Goal: Task Accomplishment & Management: Use online tool/utility

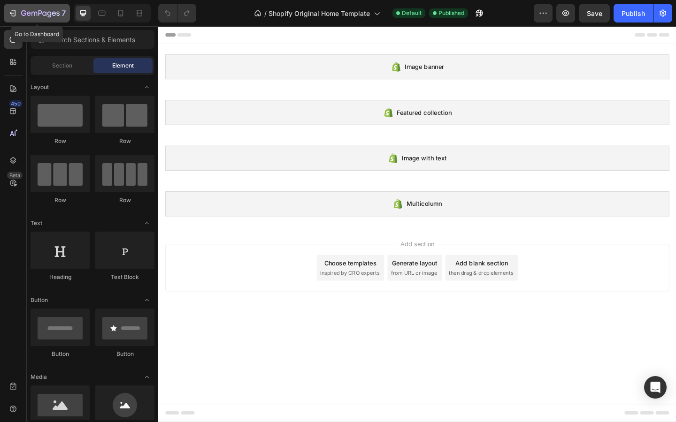
click at [15, 17] on icon "button" at bounding box center [12, 12] width 9 height 9
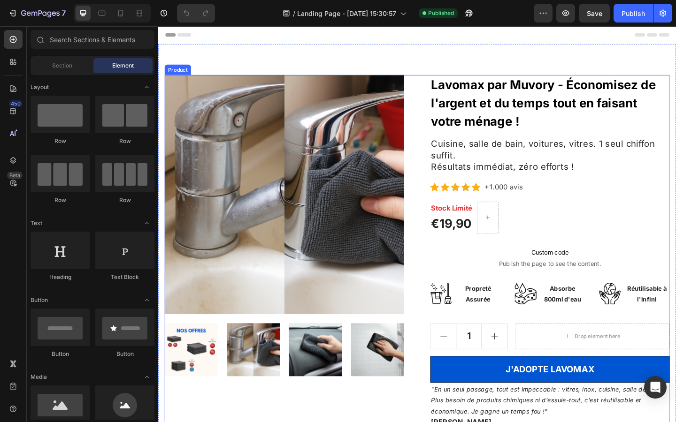
click at [441, 84] on div "Product Images Lavomax par Muvory - Économisez de l'argent et du temps tout en …" at bounding box center [439, 352] width 549 height 547
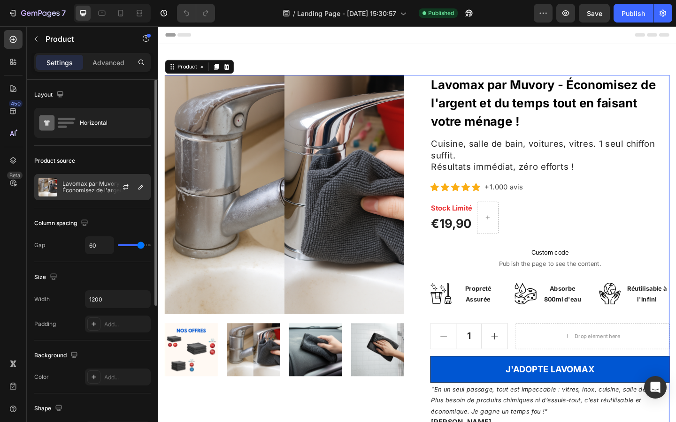
click at [98, 185] on p "Lavomax par Muvory - Économisez de l'argent et du temps tout en faisant votre m…" at bounding box center [104, 187] width 84 height 13
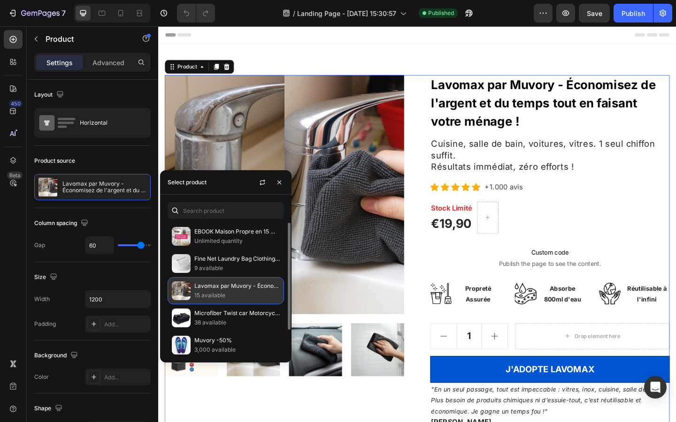
click at [215, 297] on p "15 available" at bounding box center [236, 295] width 85 height 9
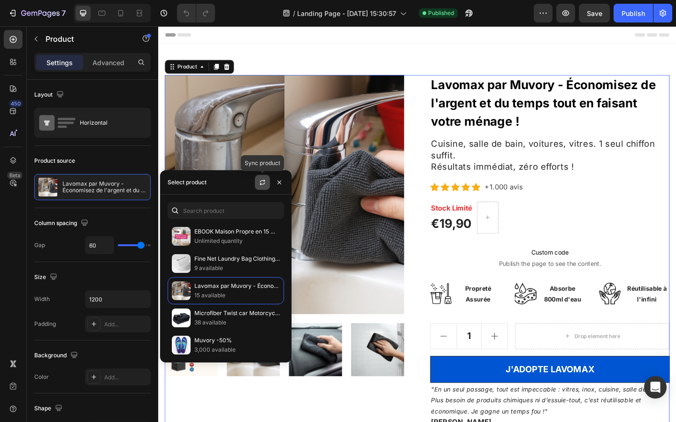
click at [260, 187] on button "button" at bounding box center [262, 182] width 15 height 15
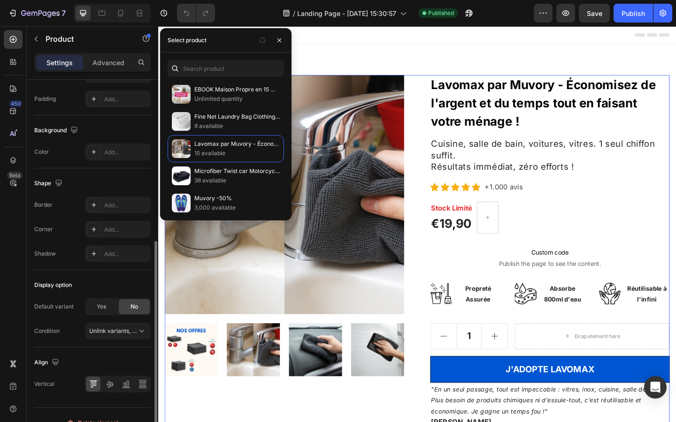
scroll to position [241, 0]
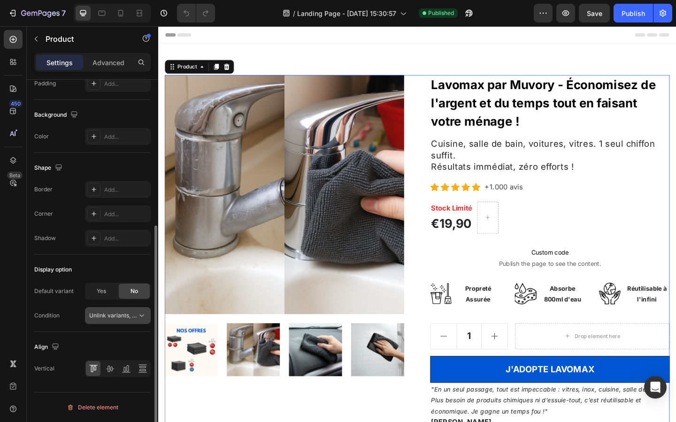
click at [112, 314] on span "Unlink variants, quantity <br> between same products" at bounding box center [161, 315] width 144 height 7
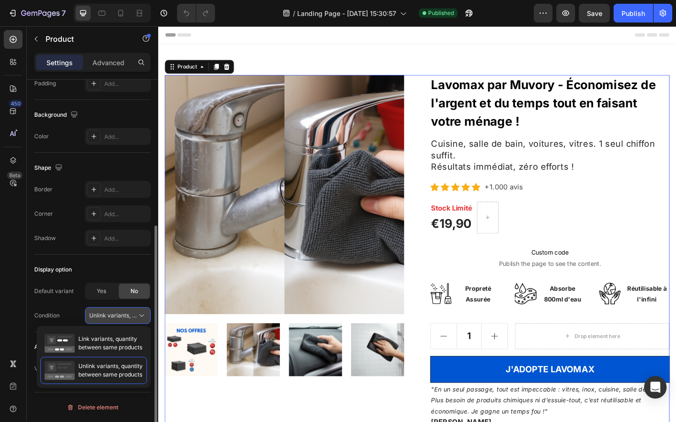
click at [112, 314] on span "Unlink variants, quantity <br> between same products" at bounding box center [161, 315] width 144 height 7
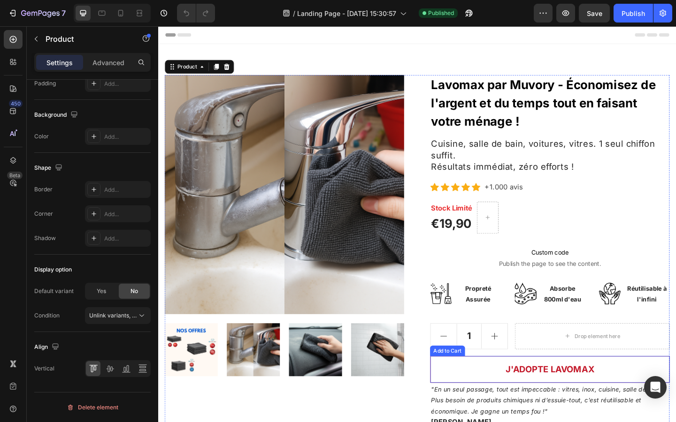
click at [496, 397] on button "J'ADOPTE LAVOMAX" at bounding box center [584, 399] width 260 height 29
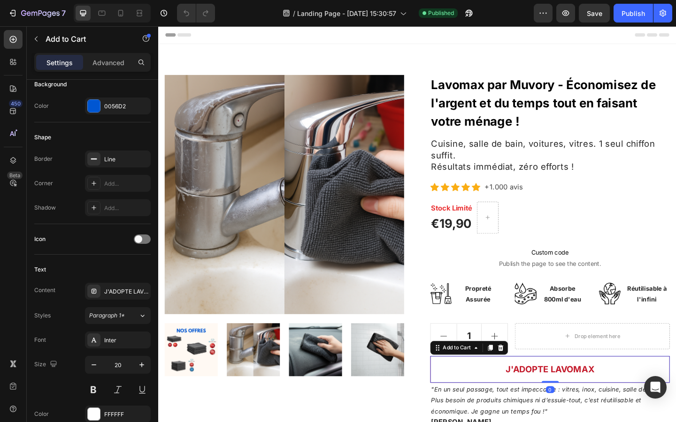
scroll to position [0, 0]
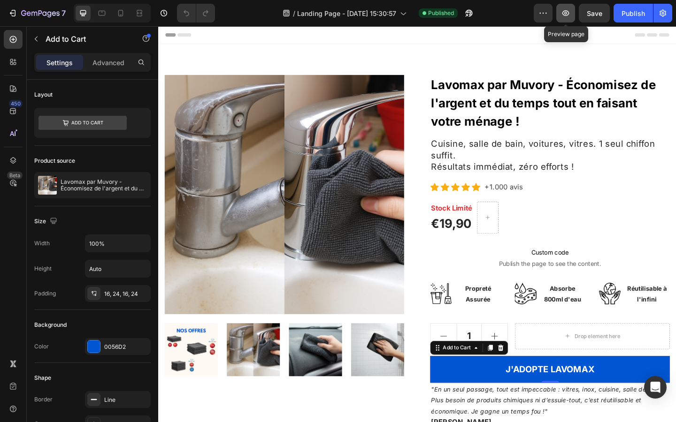
click at [565, 14] on icon "button" at bounding box center [565, 13] width 3 height 3
click at [545, 13] on icon "button" at bounding box center [542, 12] width 9 height 9
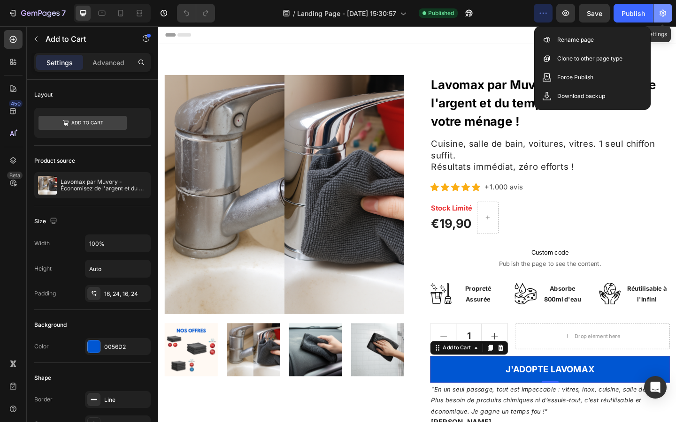
click at [666, 14] on icon "button" at bounding box center [662, 12] width 9 height 9
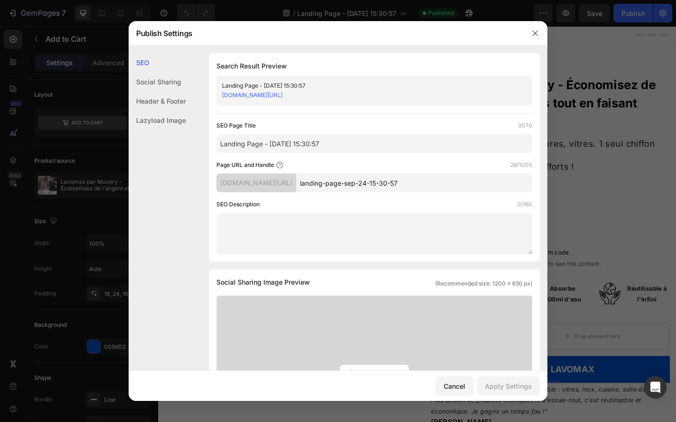
click at [349, 181] on input "landing-page-sep-24-15-30-57" at bounding box center [414, 183] width 236 height 19
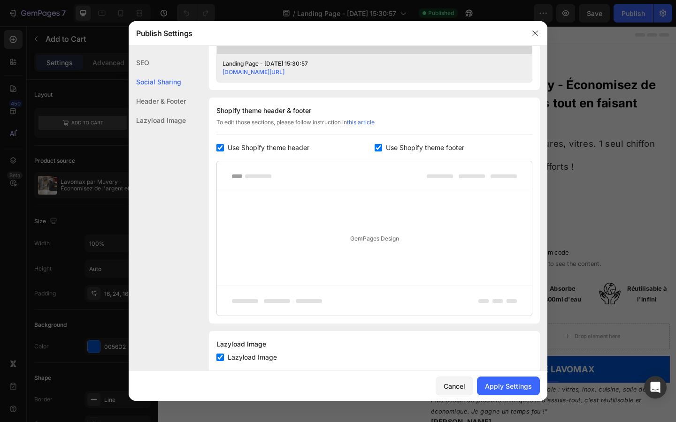
scroll to position [419, 0]
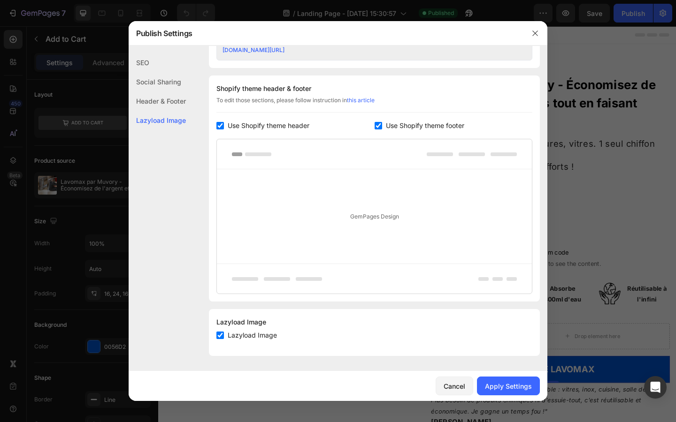
type input "Lavomax-par-Muvory"
click at [379, 125] on input "checkbox" at bounding box center [378, 126] width 8 height 8
checkbox input "false"
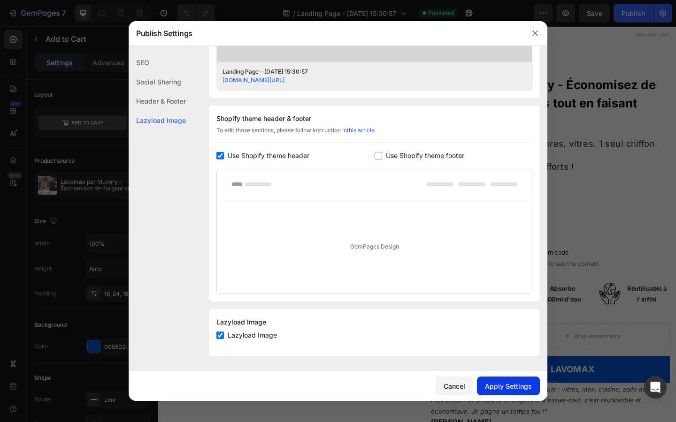
click at [505, 383] on div "Apply Settings" at bounding box center [508, 387] width 47 height 10
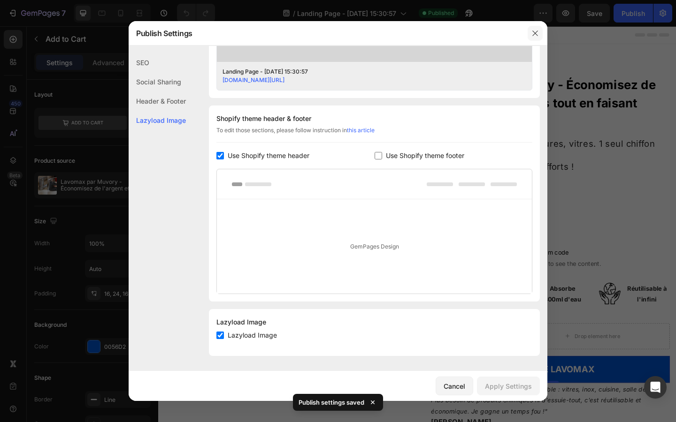
click at [531, 32] on button "button" at bounding box center [534, 33] width 15 height 15
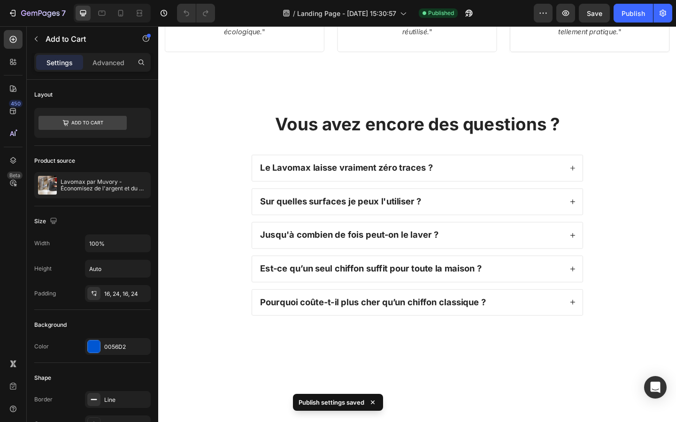
scroll to position [2360, 0]
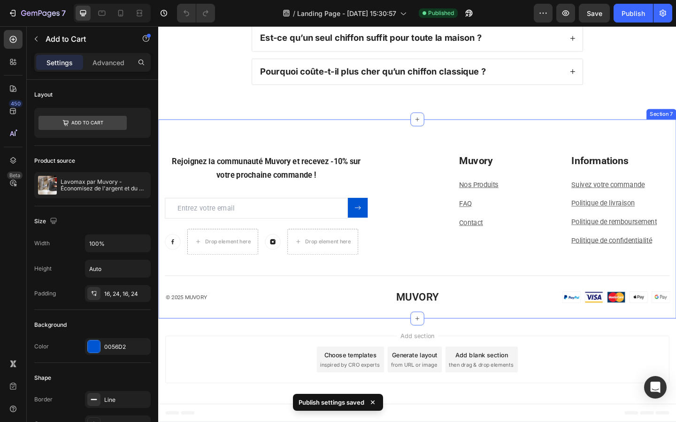
click at [428, 156] on div "Rejoignez la communauté Muvory et recevez -10% sur votre prochaine commande ! H…" at bounding box center [439, 236] width 563 height 217
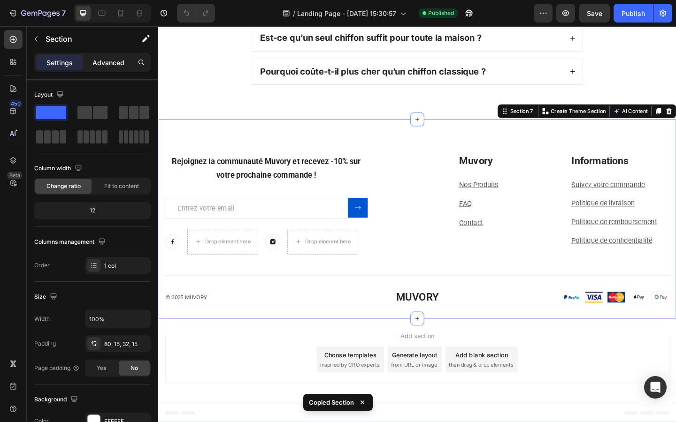
click at [108, 62] on p "Advanced" at bounding box center [108, 63] width 32 height 10
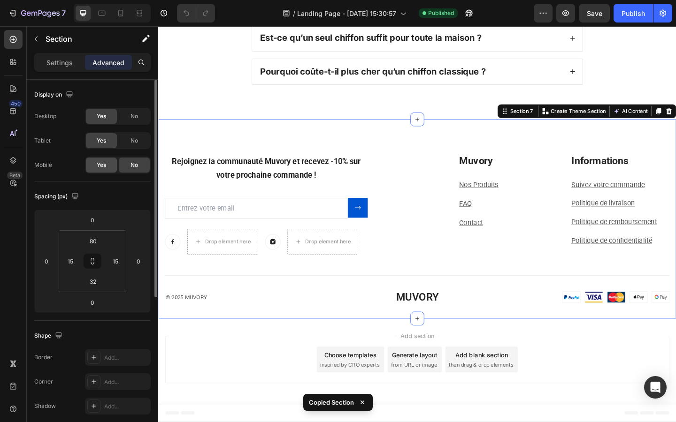
click at [103, 168] on span "Yes" at bounding box center [101, 165] width 9 height 8
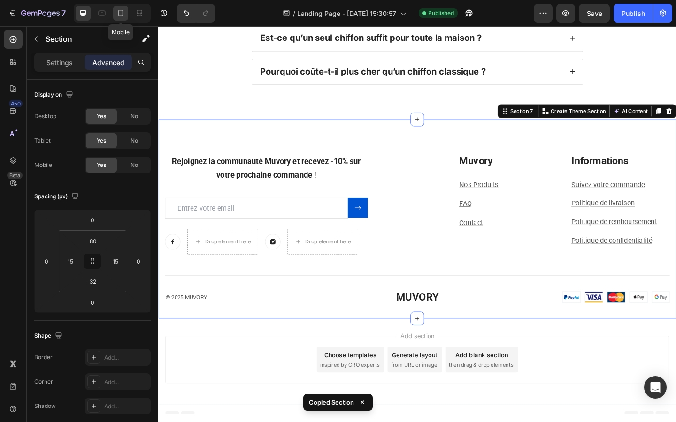
click at [116, 15] on icon at bounding box center [120, 12] width 9 height 9
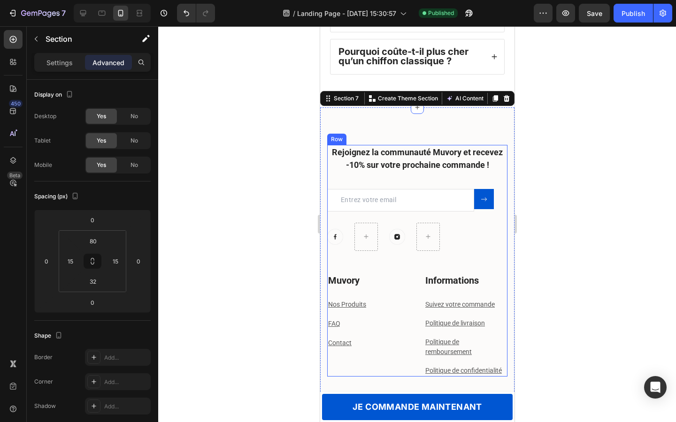
scroll to position [2424, 0]
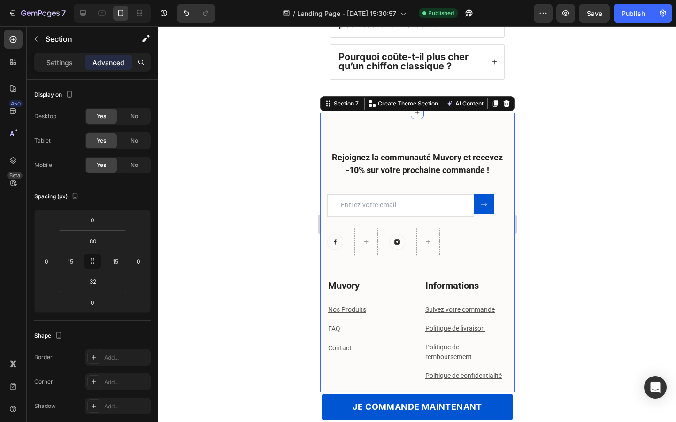
click at [375, 137] on div "Rejoignez la communauté Muvory et recevez -10% sur votre prochaine commande ! H…" at bounding box center [417, 300] width 194 height 374
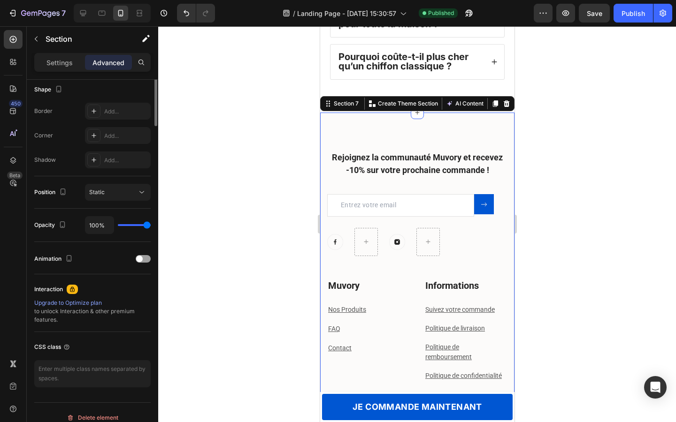
scroll to position [257, 0]
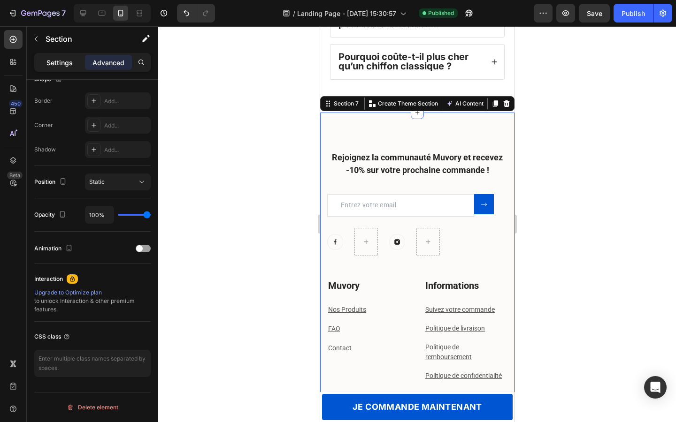
click at [56, 65] on p "Settings" at bounding box center [59, 63] width 26 height 10
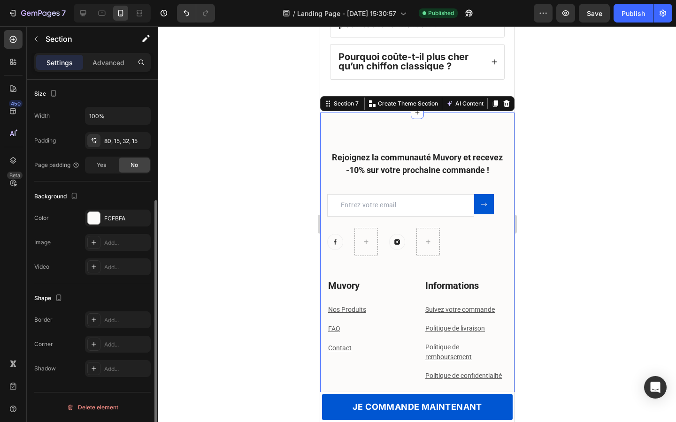
scroll to position [179, 0]
click at [116, 221] on div "FCFBFA" at bounding box center [117, 218] width 27 height 8
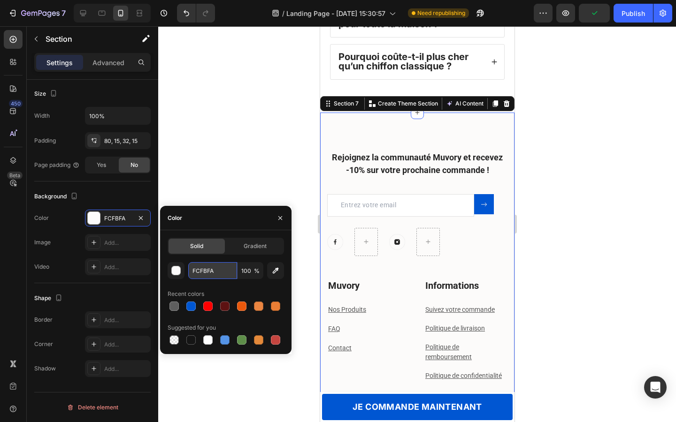
click at [227, 270] on input "FCFBFA" at bounding box center [212, 270] width 49 height 17
click at [214, 125] on div at bounding box center [417, 224] width 518 height 396
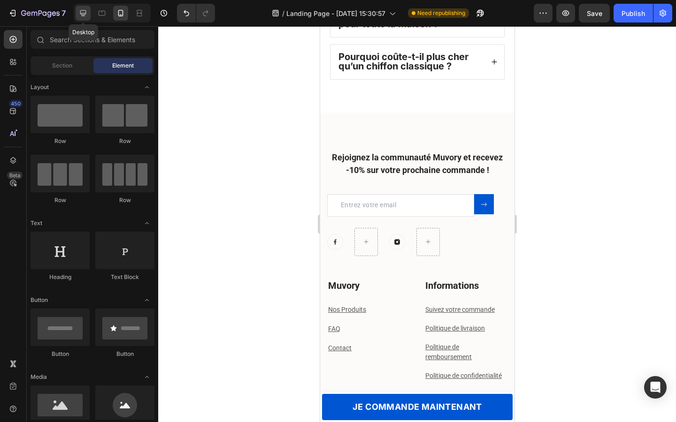
click at [78, 15] on icon at bounding box center [82, 12] width 9 height 9
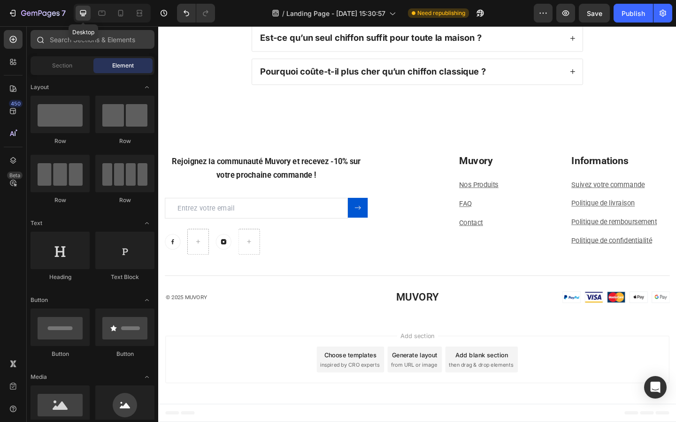
scroll to position [2360, 0]
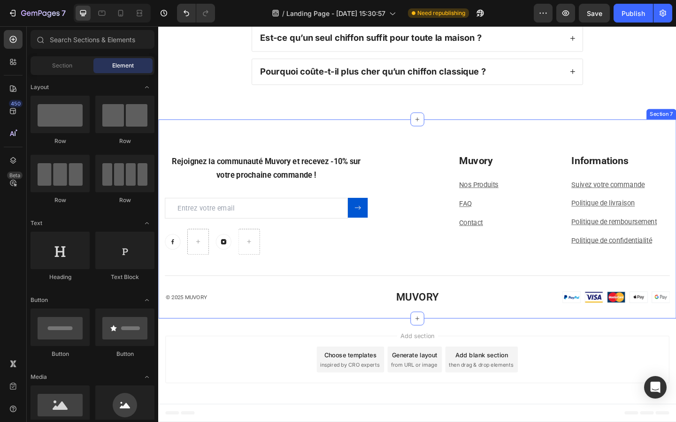
click at [320, 150] on div "Rejoignez la communauté Muvory et recevez -10% sur votre prochaine commande ! H…" at bounding box center [439, 236] width 563 height 217
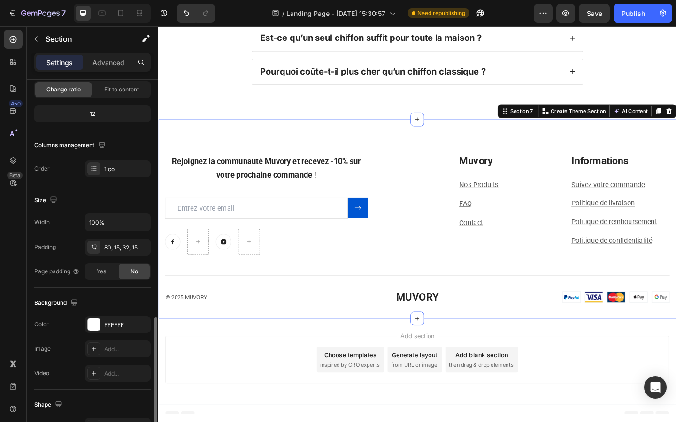
scroll to position [203, 0]
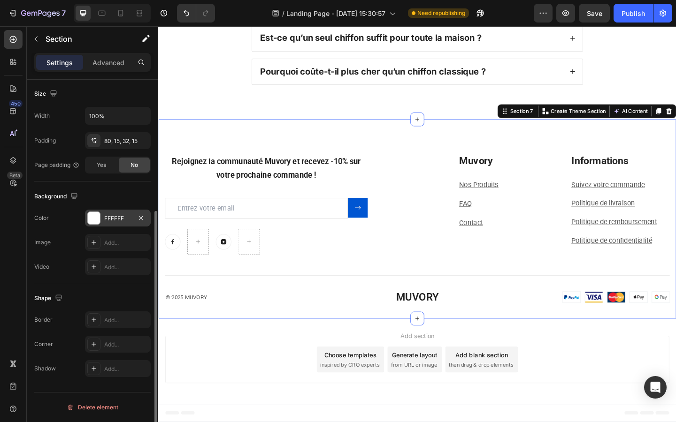
click at [120, 213] on div "FFFFFF" at bounding box center [118, 218] width 66 height 17
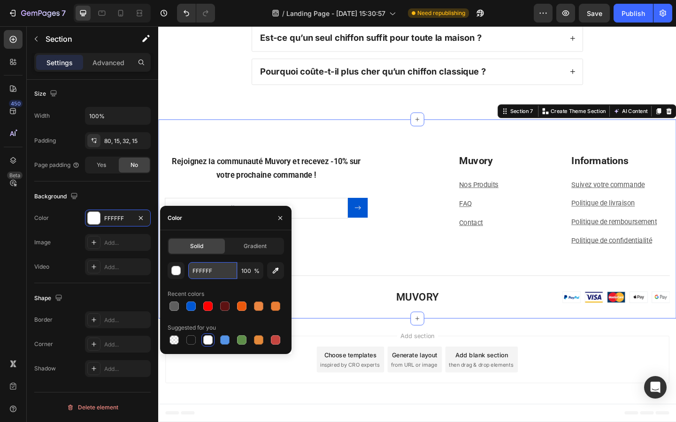
click at [222, 269] on input "FFFFFF" at bounding box center [212, 270] width 49 height 17
paste input "CFBFA"
type input "FCFBFA"
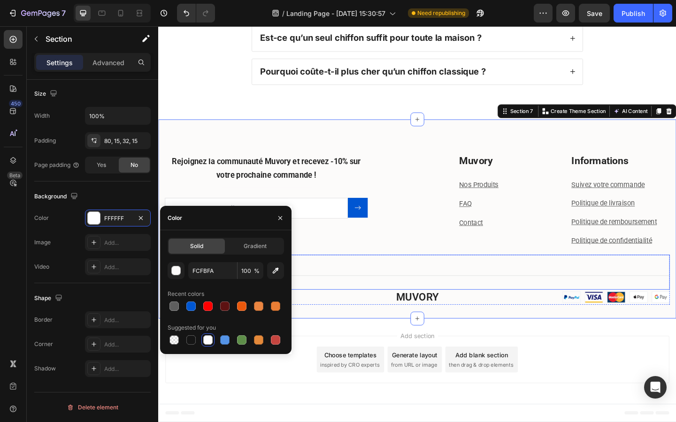
click at [355, 290] on div "Title Line" at bounding box center [439, 294] width 549 height 38
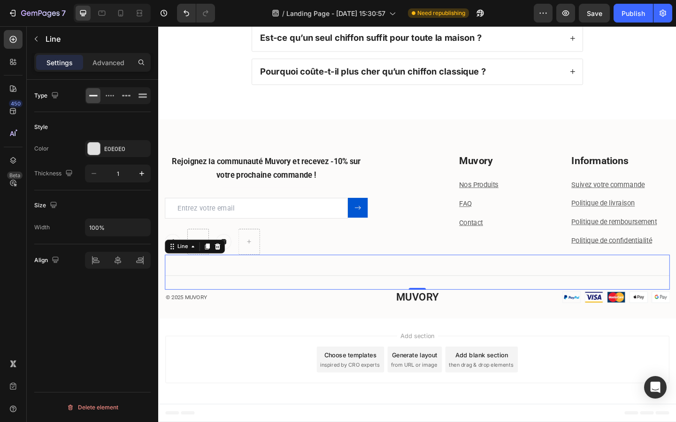
scroll to position [0, 0]
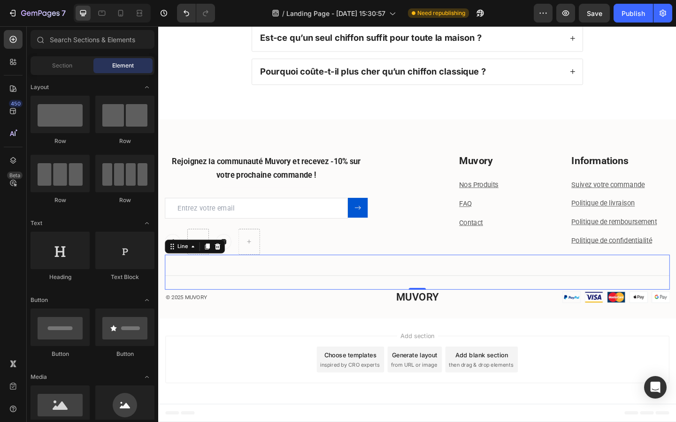
click at [339, 369] on div "Add section Choose templates inspired by CRO experts Generate layout from URL o…" at bounding box center [440, 389] width 548 height 52
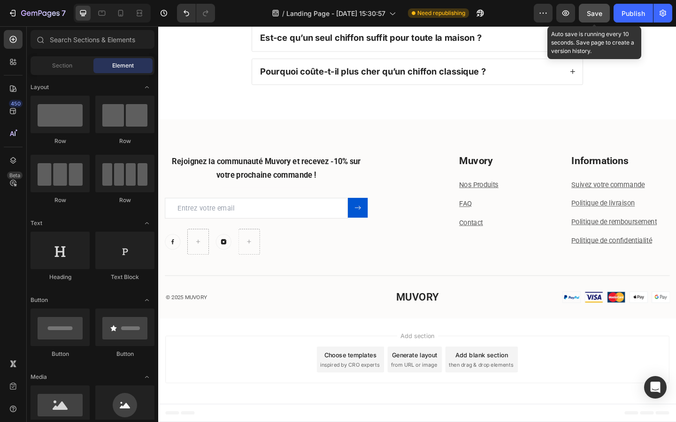
click at [587, 12] on span "Save" at bounding box center [594, 13] width 15 height 8
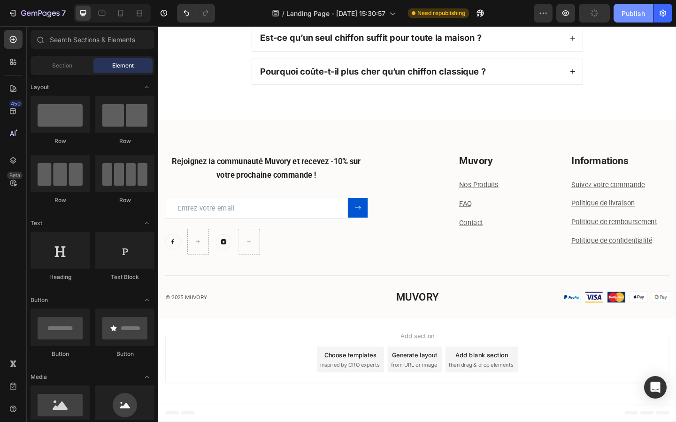
click at [639, 22] on button "Publish" at bounding box center [632, 13] width 39 height 19
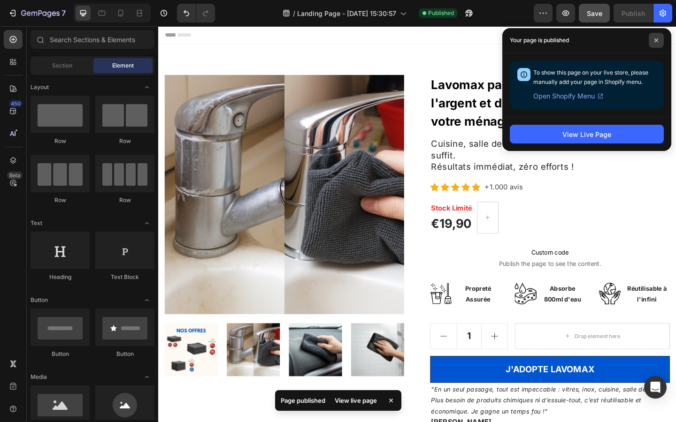
click at [657, 37] on span at bounding box center [656, 40] width 15 height 15
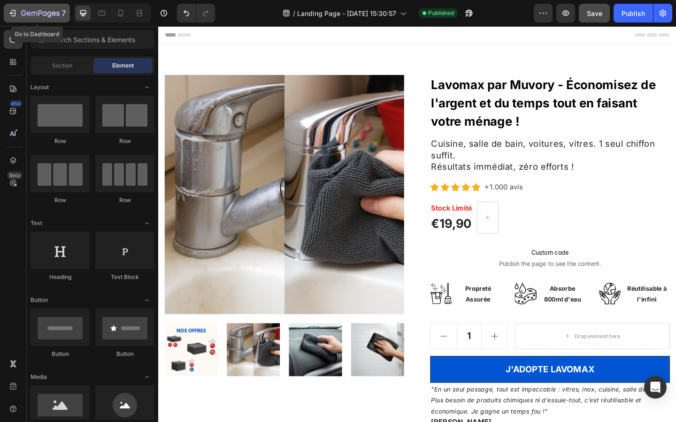
click at [17, 15] on div "7" at bounding box center [37, 13] width 58 height 11
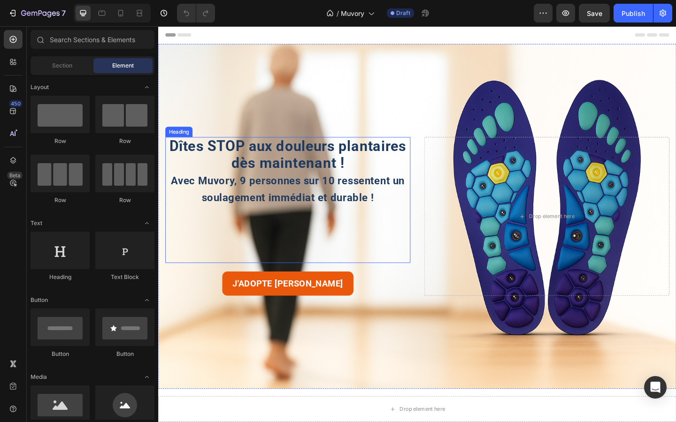
click at [316, 104] on div "Background Image" at bounding box center [439, 233] width 563 height 375
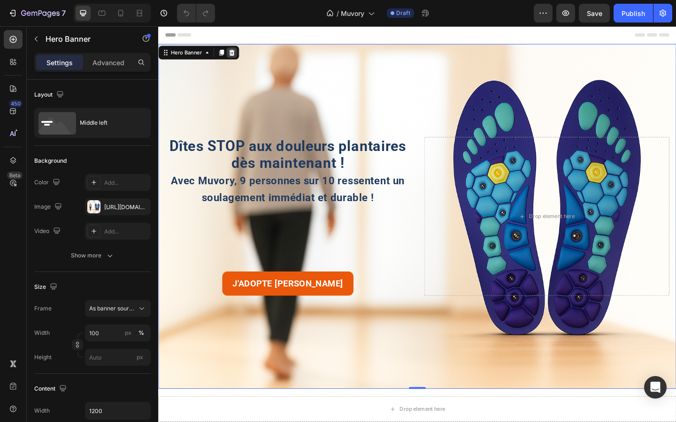
click at [235, 56] on icon at bounding box center [238, 55] width 8 height 8
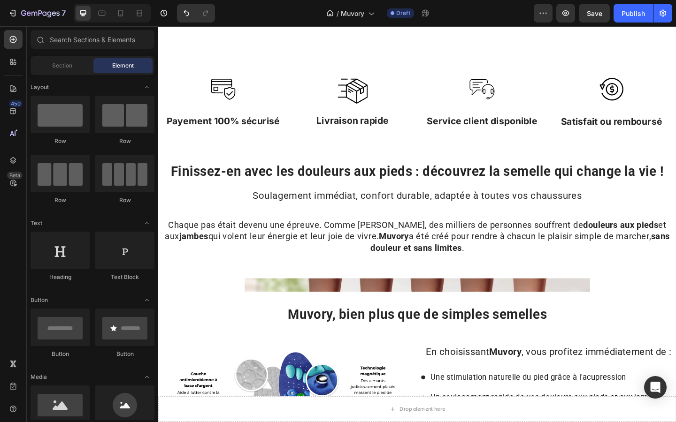
scroll to position [301, 0]
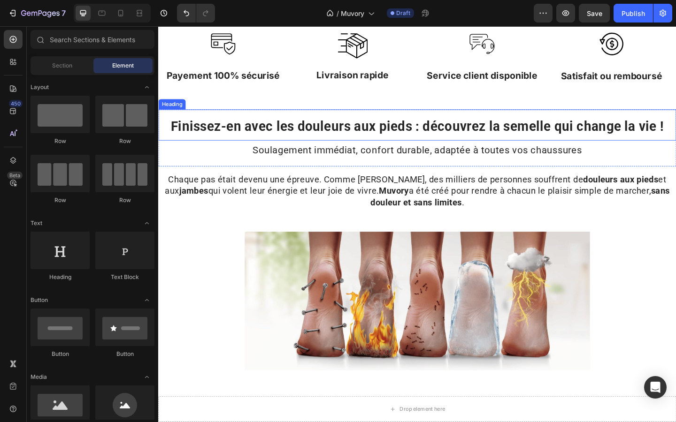
click at [344, 122] on h2 "Finissez-en avec les douleurs aux pieds : découvrez la semelle qui change la vi…" at bounding box center [439, 134] width 563 height 34
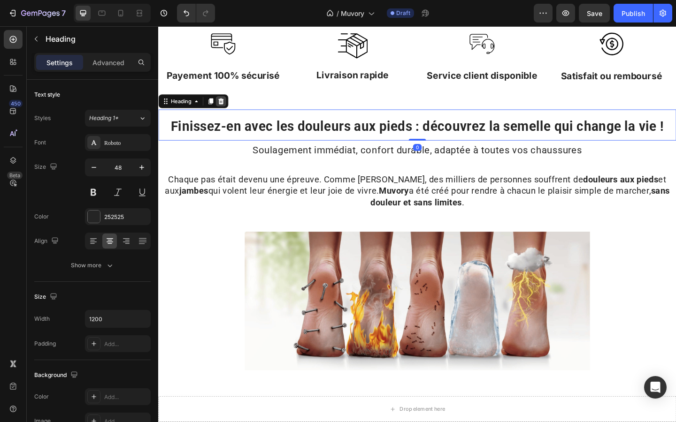
click at [226, 107] on icon at bounding box center [226, 108] width 8 height 8
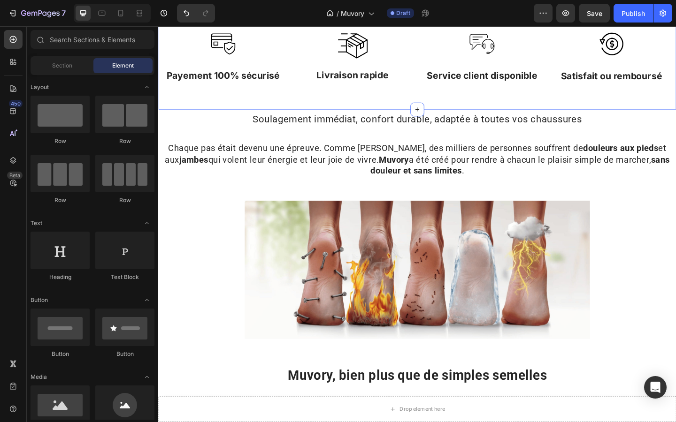
click at [226, 116] on div "Image Payement 100% sécurisé Text Block Image Livraison rapide Text Block Image…" at bounding box center [439, 62] width 563 height 110
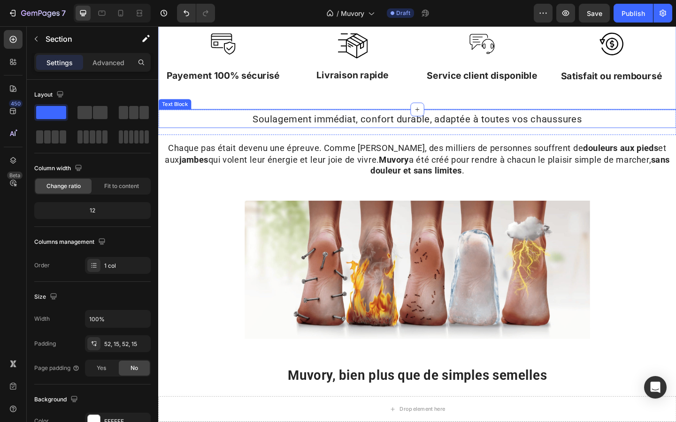
click at [227, 120] on p "Soulagement immédiat, confort durable, adaptée à toutes vos chaussures" at bounding box center [439, 127] width 561 height 19
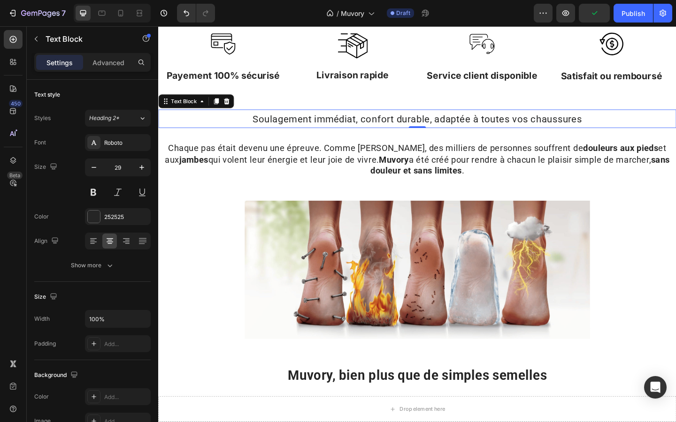
click at [233, 104] on icon at bounding box center [233, 108] width 8 height 8
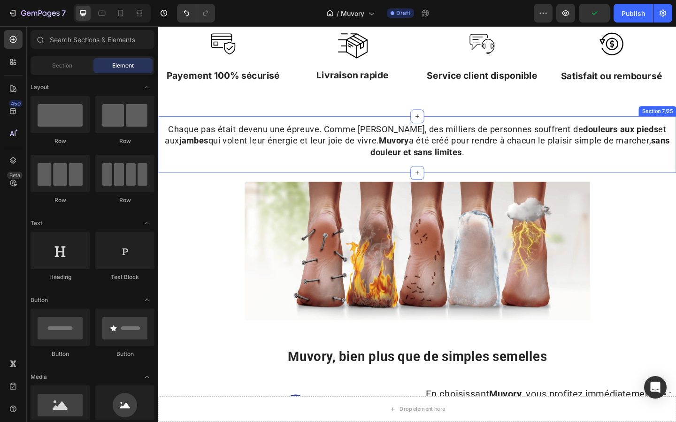
click at [236, 126] on div "Chaque pas était devenu une épreuve. Comme Marie, des milliers de personnes sou…" at bounding box center [439, 155] width 563 height 62
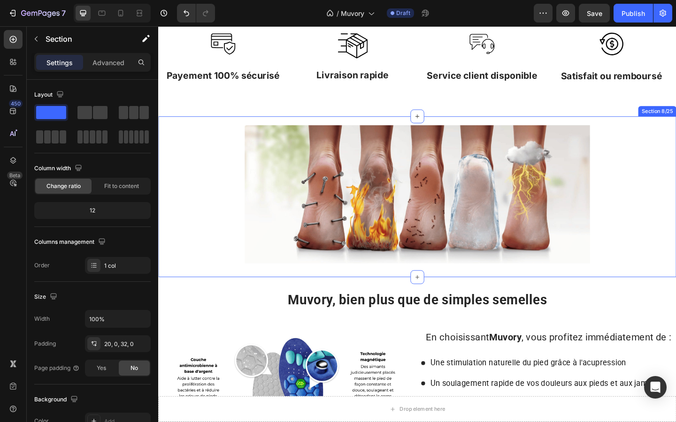
click at [675, 130] on div "Image Section 8/25" at bounding box center [439, 211] width 563 height 175
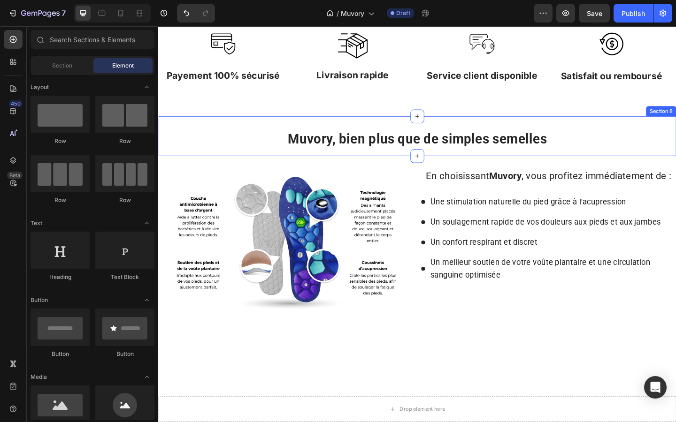
click at [675, 132] on div "Muvory, bien plus que de simples semelles Heading Image Une stimulation naturel…" at bounding box center [439, 146] width 563 height 44
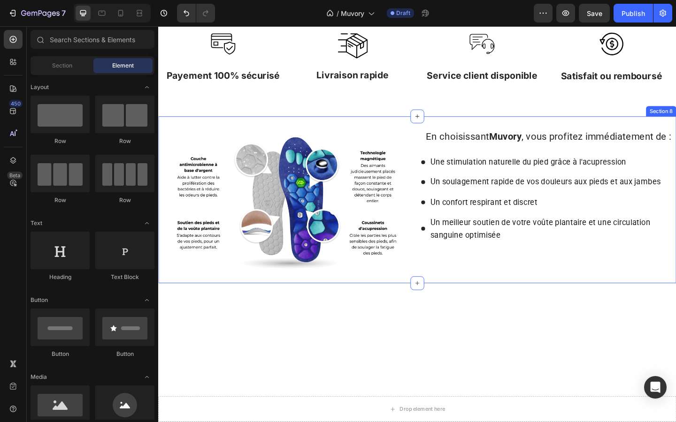
click at [675, 128] on div "Image En choisissant Muvory , vous profitez immédiatement de : Text Block Une s…" at bounding box center [439, 215] width 563 height 182
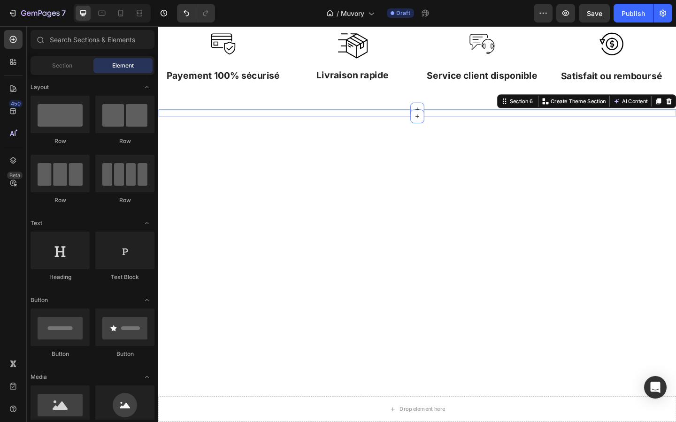
click at [675, 117] on div "Marchez sans douleurs dès aujourd'hui ! Heading Section 6 You can create reusab…" at bounding box center [439, 121] width 563 height 8
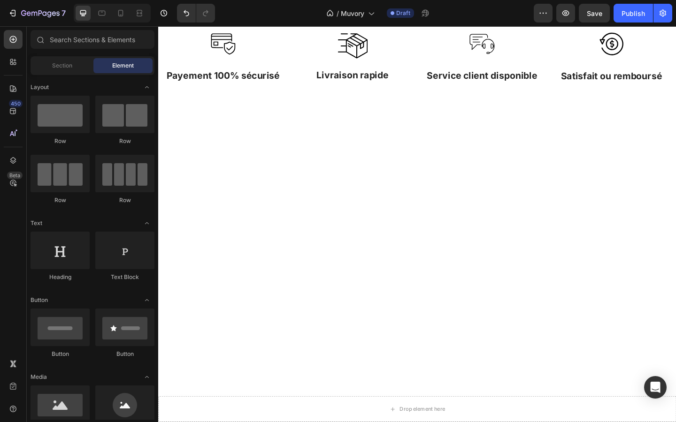
click at [675, 137] on div at bounding box center [439, 138] width 563 height 43
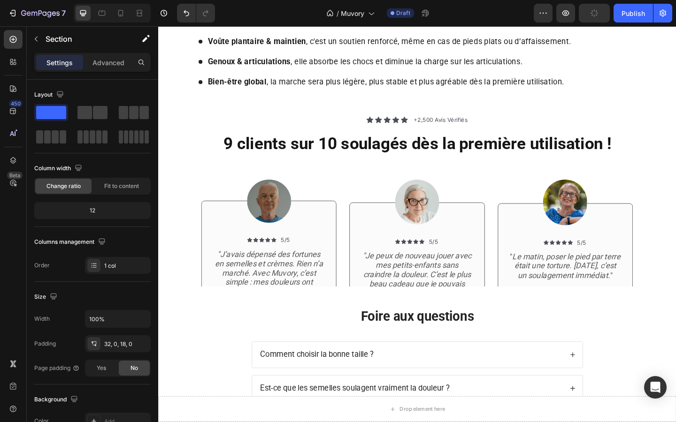
scroll to position [317, 0]
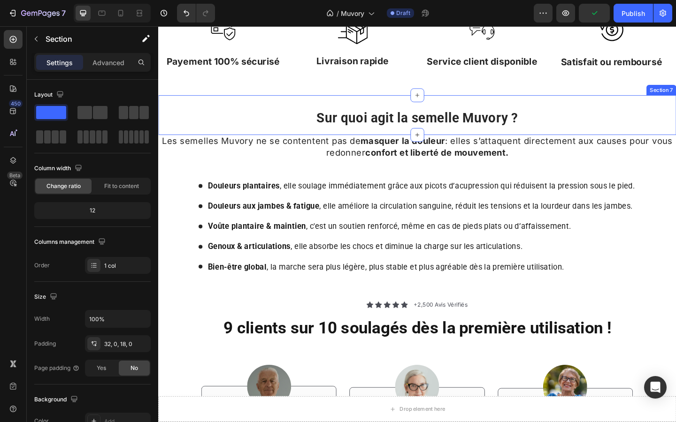
click at [670, 107] on div "Sur quoi agit la semelle Muvory ? Heading Section 7" at bounding box center [439, 123] width 563 height 44
click at [597, 103] on div "Sur quoi agit la semelle Muvory ? Heading Section 7" at bounding box center [439, 123] width 563 height 44
click at [598, 141] on div "Sur quoi agit la semelle Muvory ? Heading Section 7" at bounding box center [439, 123] width 563 height 44
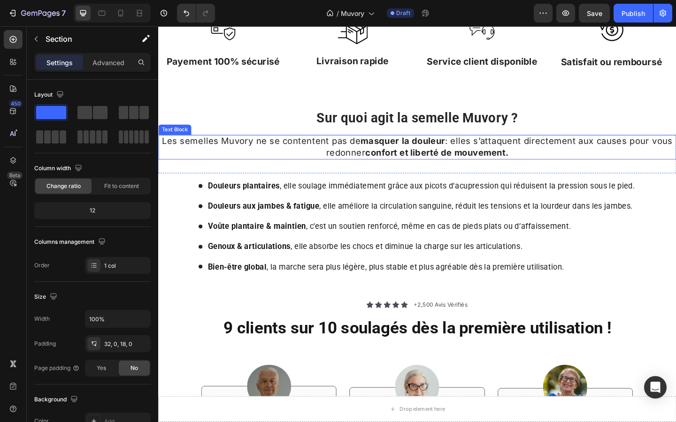
click at [607, 166] on p "Les semelles Muvory ne se contentent pas de masquer la douleur : elles s’attaqu…" at bounding box center [439, 157] width 561 height 25
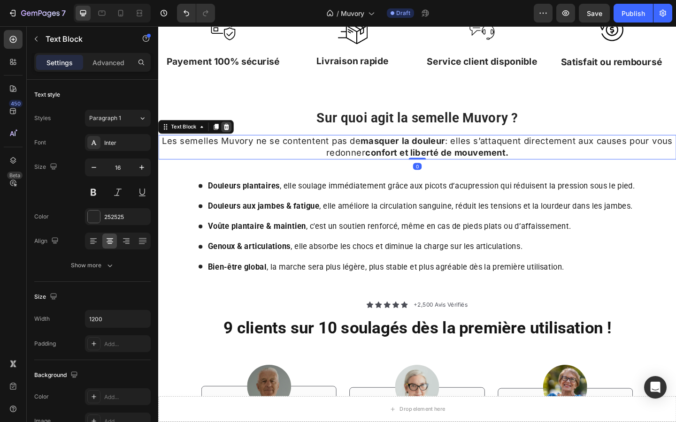
click at [236, 137] on div at bounding box center [232, 135] width 11 height 11
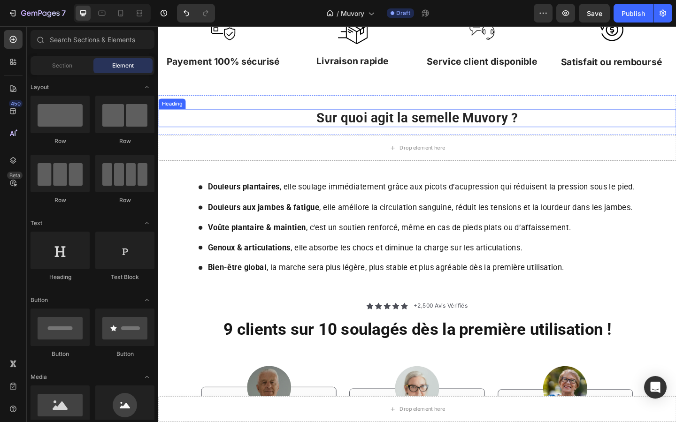
click at [235, 130] on h2 "Sur quoi agit la semelle Muvory ?" at bounding box center [439, 126] width 469 height 20
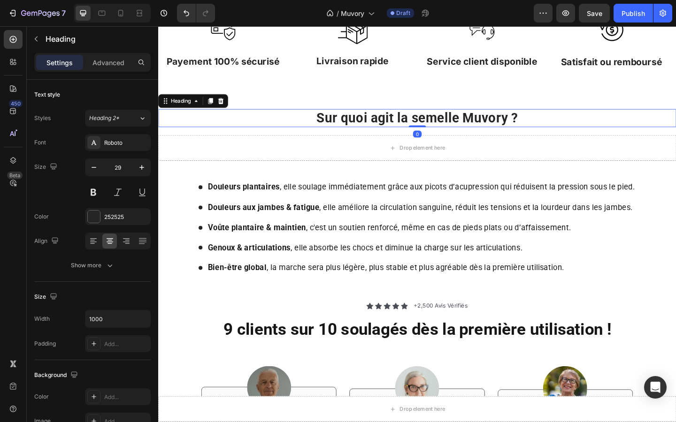
click at [229, 115] on div "Heading" at bounding box center [196, 107] width 76 height 15
click at [228, 111] on div at bounding box center [226, 107] width 11 height 11
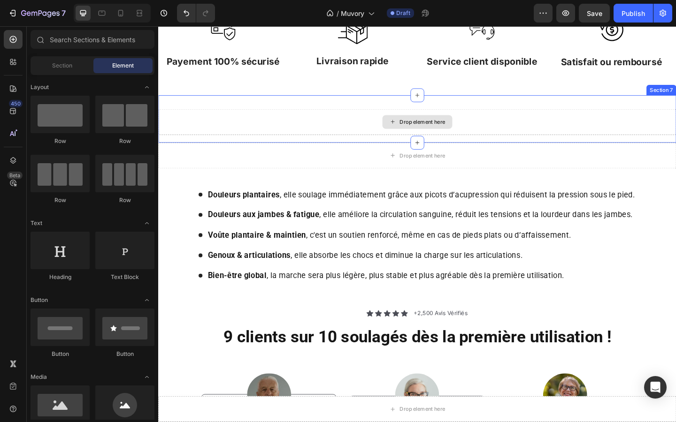
click at [242, 123] on div "Drop element here" at bounding box center [439, 130] width 563 height 28
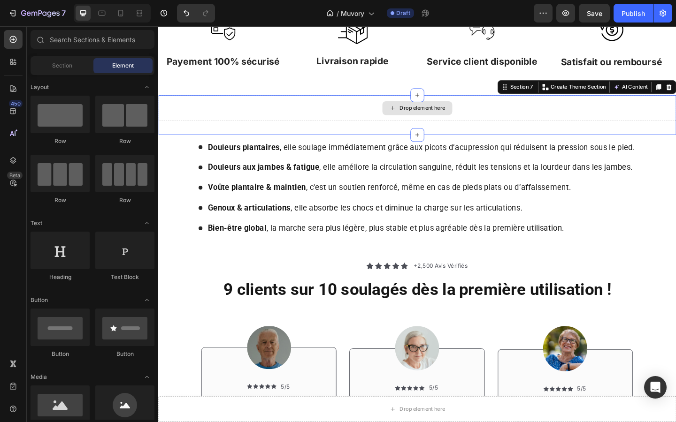
click at [675, 103] on div "Drop element here" at bounding box center [439, 115] width 563 height 28
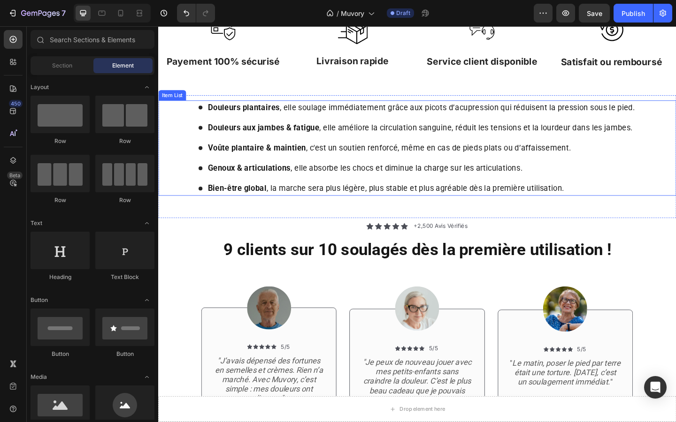
click at [675, 107] on div "Douleurs plantaires , elle soulage immédiatement grâce aux picots d’acupression…" at bounding box center [439, 159] width 563 height 104
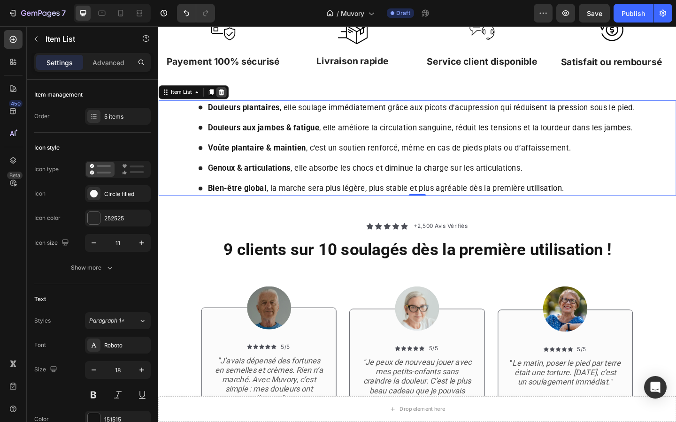
click at [229, 97] on icon at bounding box center [227, 98] width 8 height 8
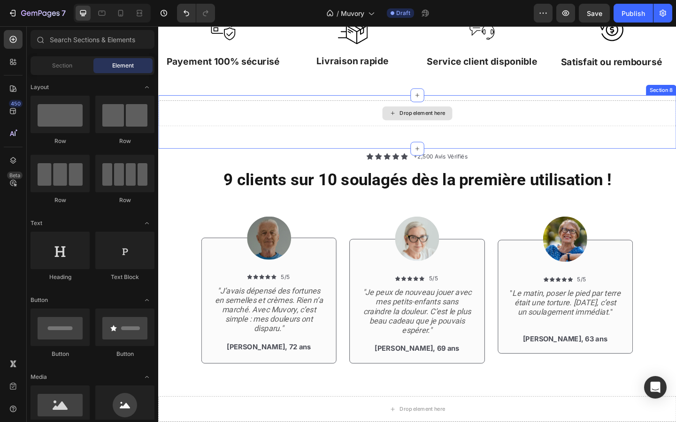
click at [260, 118] on div "Drop element here" at bounding box center [439, 121] width 563 height 28
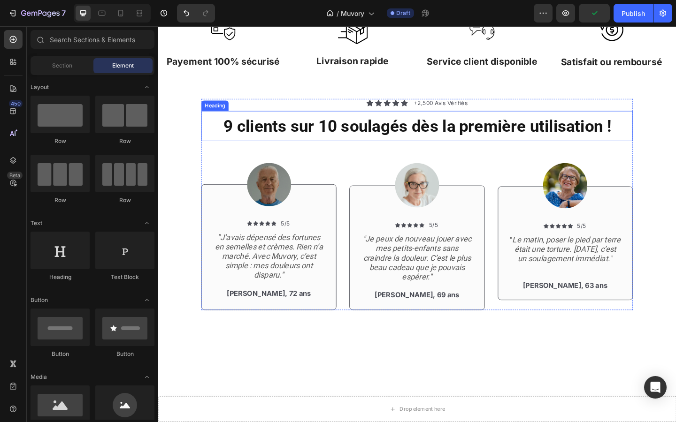
click at [418, 131] on span "9 clients sur 10 soulagés dès la première utilisation !" at bounding box center [439, 135] width 421 height 21
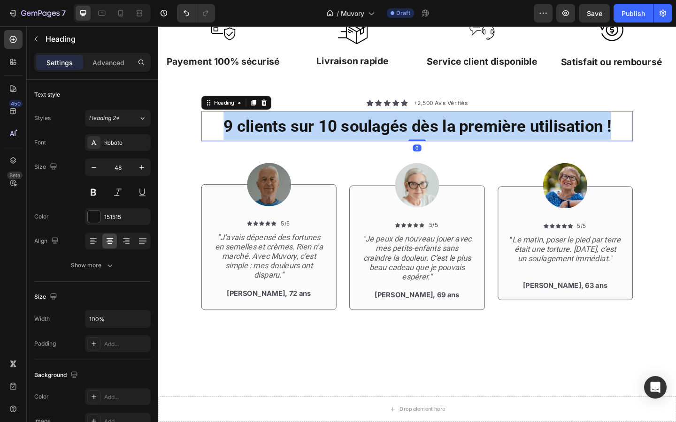
click at [418, 131] on span "9 clients sur 10 soulagés dès la première utilisation !" at bounding box center [439, 135] width 421 height 21
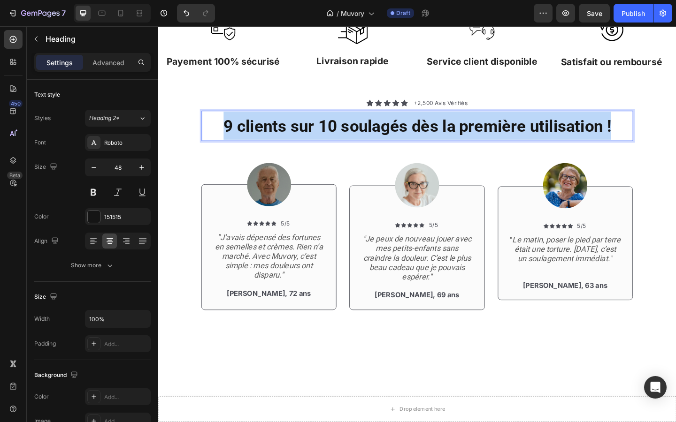
click at [418, 131] on span "9 clients sur 10 soulagés dès la première utilisation !" at bounding box center [439, 135] width 421 height 21
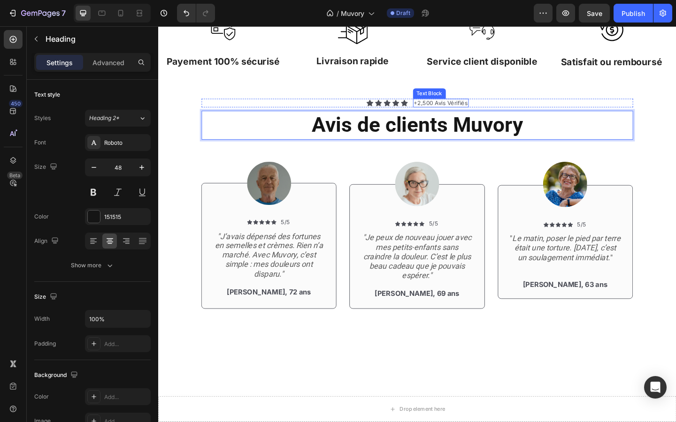
click at [456, 109] on p "+2,500 Avis Vérifiés" at bounding box center [465, 110] width 59 height 8
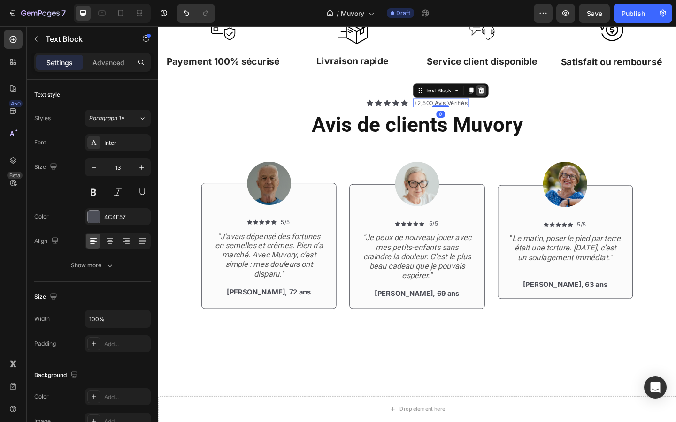
click at [512, 97] on icon at bounding box center [509, 96] width 8 height 8
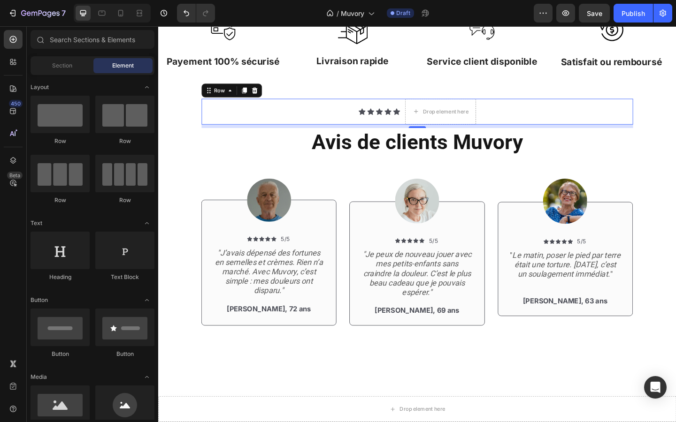
click at [512, 119] on div "Icon Icon Icon Icon Icon Icon List Drop element here Row 0" at bounding box center [439, 119] width 469 height 28
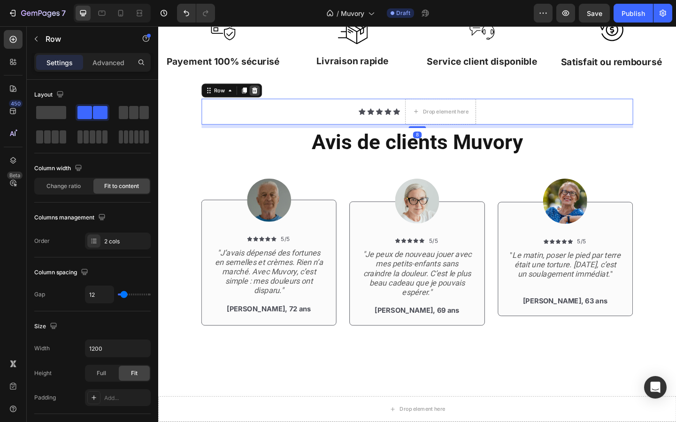
click at [267, 96] on div at bounding box center [262, 96] width 11 height 11
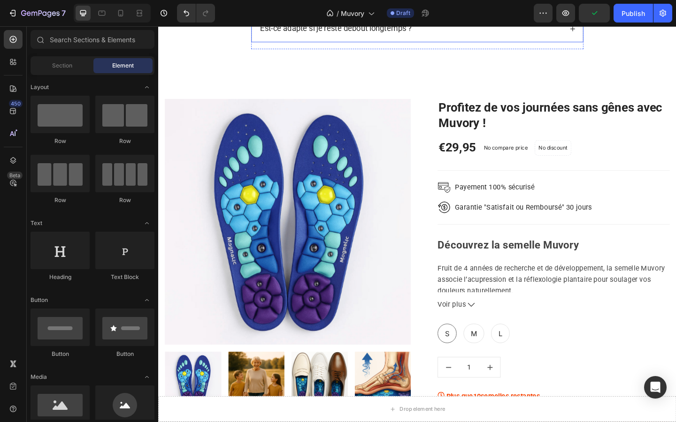
scroll to position [817, 0]
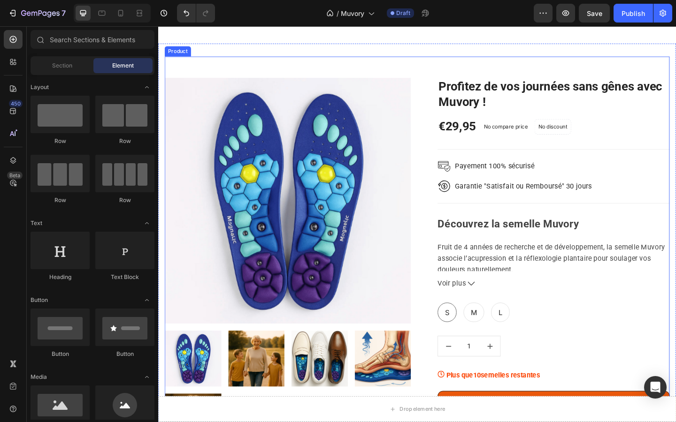
click at [420, 70] on div "Product Images & Gallery Profitez de vos journées sans gênes avec Muvory ! (P) …" at bounding box center [439, 285] width 549 height 452
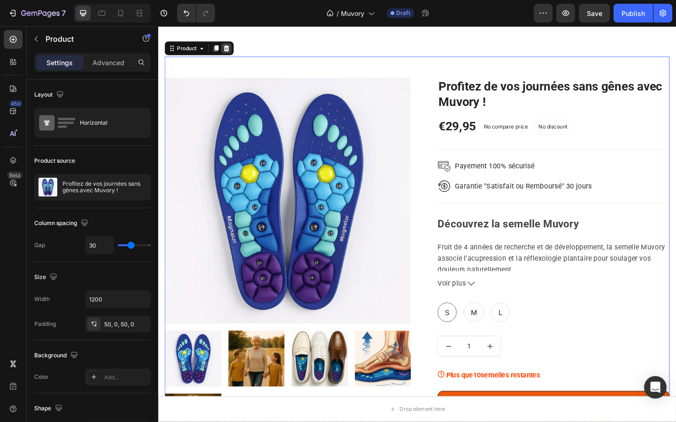
click at [233, 52] on icon at bounding box center [232, 49] width 6 height 7
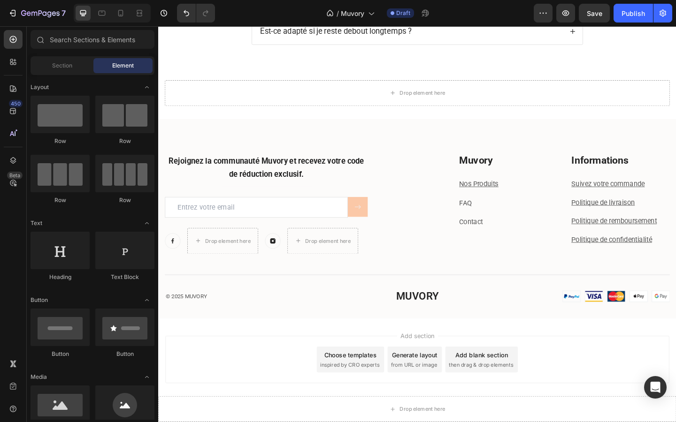
scroll to position [791, 0]
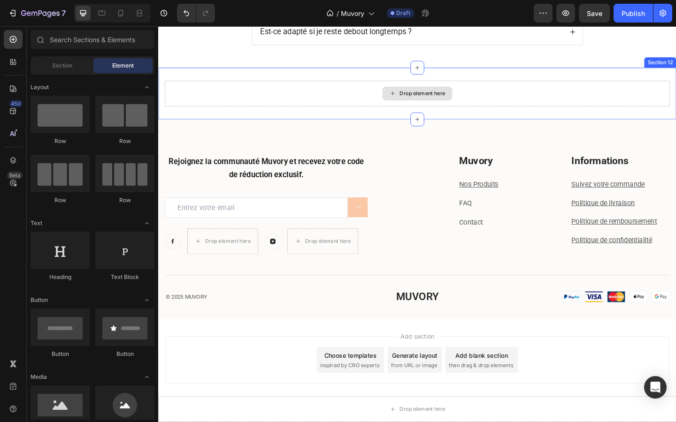
click at [315, 105] on div "Drop element here" at bounding box center [439, 99] width 549 height 28
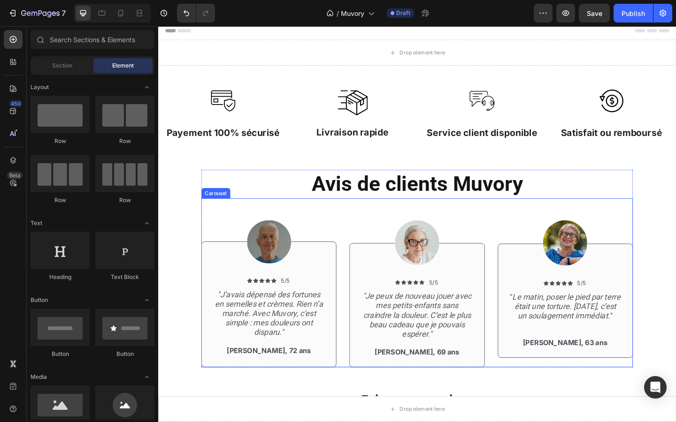
scroll to position [0, 0]
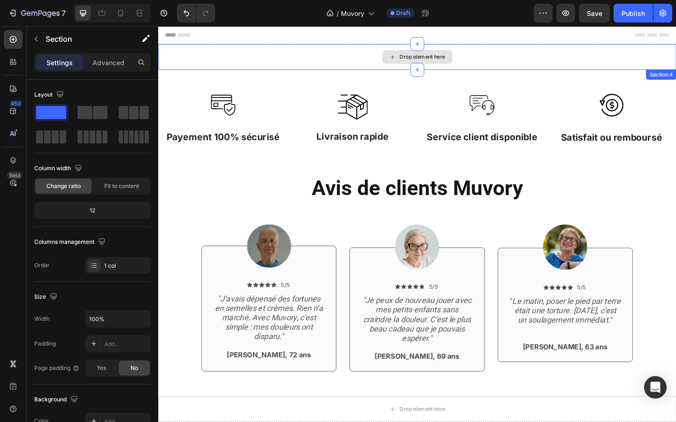
click at [483, 62] on div "Drop element here" at bounding box center [439, 60] width 563 height 28
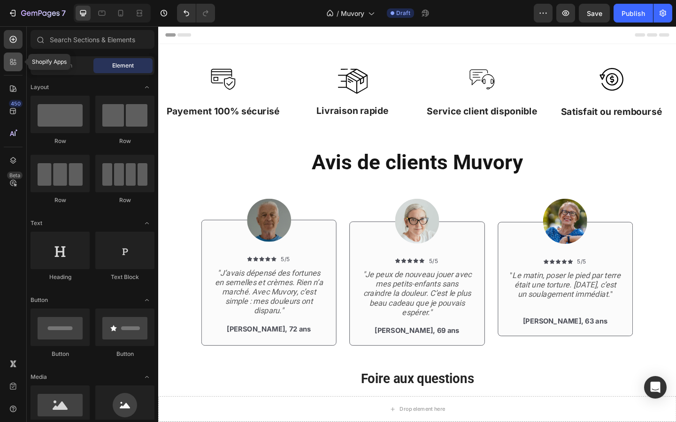
click at [11, 61] on icon at bounding box center [11, 60] width 3 height 3
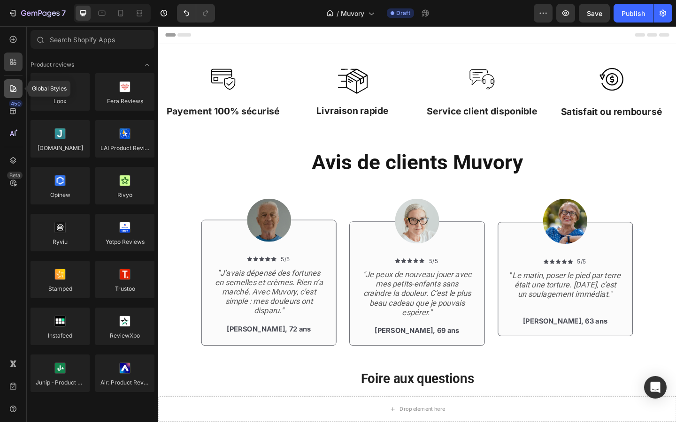
click at [13, 92] on icon at bounding box center [12, 88] width 9 height 9
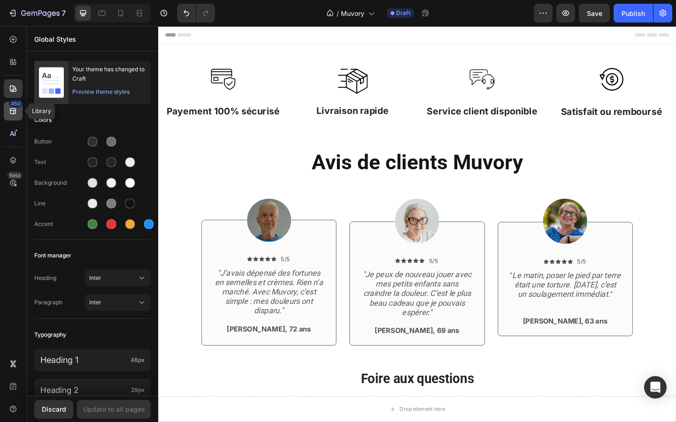
click at [11, 107] on div "450" at bounding box center [16, 104] width 14 height 8
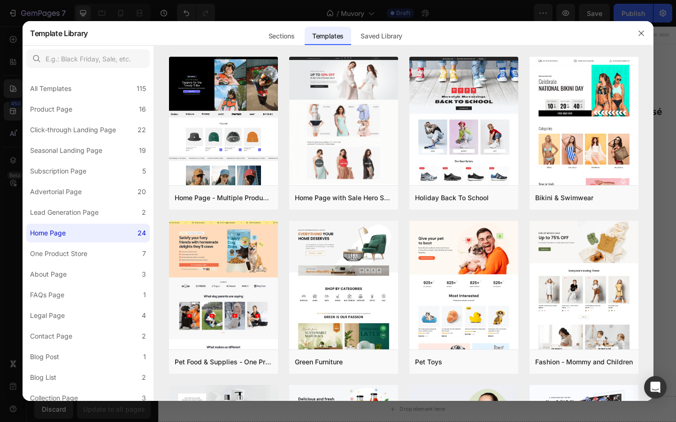
click at [648, 40] on div at bounding box center [641, 33] width 24 height 24
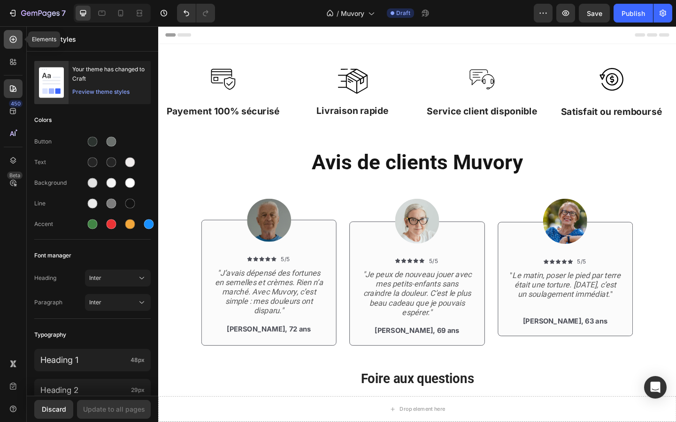
click at [15, 43] on icon at bounding box center [12, 39] width 9 height 9
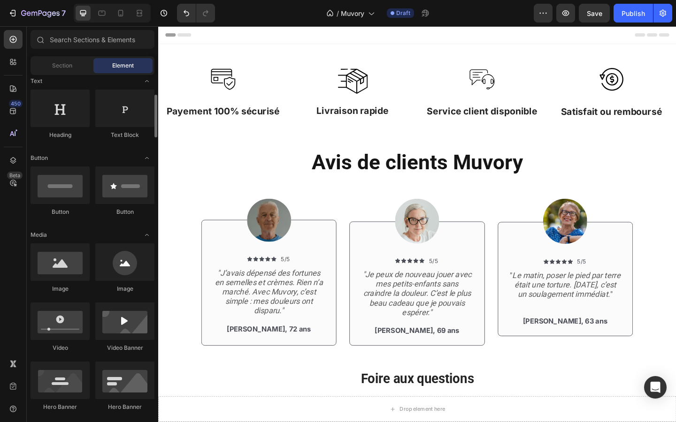
scroll to position [181, 0]
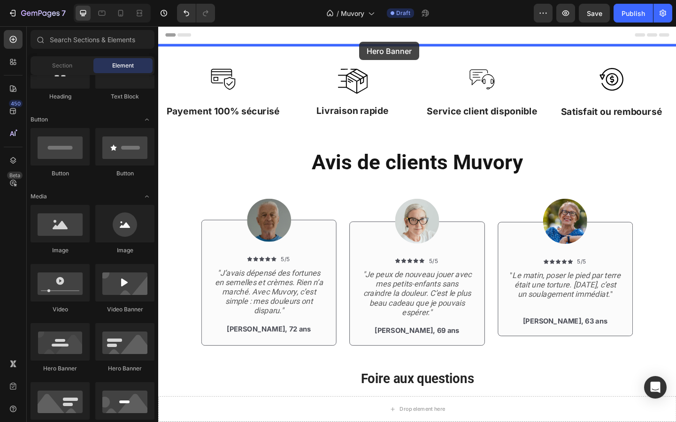
drag, startPoint x: 224, startPoint y: 374, endPoint x: 377, endPoint y: 43, distance: 364.9
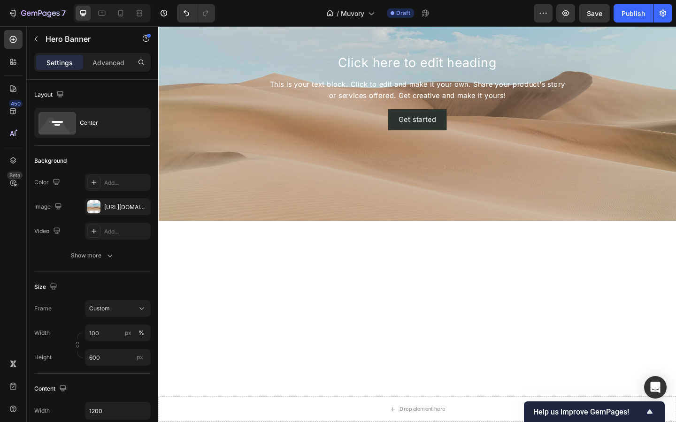
scroll to position [361, 0]
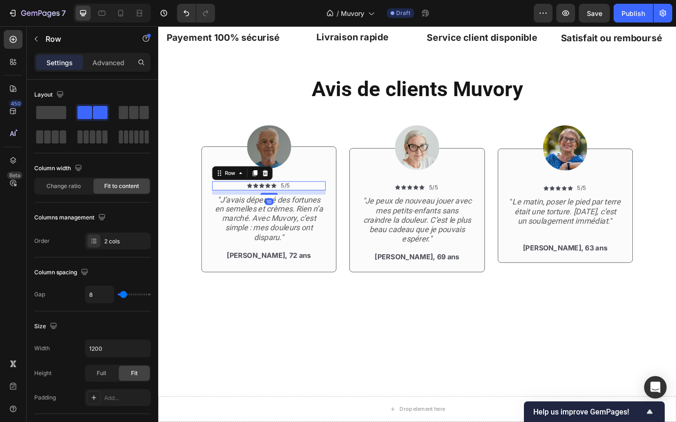
click at [335, 198] on div "Icon Icon Icon Icon Icon Icon List 5/5 Text Block Row 10" at bounding box center [278, 200] width 123 height 10
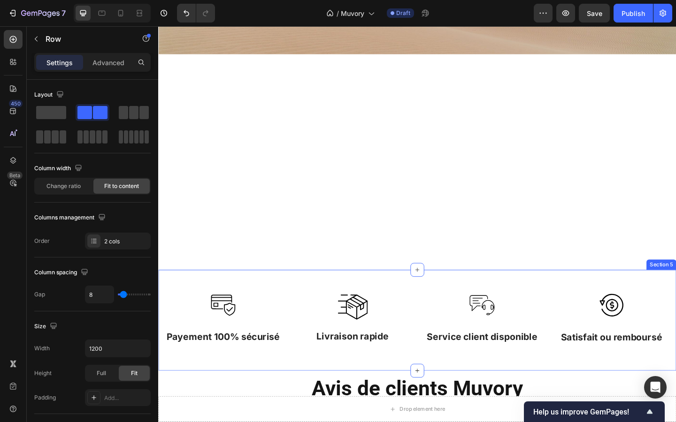
scroll to position [284, 0]
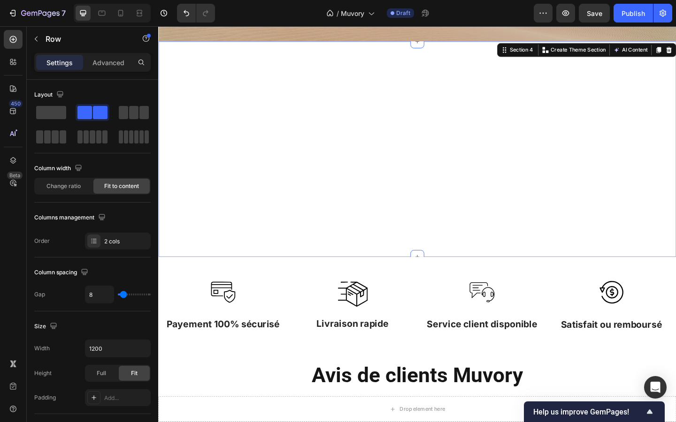
click at [404, 157] on div "Hero Banner" at bounding box center [439, 160] width 563 height 235
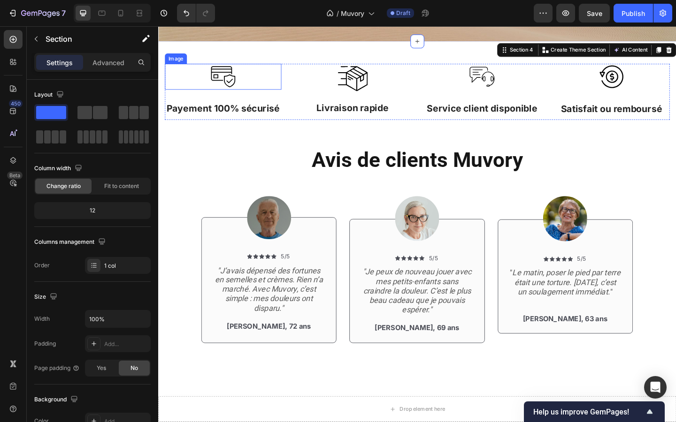
click at [221, 76] on img at bounding box center [228, 81] width 28 height 28
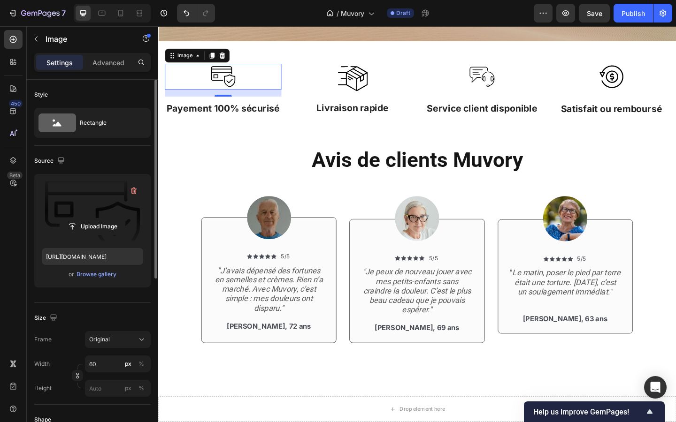
click at [104, 213] on label at bounding box center [92, 211] width 101 height 59
click at [104, 219] on input "file" at bounding box center [92, 227] width 65 height 16
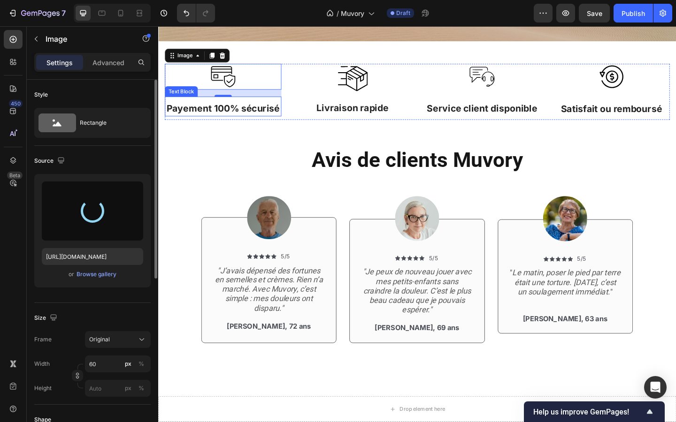
type input "https://cdn.shopify.com/s/files/1/0927/4104/2559/files/gempages_578042650951680…"
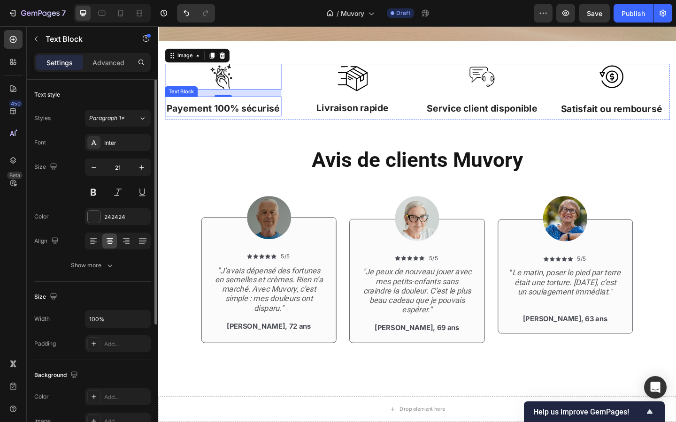
click at [229, 114] on p "Payement 100% sécurisé" at bounding box center [228, 115] width 125 height 15
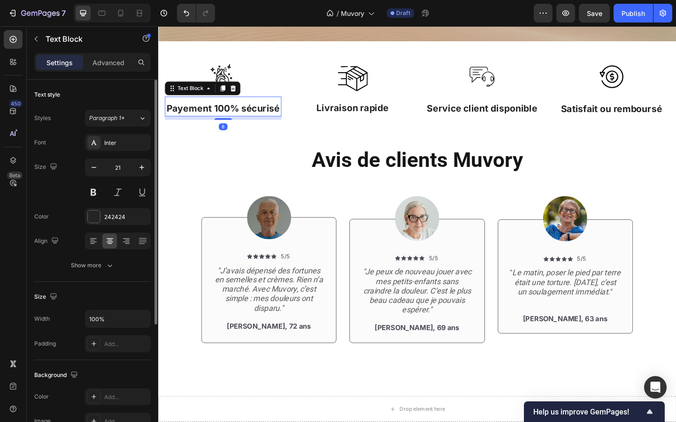
click at [229, 114] on p "Payement 100% sécurisé" at bounding box center [228, 115] width 125 height 15
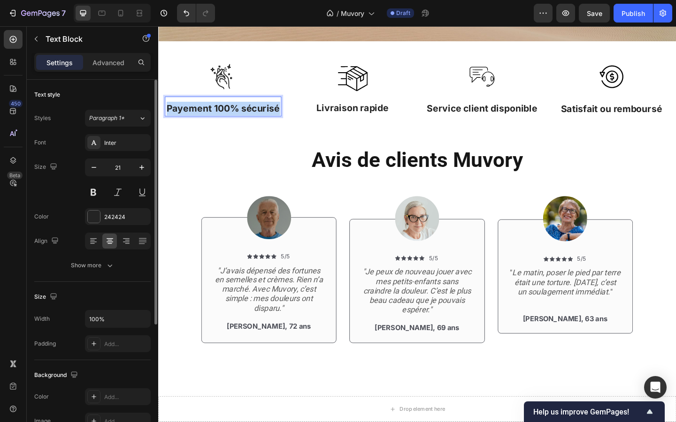
click at [229, 114] on p "Payement 100% sécurisé" at bounding box center [228, 115] width 125 height 15
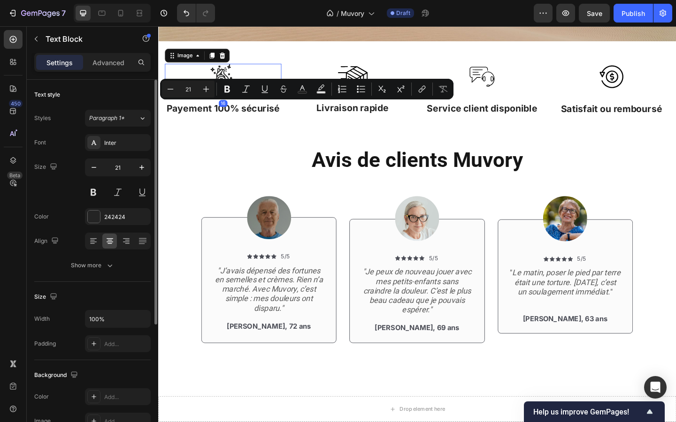
click at [232, 70] on img at bounding box center [228, 81] width 28 height 28
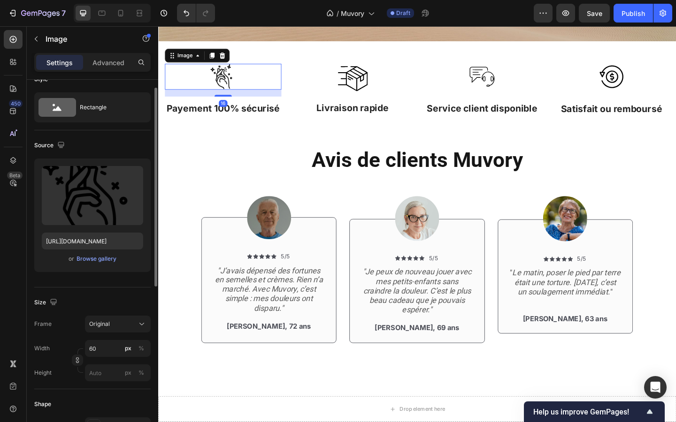
scroll to position [16, 0]
click at [105, 343] on input "60" at bounding box center [118, 347] width 66 height 17
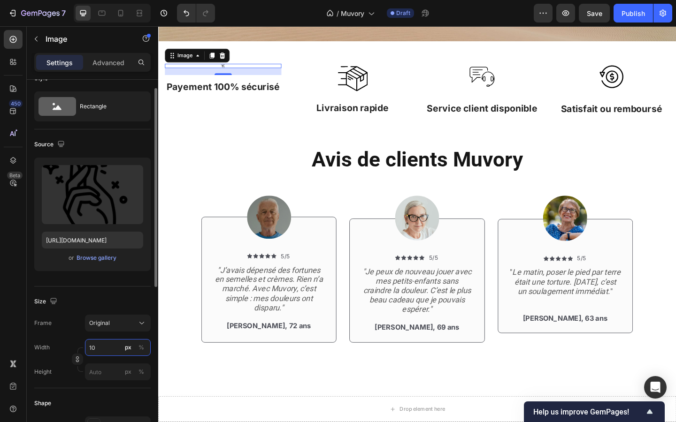
type input "100"
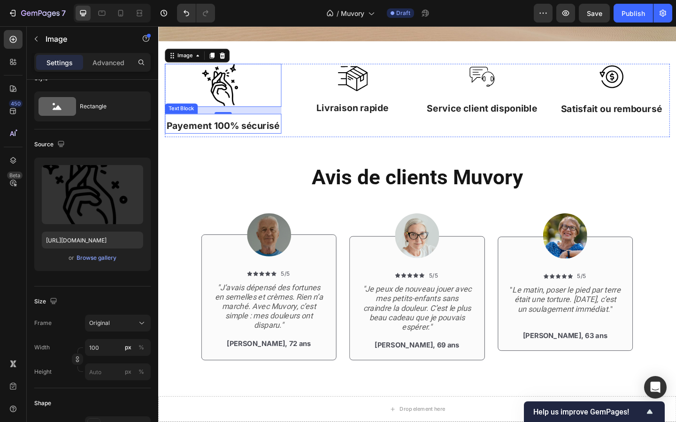
click at [217, 137] on p "Payement 100% sécurisé" at bounding box center [228, 134] width 125 height 15
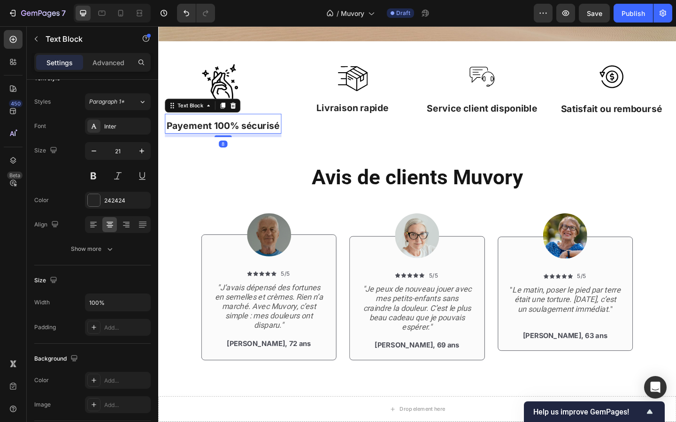
scroll to position [0, 0]
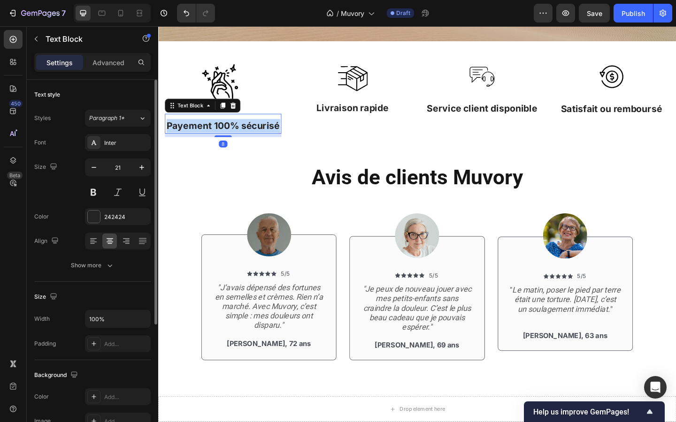
click at [217, 137] on p "Payement 100% sécurisé" at bounding box center [228, 134] width 125 height 15
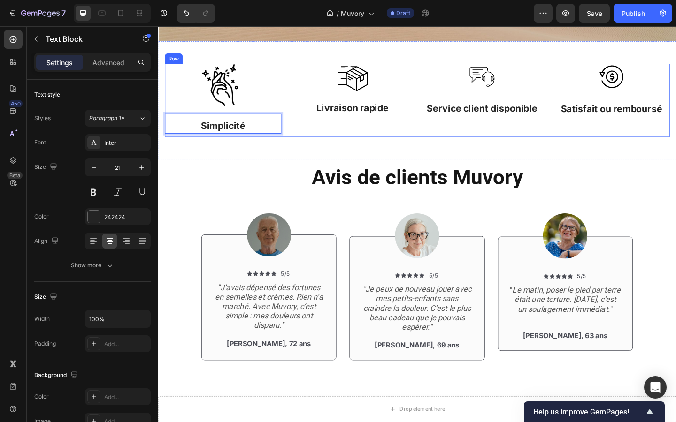
click at [370, 79] on img at bounding box center [369, 83] width 32 height 32
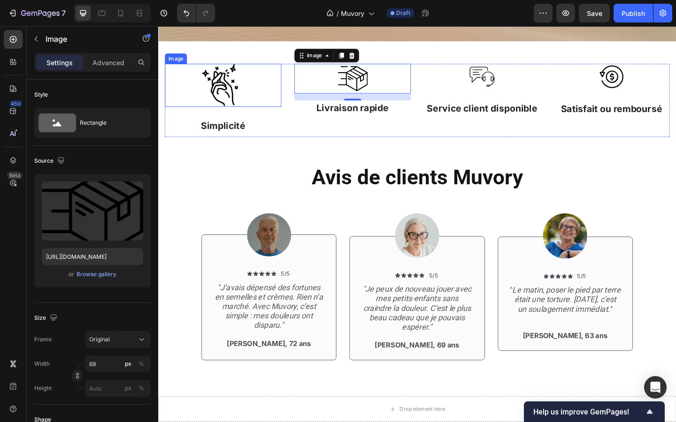
click at [266, 97] on div at bounding box center [228, 90] width 127 height 47
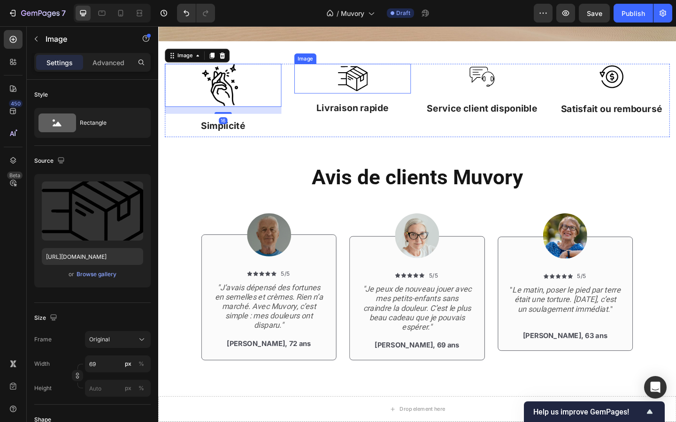
click at [365, 94] on img at bounding box center [369, 83] width 32 height 32
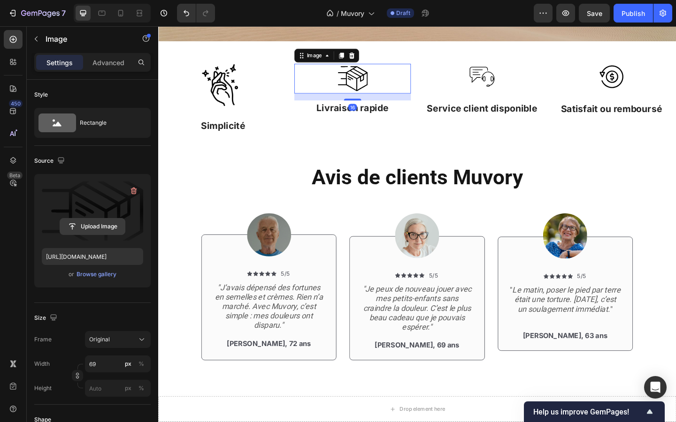
click at [100, 221] on input "file" at bounding box center [92, 227] width 65 height 16
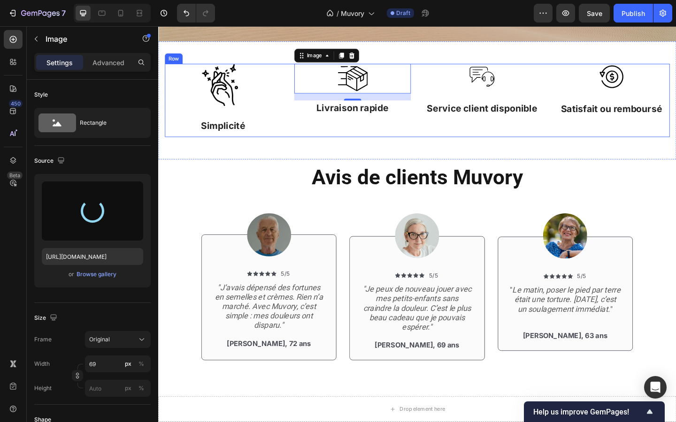
type input "https://cdn.shopify.com/s/files/1/0927/4104/2559/files/gempages_578042650951680…"
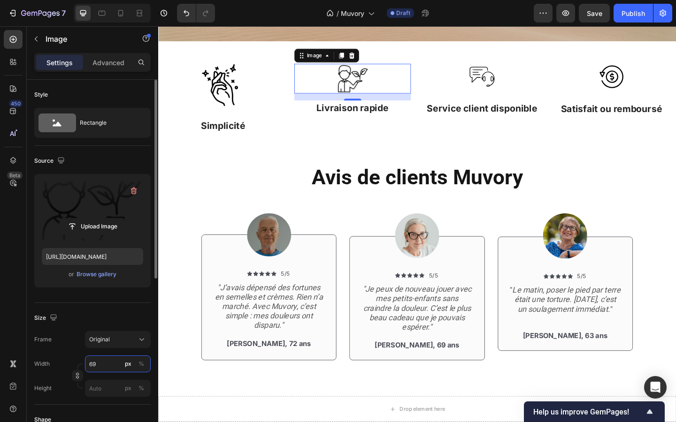
click at [107, 361] on input "69" at bounding box center [118, 364] width 66 height 17
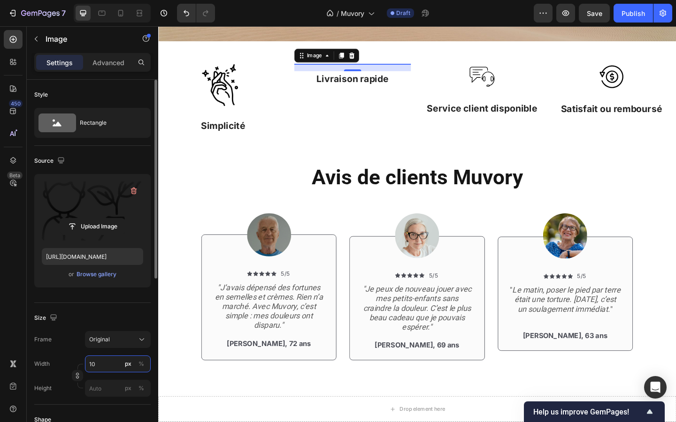
type input "100"
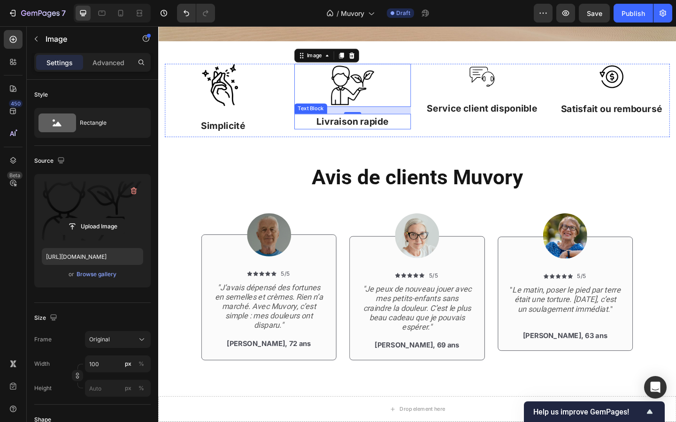
click at [345, 130] on p "Livraison rapide" at bounding box center [369, 129] width 125 height 15
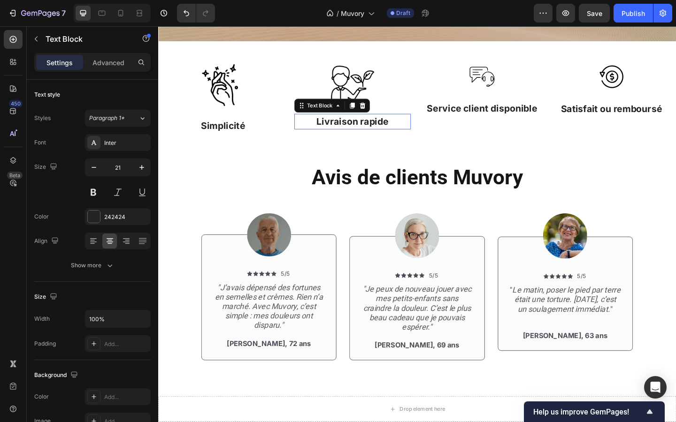
click at [345, 130] on p "Livraison rapide" at bounding box center [369, 129] width 125 height 15
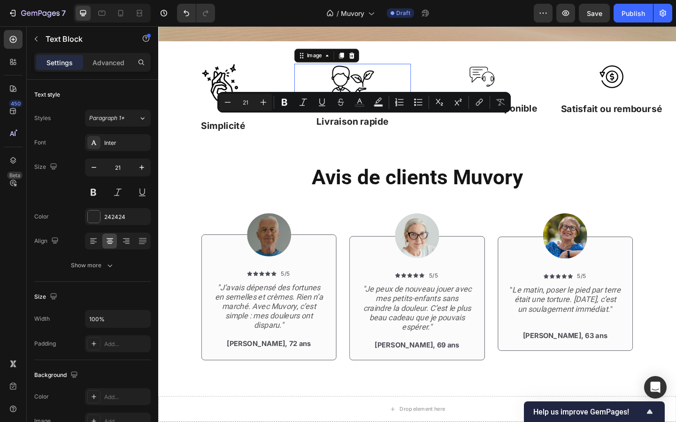
click at [366, 81] on img at bounding box center [369, 90] width 47 height 47
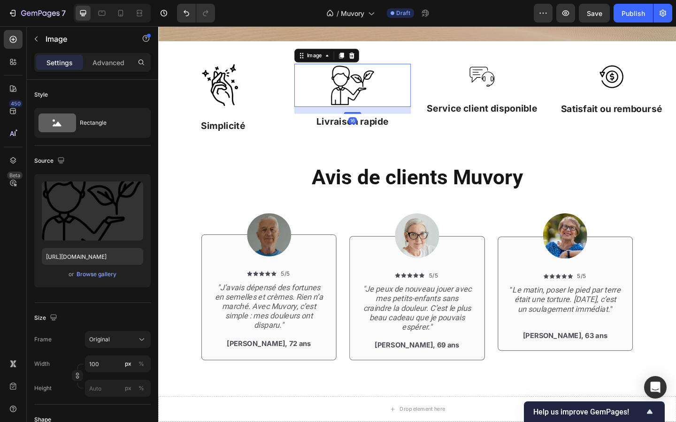
click at [373, 119] on div "16" at bounding box center [369, 118] width 127 height 8
click at [241, 96] on img at bounding box center [228, 90] width 47 height 47
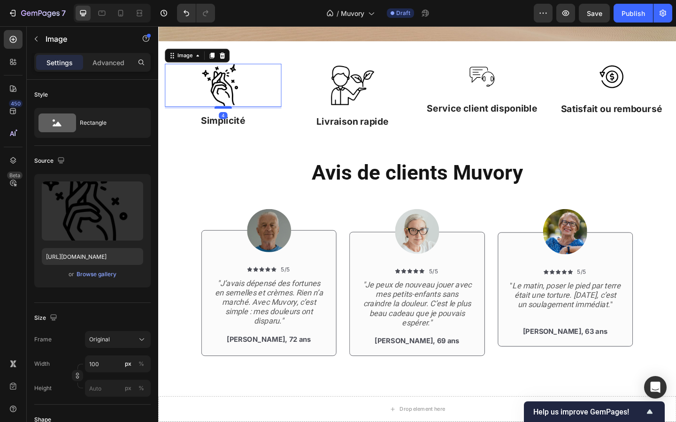
drag, startPoint x: 233, startPoint y: 121, endPoint x: 233, endPoint y: 115, distance: 5.6
click at [233, 115] on div at bounding box center [228, 114] width 19 height 3
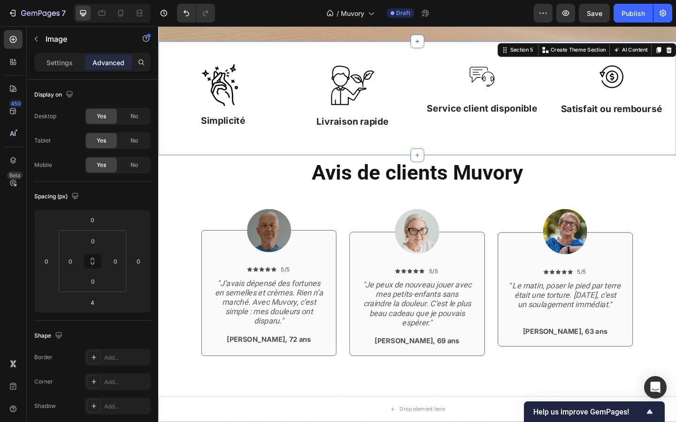
click at [204, 165] on div "Image Simplicité Text Block Image Livraison rapide Text Block Image Service cli…" at bounding box center [439, 105] width 563 height 124
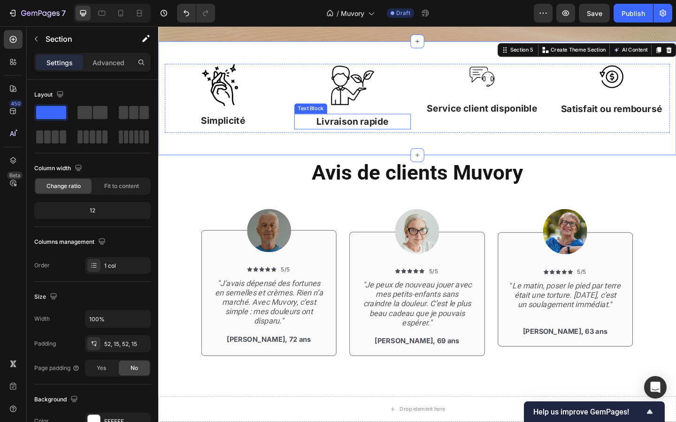
click at [365, 134] on p "Livraison rapide" at bounding box center [369, 129] width 125 height 15
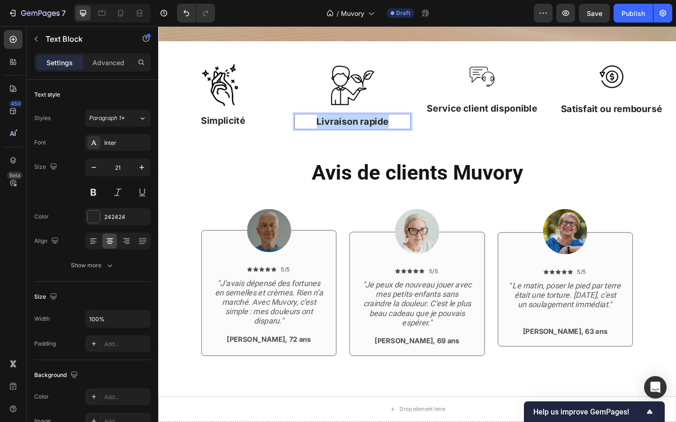
click at [365, 134] on p "Livraison rapide" at bounding box center [369, 129] width 125 height 15
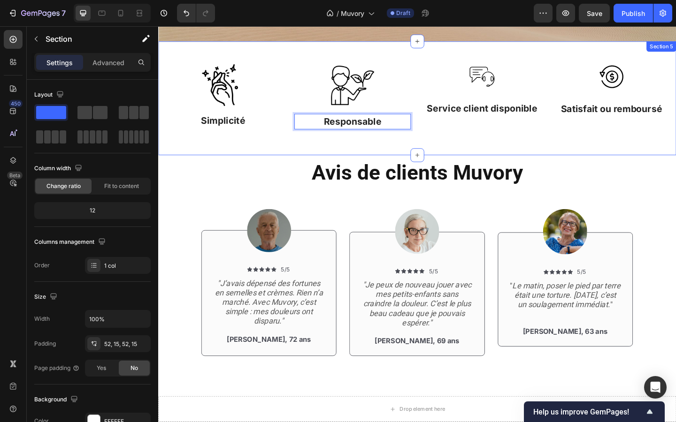
click at [357, 148] on div "Image Simplicité Text Block Image Responsable Text Block 8 Image Service client…" at bounding box center [439, 105] width 563 height 124
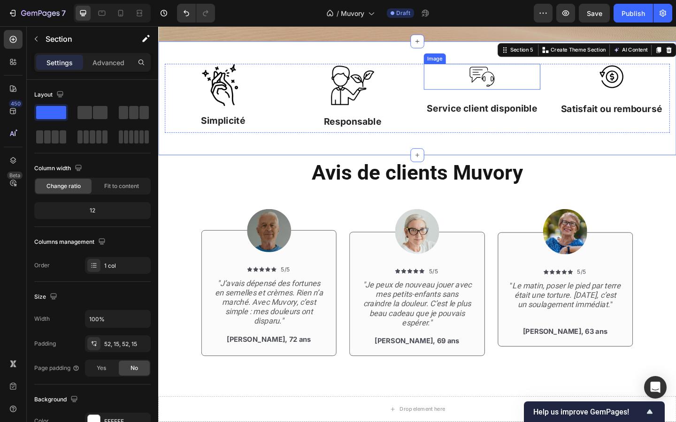
click at [501, 88] on img at bounding box center [510, 81] width 28 height 28
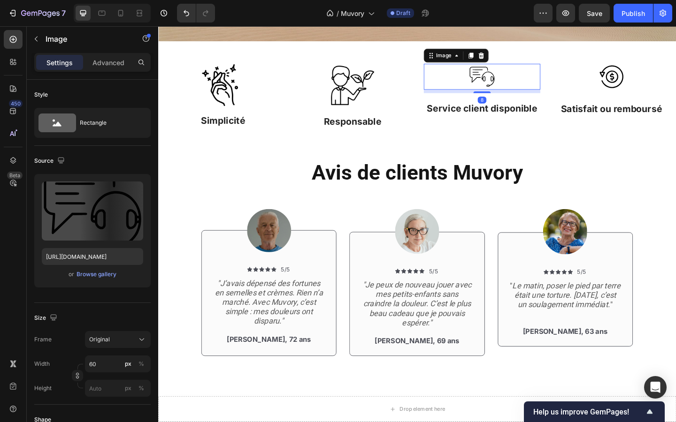
click at [501, 88] on img at bounding box center [510, 81] width 28 height 28
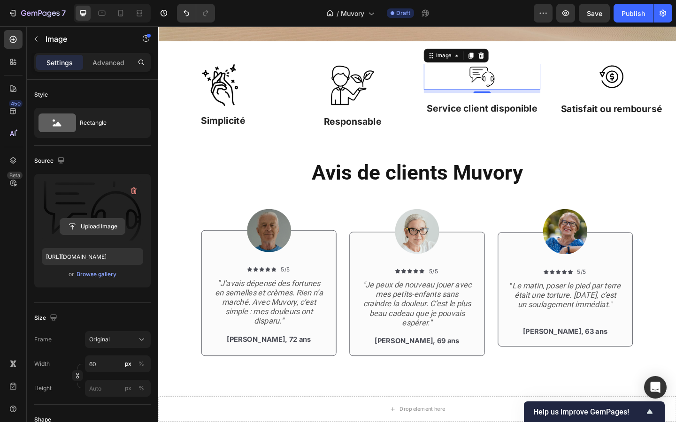
click at [104, 229] on input "file" at bounding box center [92, 227] width 65 height 16
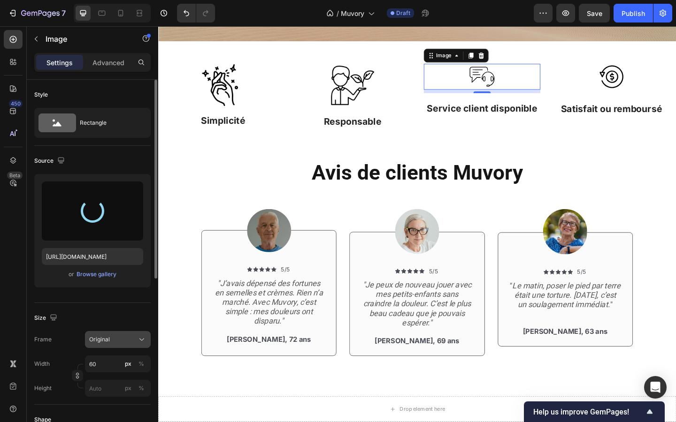
type input "https://cdn.shopify.com/s/files/1/0927/4104/2559/files/gempages_578042650951680…"
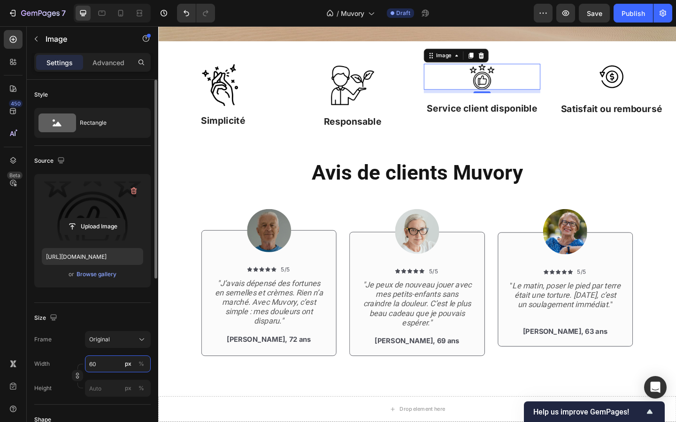
click at [99, 365] on input "60" at bounding box center [118, 364] width 66 height 17
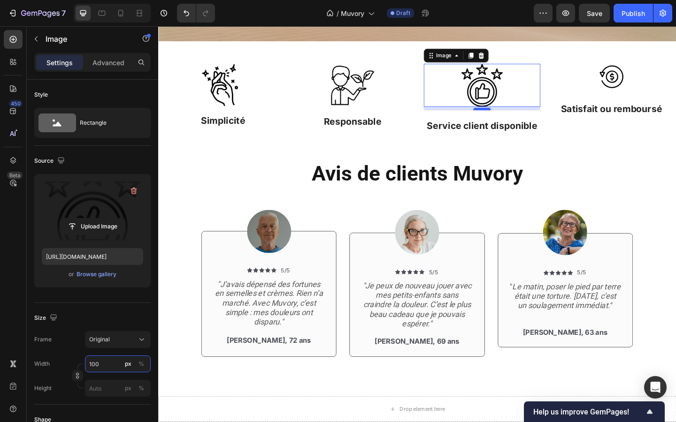
type input "100"
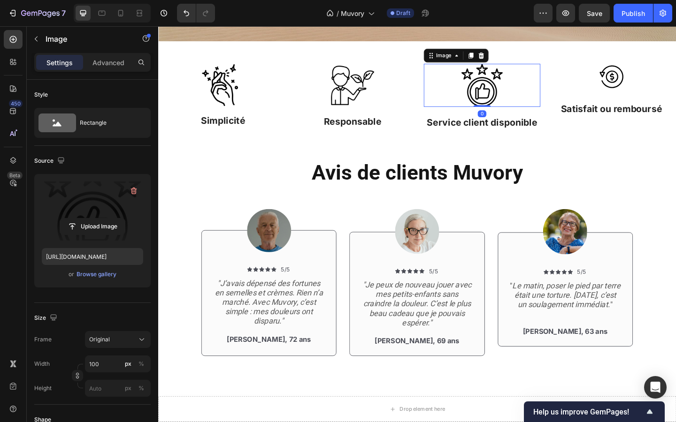
drag, startPoint x: 509, startPoint y: 116, endPoint x: 509, endPoint y: 102, distance: 14.1
click at [509, 102] on div "Image 0" at bounding box center [510, 90] width 127 height 47
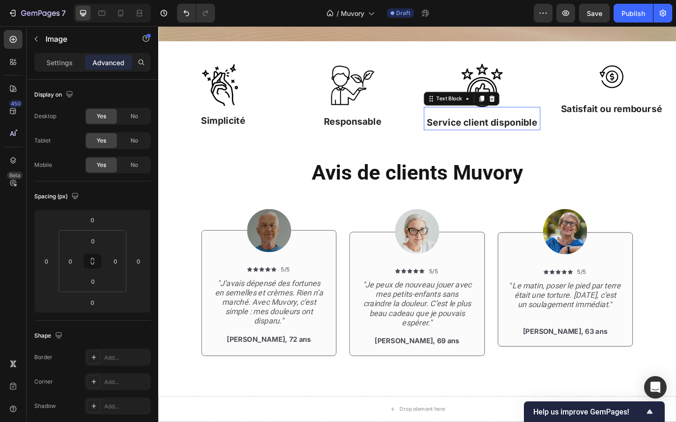
click at [491, 131] on p "Service client disponible" at bounding box center [510, 130] width 125 height 15
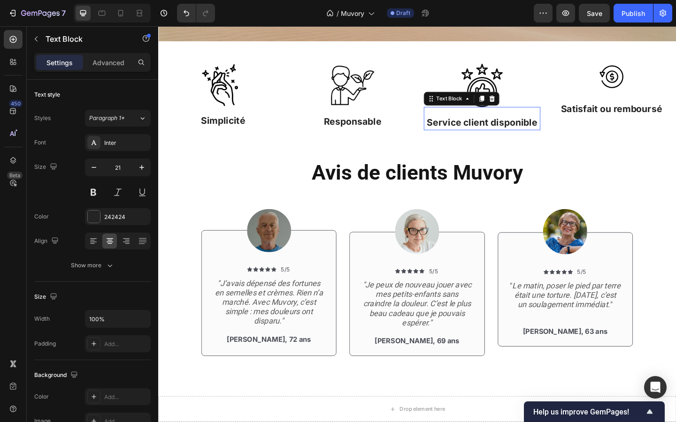
click at [491, 131] on p "Service client disponible" at bounding box center [510, 130] width 125 height 15
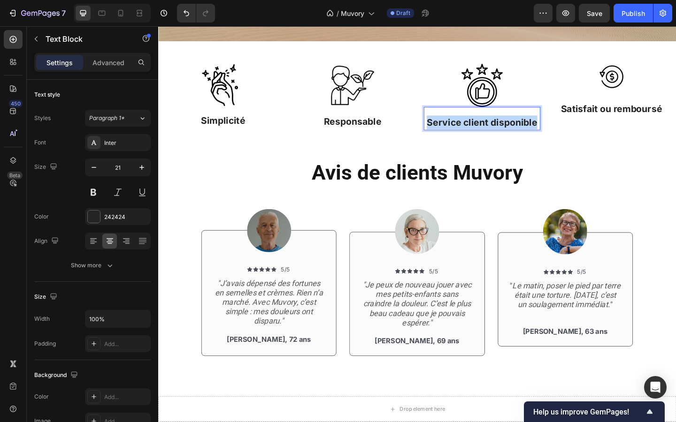
click at [491, 131] on p "Service client disponible" at bounding box center [510, 130] width 125 height 15
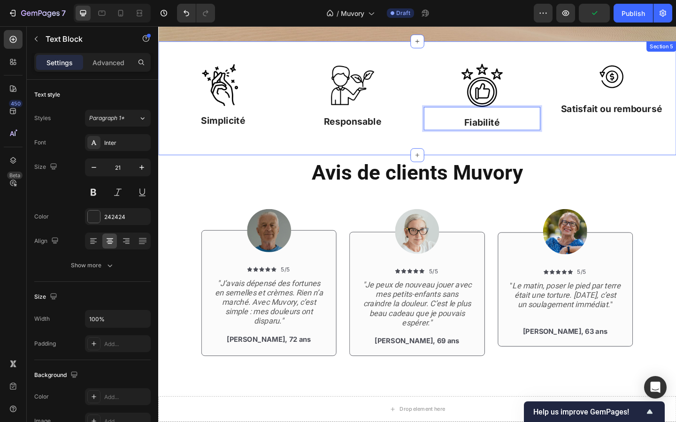
click at [597, 143] on div "Image Simplicité Text Block Image Responsable Text Block Image Fiabilité Text B…" at bounding box center [439, 105] width 563 height 124
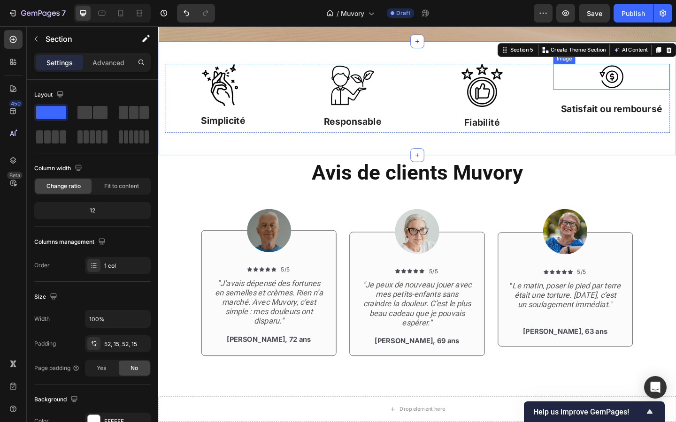
click at [647, 84] on img at bounding box center [651, 81] width 28 height 28
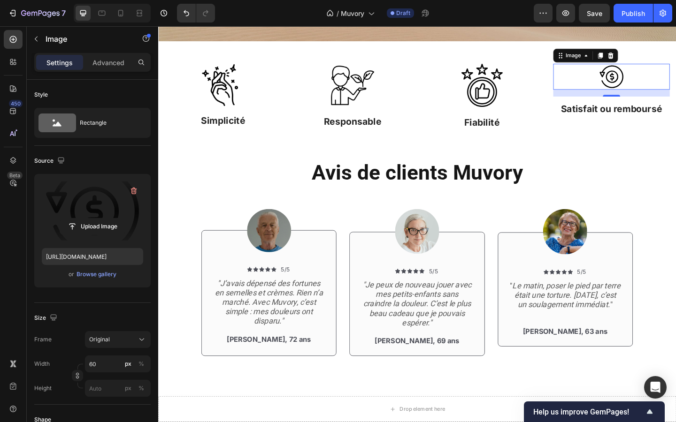
click at [94, 211] on label at bounding box center [92, 211] width 101 height 59
click at [94, 219] on input "file" at bounding box center [92, 227] width 65 height 16
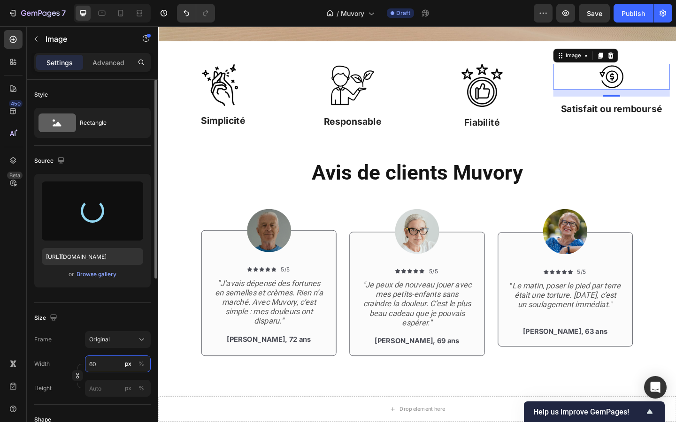
click at [106, 361] on input "60" at bounding box center [118, 364] width 66 height 17
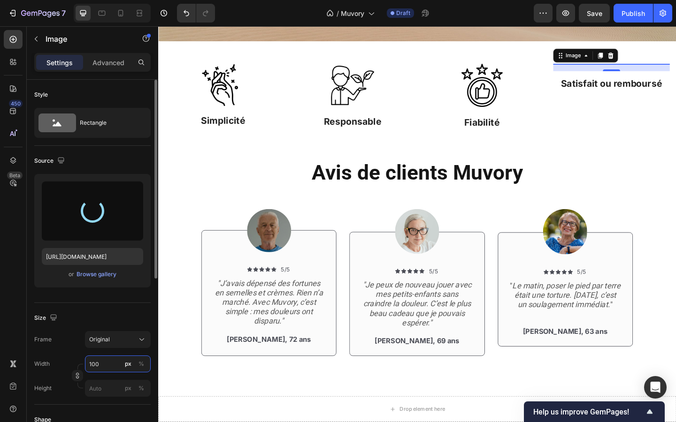
type input "60"
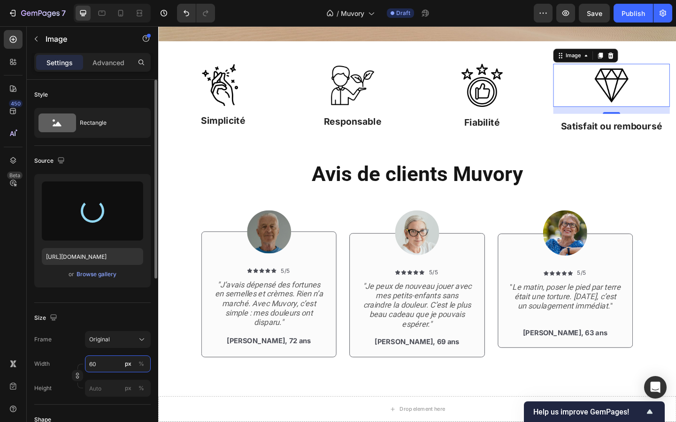
type input "https://cdn.shopify.com/s/files/1/0927/4104/2559/files/gempages_578042650951680…"
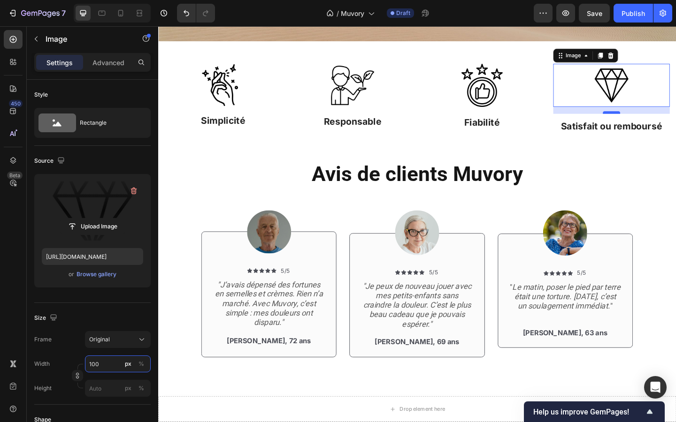
type input "100"
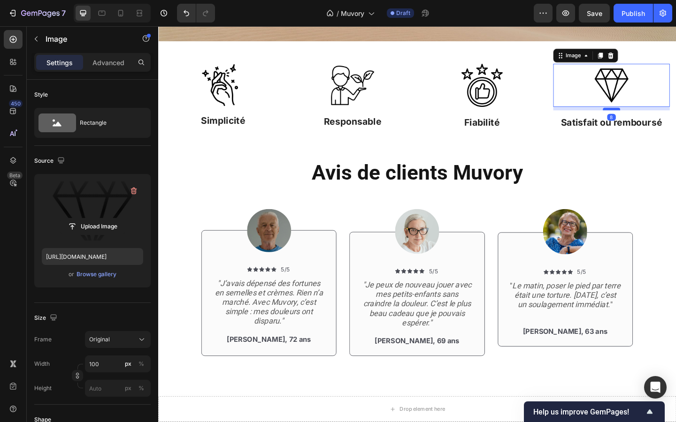
click at [652, 115] on div at bounding box center [650, 116] width 19 height 3
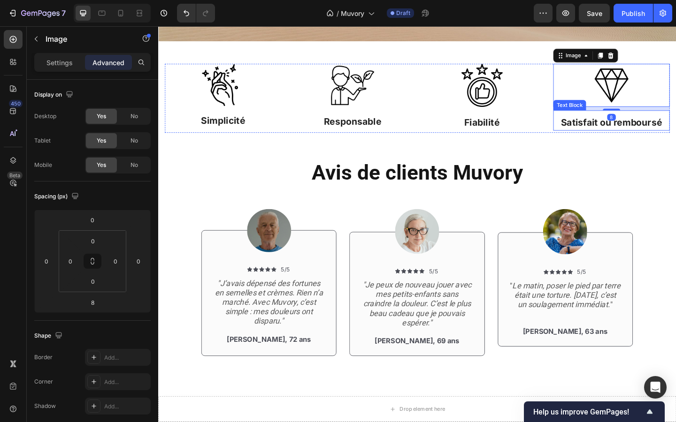
click at [640, 130] on p "Satisfait ou remboursé" at bounding box center [650, 131] width 125 height 15
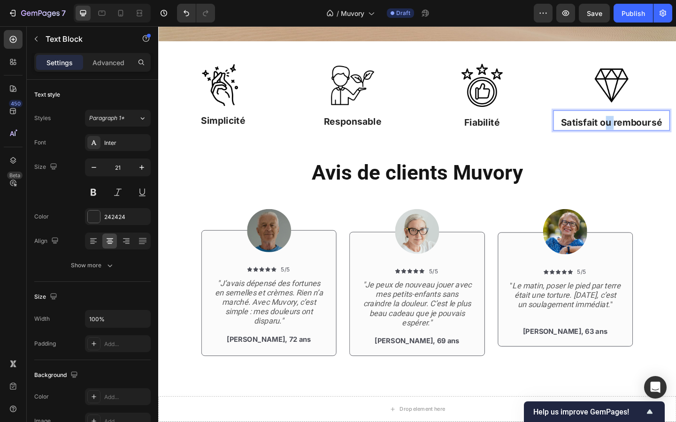
click at [640, 130] on p "Satisfait ou remboursé" at bounding box center [650, 131] width 125 height 15
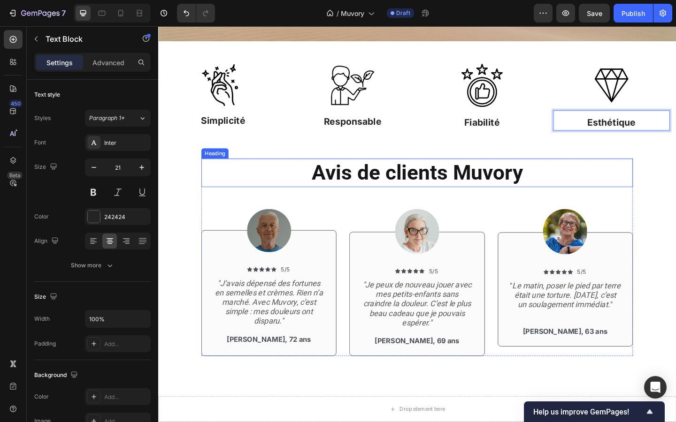
click at [634, 200] on h2 "Avis de clients Muvory" at bounding box center [439, 185] width 469 height 31
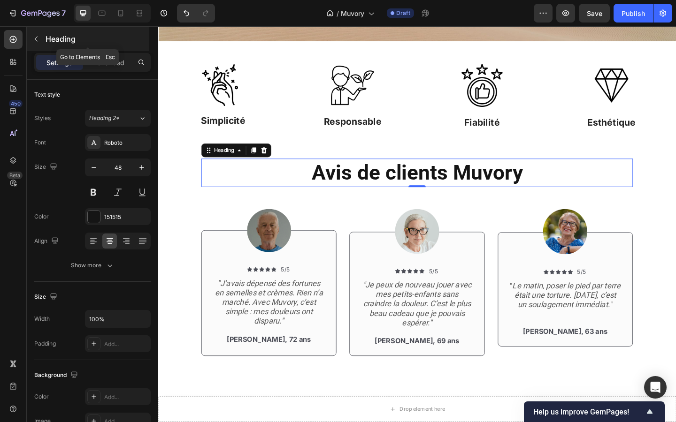
click at [34, 44] on button "button" at bounding box center [36, 38] width 15 height 15
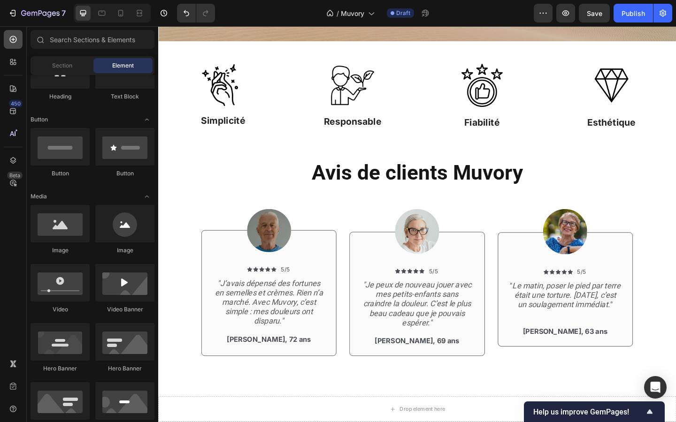
click at [11, 44] on div at bounding box center [13, 39] width 19 height 19
click at [61, 68] on span "Section" at bounding box center [62, 65] width 20 height 8
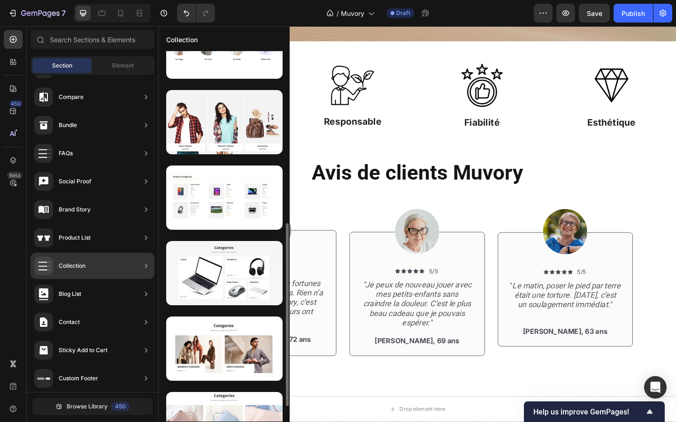
scroll to position [352, 0]
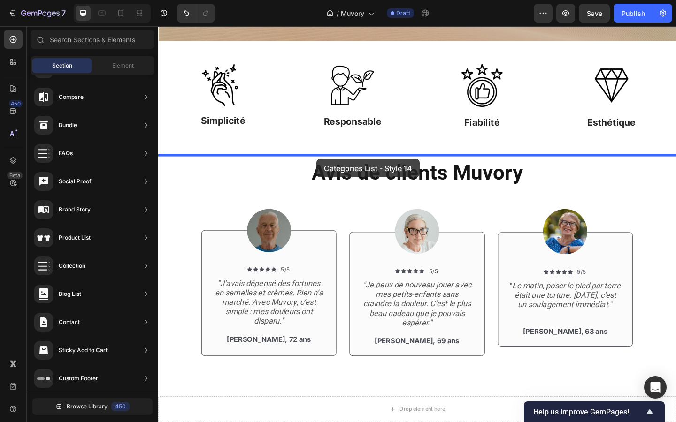
drag, startPoint x: 351, startPoint y: 229, endPoint x: 330, endPoint y: 170, distance: 62.1
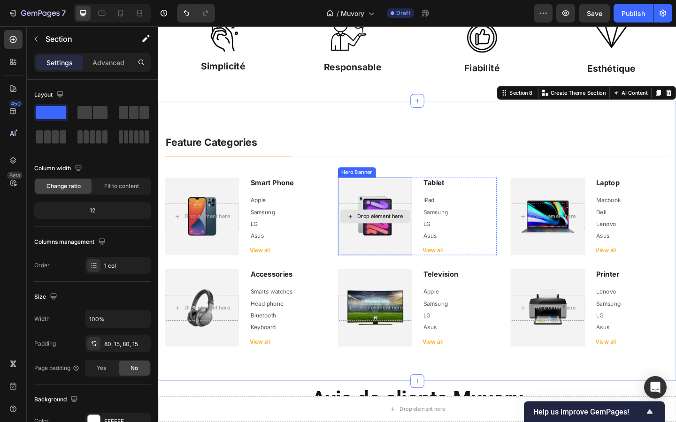
scroll to position [580, 0]
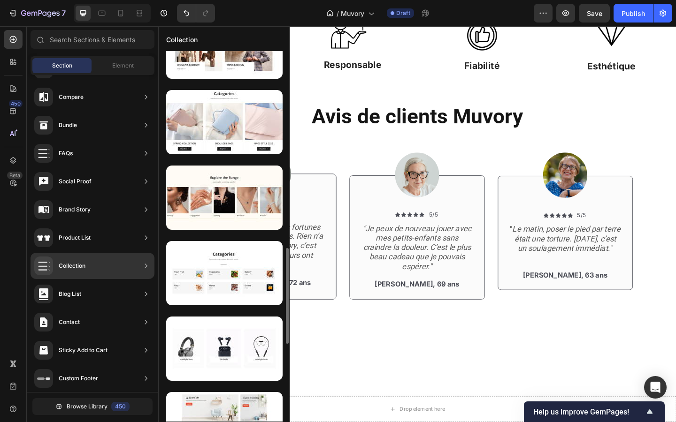
scroll to position [687, 0]
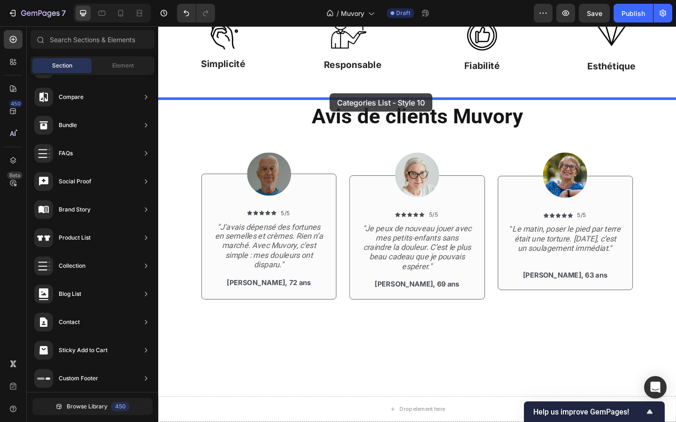
drag, startPoint x: 358, startPoint y: 126, endPoint x: 344, endPoint y: 100, distance: 28.8
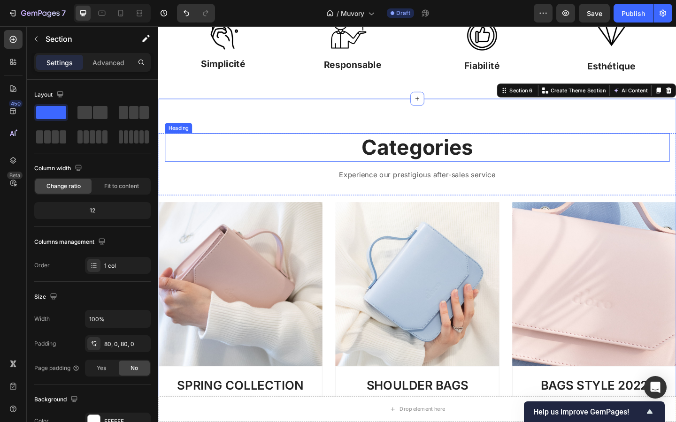
click at [437, 159] on p "Categories" at bounding box center [439, 158] width 547 height 29
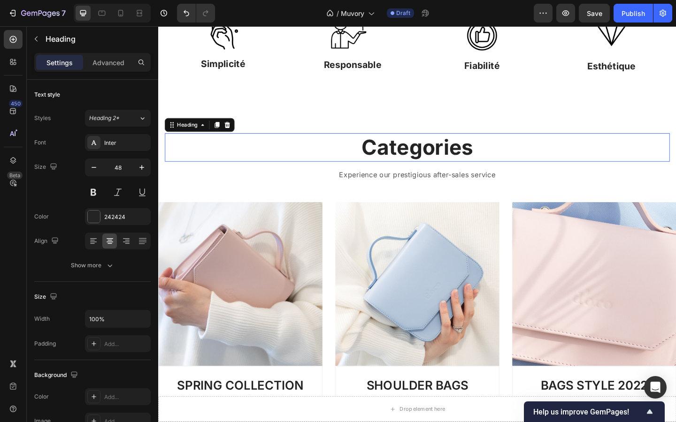
click at [437, 159] on p "Categories" at bounding box center [439, 158] width 547 height 29
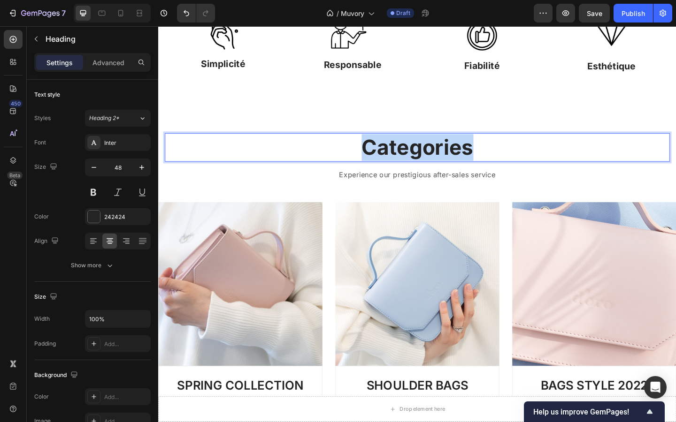
click at [437, 159] on p "Categories" at bounding box center [439, 158] width 547 height 29
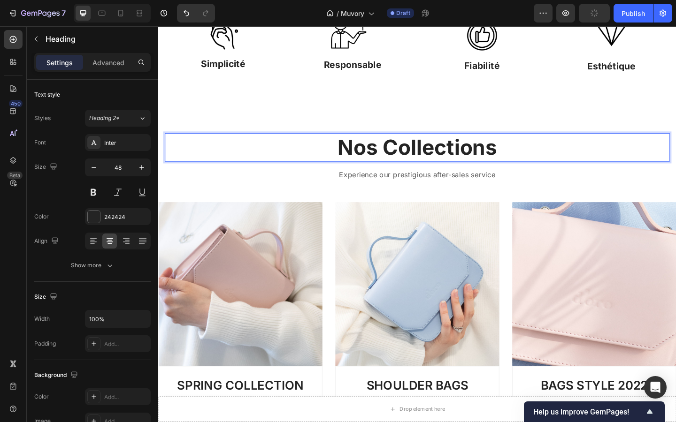
click at [393, 153] on p "Nos Collections" at bounding box center [439, 158] width 547 height 29
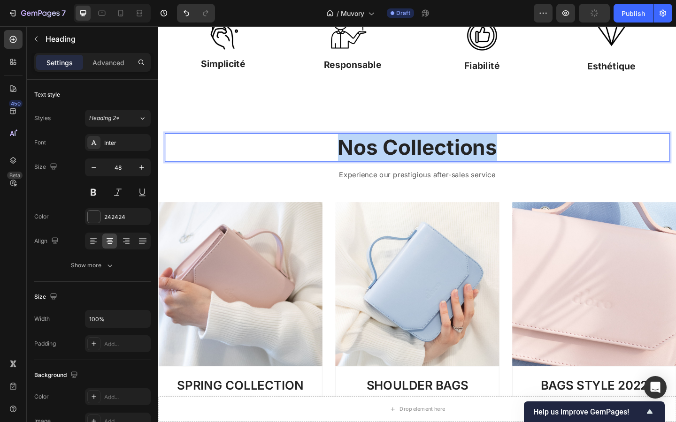
click at [393, 153] on p "Nos Collections" at bounding box center [439, 158] width 547 height 29
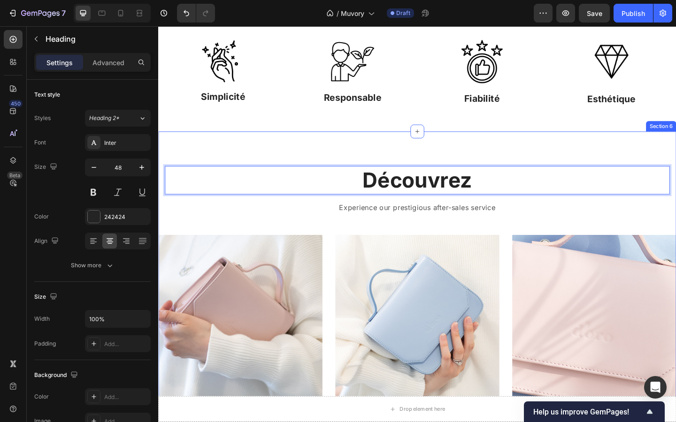
scroll to position [543, 0]
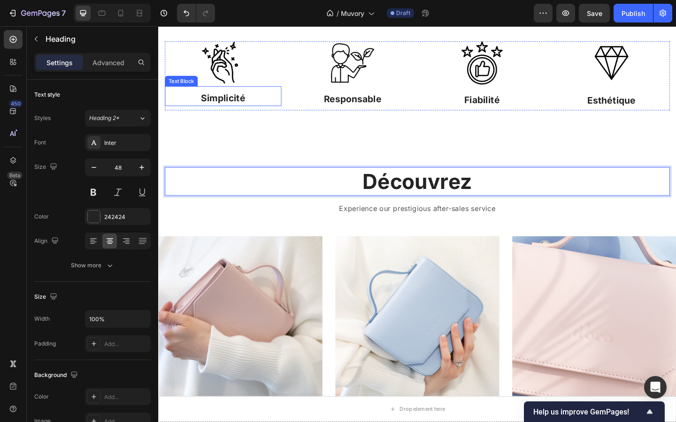
click at [234, 111] on p "Simplicité" at bounding box center [228, 104] width 125 height 15
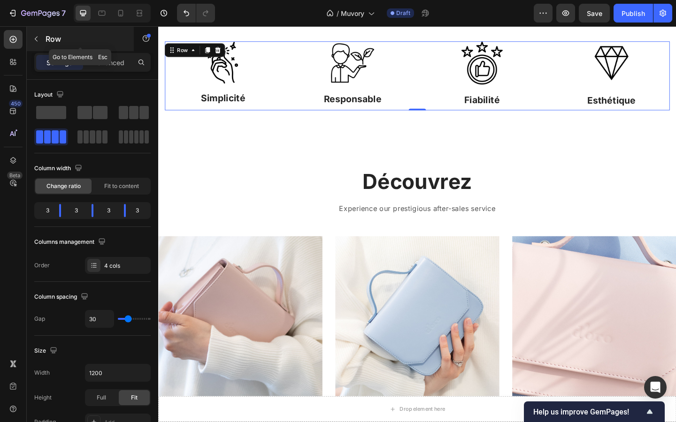
click at [38, 43] on button "button" at bounding box center [36, 38] width 15 height 15
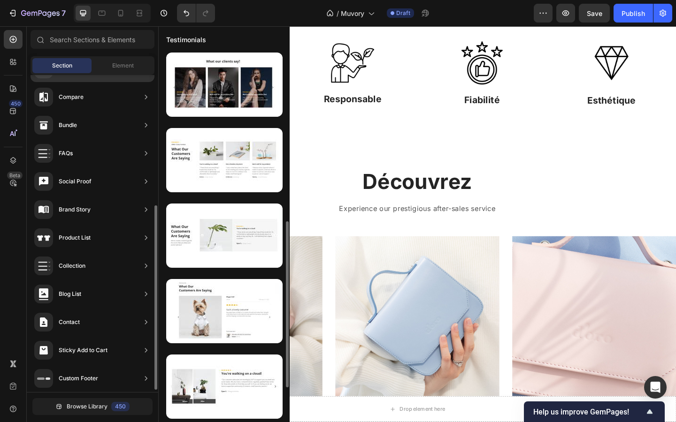
scroll to position [1, 0]
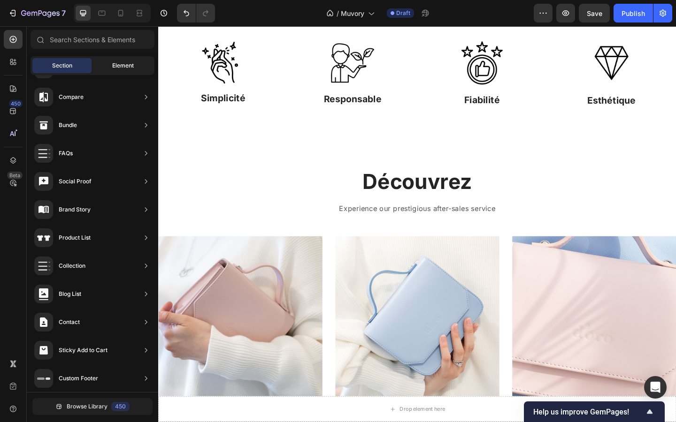
click at [109, 63] on div "Element" at bounding box center [122, 65] width 59 height 15
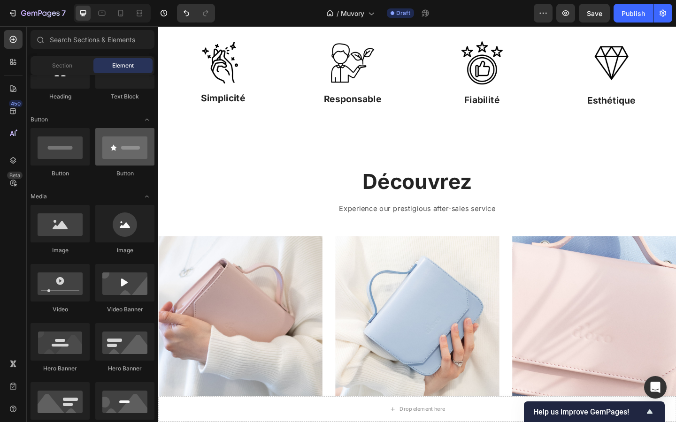
scroll to position [0, 0]
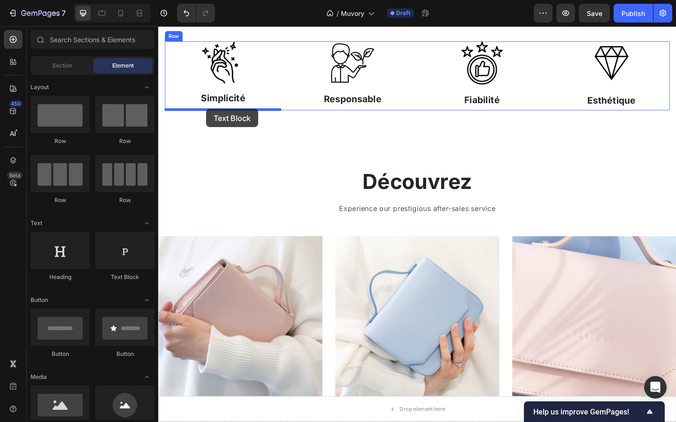
drag, startPoint x: 280, startPoint y: 273, endPoint x: 210, endPoint y: 116, distance: 171.0
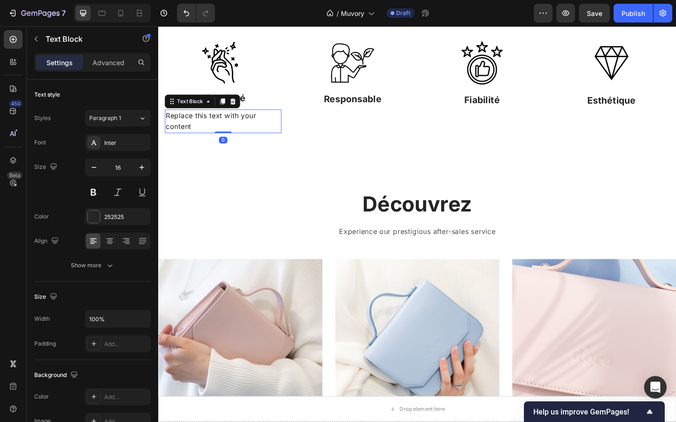
click at [229, 127] on div "Replace this text with your content" at bounding box center [228, 130] width 127 height 26
click at [229, 127] on p "Replace this text with your content" at bounding box center [228, 130] width 125 height 24
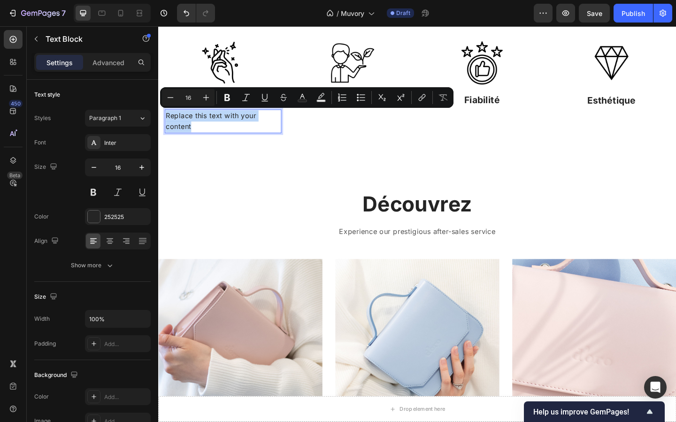
click at [229, 127] on p "Replace this text with your content" at bounding box center [228, 130] width 125 height 24
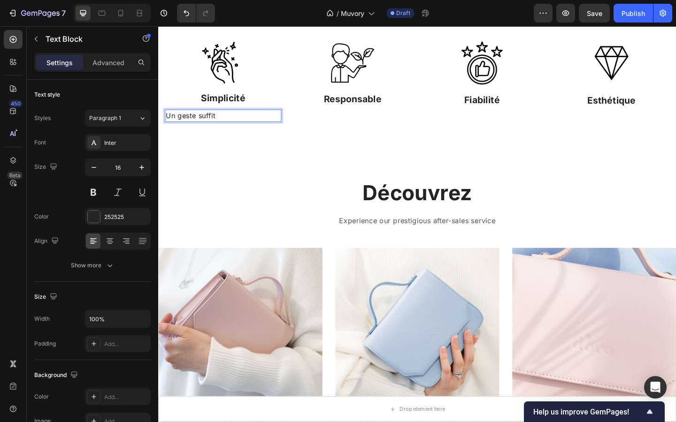
click at [201, 120] on p "Un geste suffit" at bounding box center [228, 124] width 125 height 12
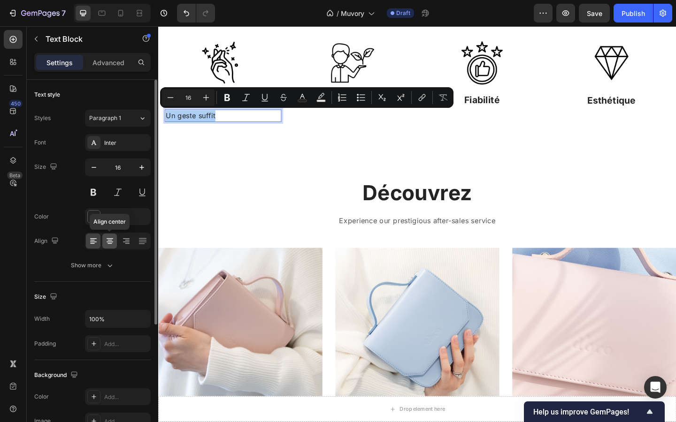
click at [108, 244] on icon at bounding box center [109, 241] width 9 height 9
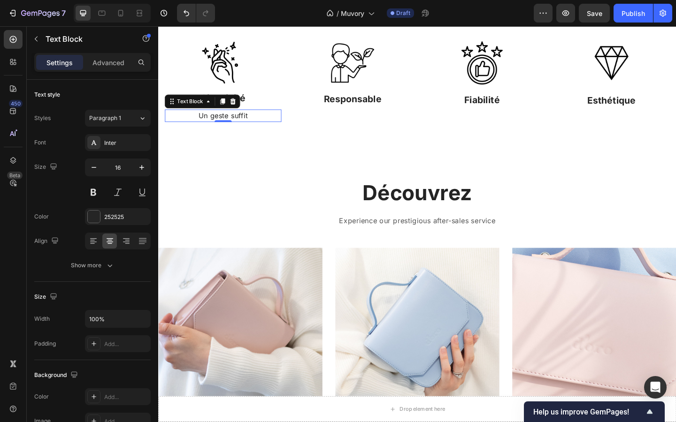
click at [223, 126] on p "Un geste suffit" at bounding box center [228, 124] width 125 height 12
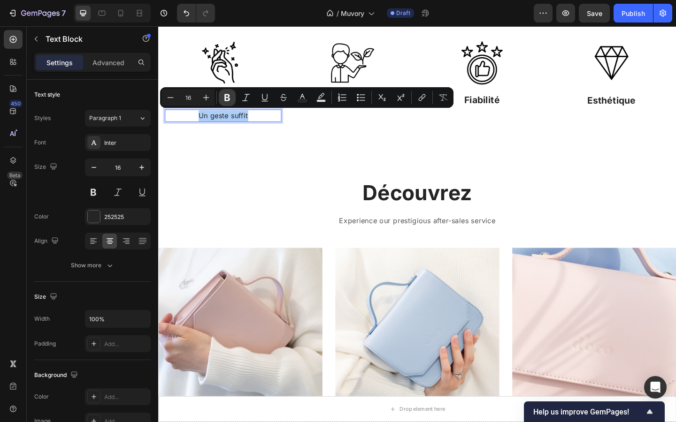
click at [232, 99] on button "Bold" at bounding box center [227, 97] width 17 height 17
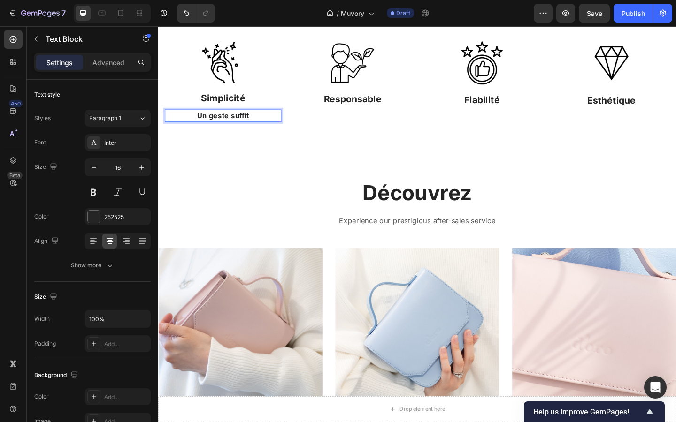
click at [234, 123] on strong "Un geste suffit" at bounding box center [228, 123] width 57 height 9
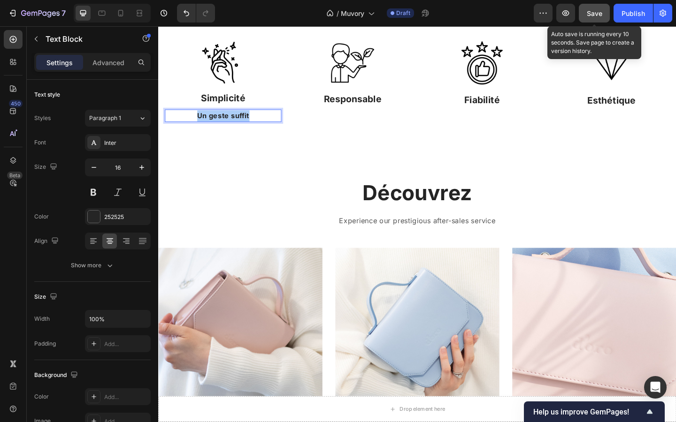
click at [588, 17] on div "Save" at bounding box center [594, 13] width 15 height 10
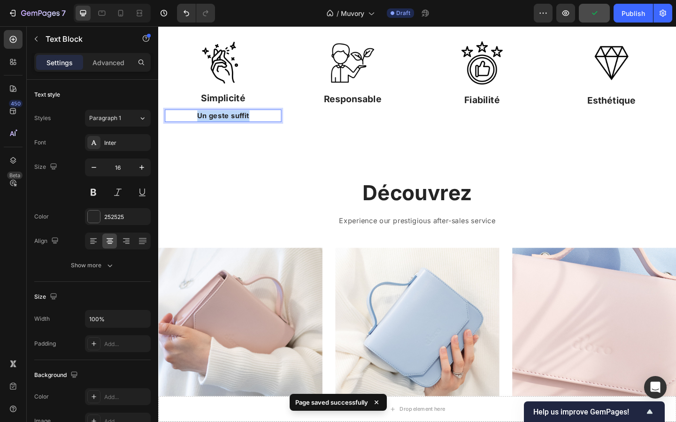
click at [252, 122] on strong "Un geste suffit" at bounding box center [228, 123] width 57 height 9
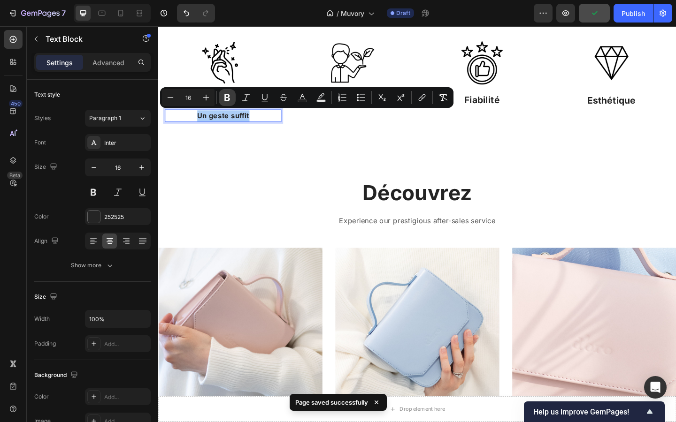
click at [230, 99] on icon "Editor contextual toolbar" at bounding box center [226, 97] width 9 height 9
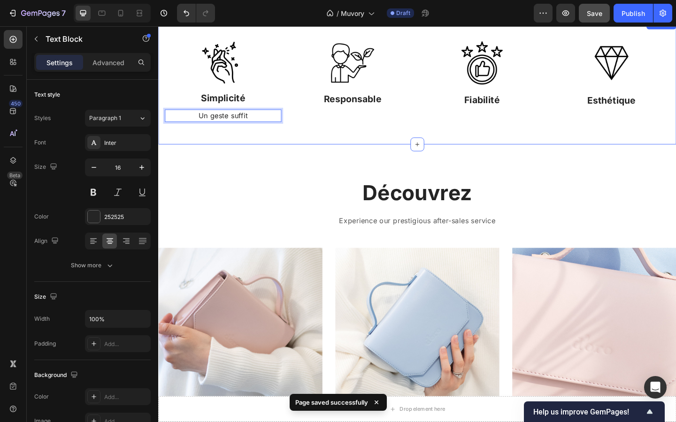
click at [281, 140] on div "Image Simplicité Text Block Un geste suffit Text Block 0 Image Responsable Text…" at bounding box center [439, 86] width 563 height 137
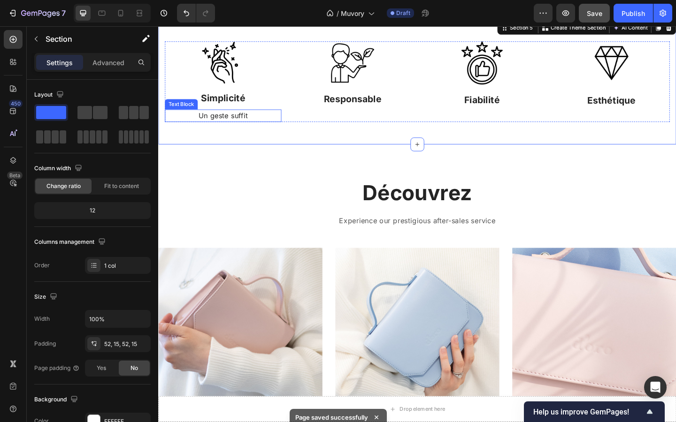
click at [232, 127] on p "Un geste suffit" at bounding box center [228, 124] width 125 height 12
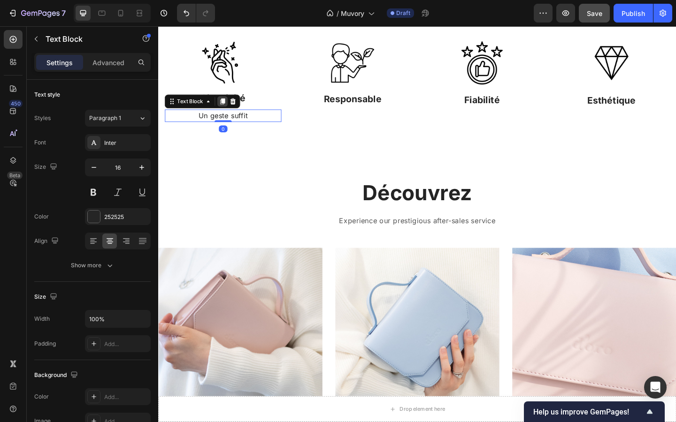
click at [226, 108] on icon at bounding box center [228, 108] width 5 height 7
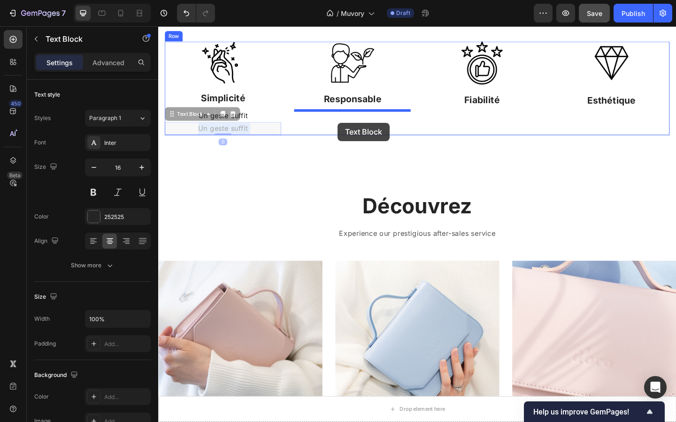
drag, startPoint x: 245, startPoint y: 136, endPoint x: 354, endPoint y: 129, distance: 109.1
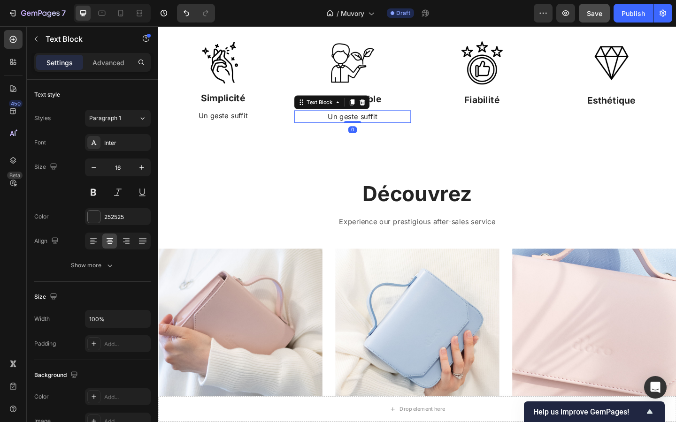
click at [359, 122] on p "Un geste suffit" at bounding box center [369, 125] width 125 height 12
click at [349, 125] on p "réutilisable &" at bounding box center [369, 125] width 125 height 12
click at [401, 124] on p "Réutilisable &" at bounding box center [369, 125] width 125 height 12
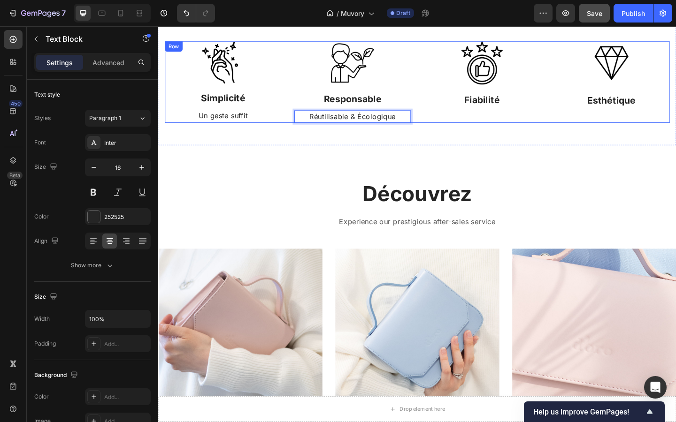
click at [463, 150] on div "Image Simplicité Text Block Un geste suffit Text Block Image Responsable Text B…" at bounding box center [439, 86] width 563 height 137
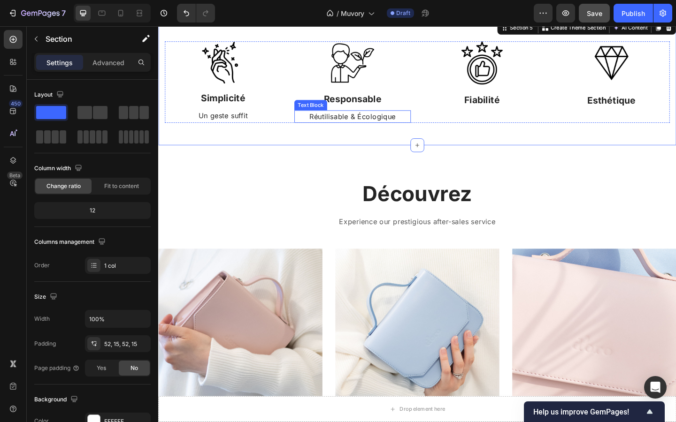
click at [403, 126] on p "Réutilisable & Écologique" at bounding box center [369, 125] width 125 height 12
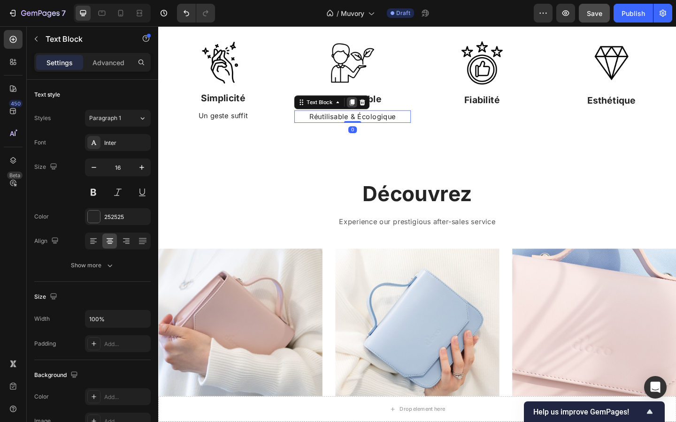
click at [370, 109] on icon at bounding box center [369, 109] width 5 height 7
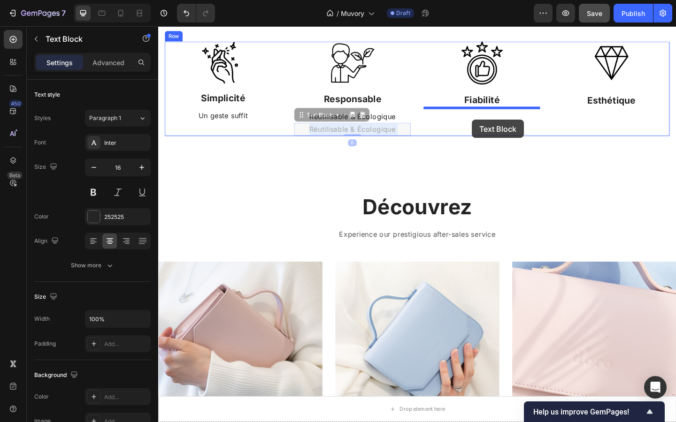
drag, startPoint x: 383, startPoint y: 138, endPoint x: 498, endPoint y: 127, distance: 115.9
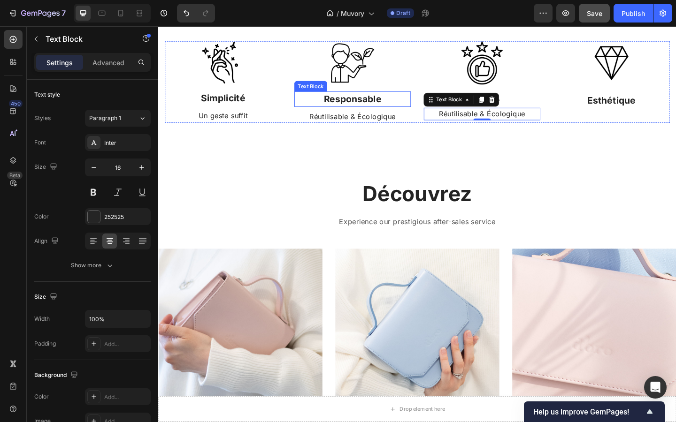
click at [416, 112] on p "Responsable" at bounding box center [369, 105] width 125 height 15
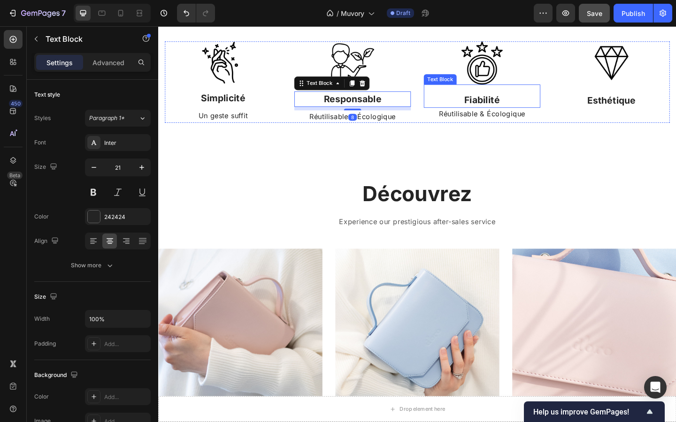
click at [493, 108] on p "Fiabilité" at bounding box center [510, 106] width 125 height 15
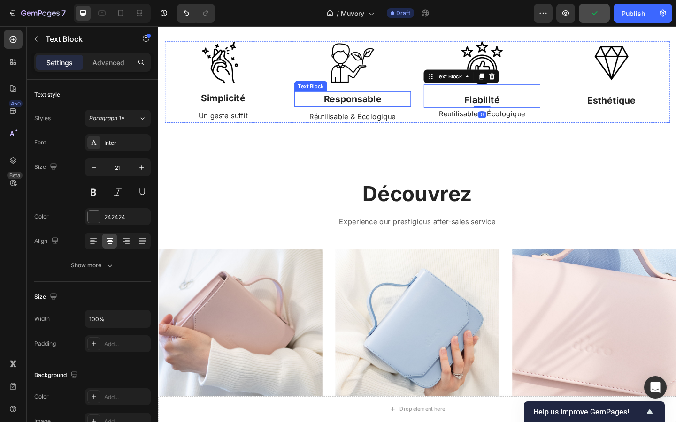
click at [394, 110] on p "Responsable" at bounding box center [369, 105] width 125 height 15
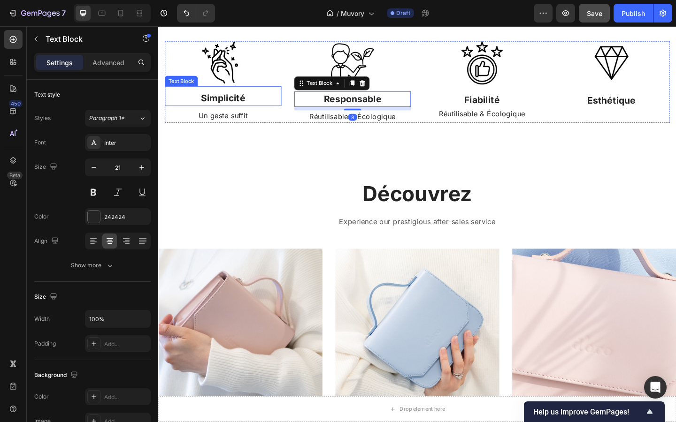
click at [268, 113] on div "Simplicité Text Block" at bounding box center [228, 103] width 127 height 22
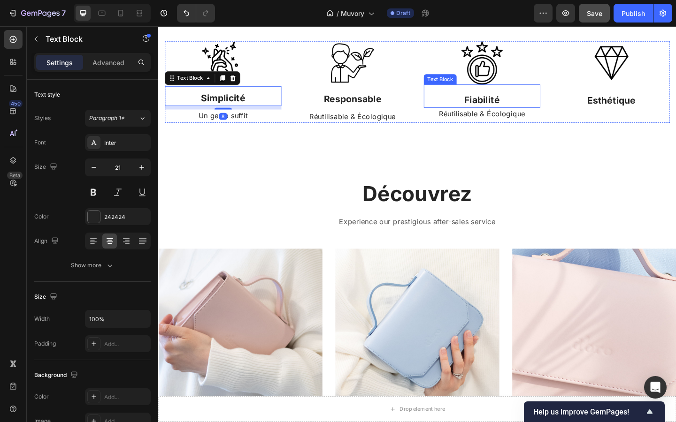
click at [500, 107] on p "Fiabilité" at bounding box center [510, 106] width 125 height 15
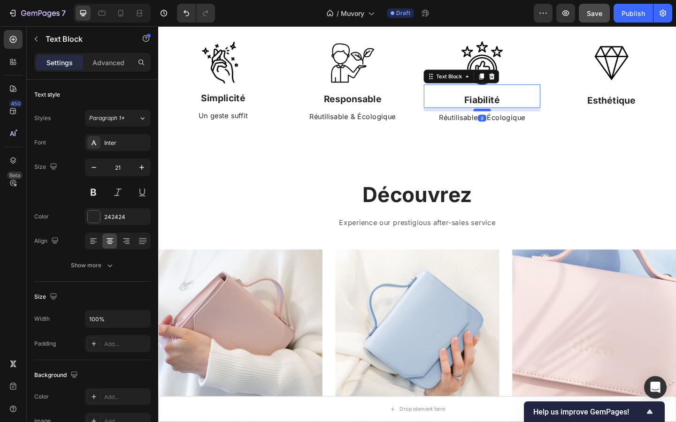
click at [508, 116] on div at bounding box center [510, 117] width 19 height 3
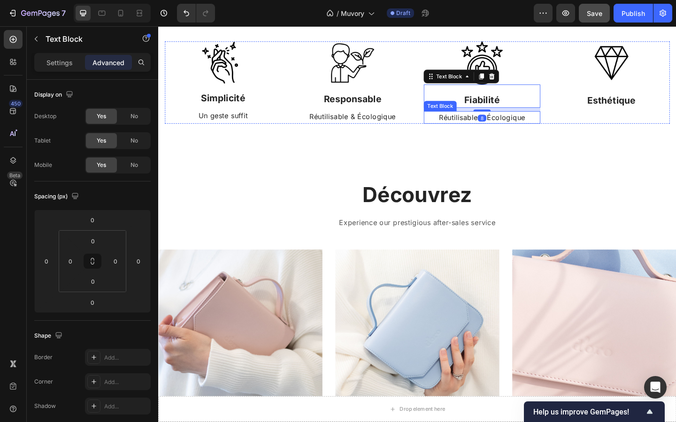
click at [486, 123] on p "Réutilisable & Écologique" at bounding box center [510, 126] width 125 height 12
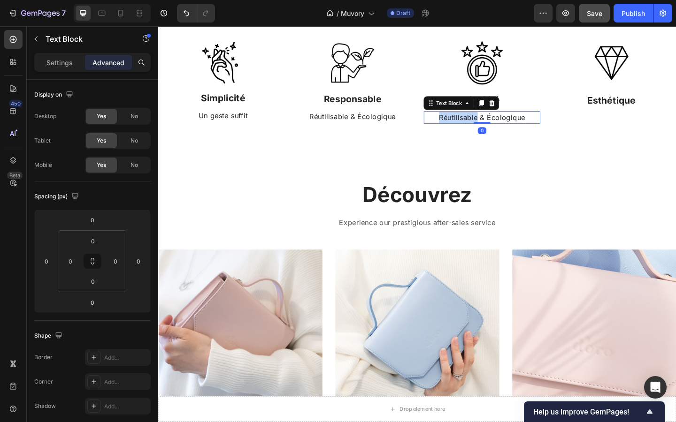
click at [486, 123] on p "Réutilisable & Écologique" at bounding box center [510, 126] width 125 height 12
click at [451, 124] on p "testé et approuvé par nos clients" at bounding box center [510, 126] width 125 height 12
click at [480, 123] on p "Testé et approuvé par nos clients" at bounding box center [510, 126] width 125 height 12
click at [474, 126] on p "Testéapprouvé par nos clients" at bounding box center [510, 126] width 125 height 12
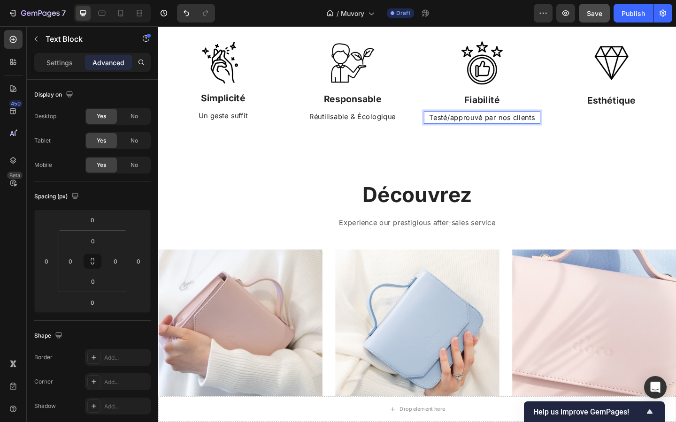
click at [479, 125] on p "Testé/approuvé par nos clients" at bounding box center [510, 126] width 125 height 12
click at [477, 128] on p "Testé/pprouvé par nos clients" at bounding box center [510, 126] width 125 height 12
click at [478, 126] on p "Testépprouvé par nos clients" at bounding box center [510, 126] width 125 height 12
click at [474, 127] on p "Testéet pprouvé par nos clients" at bounding box center [510, 126] width 125 height 12
click at [473, 126] on p "Testéet pprouvé par nos clients" at bounding box center [510, 126] width 125 height 12
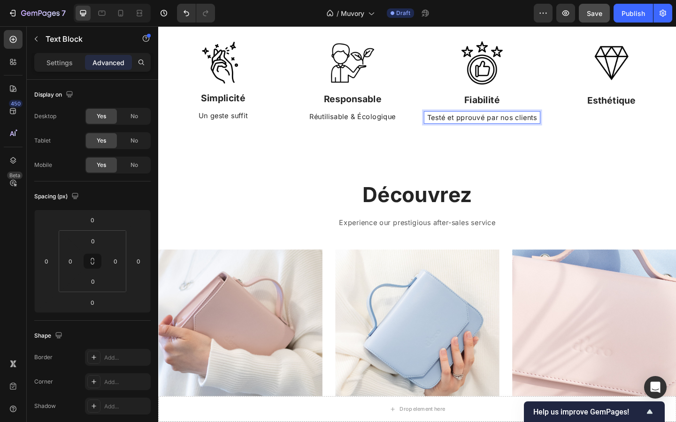
click at [484, 123] on p "Testé et pprouvé par nos clients" at bounding box center [510, 126] width 125 height 12
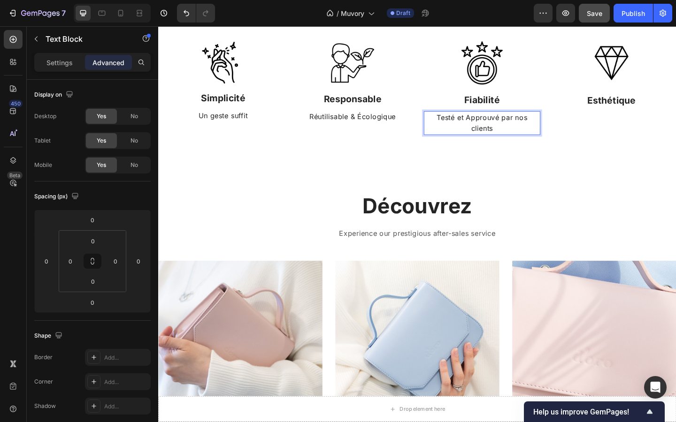
click at [523, 126] on p "Testé et Approuvé par nos clients" at bounding box center [510, 132] width 125 height 24
click at [500, 127] on p "Testé et Approuvé par nos clients" at bounding box center [510, 132] width 125 height 24
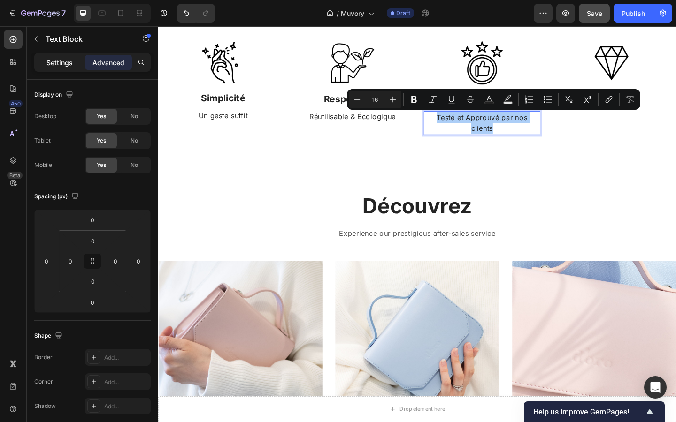
click at [59, 65] on p "Settings" at bounding box center [59, 63] width 26 height 10
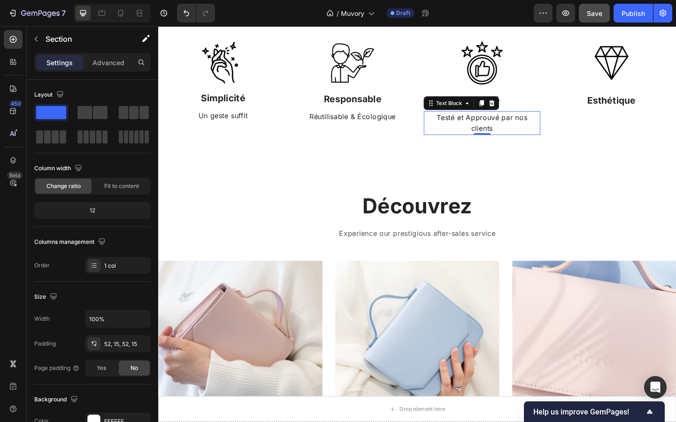
click at [507, 162] on div "Image Simplicité Text Block Un geste suffit Text Block Image Responsable Text B…" at bounding box center [439, 93] width 563 height 151
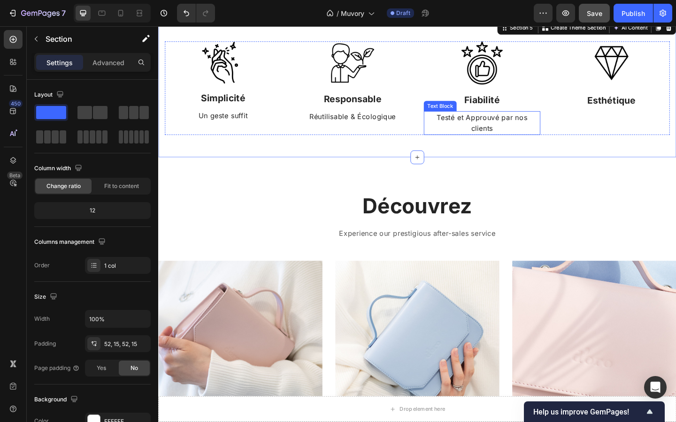
click at [514, 133] on p "Testé et Approuvé par nos clients" at bounding box center [510, 132] width 125 height 24
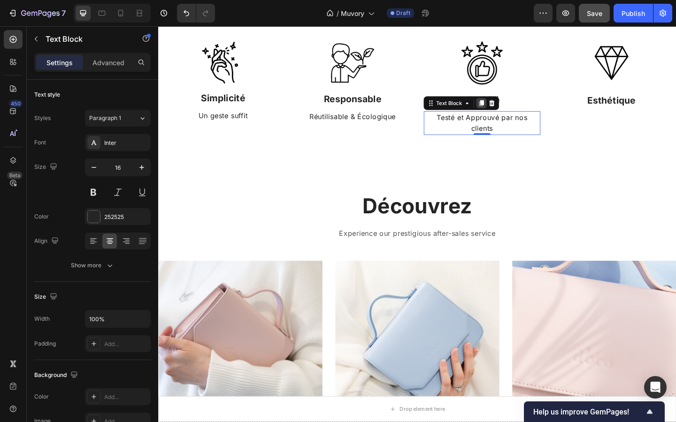
click at [509, 111] on icon at bounding box center [509, 110] width 5 height 7
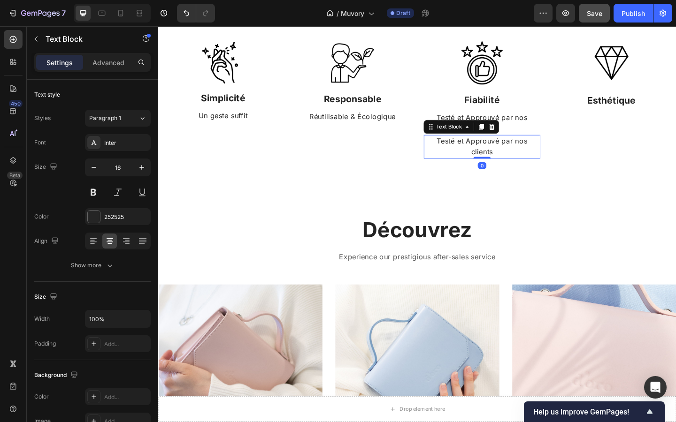
drag, startPoint x: 518, startPoint y: 168, endPoint x: 626, endPoint y: 141, distance: 110.9
click at [626, 141] on div "Image Simplicité Text Block Un geste suffit Text Block Image Responsable Text B…" at bounding box center [439, 107] width 549 height 128
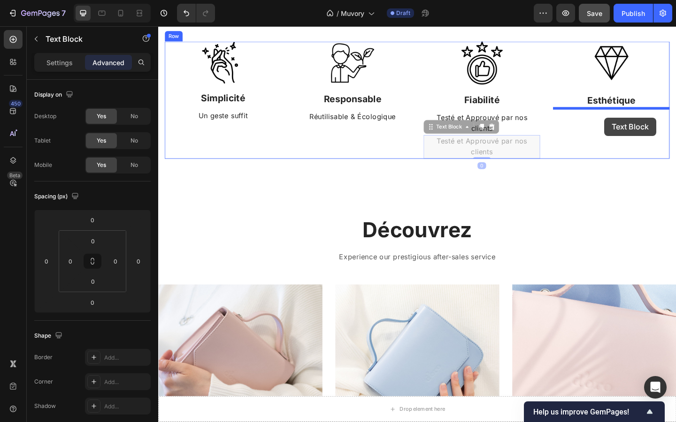
drag, startPoint x: 542, startPoint y: 157, endPoint x: 643, endPoint y: 125, distance: 106.4
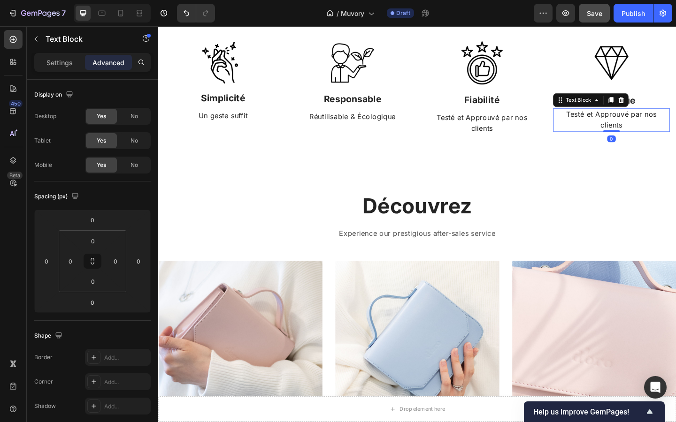
click at [664, 121] on p "Testé et Approuvé par nos clients" at bounding box center [650, 128] width 125 height 24
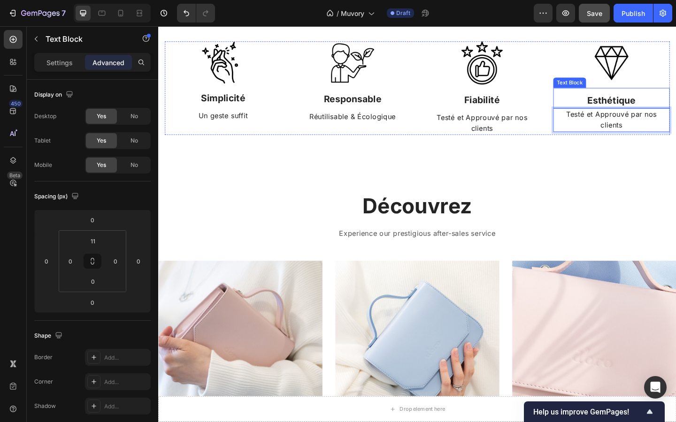
click at [651, 104] on p "Esthétique" at bounding box center [650, 106] width 125 height 15
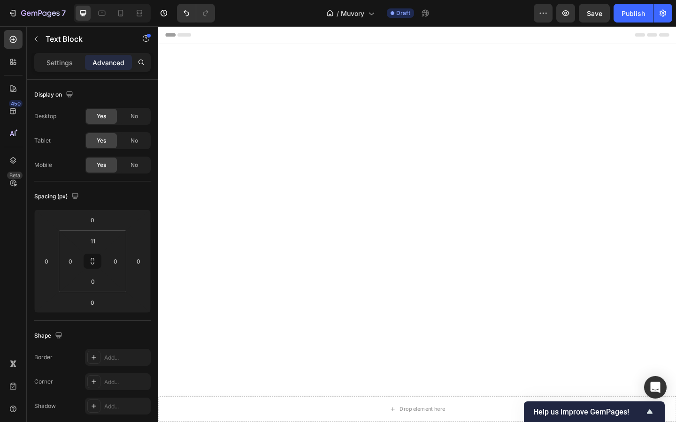
scroll to position [543, 0]
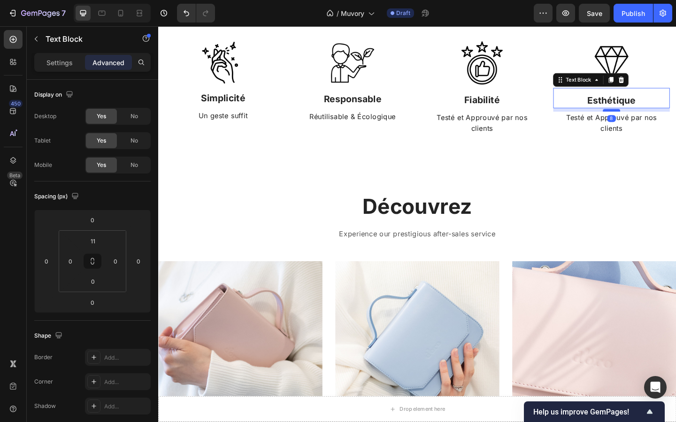
click at [652, 116] on div at bounding box center [650, 117] width 19 height 3
type input "8"
click at [605, 143] on p "Testé et Approuvé par nos clients" at bounding box center [650, 132] width 125 height 24
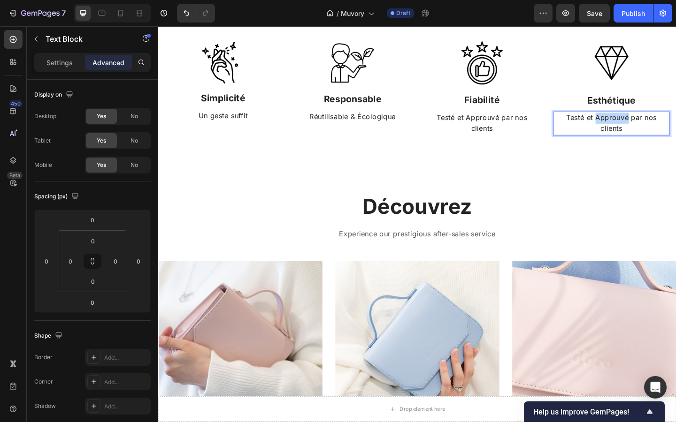
click at [633, 130] on p "Testé et Approuvé par nos clients" at bounding box center [650, 132] width 125 height 24
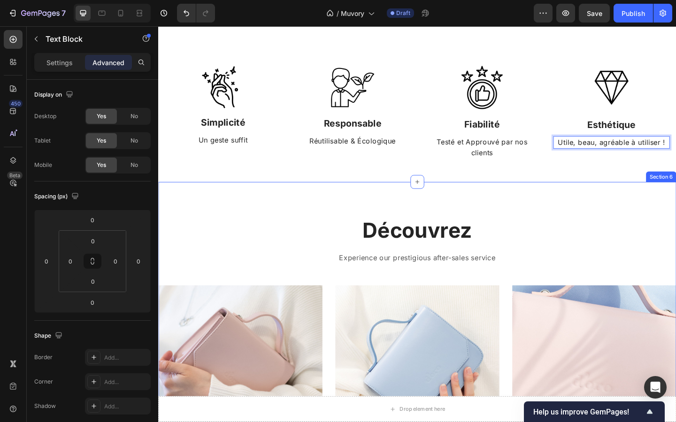
scroll to position [528, 0]
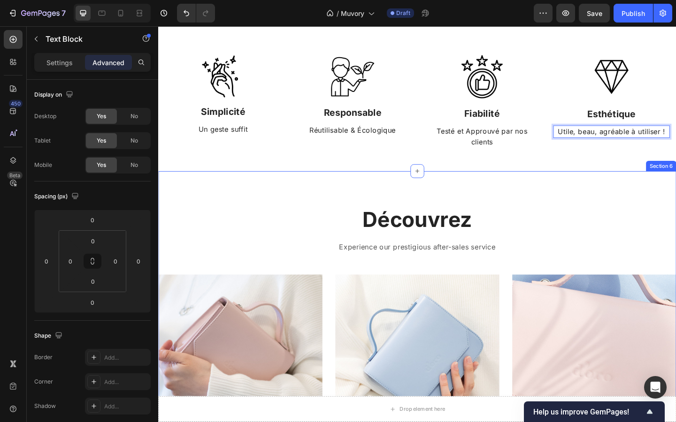
click at [530, 198] on div "Découvrez Heading Experience our prestigious after-sales service Text block Row…" at bounding box center [439, 386] width 563 height 405
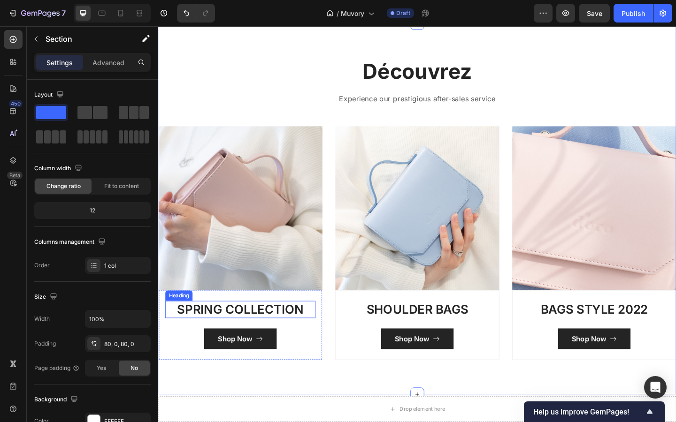
scroll to position [553, 0]
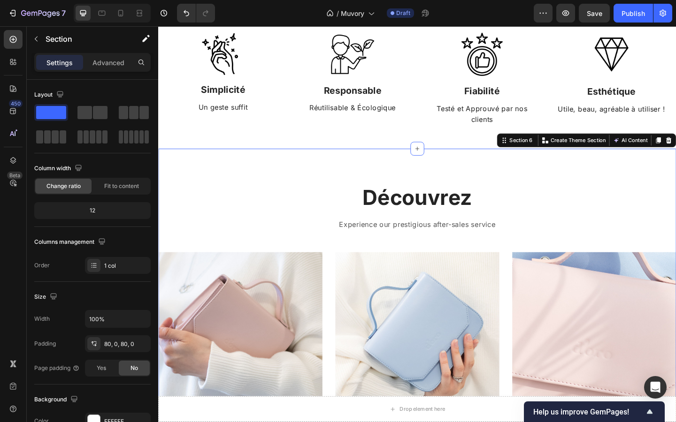
click at [270, 197] on div "Découvrez Heading Experience our prestigious after-sales service Text block Row…" at bounding box center [439, 362] width 563 height 405
click at [268, 177] on div "Découvrez Heading Experience our prestigious after-sales service Text block Row…" at bounding box center [439, 362] width 563 height 405
click at [98, 62] on p "Advanced" at bounding box center [108, 63] width 32 height 10
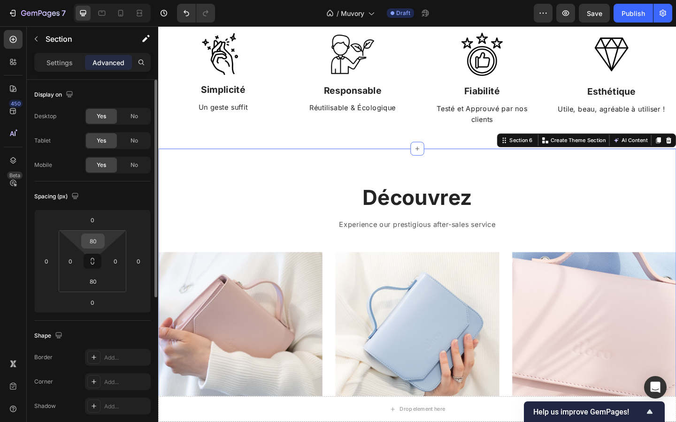
click at [98, 240] on input "80" at bounding box center [93, 241] width 19 height 14
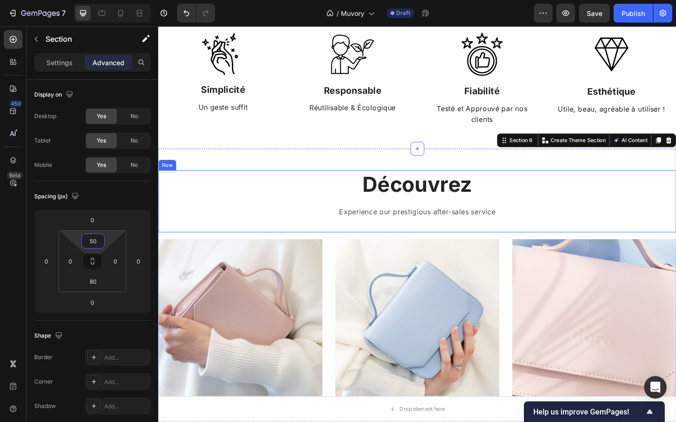
type input "50"
click at [254, 167] on div "Découvrez Heading Experience our prestigious after-sales service Text block Row…" at bounding box center [439, 355] width 563 height 390
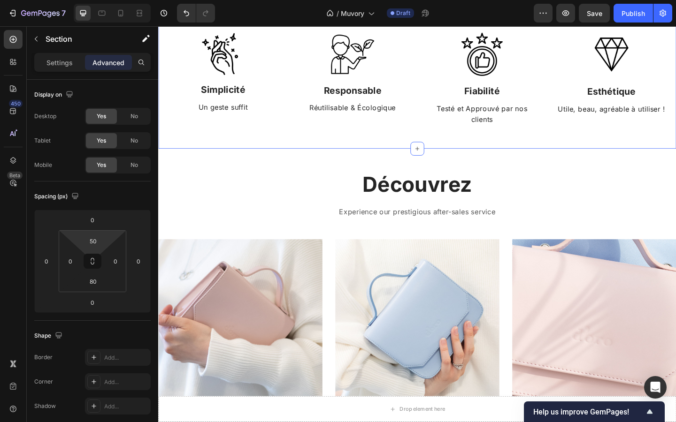
click at [282, 153] on div "Image Simplicité Text Block Un geste suffit Text Block Image Responsable Text B…" at bounding box center [439, 84] width 563 height 151
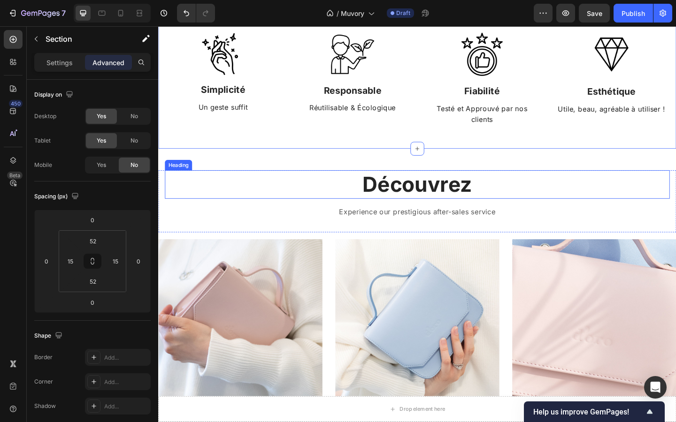
click at [468, 202] on p "Découvrez" at bounding box center [439, 198] width 547 height 29
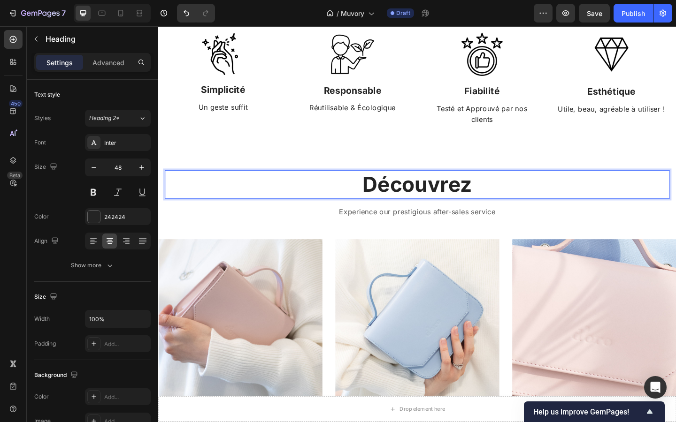
click at [495, 199] on p "Découvrez" at bounding box center [439, 198] width 547 height 29
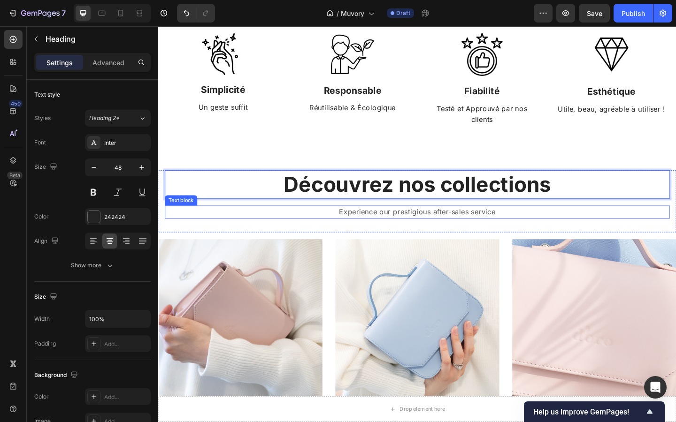
click at [476, 224] on p "Experience our prestigious after-sales service" at bounding box center [439, 228] width 547 height 12
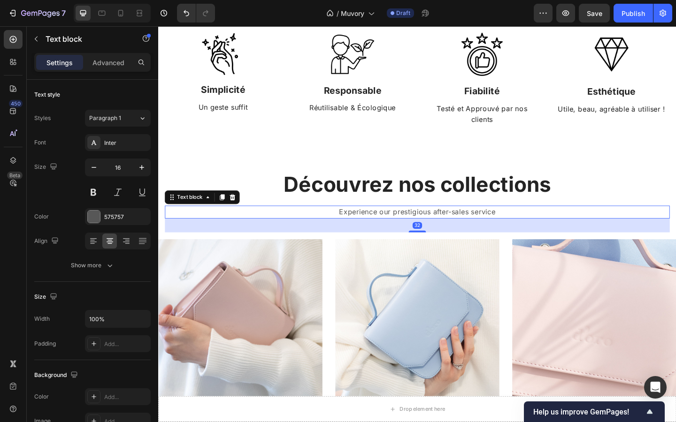
click at [476, 224] on p "Experience our prestigious after-sales service" at bounding box center [439, 228] width 547 height 12
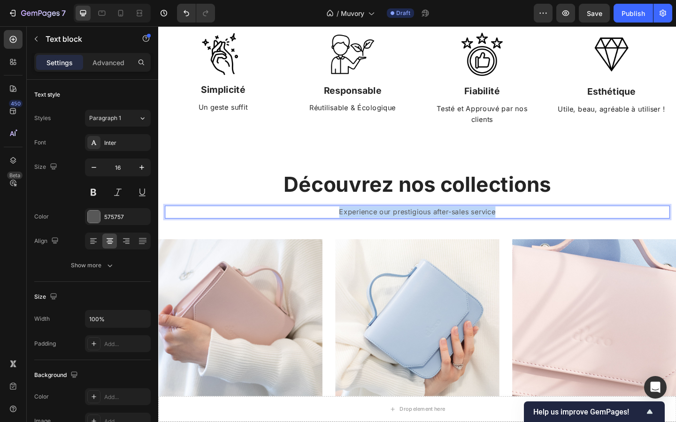
click at [476, 224] on p "Experience our prestigious after-sales service" at bounding box center [439, 228] width 547 height 12
click at [556, 228] on p "Chaque produits seléctionnés par nos équipes sont pensés pour simplifier vootre…" at bounding box center [439, 228] width 547 height 12
click at [354, 230] on p "Chaque produits seléctionnés par nos équipes sont pensés pour simplifier votre …" at bounding box center [439, 228] width 547 height 12
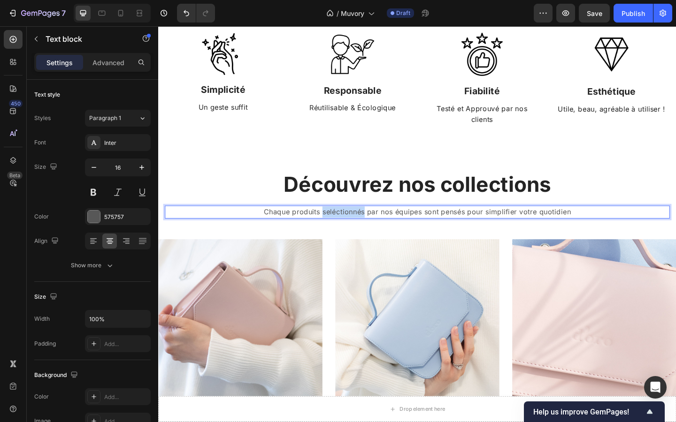
click at [354, 230] on p "Chaque produits seléctionnés par nos équipes sont pensés pour simplifier votre …" at bounding box center [439, 228] width 547 height 12
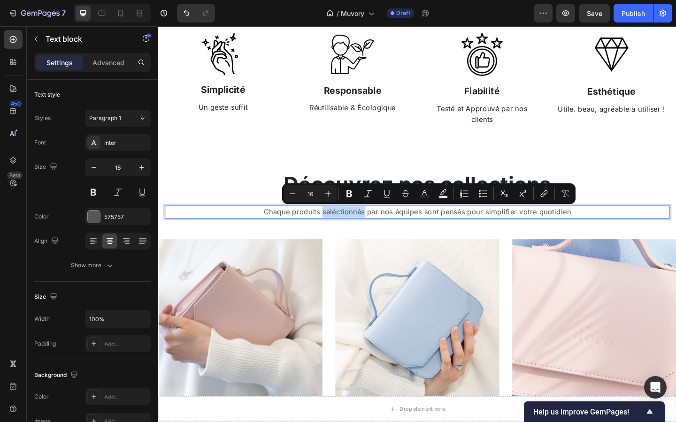
copy p "Chaque produits seléctionnés par nos équipes sont pensés pour simplifier votre …"
click at [332, 229] on p "Chaque produits seléctionnés par nos équipes sont pensés pour simplifier votre …" at bounding box center [439, 228] width 547 height 12
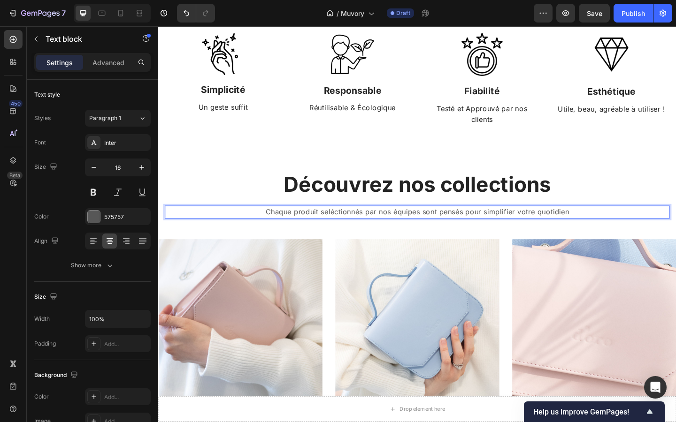
click at [348, 229] on p "Chaque produit seléctionnés par nos équipes sont pensés pour simplifier votre q…" at bounding box center [439, 228] width 547 height 12
click at [448, 227] on p "Chaque produit selectionnés par nos équipes sont pensés pour simplifier votre q…" at bounding box center [439, 228] width 547 height 12
click at [343, 228] on p "Chaque produit selectionnés par nos équipes est pensés pour simplifier votre qu…" at bounding box center [439, 228] width 547 height 12
click at [395, 234] on p "Chaque produit sélectionnés par nos équipes est pensés pour simplifier votre qu…" at bounding box center [439, 228] width 547 height 12
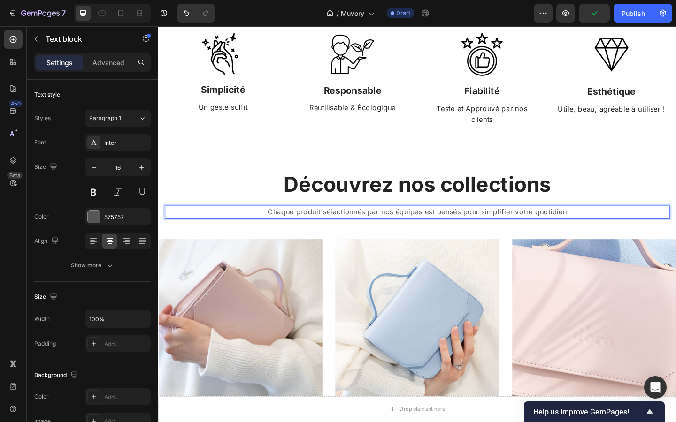
click at [486, 229] on p "Chaque produit sélectionnés par nos équipes est pensés pour simplifier votre qu…" at bounding box center [439, 228] width 547 height 12
click at [602, 227] on p "Chaque produit sélectionnés par nos équipes est pensé pour simplifier votre quo…" at bounding box center [439, 228] width 547 height 12
click at [469, 231] on p "Chaque produit sélectionnés par nos équipes est pensé pour simplifier votre quo…" at bounding box center [439, 228] width 547 height 12
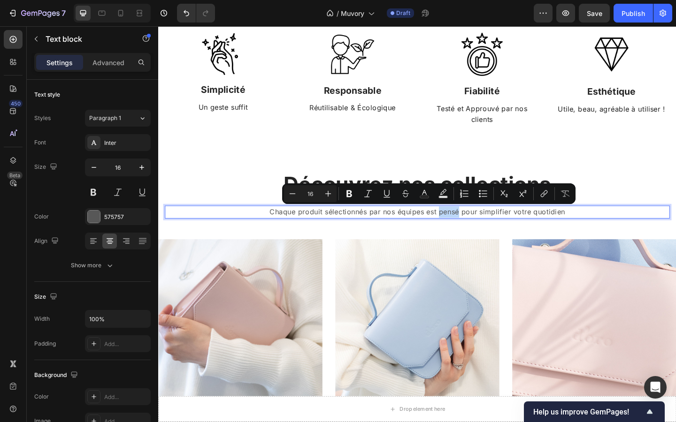
copy p "Chaque produit sélectionnés par nos équipes est pensé pour simplifier votre quo…"
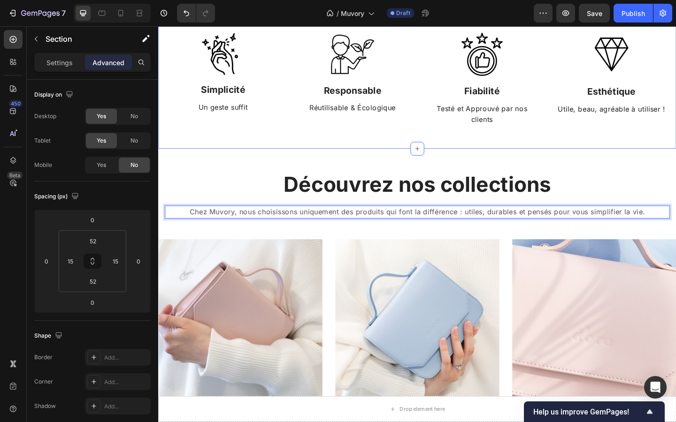
click at [576, 153] on div "Image Simplicité Text Block Un geste suffit Text Block Image Responsable Text B…" at bounding box center [439, 84] width 563 height 151
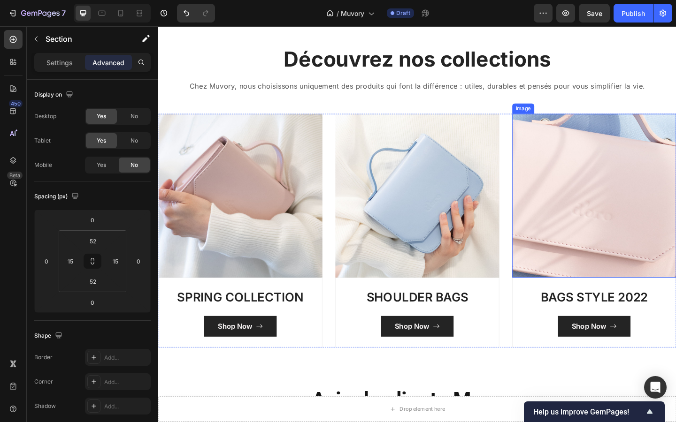
scroll to position [690, 0]
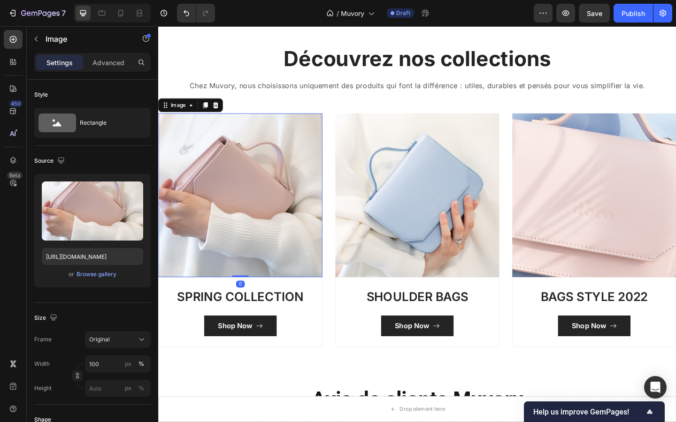
click at [309, 215] on img at bounding box center [247, 210] width 178 height 178
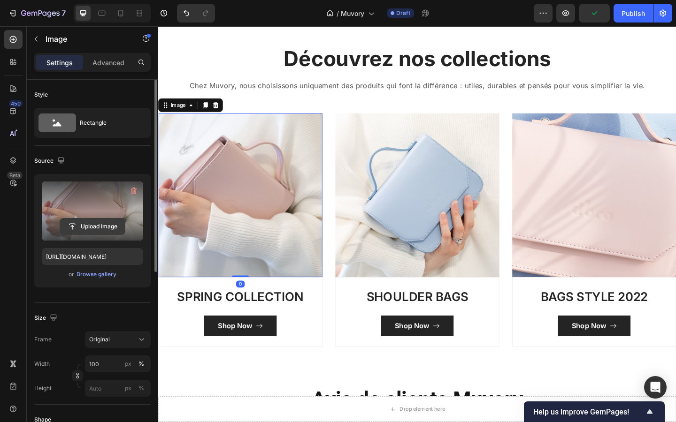
click at [106, 225] on input "file" at bounding box center [92, 227] width 65 height 16
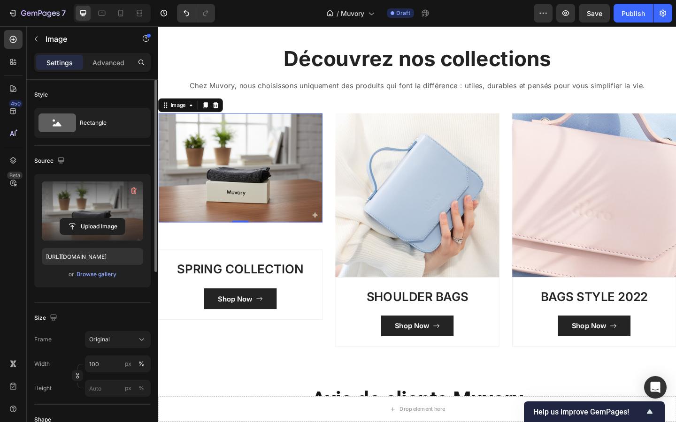
click at [112, 202] on label at bounding box center [92, 211] width 101 height 59
click at [112, 219] on input "file" at bounding box center [92, 227] width 65 height 16
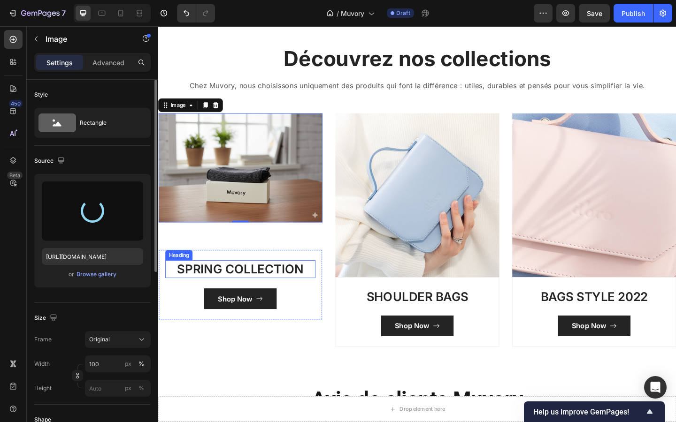
type input "https://cdn.shopify.com/s/files/1/0927/4104/2559/files/gempages_578042650951680…"
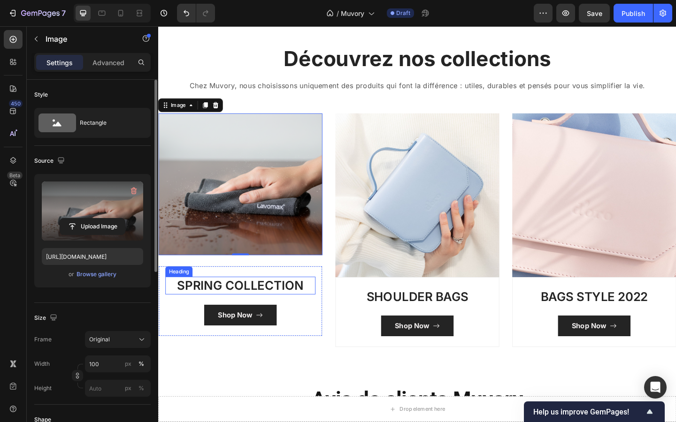
click at [262, 304] on p "SPRING COLLECTION" at bounding box center [247, 308] width 161 height 17
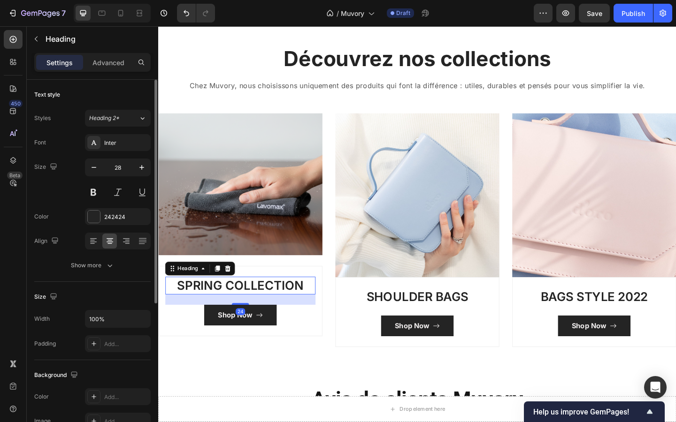
click at [262, 304] on p "SPRING COLLECTION" at bounding box center [247, 308] width 161 height 17
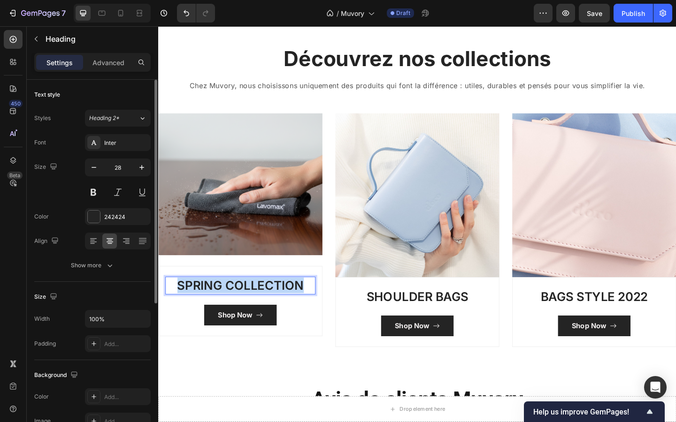
click at [262, 304] on p "SPRING COLLECTION" at bounding box center [247, 308] width 161 height 17
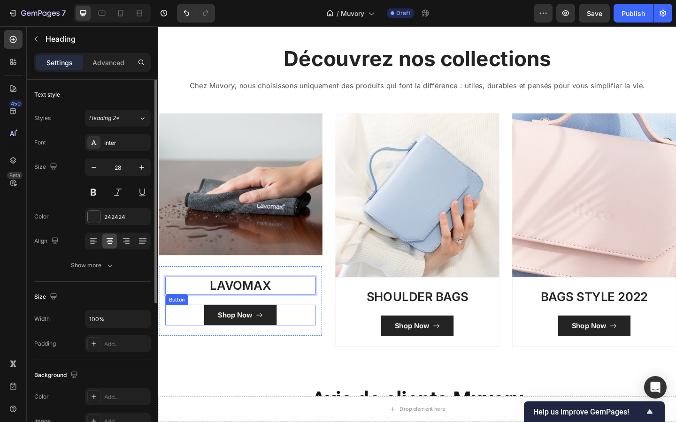
click at [321, 338] on div "Shop Now Button" at bounding box center [247, 340] width 163 height 23
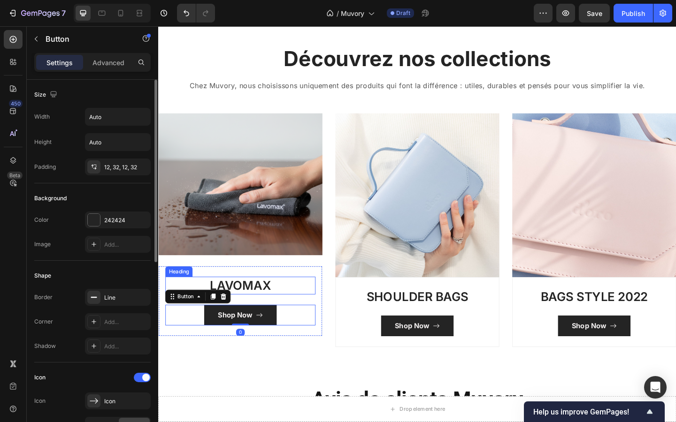
click at [288, 302] on p "LAVOMAX" at bounding box center [247, 308] width 161 height 17
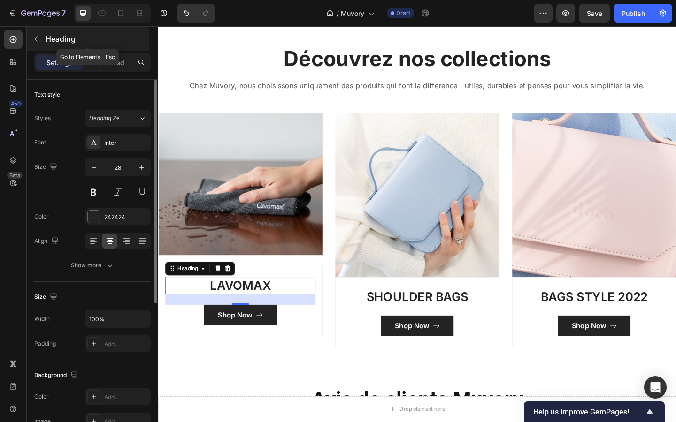
click at [31, 43] on button "button" at bounding box center [36, 38] width 15 height 15
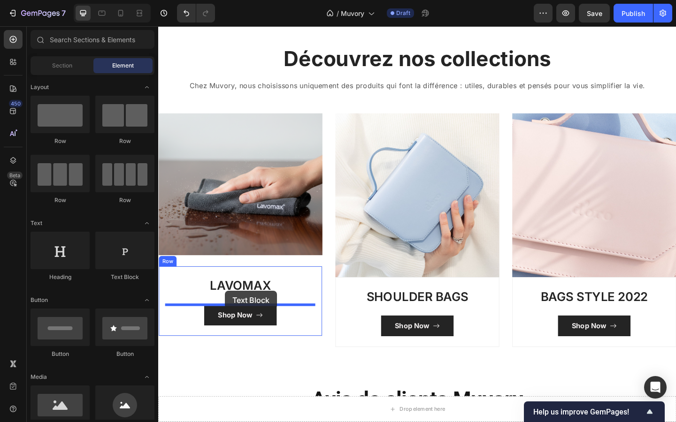
drag, startPoint x: 283, startPoint y: 275, endPoint x: 230, endPoint y: 314, distance: 65.6
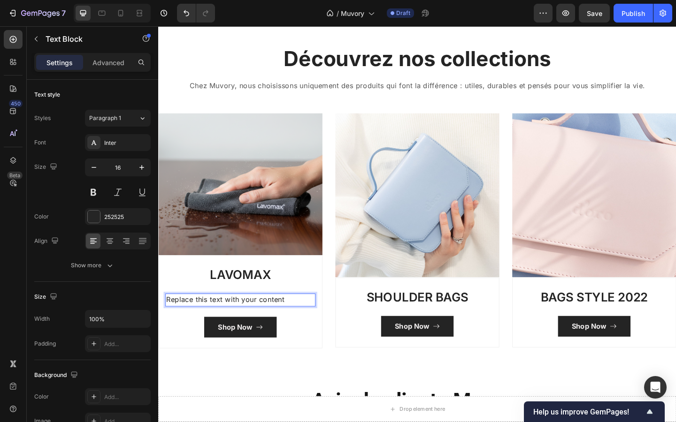
click at [222, 322] on div "Replace this text with your content" at bounding box center [247, 324] width 163 height 14
click at [222, 322] on p "Replace this text with your content" at bounding box center [247, 324] width 161 height 12
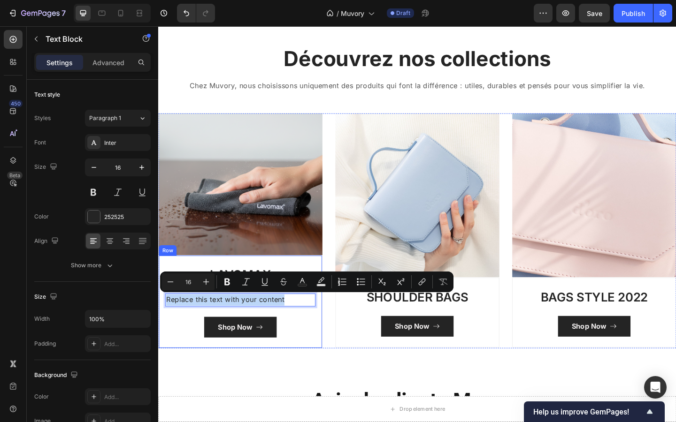
click at [233, 277] on div "LAVOMAX Heading Replace this text with your content Text Block 24 Shop Now Butt…" at bounding box center [247, 325] width 178 height 101
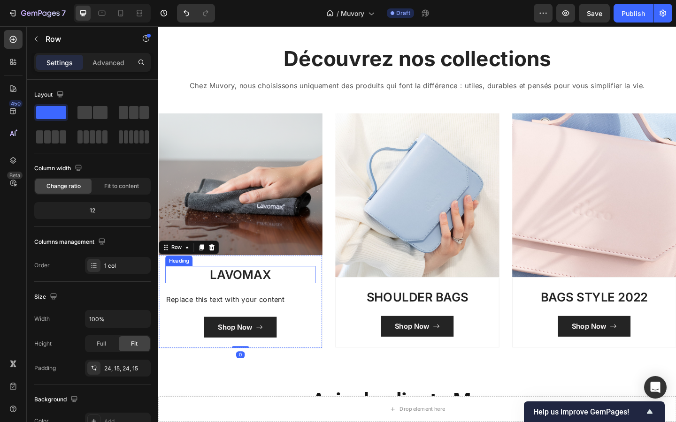
click at [245, 297] on p "LAVOMAX" at bounding box center [247, 296] width 161 height 17
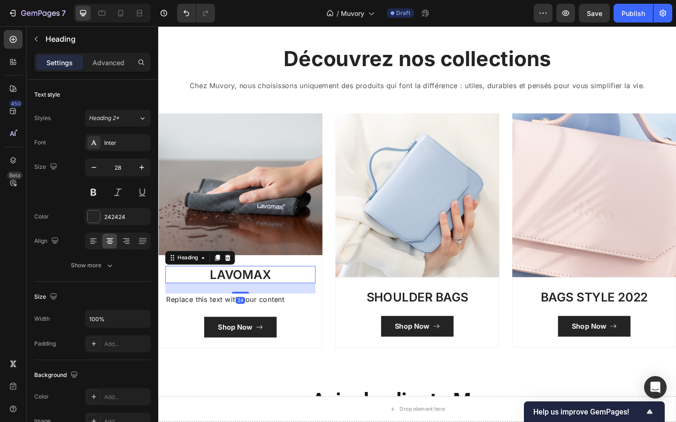
click at [251, 313] on div "24" at bounding box center [247, 311] width 163 height 11
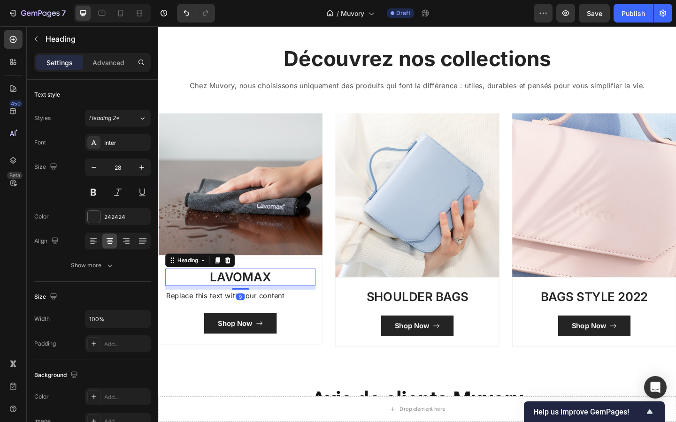
drag, startPoint x: 251, startPoint y: 317, endPoint x: 250, endPoint y: 310, distance: 7.2
click at [250, 309] on div "9" at bounding box center [247, 309] width 163 height 0
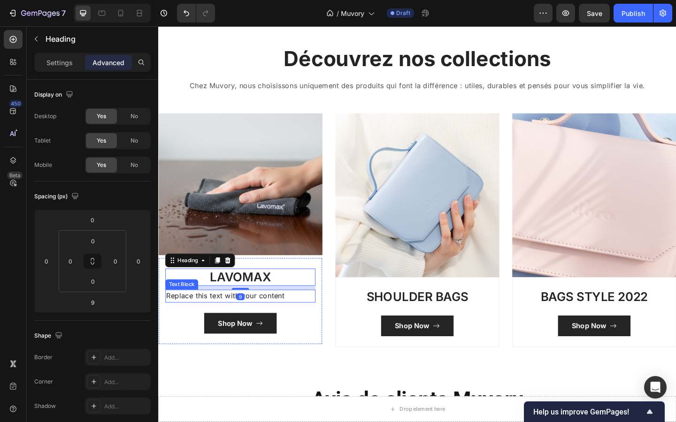
click at [221, 320] on p "Replace this text with your content" at bounding box center [247, 320] width 161 height 12
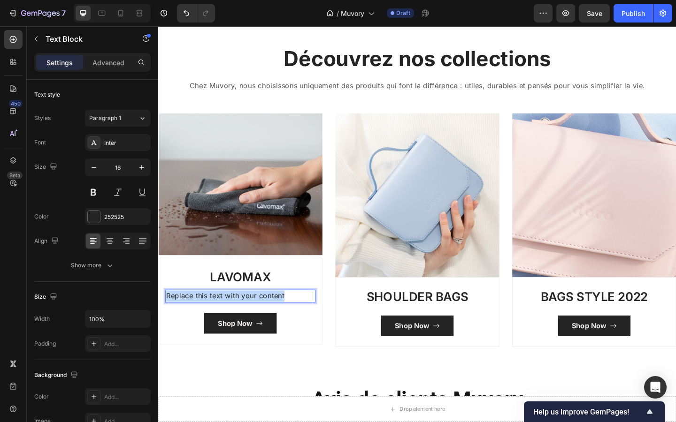
click at [221, 320] on p "Replace this text with your content" at bounding box center [247, 320] width 161 height 12
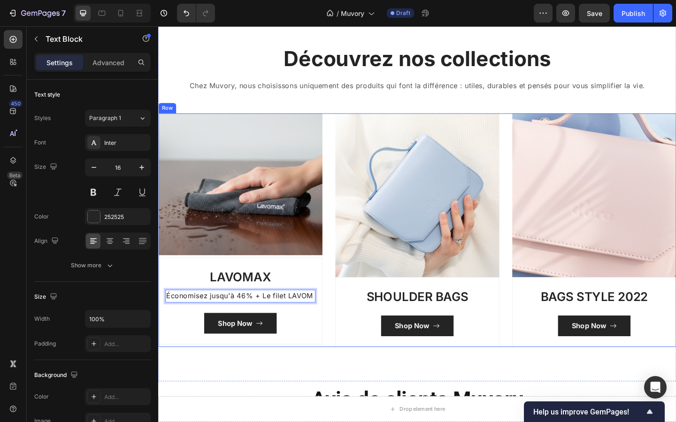
scroll to position [687, 0]
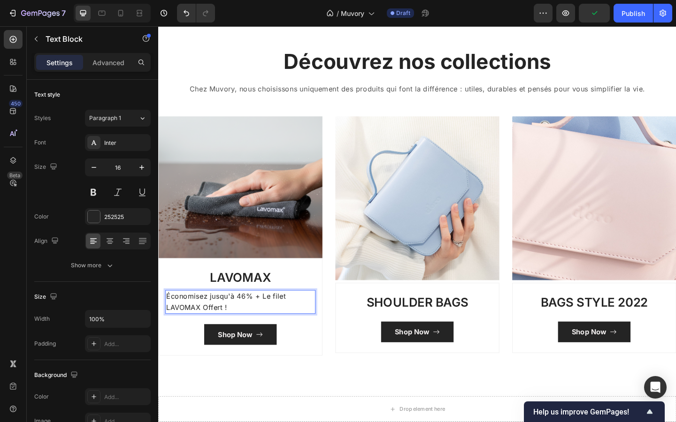
click at [240, 329] on p "Économisez jusqu'à 46% + Le filet LAVOMAX Offert !" at bounding box center [247, 326] width 161 height 24
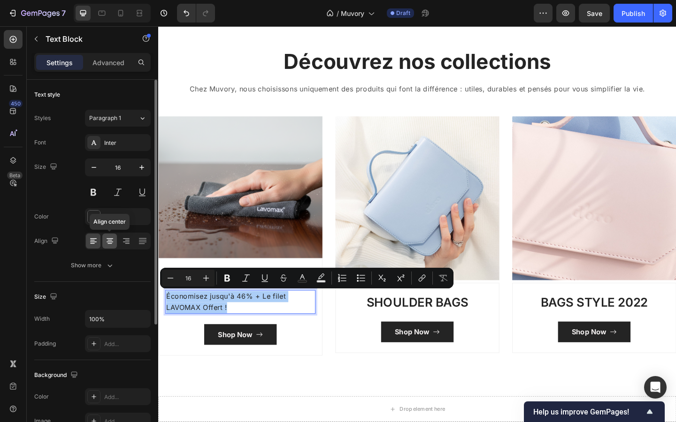
click at [108, 237] on icon at bounding box center [109, 241] width 9 height 9
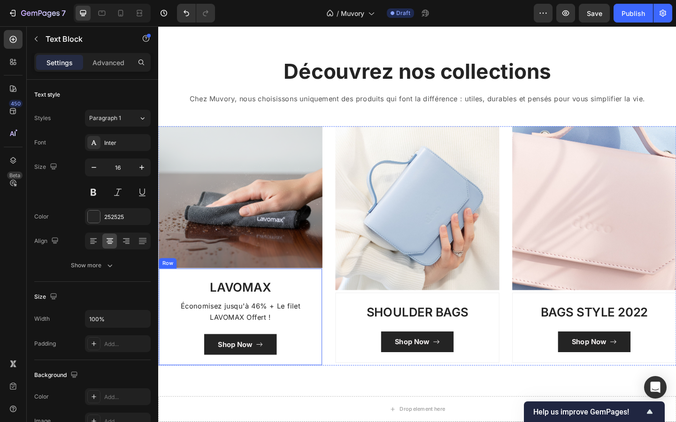
scroll to position [677, 0]
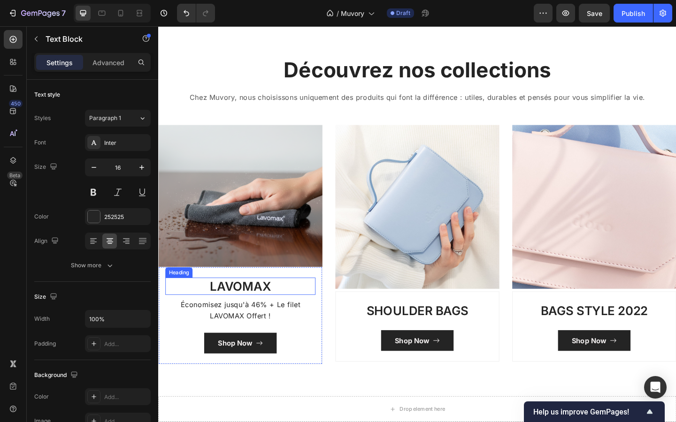
click at [243, 306] on h3 "LAVOMAX" at bounding box center [247, 309] width 163 height 19
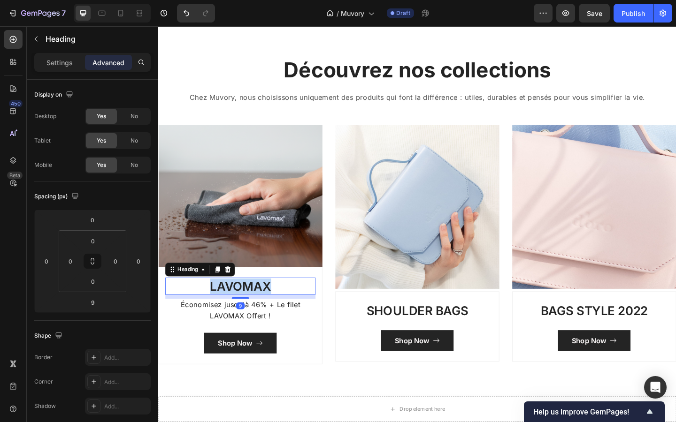
click at [243, 306] on h3 "LAVOMAX" at bounding box center [247, 309] width 163 height 19
click at [243, 306] on p "LAVOMAX" at bounding box center [247, 309] width 161 height 17
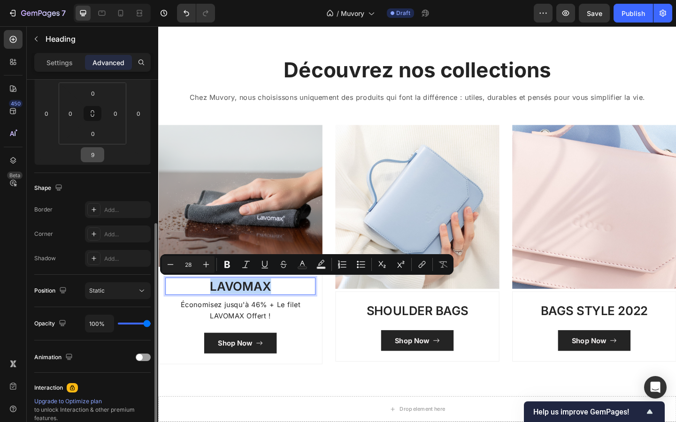
scroll to position [183, 0]
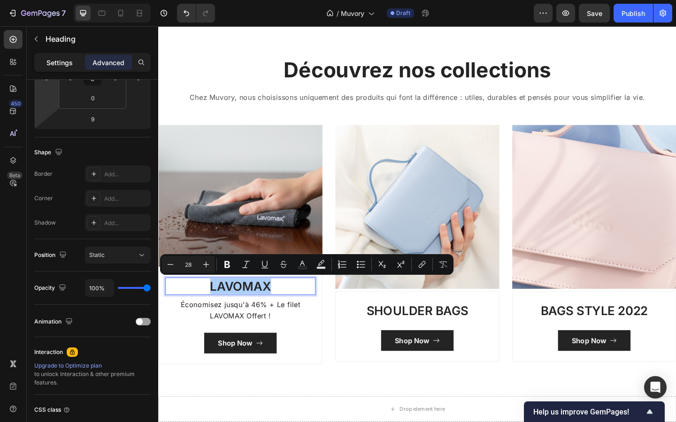
click at [53, 58] on p "Settings" at bounding box center [59, 63] width 26 height 10
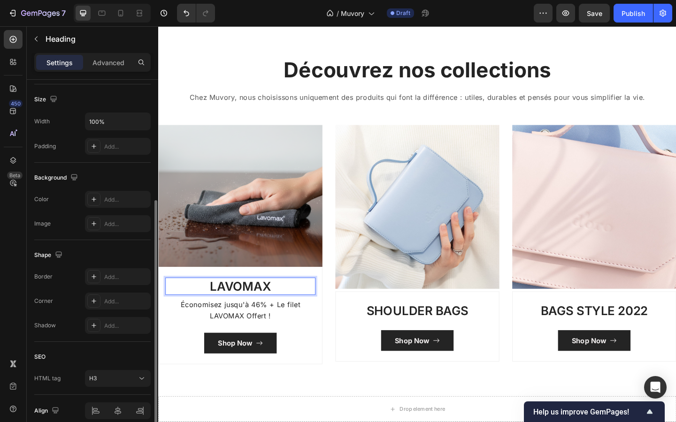
scroll to position [197, 0]
click at [235, 313] on p "LAVOMAX" at bounding box center [247, 309] width 161 height 17
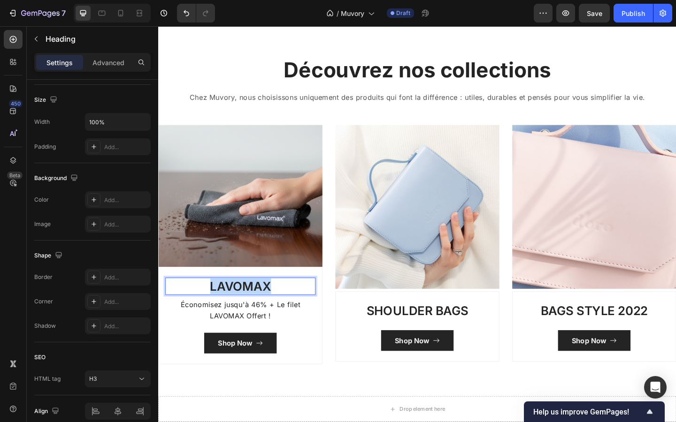
click at [235, 313] on p "LAVOMAX" at bounding box center [247, 309] width 161 height 17
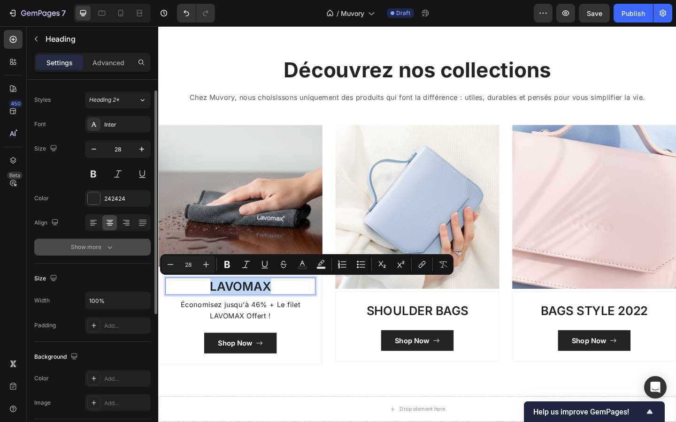
scroll to position [0, 0]
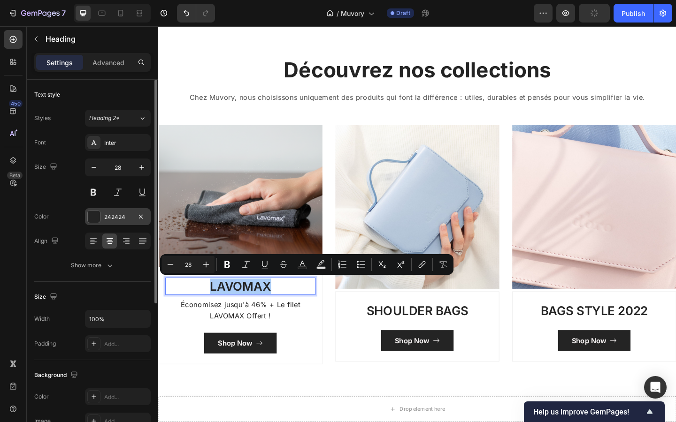
click at [110, 214] on div "242424" at bounding box center [117, 217] width 27 height 8
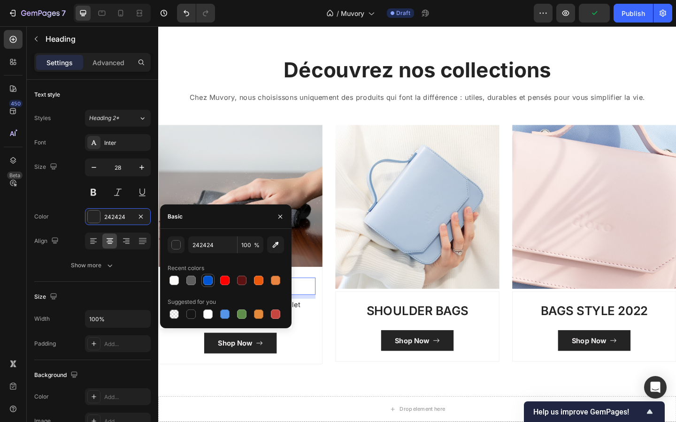
click at [209, 281] on div at bounding box center [207, 280] width 9 height 9
type input "0056D2"
click at [307, 367] on div "Shop Now Button" at bounding box center [247, 371] width 163 height 23
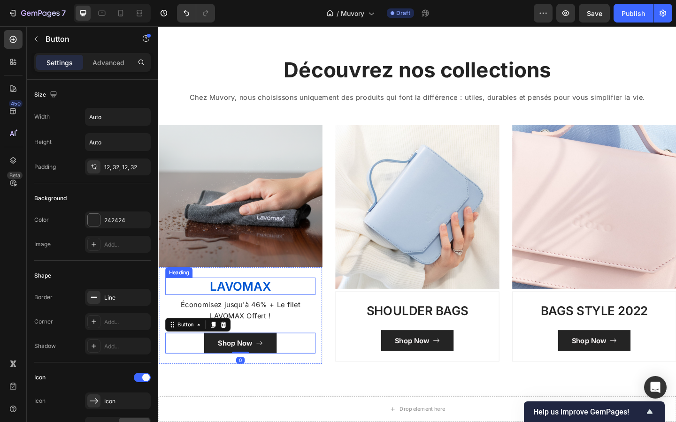
click at [259, 309] on p "LAVOMAX" at bounding box center [247, 309] width 161 height 17
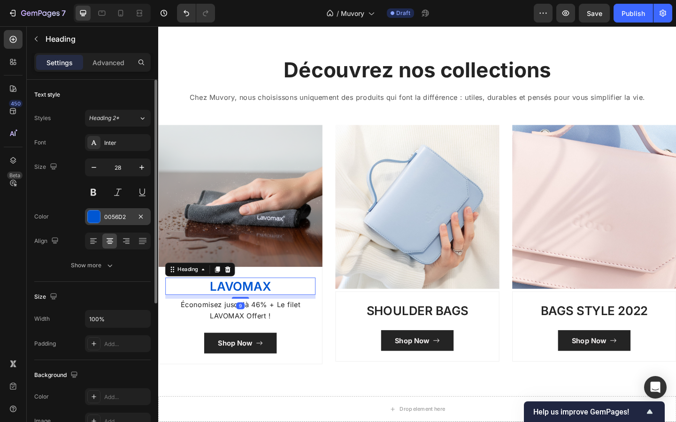
click at [104, 218] on div "0056D2" at bounding box center [117, 217] width 27 height 8
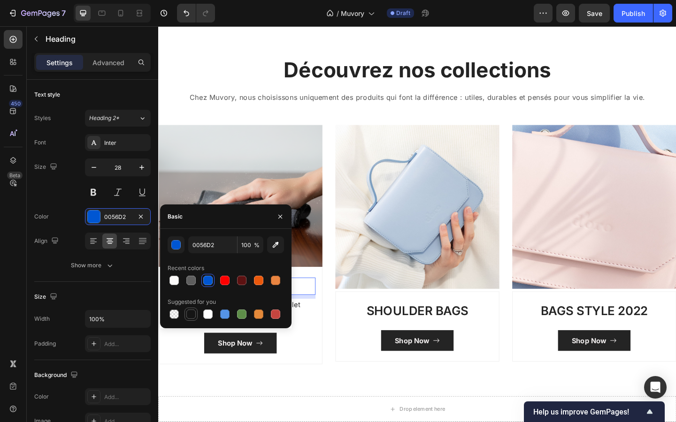
click at [190, 312] on div at bounding box center [190, 314] width 9 height 9
type input "151515"
click at [309, 362] on div "Shop Now Button" at bounding box center [247, 371] width 163 height 23
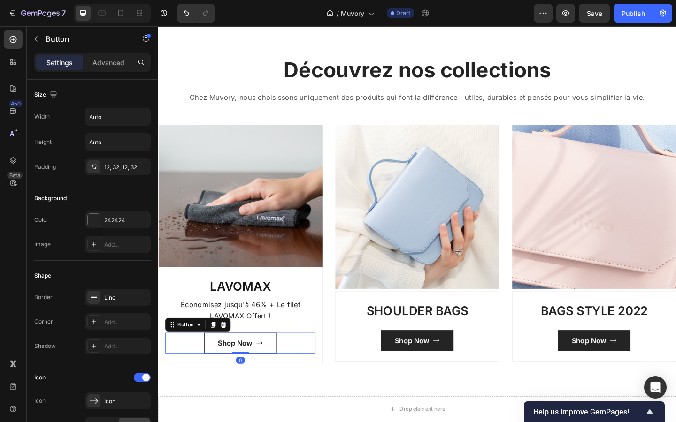
click at [280, 378] on button "Shop Now" at bounding box center [247, 371] width 79 height 23
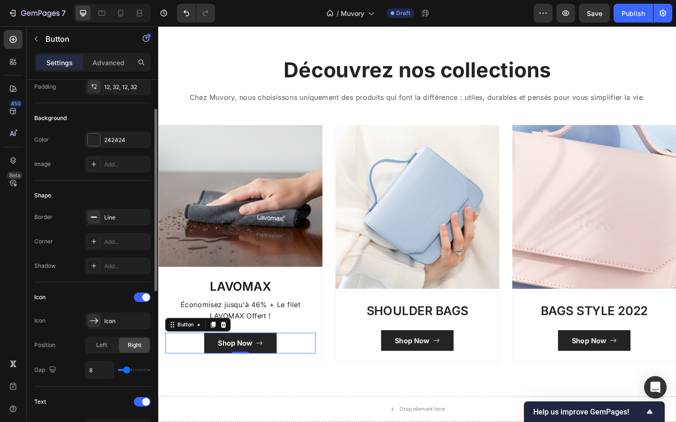
scroll to position [109, 0]
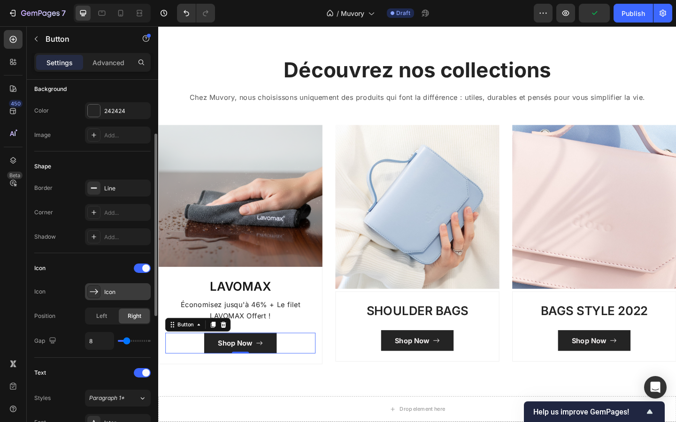
click at [107, 295] on div "Icon" at bounding box center [126, 292] width 44 height 8
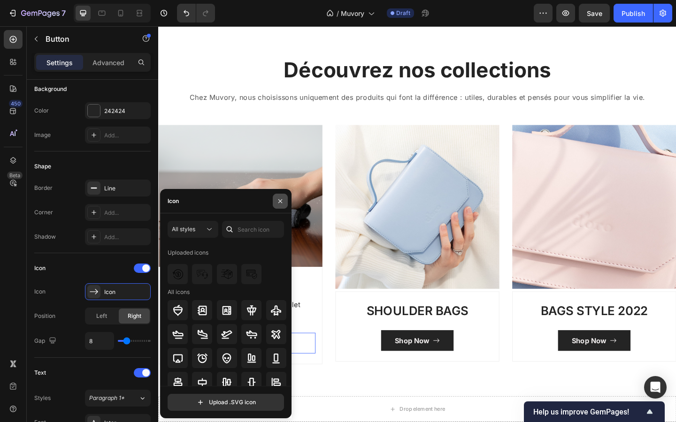
click at [281, 201] on icon "button" at bounding box center [280, 202] width 8 height 8
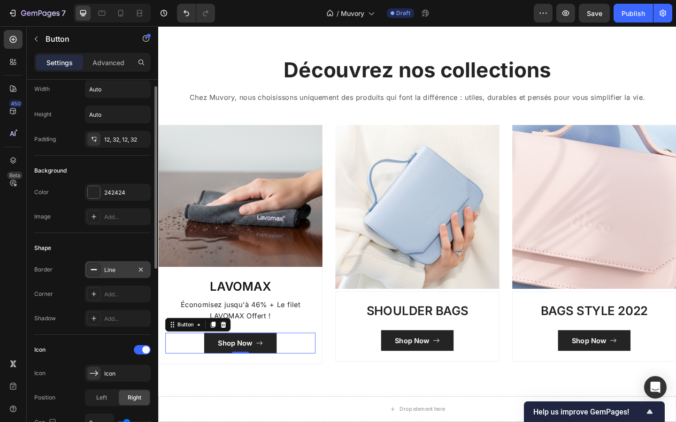
scroll to position [0, 0]
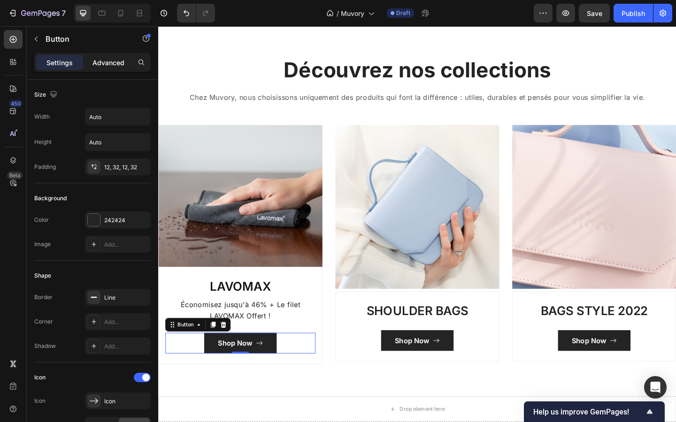
click at [105, 65] on p "Advanced" at bounding box center [108, 63] width 32 height 10
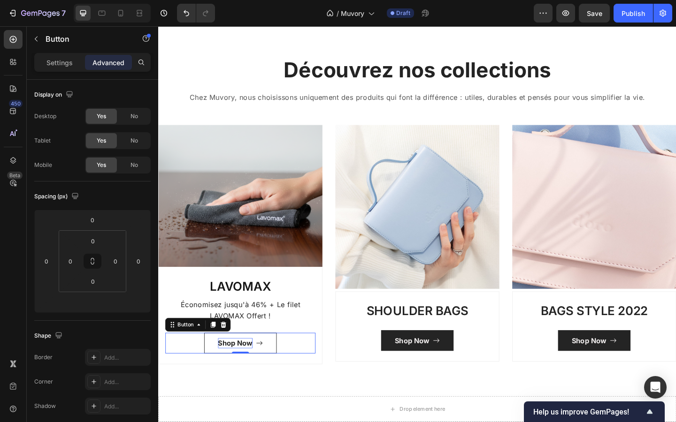
click at [234, 370] on div "Shop Now" at bounding box center [242, 371] width 38 height 11
click at [234, 370] on p "Shop Now" at bounding box center [242, 371] width 38 height 11
click at [222, 360] on button "JE" at bounding box center [247, 371] width 50 height 23
click at [222, 360] on button "Je" at bounding box center [247, 371] width 50 height 23
click at [313, 377] on div "Je découvre Button 0" at bounding box center [247, 371] width 163 height 23
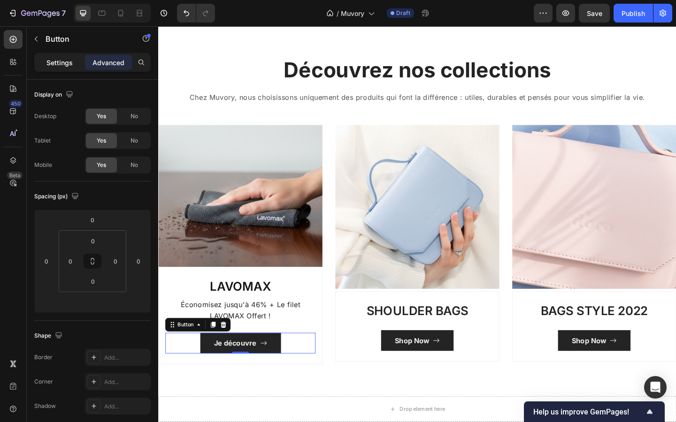
click at [55, 69] on div "Settings" at bounding box center [59, 62] width 47 height 15
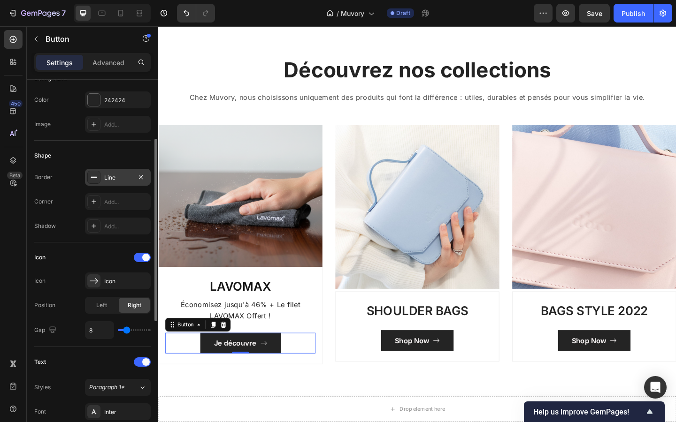
scroll to position [73, 0]
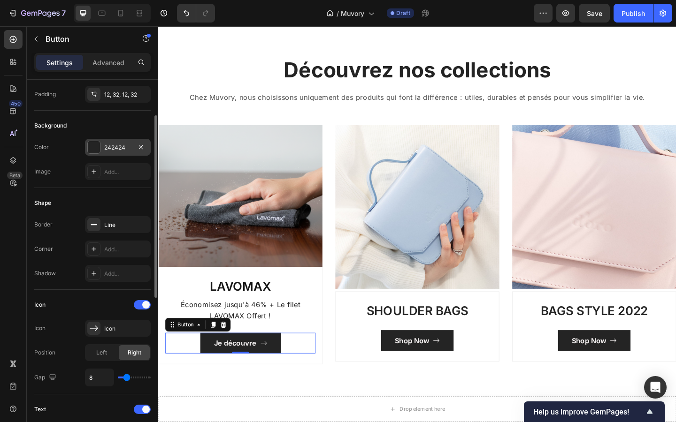
click at [114, 145] on div "242424" at bounding box center [117, 148] width 27 height 8
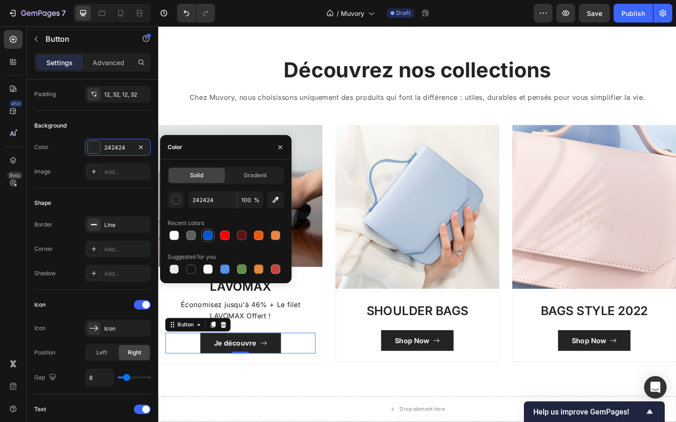
click at [210, 233] on div at bounding box center [207, 235] width 9 height 9
type input "0056D2"
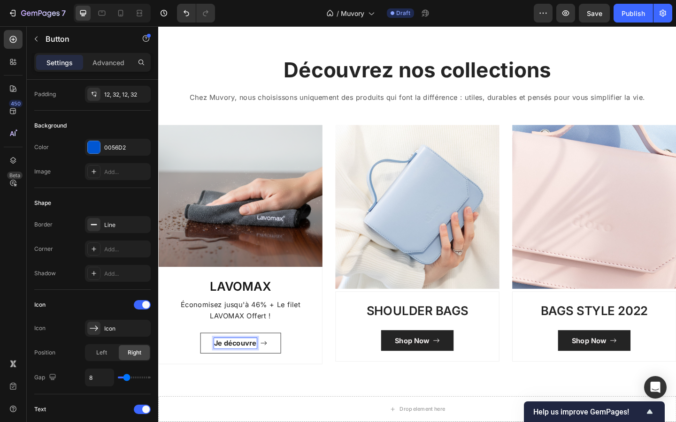
click at [252, 366] on p "Je découvre" at bounding box center [242, 371] width 46 height 11
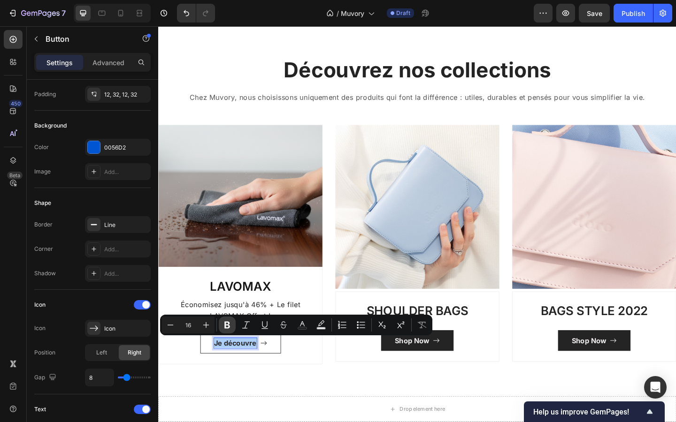
click at [229, 327] on icon "Editor contextual toolbar" at bounding box center [227, 325] width 6 height 7
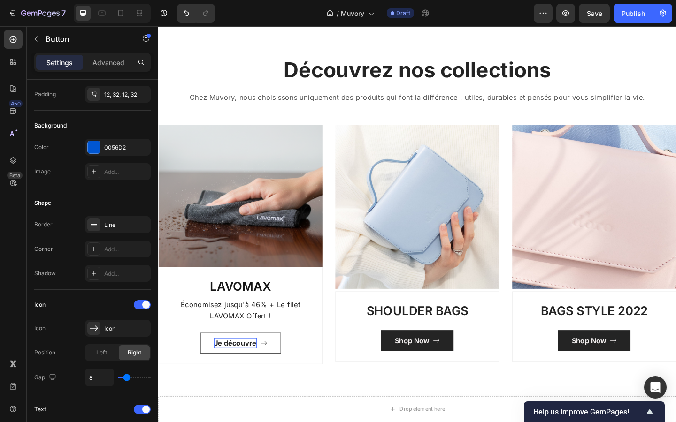
click at [238, 371] on strong "Je découvre" at bounding box center [242, 371] width 46 height 9
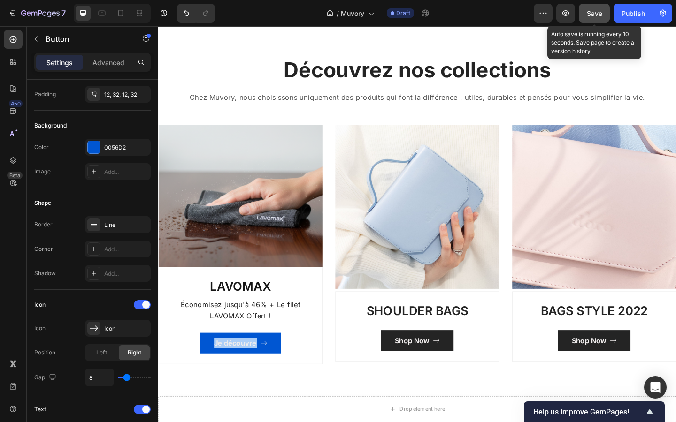
click at [595, 12] on span "Save" at bounding box center [594, 13] width 15 height 8
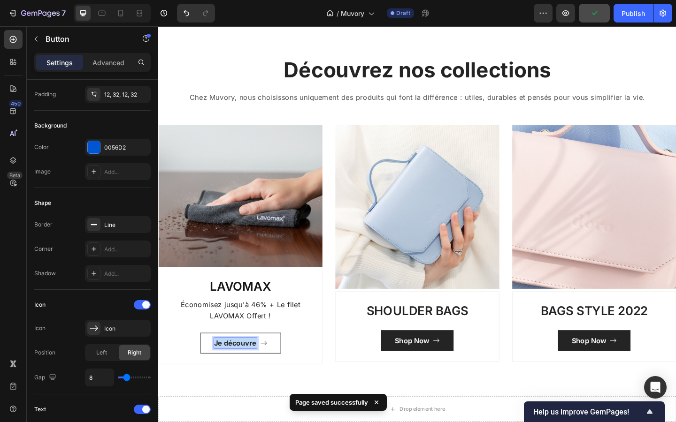
click at [235, 371] on strong "Je découvre" at bounding box center [242, 371] width 46 height 9
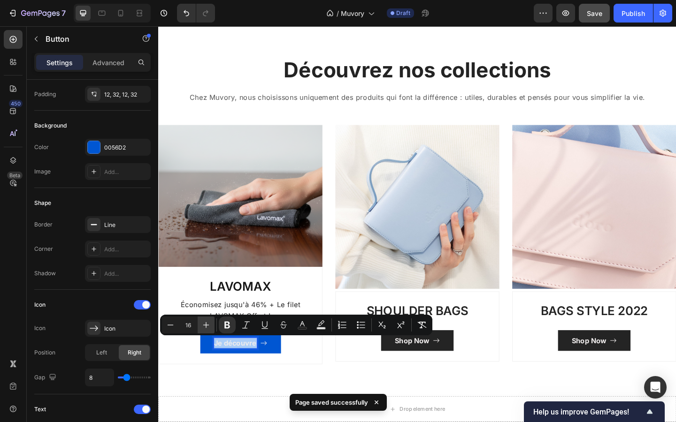
click at [207, 326] on icon "Editor contextual toolbar" at bounding box center [205, 325] width 9 height 9
click at [210, 328] on icon "Editor contextual toolbar" at bounding box center [205, 325] width 9 height 9
type input "20"
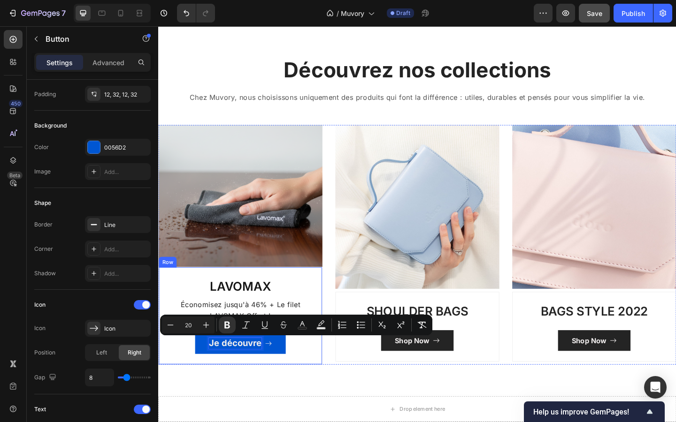
click at [326, 391] on div "LAVOMAX Heading Économisez jusqu'à 46% + Le filet LAVOMAX Offert ! Text Block J…" at bounding box center [247, 341] width 178 height 107
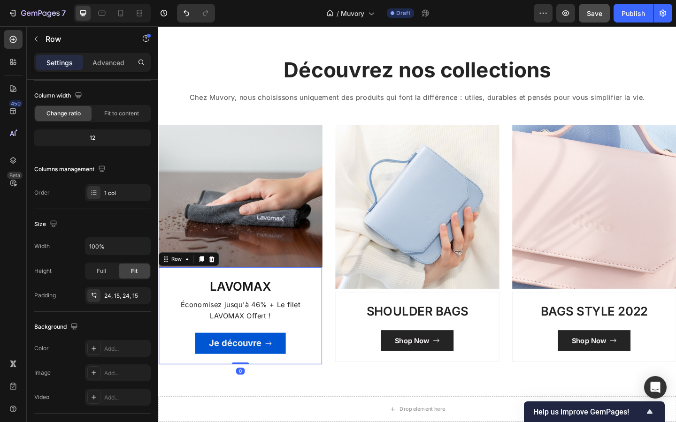
scroll to position [0, 0]
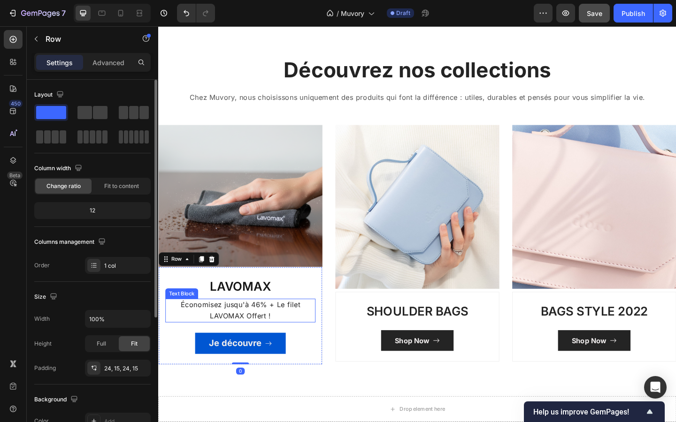
click at [269, 338] on p "Économisez jusqu'à 46% + Le filet LAVOMAX Offert !" at bounding box center [247, 336] width 161 height 24
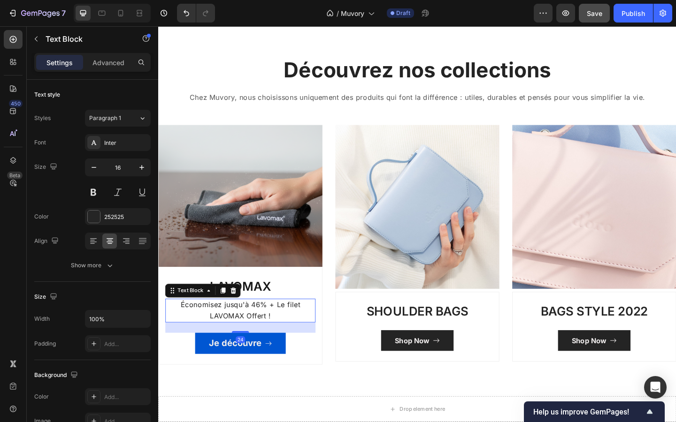
click at [269, 338] on p "Économisez jusqu'à 46% + Le filet LAVOMAX Offert !" at bounding box center [247, 336] width 161 height 24
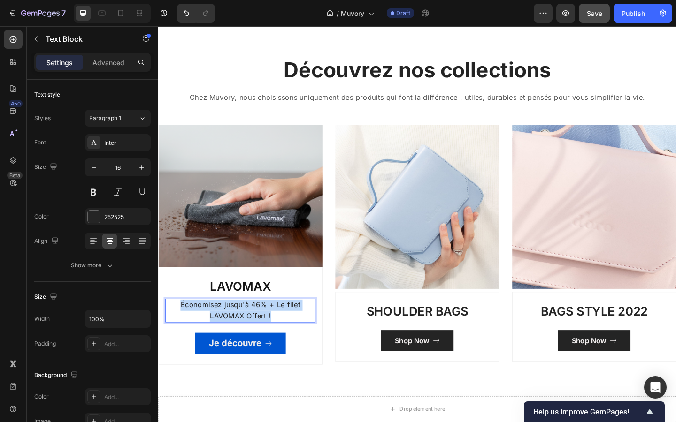
click at [269, 338] on p "Économisez jusqu'à 46% + Le filet LAVOMAX Offert !" at bounding box center [247, 336] width 161 height 24
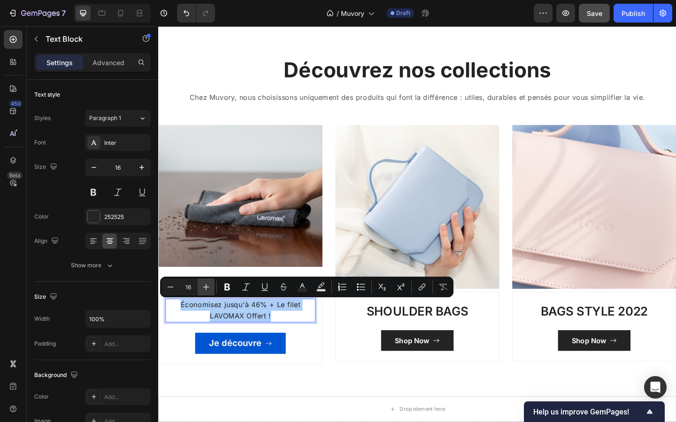
click at [209, 290] on icon "Editor contextual toolbar" at bounding box center [205, 287] width 9 height 9
type input "18"
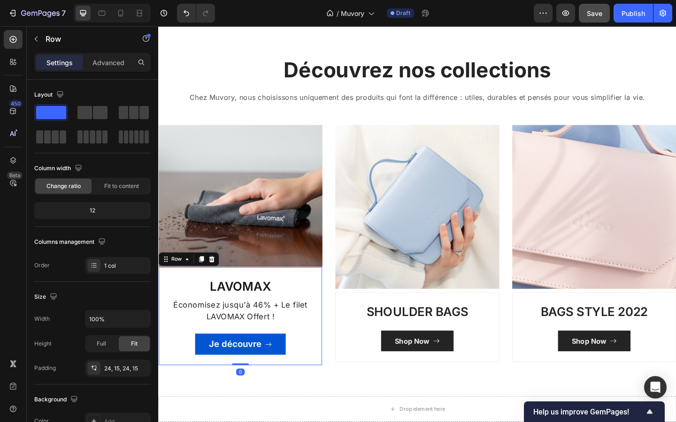
click at [318, 358] on div "LAVOMAX Heading Économisez jusqu'à 46% + Le filet LAVOMAX Offert ! Text Block J…" at bounding box center [247, 342] width 163 height 84
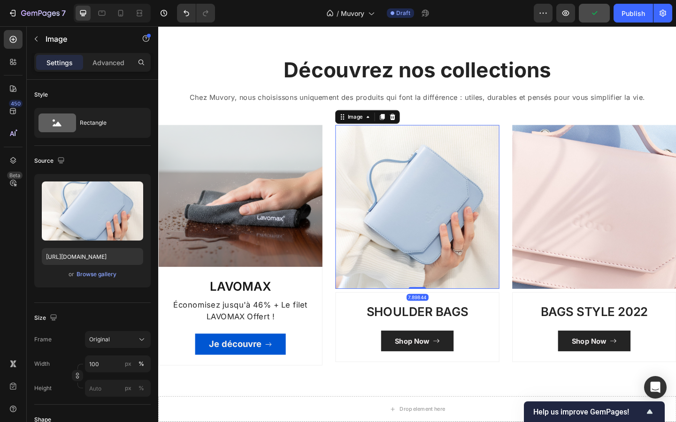
click at [412, 249] on img at bounding box center [440, 223] width 178 height 178
click at [422, 330] on p "SHOULDER BAGS" at bounding box center [439, 336] width 161 height 17
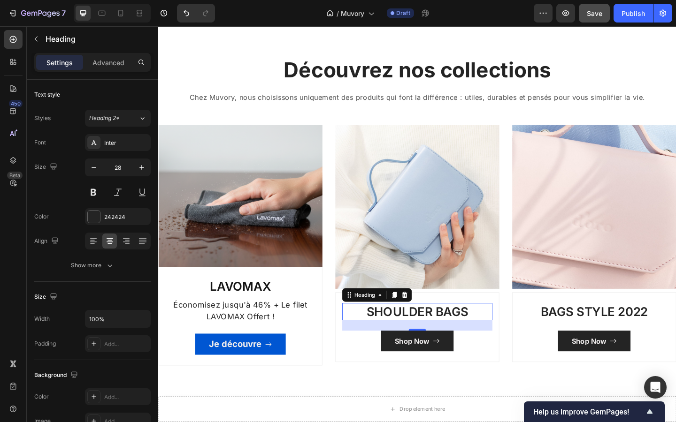
click at [422, 330] on p "SHOULDER BAGS" at bounding box center [439, 336] width 161 height 17
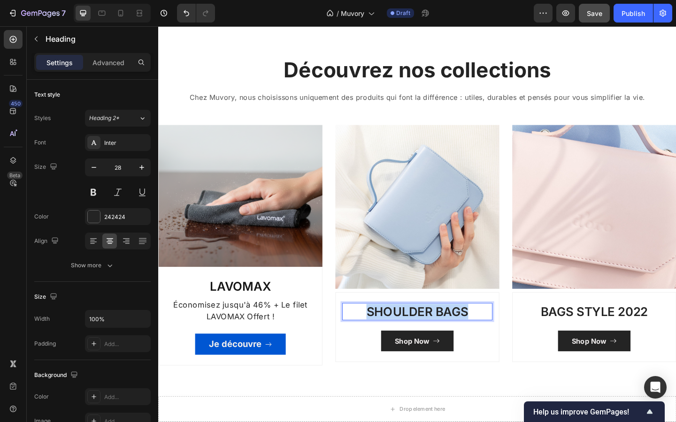
click at [422, 330] on p "SHOULDER BAGS" at bounding box center [439, 336] width 161 height 17
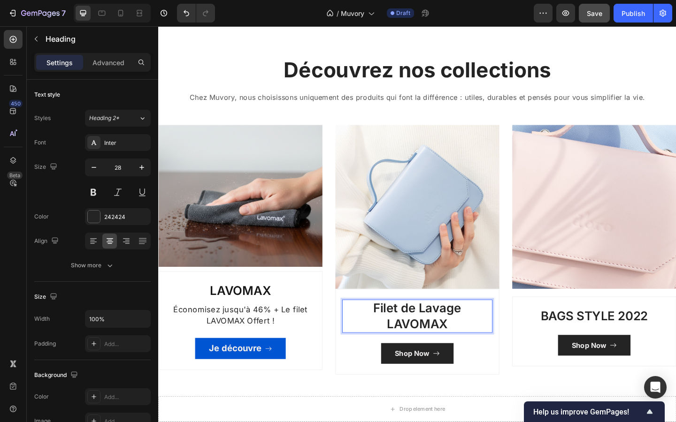
scroll to position [673, 0]
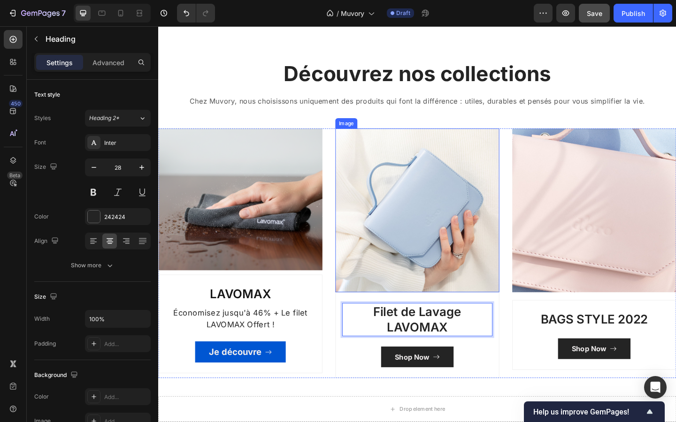
click at [398, 274] on img at bounding box center [440, 226] width 178 height 178
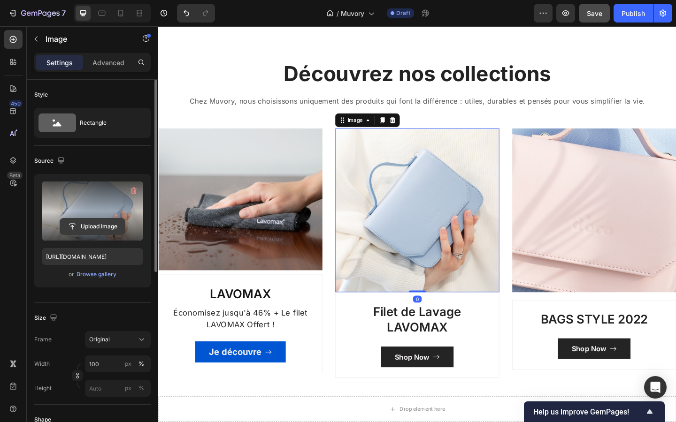
click at [96, 227] on input "file" at bounding box center [92, 227] width 65 height 16
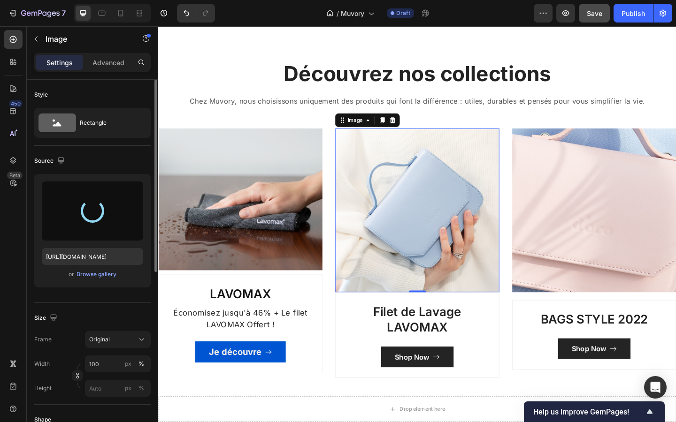
type input "[URL][DOMAIN_NAME]"
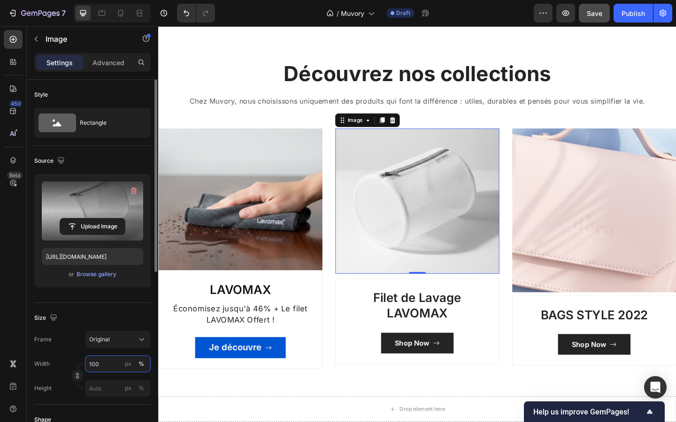
click at [112, 362] on input "100" at bounding box center [118, 364] width 66 height 17
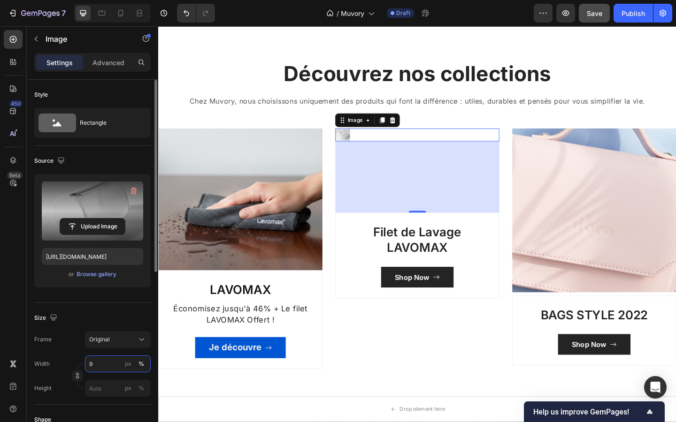
type input "98"
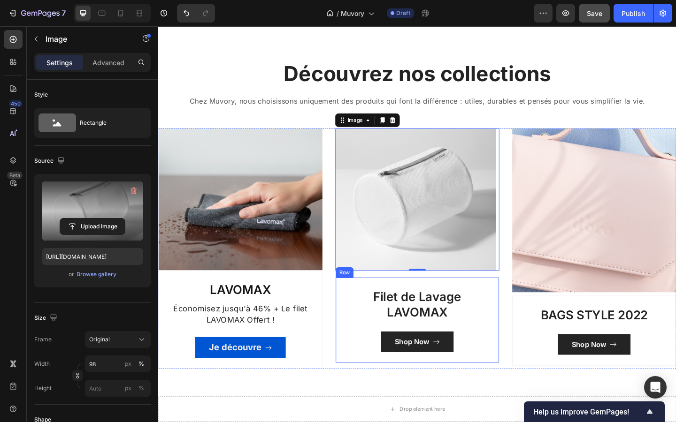
click at [352, 380] on div "Filet de Lavage LAVOMAX Heading Shop Now Button Row" at bounding box center [440, 345] width 178 height 93
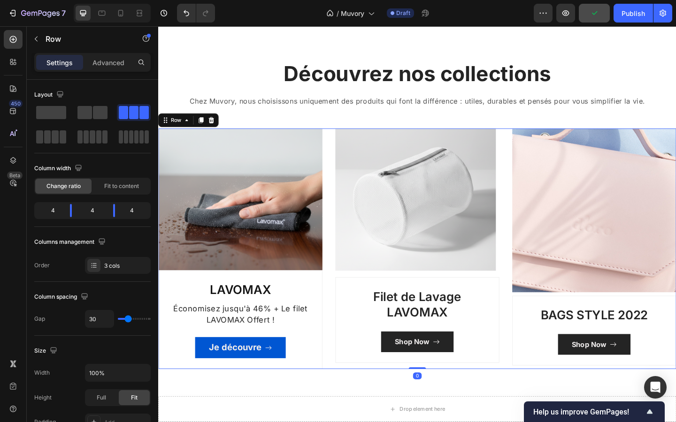
click at [343, 319] on div "Image LAVOMAX Heading Économisez jusqu'à 46% + Le filet LAVOMAX Offert ! Text B…" at bounding box center [439, 268] width 563 height 262
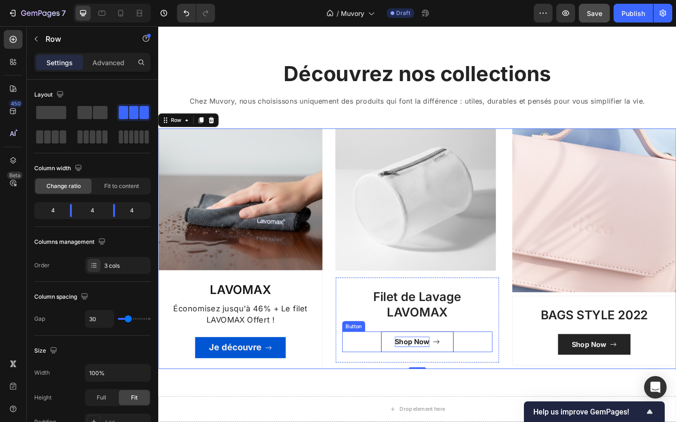
click at [423, 367] on div "Shop Now" at bounding box center [434, 369] width 38 height 11
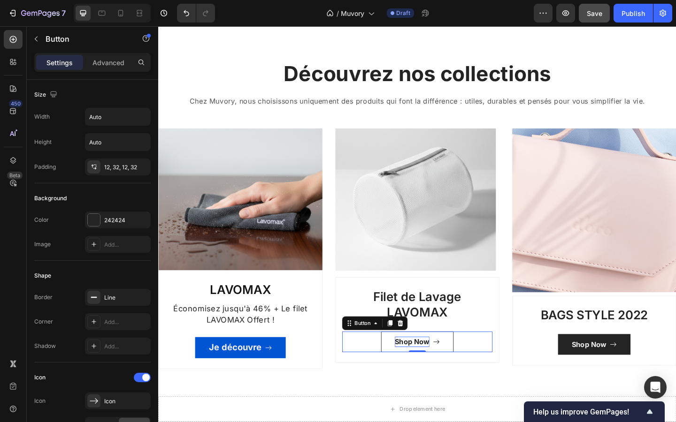
click at [423, 367] on div "Shop Now" at bounding box center [434, 369] width 38 height 11
click at [423, 367] on p "Shop Now" at bounding box center [434, 369] width 38 height 11
click at [415, 359] on button "Je" at bounding box center [440, 370] width 50 height 23
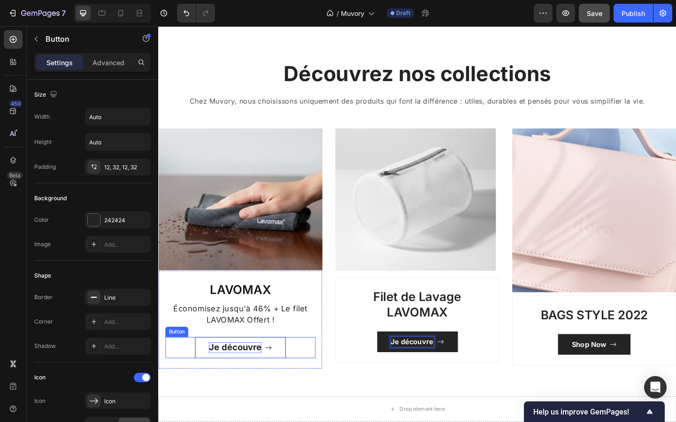
click at [264, 373] on strong "Je découvre" at bounding box center [241, 375] width 57 height 11
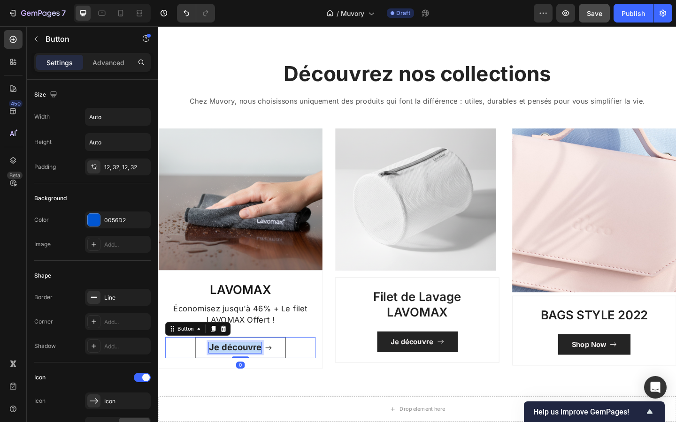
click at [264, 373] on strong "Je découvre" at bounding box center [241, 375] width 57 height 11
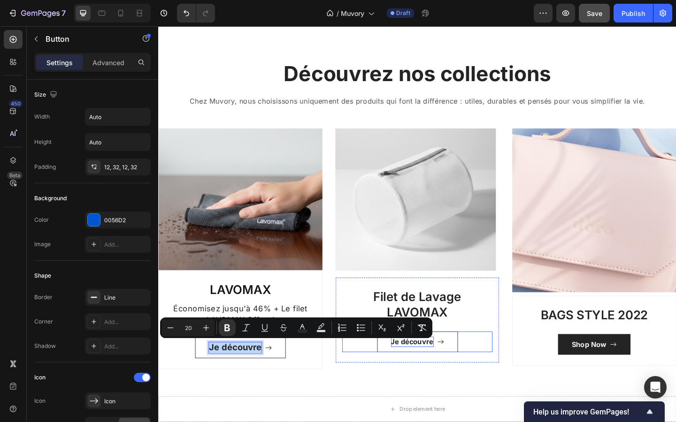
click at [430, 371] on p "Je découvre" at bounding box center [434, 369] width 46 height 11
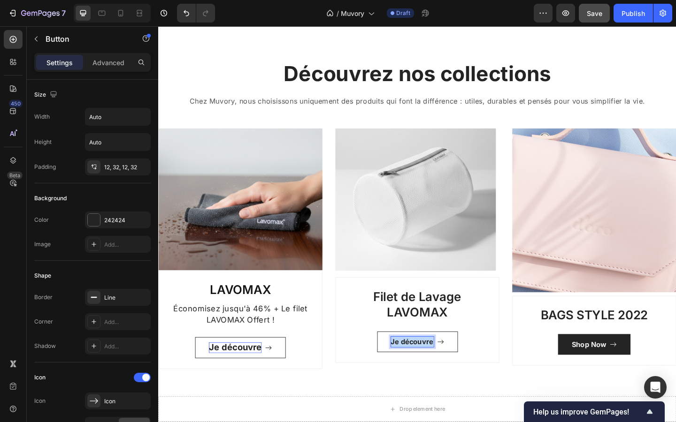
click at [430, 371] on p "Je découvre" at bounding box center [434, 369] width 46 height 11
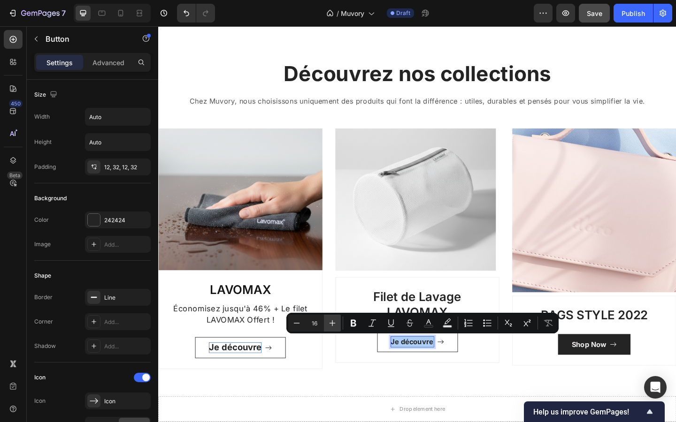
click at [330, 328] on icon "Editor contextual toolbar" at bounding box center [332, 323] width 9 height 9
type input "20"
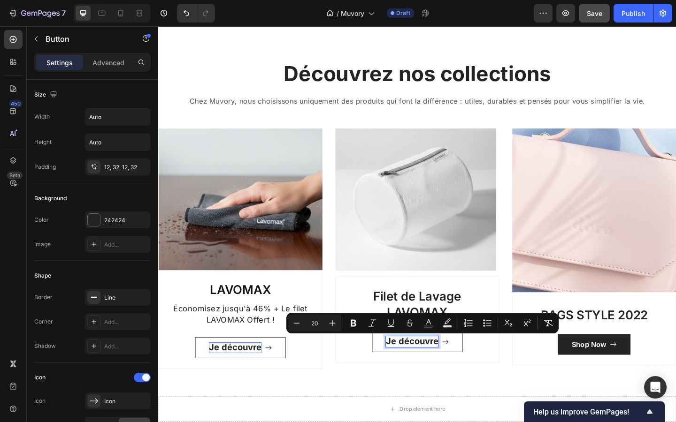
click at [475, 374] on button "Je découvre" at bounding box center [439, 369] width 99 height 23
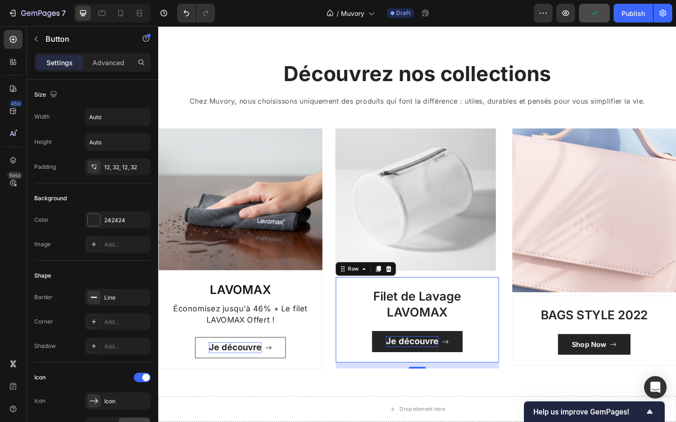
click at [510, 347] on div "Filet de Lavage LAVOMAX Heading Je découvre Button" at bounding box center [439, 346] width 163 height 70
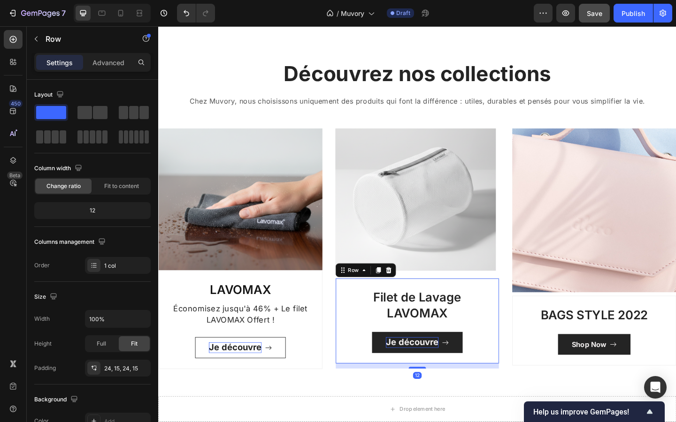
drag, startPoint x: 438, startPoint y: 390, endPoint x: 438, endPoint y: 396, distance: 5.6
click at [438, 393] on div "12" at bounding box center [439, 393] width 177 height 0
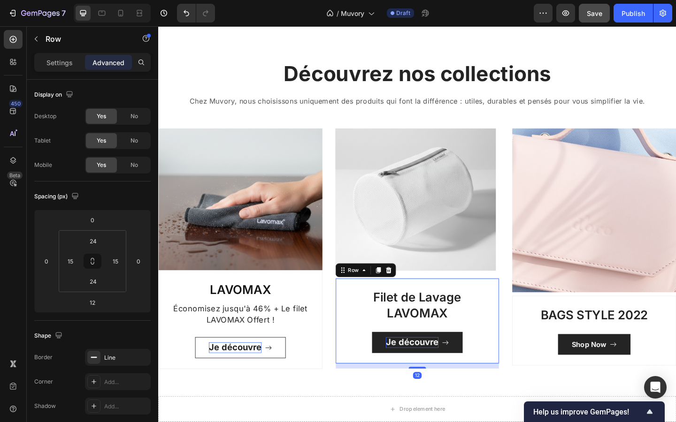
click at [438, 396] on div "12" at bounding box center [439, 396] width 177 height 6
click at [412, 412] on div "Découvrez nos collections Heading Chez Muvory, nous choisissons uniquement des …" at bounding box center [439, 238] width 563 height 398
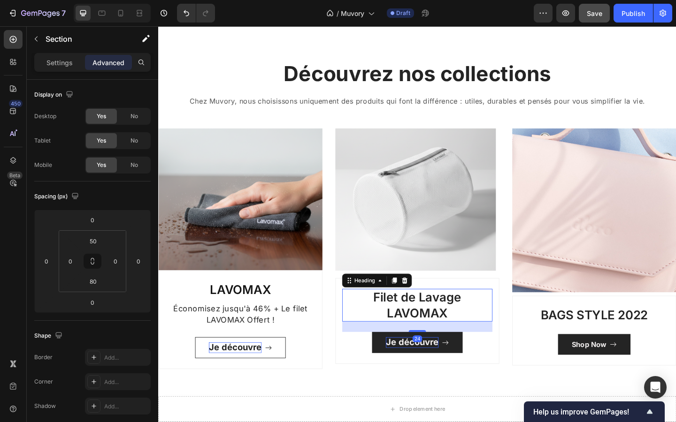
click at [370, 338] on p "Filet de Lavage LAVOMAX" at bounding box center [439, 330] width 161 height 34
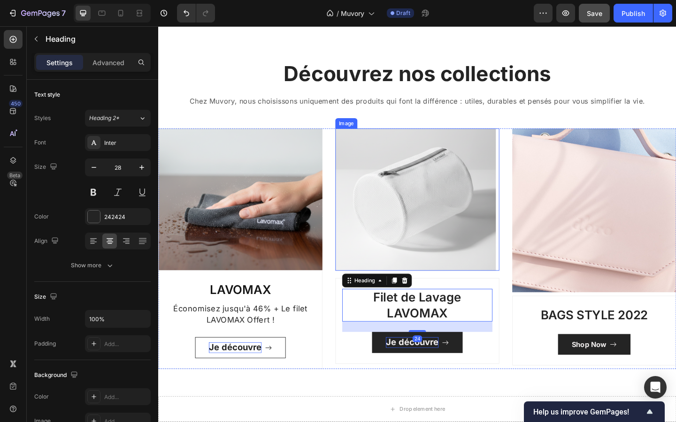
click at [416, 274] on img at bounding box center [438, 214] width 175 height 155
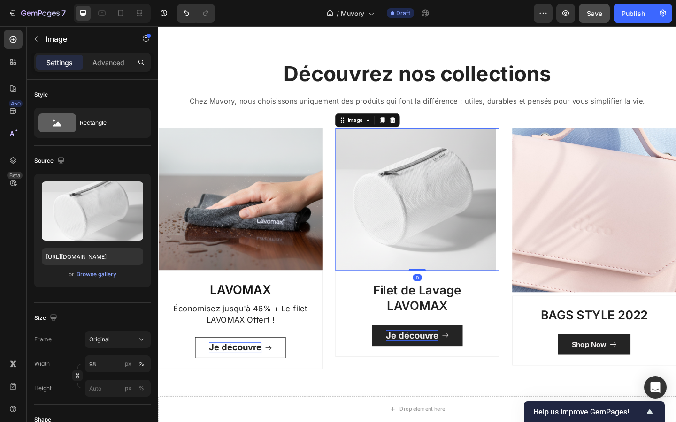
click at [437, 289] on div "Image 0" at bounding box center [440, 214] width 178 height 155
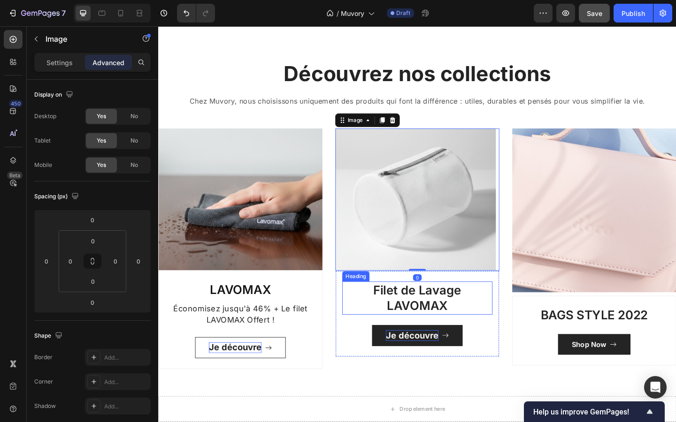
click at [384, 311] on p "Filet de Lavage LAVOMAX" at bounding box center [439, 322] width 161 height 34
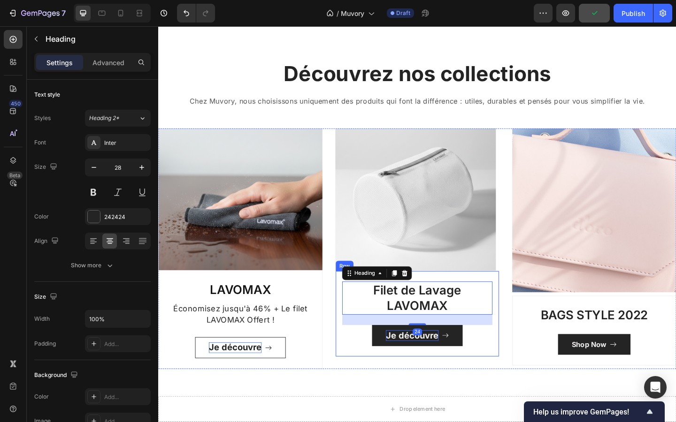
click at [351, 302] on div "Filet de Lavage LAVOMAX Heading 24 Je découvre Button Row" at bounding box center [440, 339] width 178 height 94
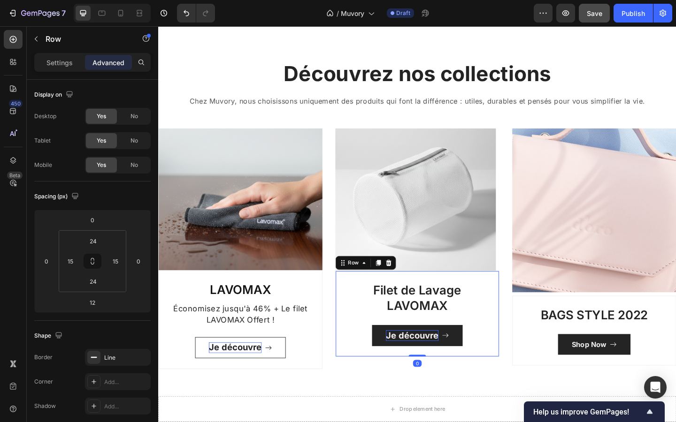
drag, startPoint x: 439, startPoint y: 389, endPoint x: 429, endPoint y: 359, distance: 31.3
click at [429, 359] on div "Filet de Lavage LAVOMAX Heading Je découvre Button Row 0" at bounding box center [440, 339] width 178 height 94
type input "0"
click at [409, 368] on p "Je découvre" at bounding box center [433, 363] width 57 height 12
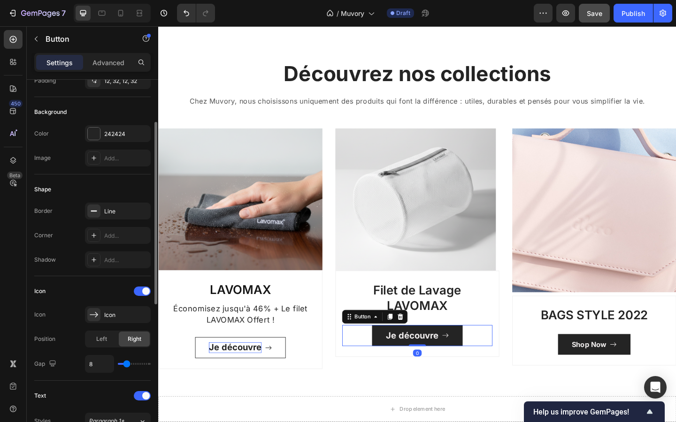
scroll to position [102, 0]
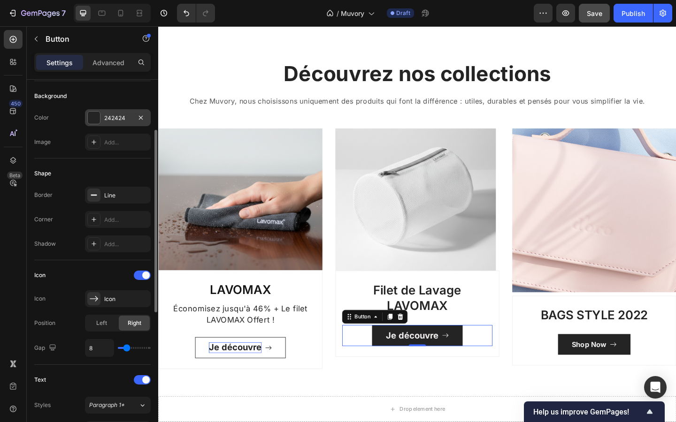
click at [113, 122] on div "242424" at bounding box center [118, 117] width 66 height 17
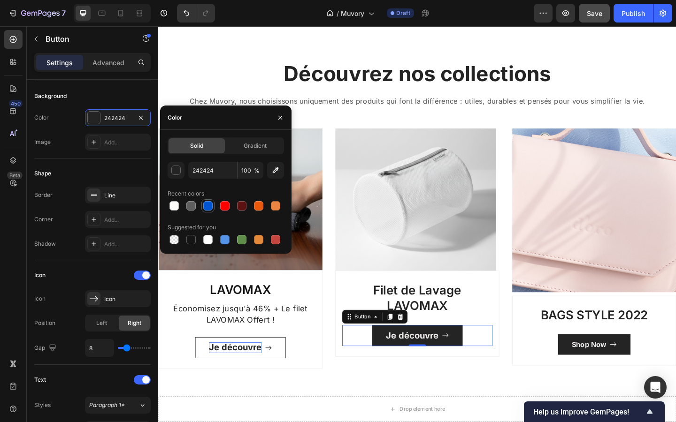
click at [209, 202] on div at bounding box center [207, 205] width 9 height 9
type input "0056D2"
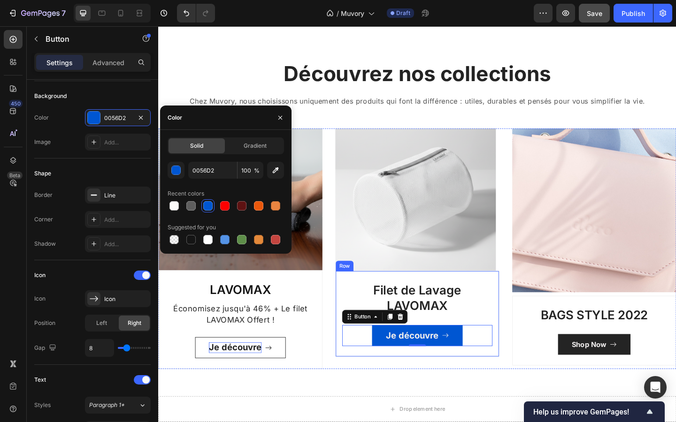
click at [355, 386] on div "Image Filet de Lavage LAVOMAX Heading Je découvre Button 0 Row" at bounding box center [440, 268] width 178 height 262
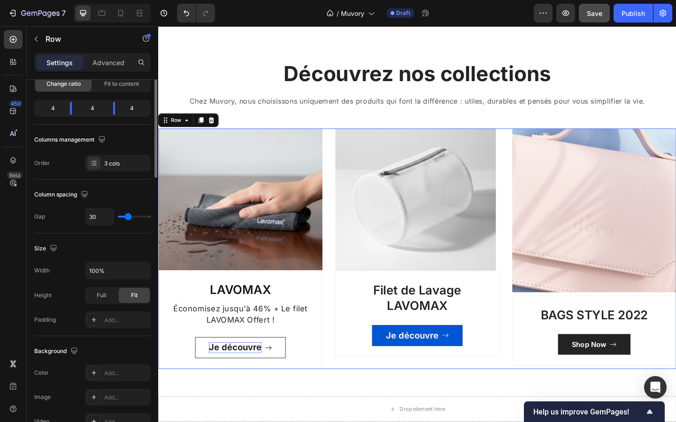
scroll to position [0, 0]
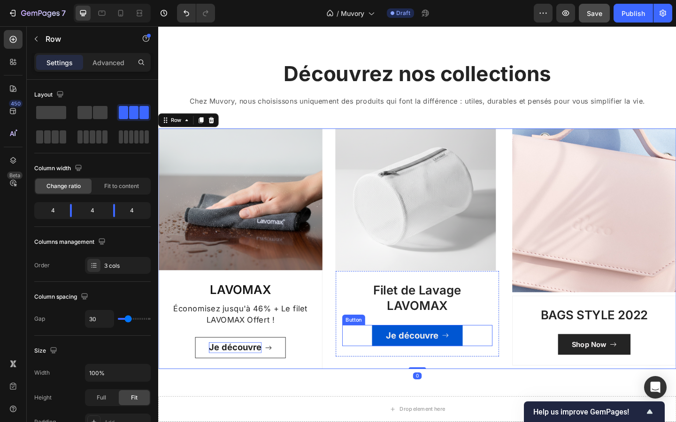
click at [371, 374] on div "Je découvre Button" at bounding box center [439, 362] width 163 height 23
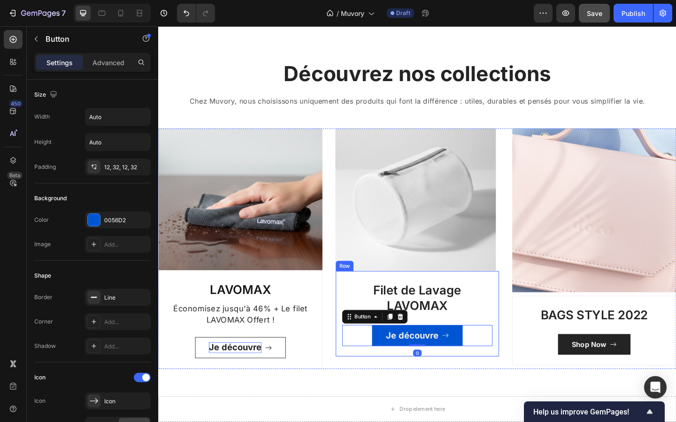
click at [376, 380] on div "Filet de Lavage LAVOMAX Heading Je découvre Button 0 Row" at bounding box center [440, 339] width 178 height 94
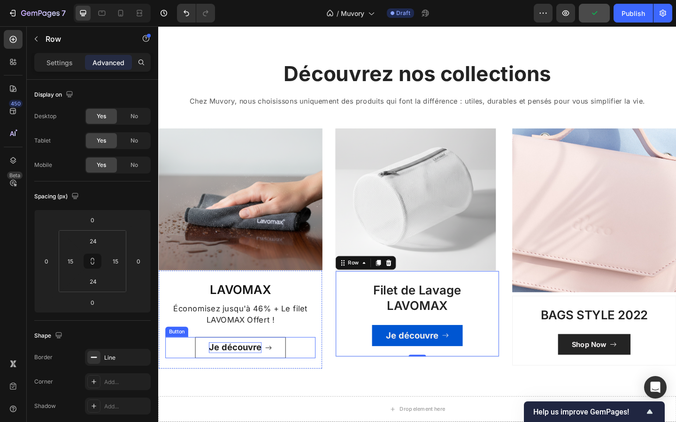
click at [261, 374] on strong "Je découvre" at bounding box center [241, 375] width 57 height 11
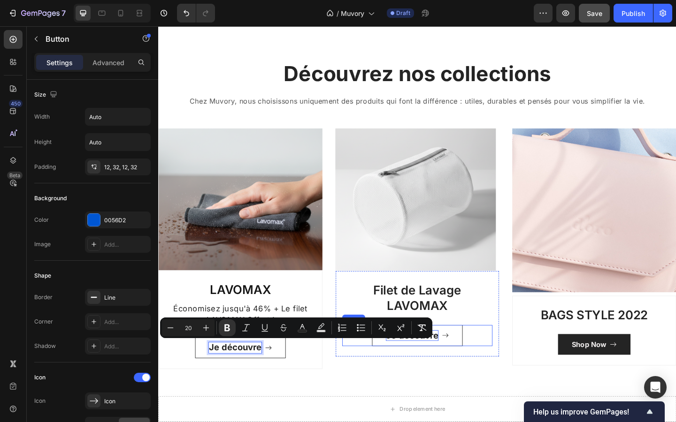
click at [461, 366] on span "Je découvre" at bounding box center [433, 362] width 57 height 11
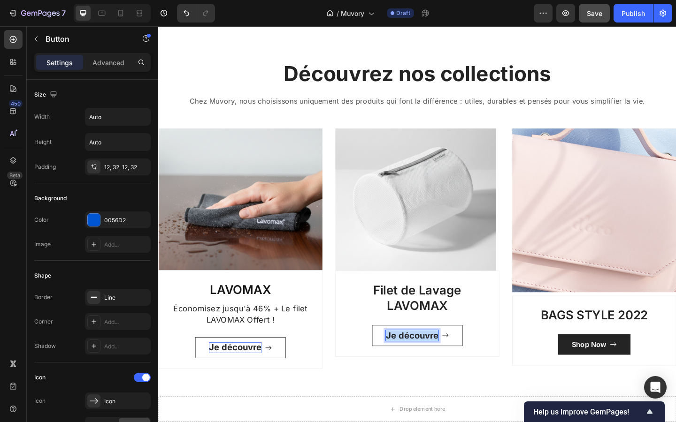
click at [461, 366] on span "Je découvre" at bounding box center [433, 362] width 57 height 11
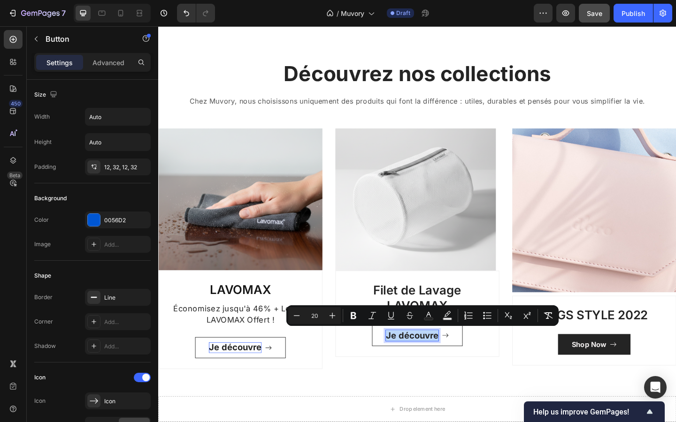
click at [359, 374] on div "Je découvre Button 0" at bounding box center [439, 362] width 163 height 23
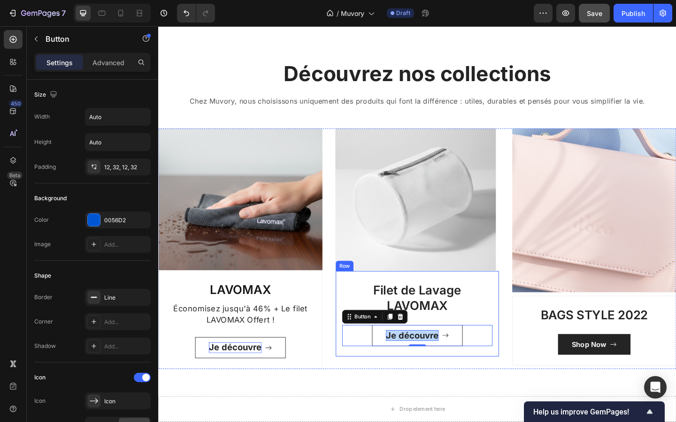
click at [354, 371] on div "Filet de Lavage LAVOMAX Heading Je découvre Button 0 Row" at bounding box center [440, 339] width 178 height 94
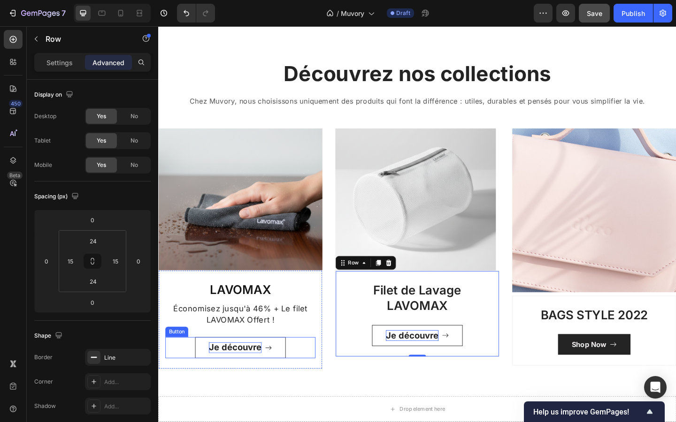
click at [325, 365] on div "Je découvre Button" at bounding box center [247, 376] width 163 height 23
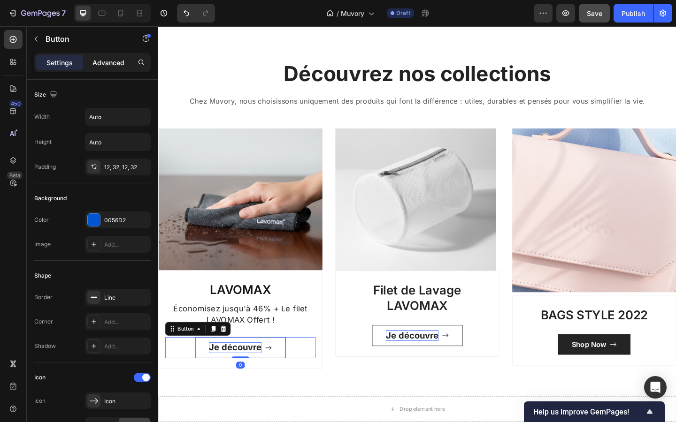
click at [110, 66] on p "Advanced" at bounding box center [108, 63] width 32 height 10
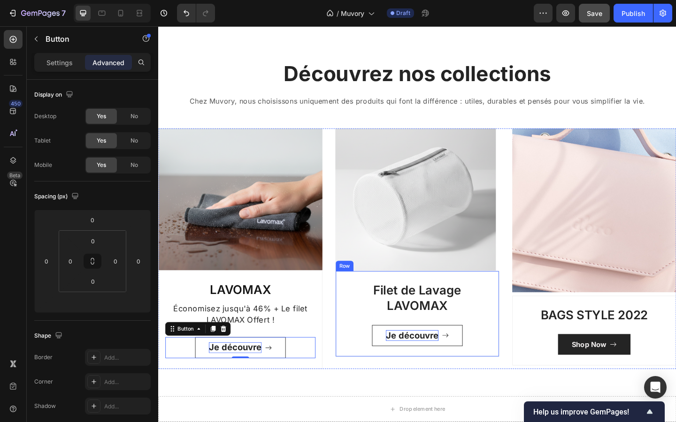
click at [361, 346] on div "Filet de Lavage LAVOMAX Heading Je découvre Button" at bounding box center [439, 339] width 163 height 70
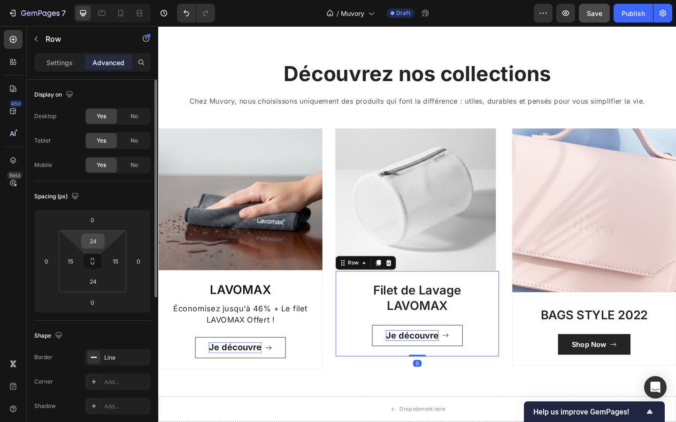
click at [94, 247] on input "24" at bounding box center [93, 241] width 19 height 14
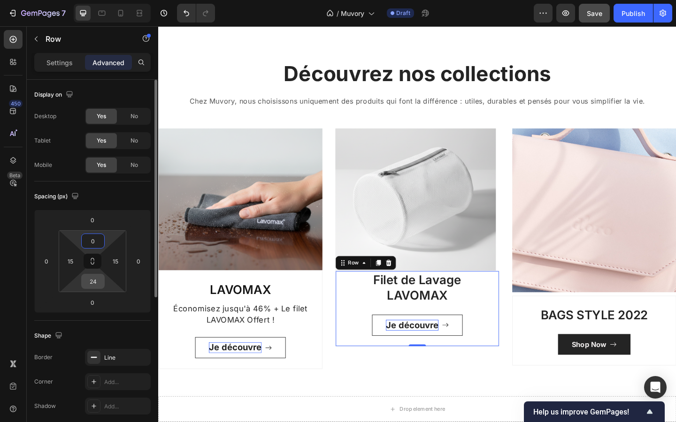
type input "0"
click at [96, 279] on input "24" at bounding box center [93, 282] width 19 height 14
type input "0"
click at [98, 244] on input "0" at bounding box center [93, 241] width 19 height 14
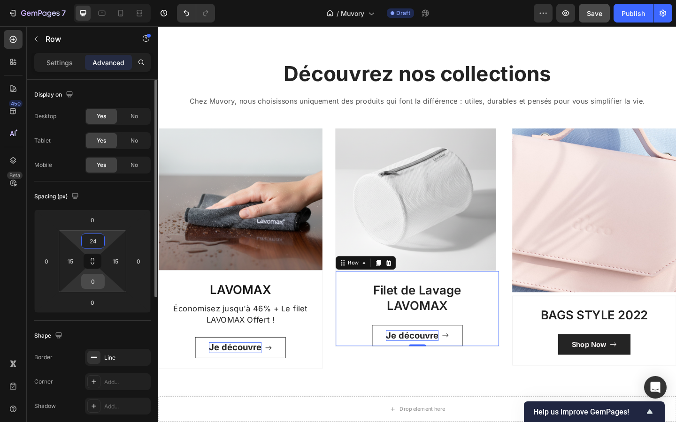
type input "24"
click at [97, 284] on input "0" at bounding box center [93, 282] width 19 height 14
type input "2"
type input "4"
type input "53"
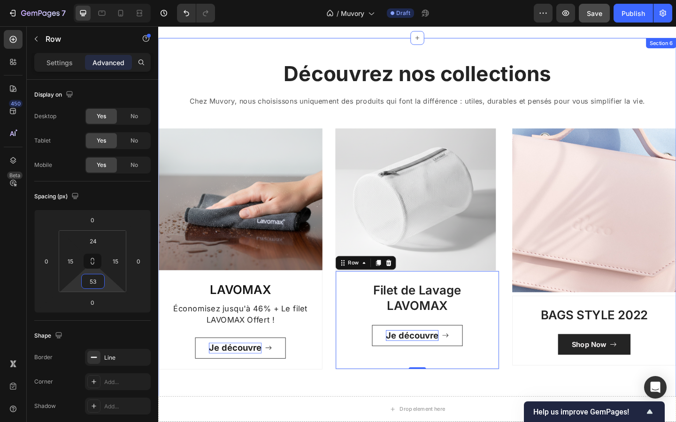
click at [339, 405] on div "Découvrez nos collections Heading Chez Muvory, nous choisissons uniquement des …" at bounding box center [439, 238] width 563 height 398
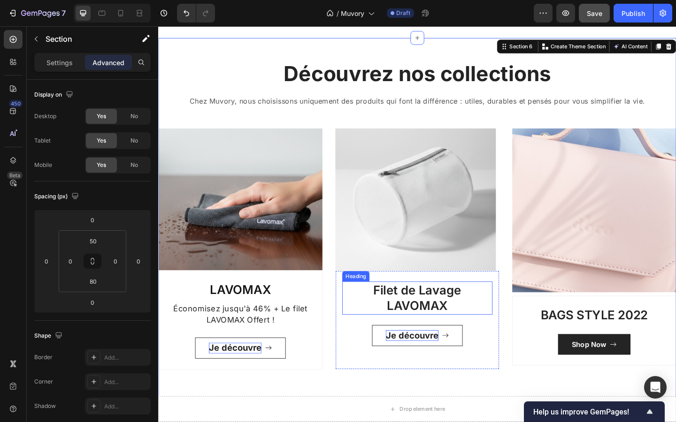
click at [417, 325] on p "Filet de Lavage LAVOMAX" at bounding box center [439, 322] width 161 height 34
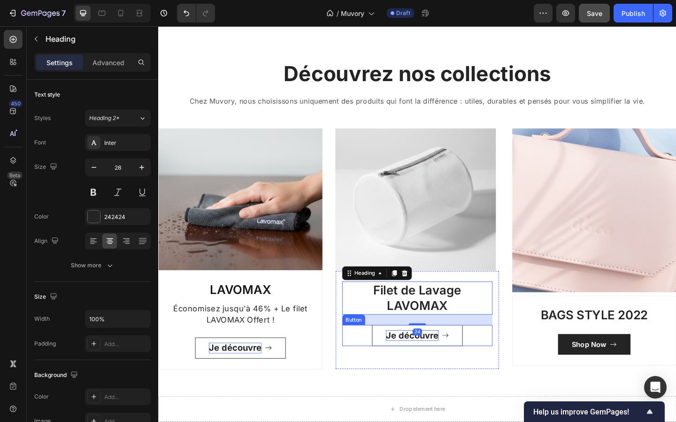
click at [438, 351] on button "Je découvre" at bounding box center [439, 362] width 99 height 23
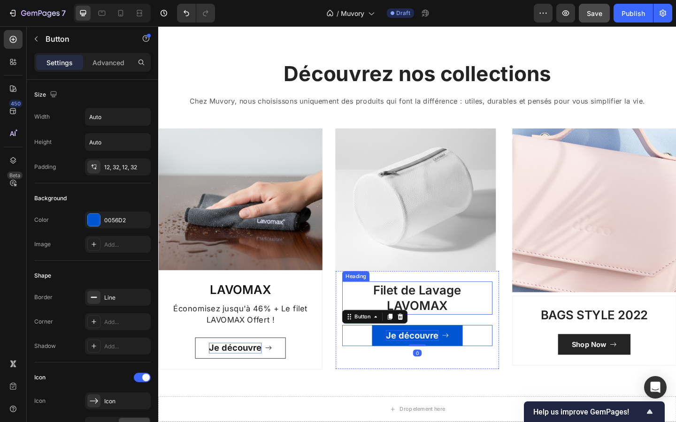
click at [438, 335] on p "Filet de Lavage LAVOMAX" at bounding box center [439, 322] width 161 height 34
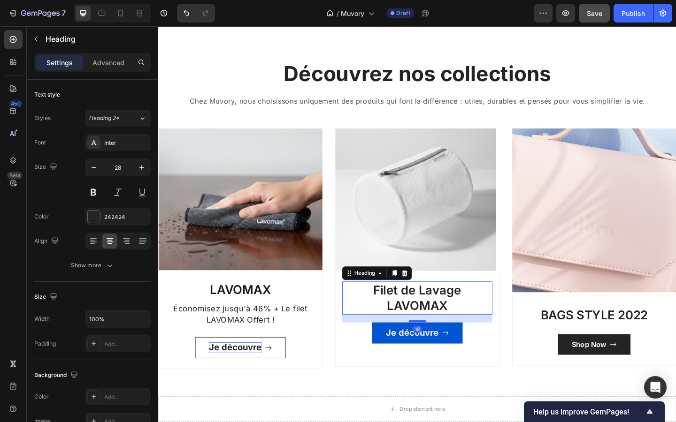
click at [440, 346] on div at bounding box center [439, 347] width 19 height 3
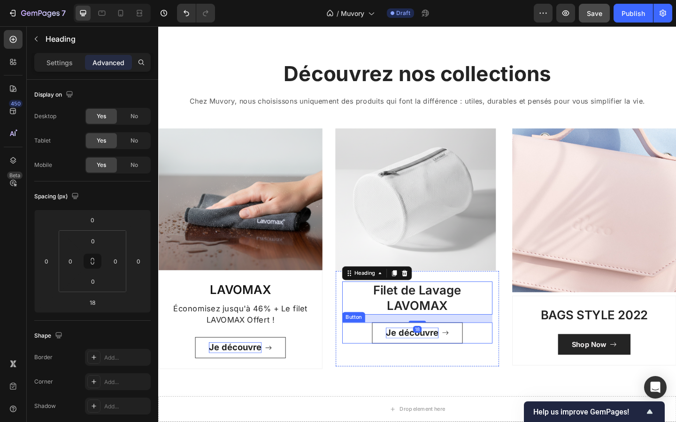
click at [401, 367] on button "Je découvre" at bounding box center [439, 360] width 99 height 23
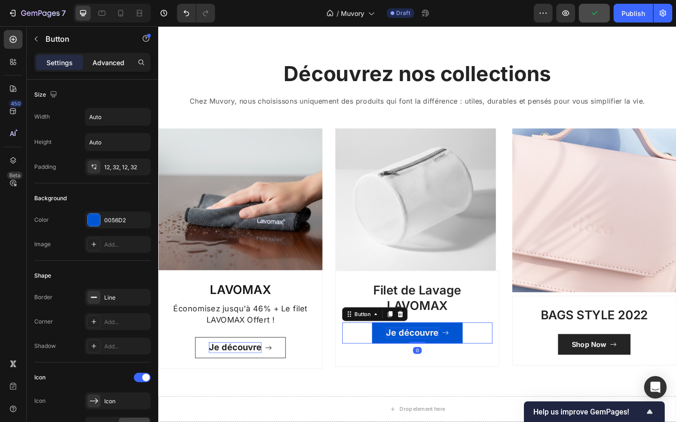
click at [101, 69] on div "Advanced" at bounding box center [108, 62] width 47 height 15
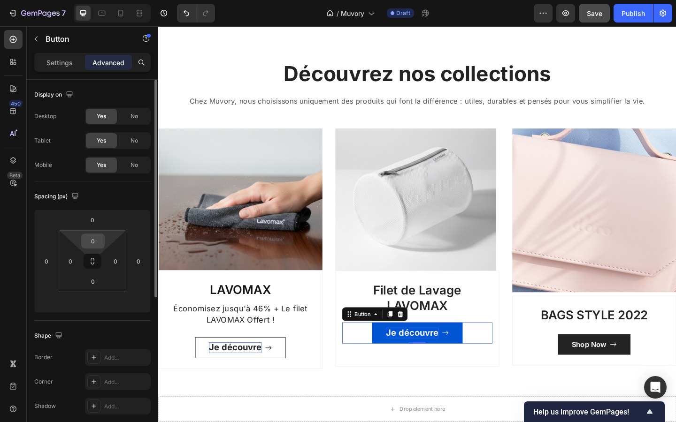
click at [90, 242] on input "0" at bounding box center [93, 241] width 19 height 14
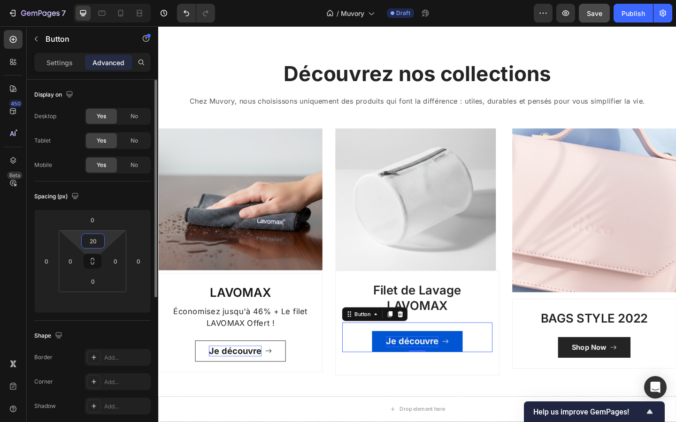
type input "2"
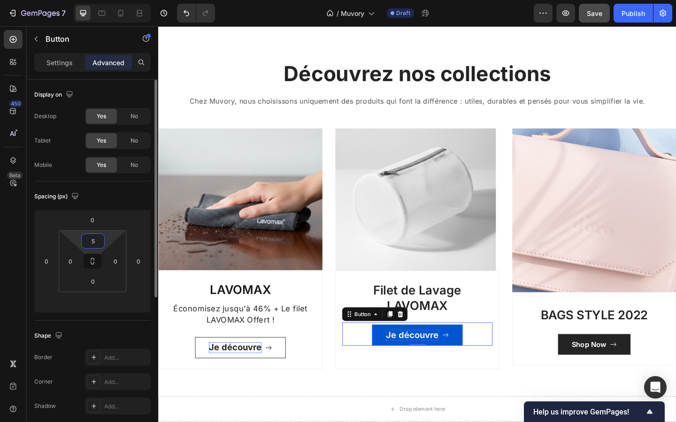
type input "50"
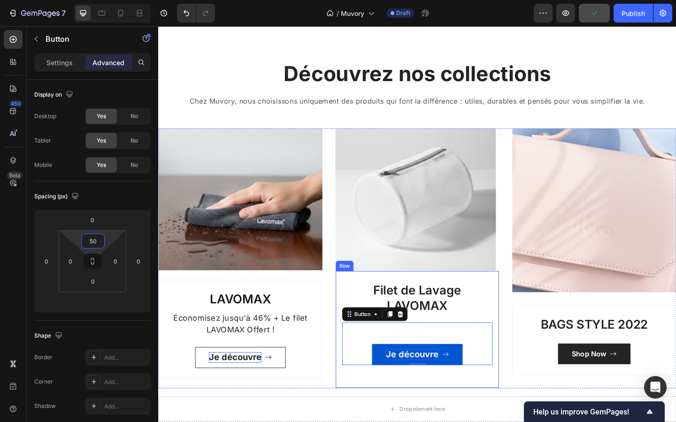
click at [362, 411] on div "Filet de Lavage LAVOMAX Heading Je découvre Button 0 Row" at bounding box center [440, 356] width 178 height 128
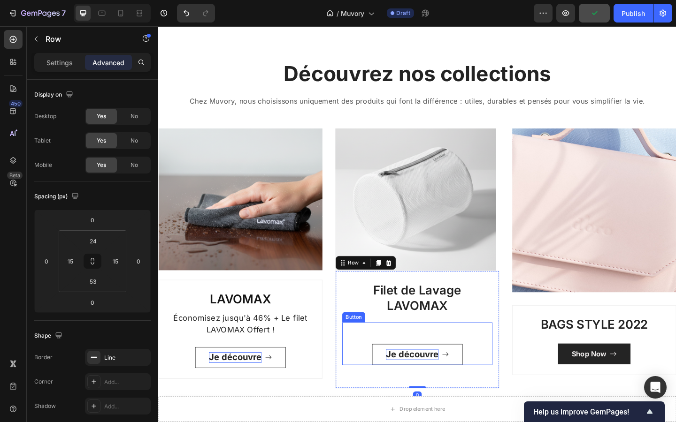
click at [427, 389] on button "Je découvre" at bounding box center [439, 383] width 99 height 23
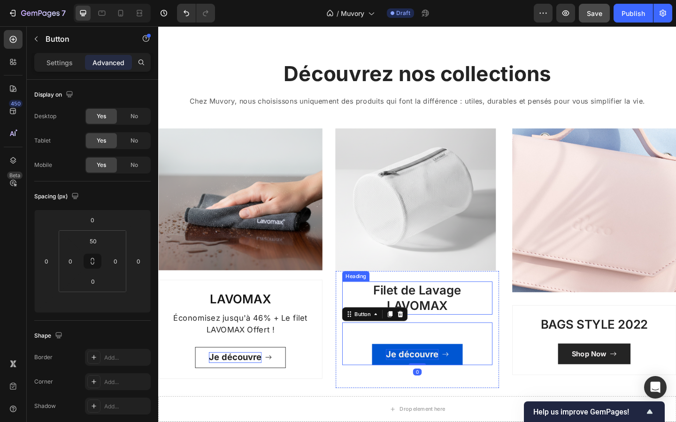
click at [437, 331] on p "Filet de Lavage LAVOMAX" at bounding box center [439, 322] width 161 height 34
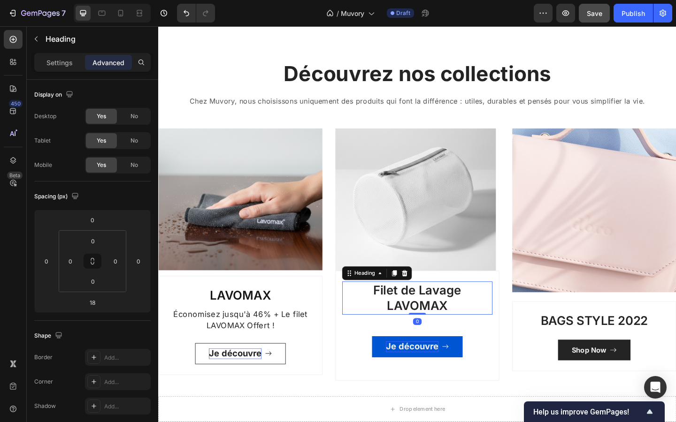
drag, startPoint x: 443, startPoint y: 347, endPoint x: 443, endPoint y: 331, distance: 16.0
click at [443, 331] on div "Filet de Lavage LAVOMAX Heading 0" at bounding box center [439, 322] width 163 height 36
type input "0"
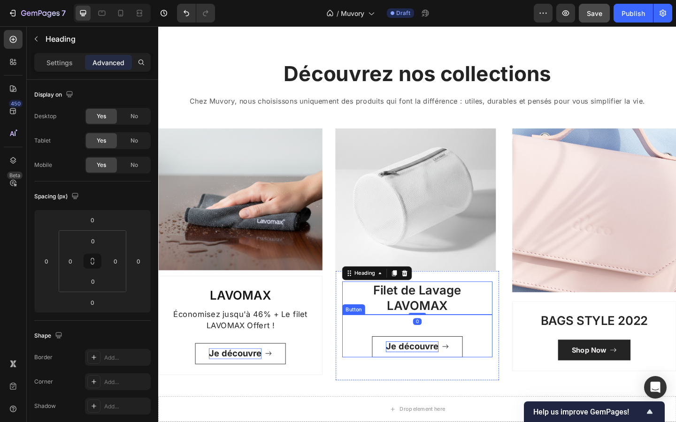
click at [393, 376] on button "Je découvre" at bounding box center [439, 375] width 99 height 23
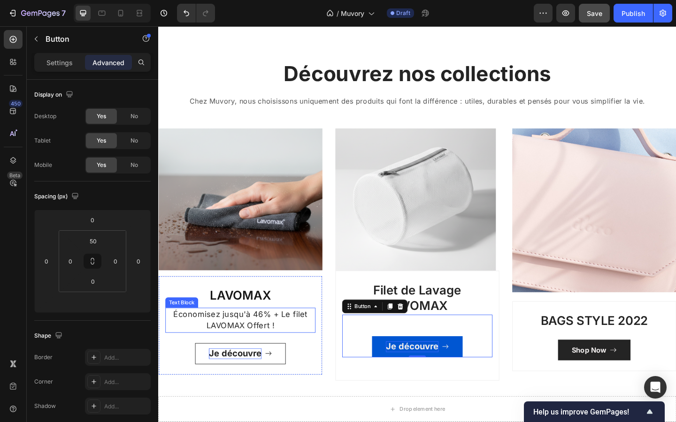
click at [312, 349] on p "Économisez jusqu'à 46% + Le filet LAVOMAX Offert !" at bounding box center [247, 346] width 161 height 25
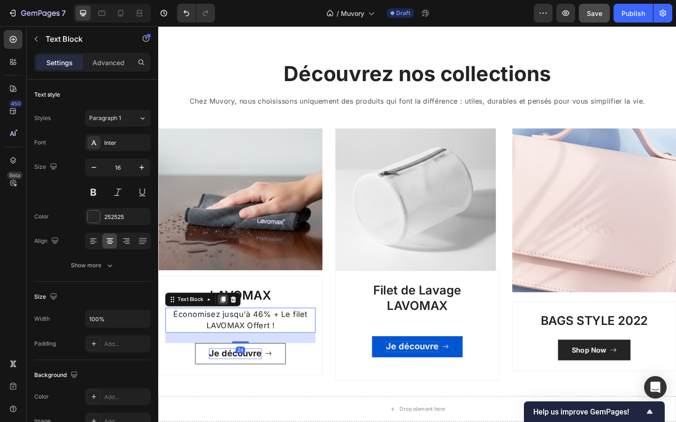
click at [230, 325] on icon at bounding box center [228, 324] width 5 height 7
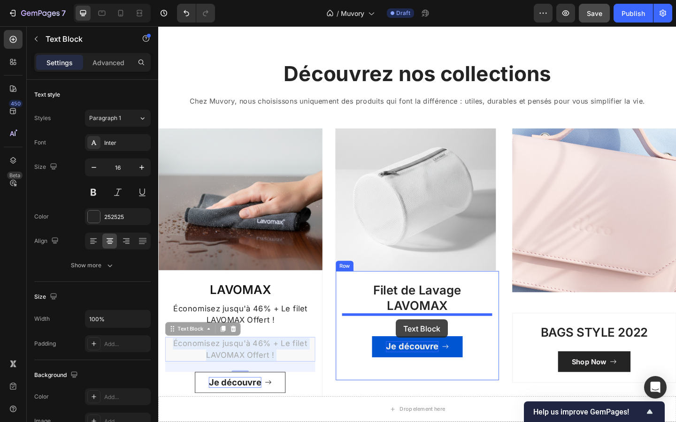
drag, startPoint x: 252, startPoint y: 380, endPoint x: 416, endPoint y: 345, distance: 167.8
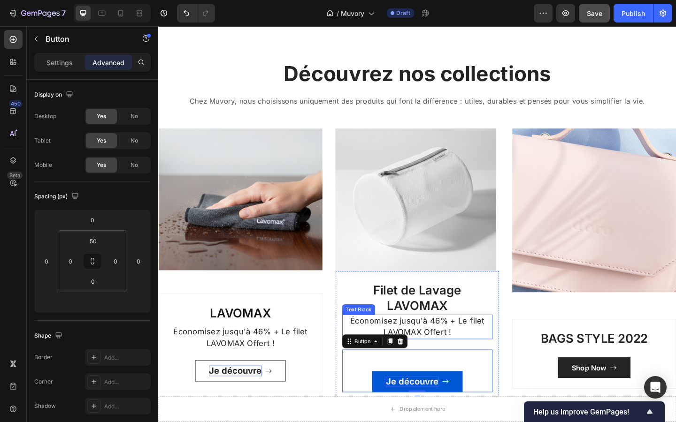
click at [438, 352] on p "Économisez jusqu'à 46% + Le filet LAVOMAX Offert !" at bounding box center [439, 353] width 161 height 25
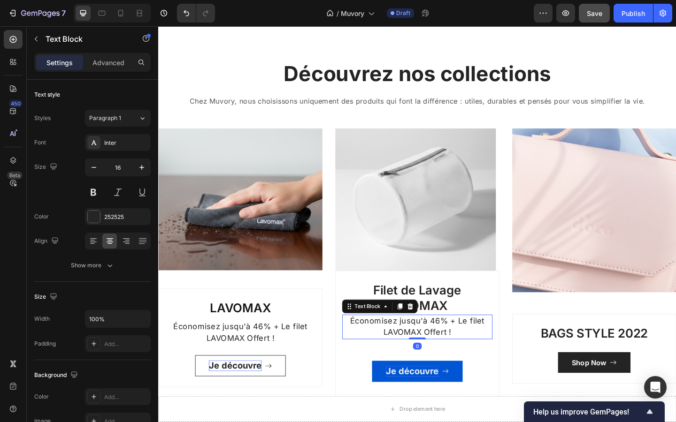
drag, startPoint x: 441, startPoint y: 377, endPoint x: 436, endPoint y: 347, distance: 29.9
click at [436, 347] on div "Économisez jusqu'à 46% + Le filet LAVOMAX Offert ! Text Block 0" at bounding box center [439, 353] width 163 height 27
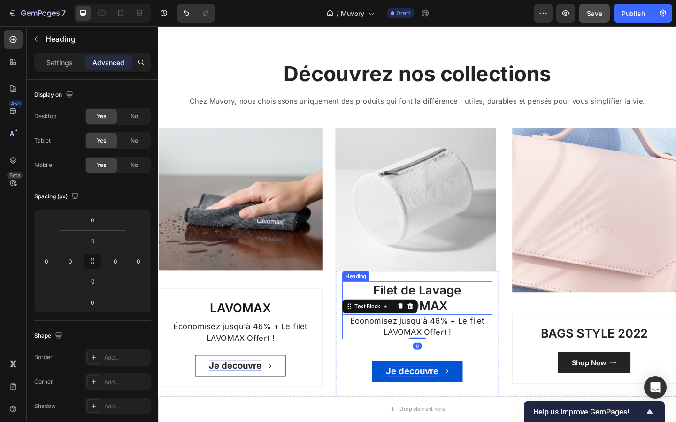
click at [448, 317] on p "Filet de Lavage LAVOMAX" at bounding box center [439, 322] width 161 height 34
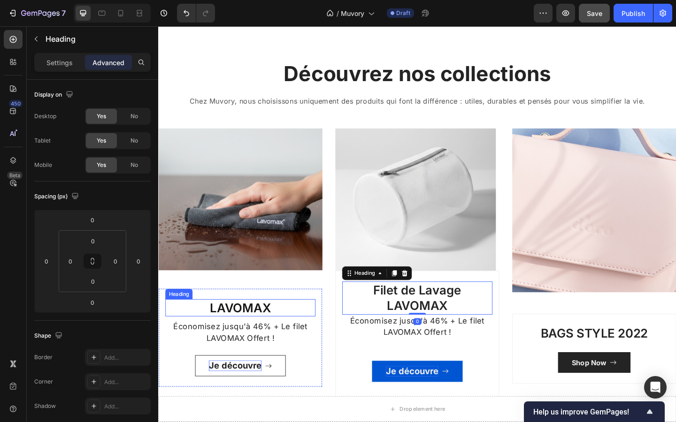
click at [294, 328] on p "LAVOMAX" at bounding box center [247, 332] width 161 height 17
click at [429, 328] on p "Filet de Lavage LAVOMAX" at bounding box center [439, 322] width 161 height 34
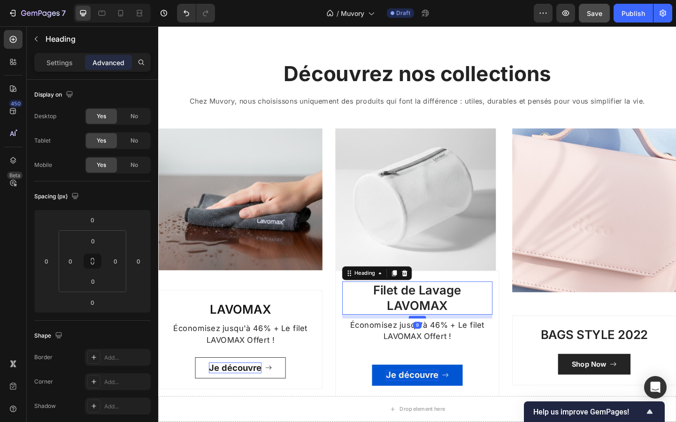
click at [438, 343] on div at bounding box center [439, 343] width 19 height 3
type input "9"
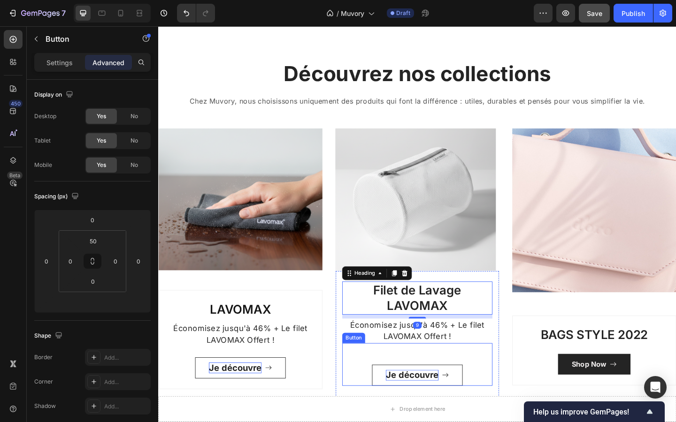
click at [429, 395] on button "Je découvre" at bounding box center [439, 406] width 99 height 23
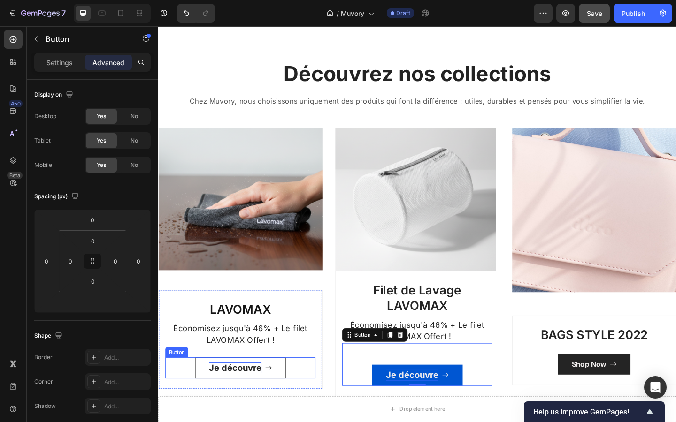
click at [221, 396] on strong "Je découvre" at bounding box center [241, 397] width 57 height 11
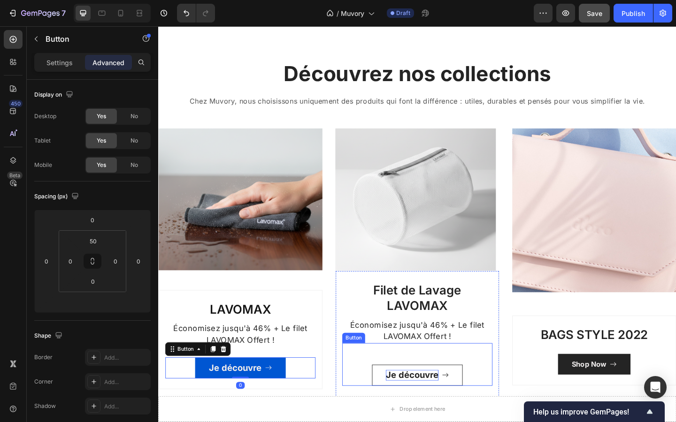
click at [403, 399] on button "Je découvre" at bounding box center [439, 406] width 99 height 23
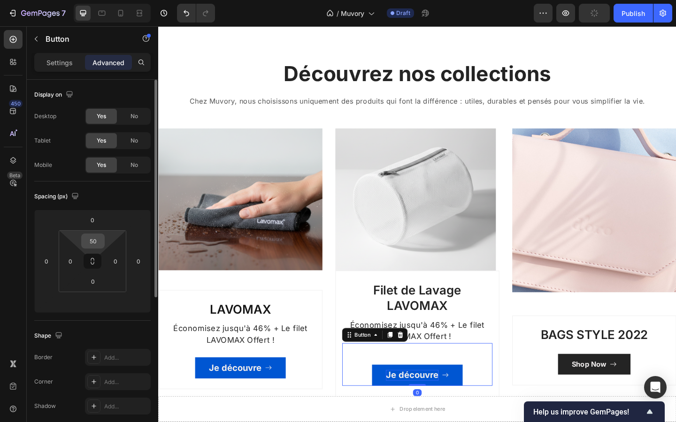
click at [96, 241] on input "50" at bounding box center [93, 241] width 19 height 14
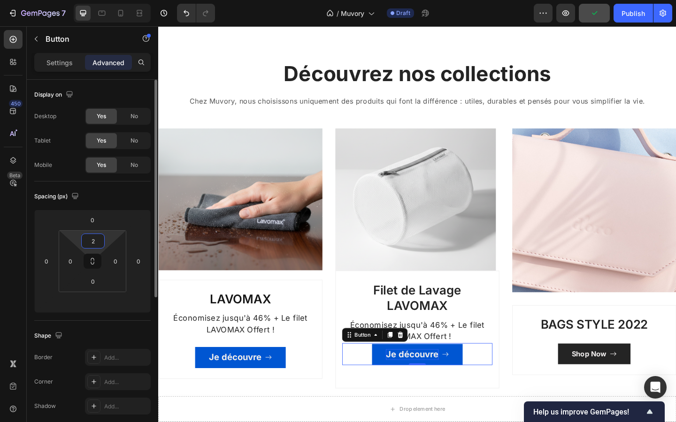
type input "25"
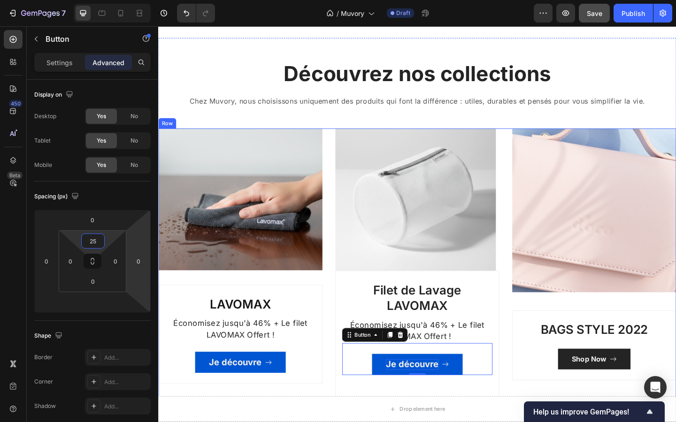
click at [345, 370] on div "Image LAVOMAX Heading Économisez jusqu'à 46% + Le filet LAVOMAX Offert ! Text B…" at bounding box center [439, 284] width 563 height 294
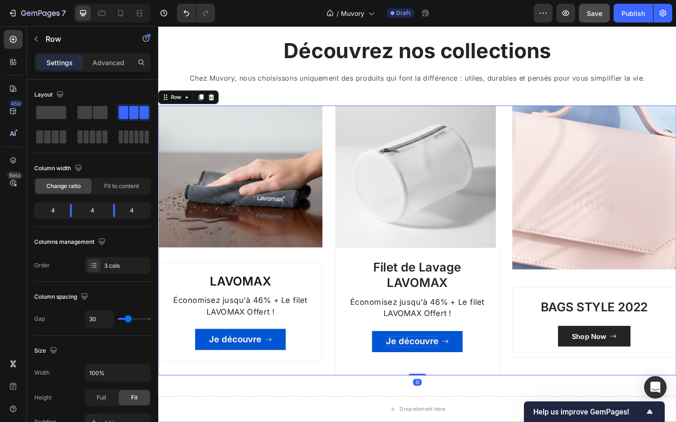
scroll to position [701, 0]
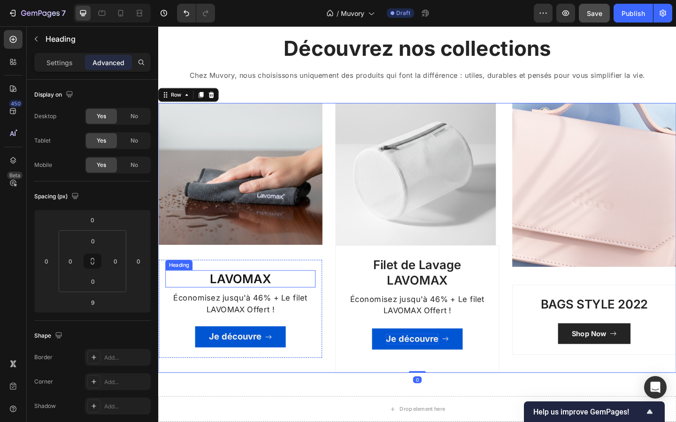
click at [319, 300] on p "LAVOMAX" at bounding box center [247, 301] width 161 height 17
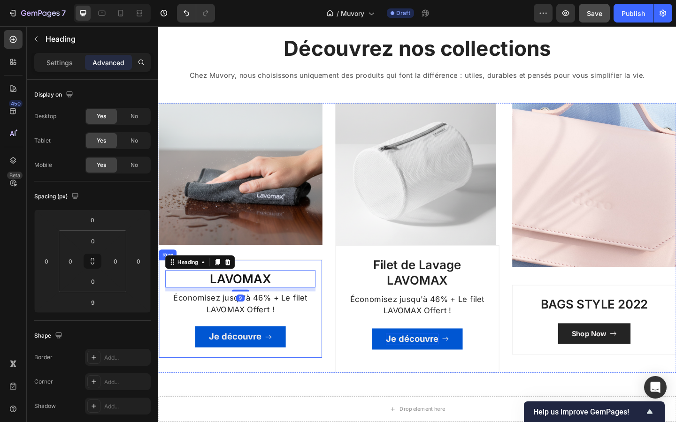
click at [299, 283] on div "LAVOMAX Heading 9 Économisez jusqu'à 46% + Le filet LAVOMAX Offert ! Text Block…" at bounding box center [247, 334] width 178 height 108
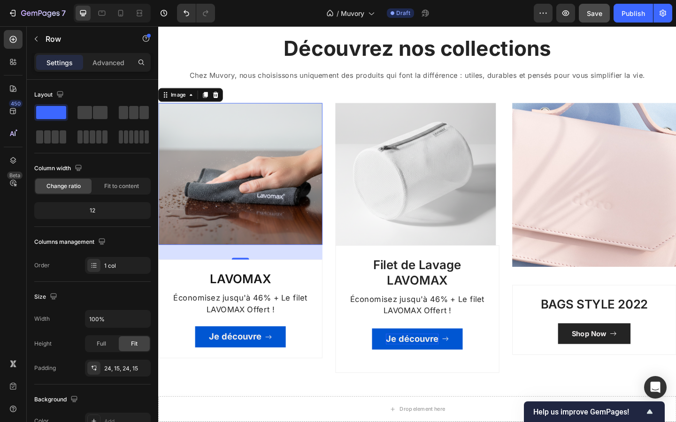
click at [279, 260] on img at bounding box center [247, 187] width 178 height 154
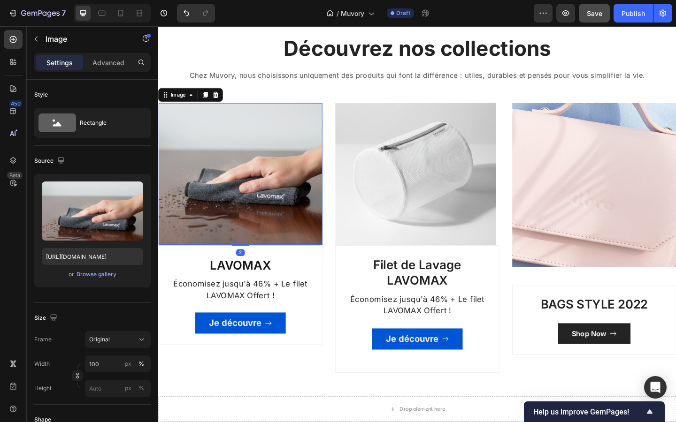
drag, startPoint x: 252, startPoint y: 263, endPoint x: 249, endPoint y: 258, distance: 6.5
click at [249, 258] on div "Image 2" at bounding box center [247, 187] width 178 height 154
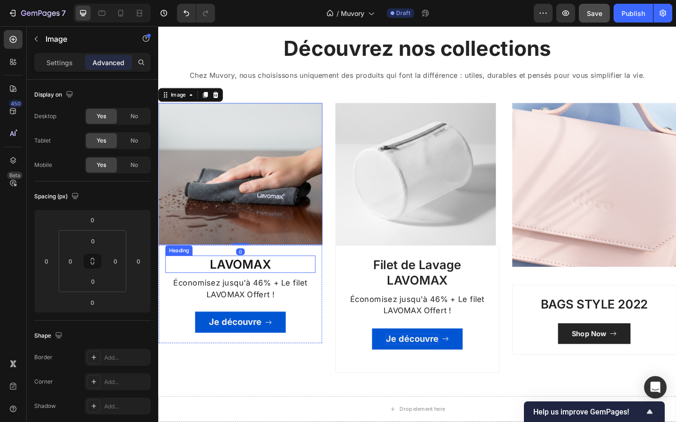
click at [323, 290] on p "LAVOMAX" at bounding box center [247, 285] width 161 height 17
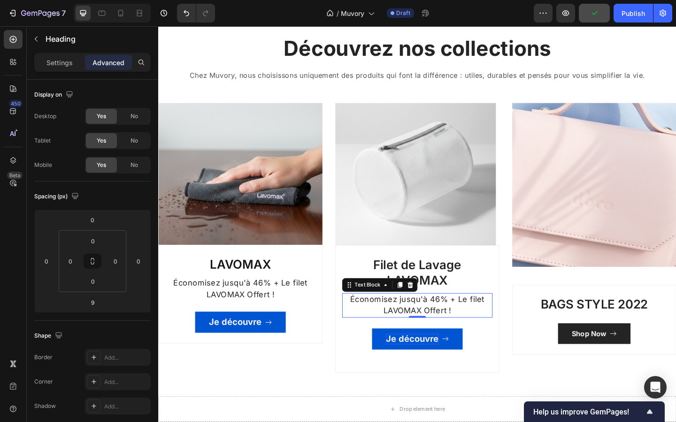
click at [382, 325] on span "Économisez jusqu'à 46% + Le filet LAVOMAX Offert !" at bounding box center [440, 330] width 146 height 23
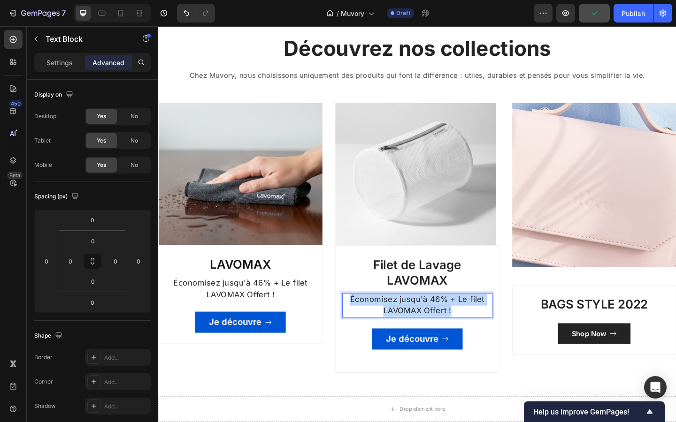
click at [382, 325] on span "Économisez jusqu'à 46% + Le filet LAVOMAX Offert !" at bounding box center [440, 330] width 146 height 23
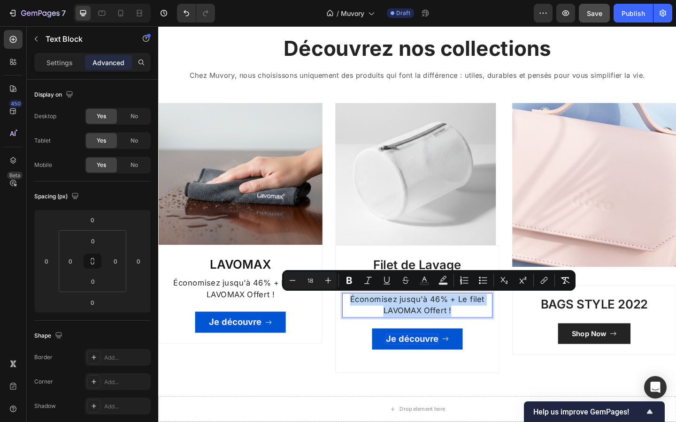
click at [457, 324] on span "Économisez jusqu'à 46% + Le filet LAVOMAX Offert !" at bounding box center [440, 330] width 146 height 23
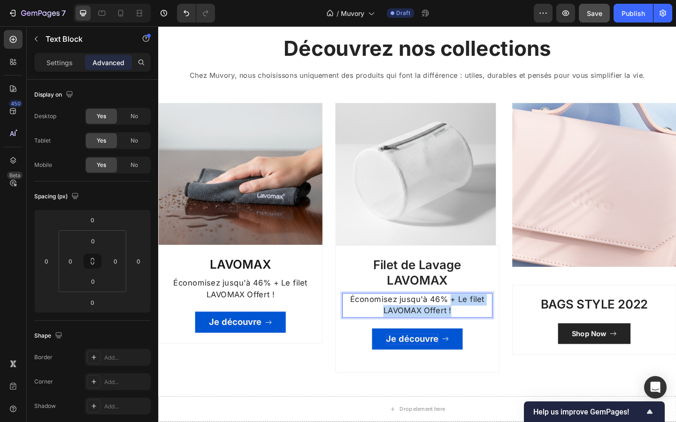
drag, startPoint x: 476, startPoint y: 323, endPoint x: 490, endPoint y: 334, distance: 17.4
click at [490, 334] on p "Économisez jusqu'à 46% + Le filet LAVOMAX Offert !" at bounding box center [439, 330] width 161 height 25
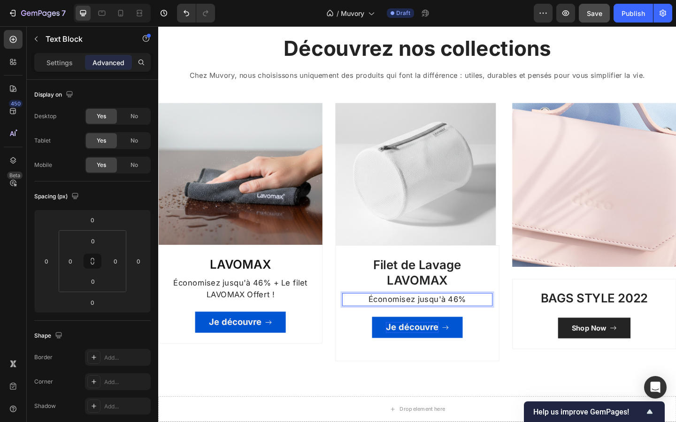
click at [482, 324] on span "Économisez jusqu'à 46%" at bounding box center [440, 324] width 107 height 10
click at [479, 325] on span "Économisez jusqu'à 4%" at bounding box center [439, 324] width 101 height 10
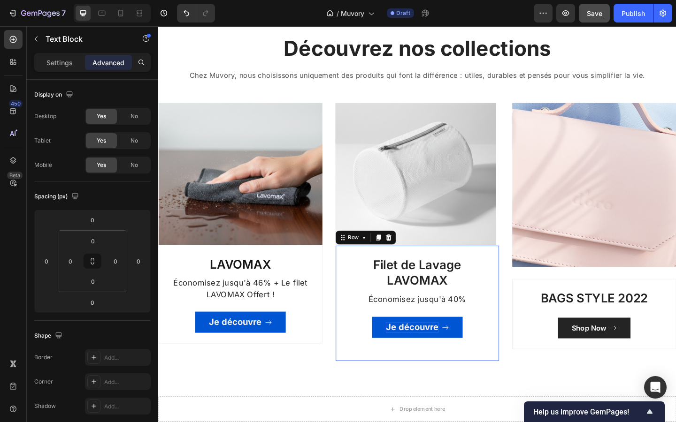
click at [441, 376] on div "Filet de Lavage LAVOMAX Heading Économisez jusqu'à 40% Text Block Je découvre B…" at bounding box center [440, 328] width 178 height 126
click at [339, 396] on div "Découvrez nos collections Heading Chez Muvory, nous choisissons uniquement des …" at bounding box center [439, 220] width 563 height 418
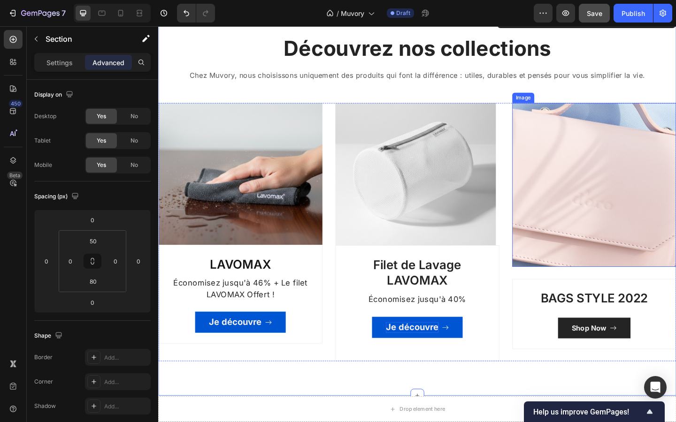
click at [580, 251] on img at bounding box center [632, 199] width 178 height 178
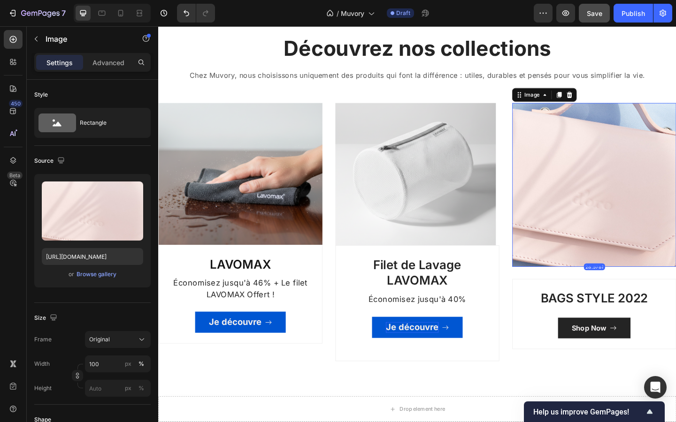
click at [607, 111] on img at bounding box center [632, 199] width 178 height 178
click at [606, 102] on icon at bounding box center [606, 101] width 8 height 8
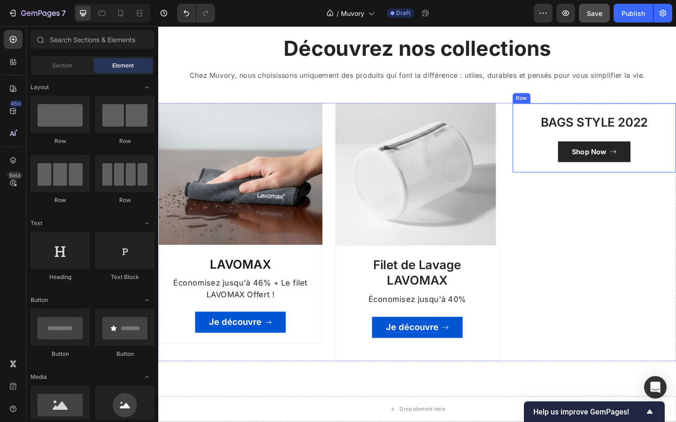
click at [600, 113] on div "BAGS STYLE 2022 Heading Shop Now Button Row" at bounding box center [632, 148] width 178 height 76
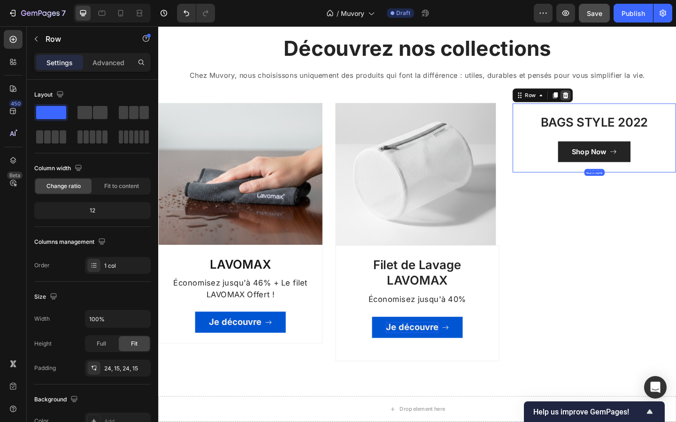
click at [601, 101] on icon at bounding box center [601, 101] width 6 height 7
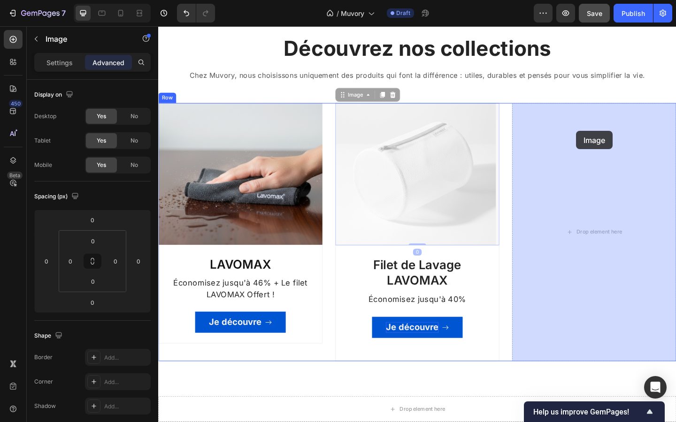
drag, startPoint x: 504, startPoint y: 138, endPoint x: 612, endPoint y: 140, distance: 108.4
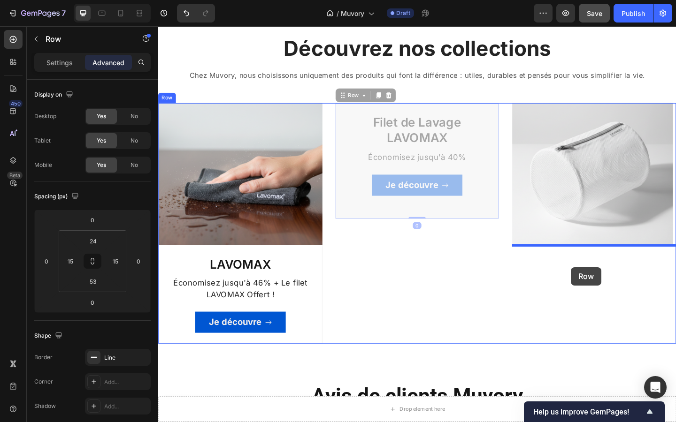
drag, startPoint x: 524, startPoint y: 154, endPoint x: 606, endPoint y: 288, distance: 157.2
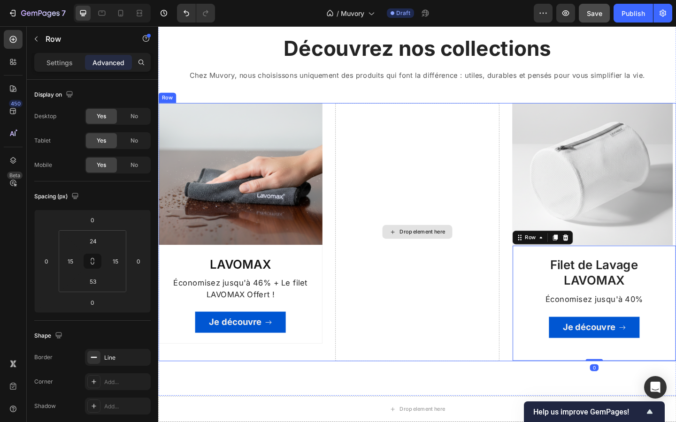
click at [506, 267] on div "Drop element here" at bounding box center [440, 251] width 178 height 282
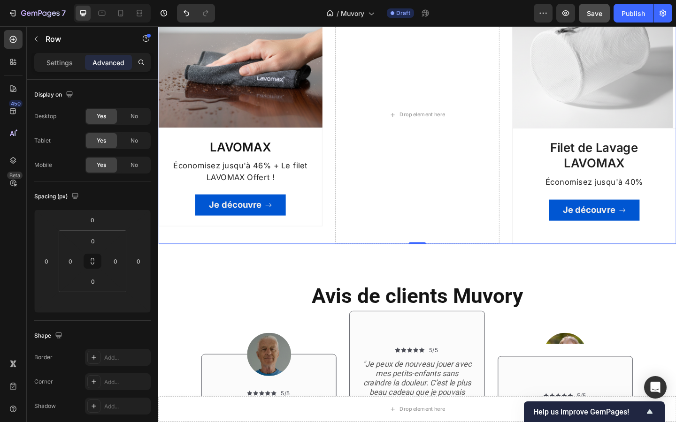
scroll to position [834, 0]
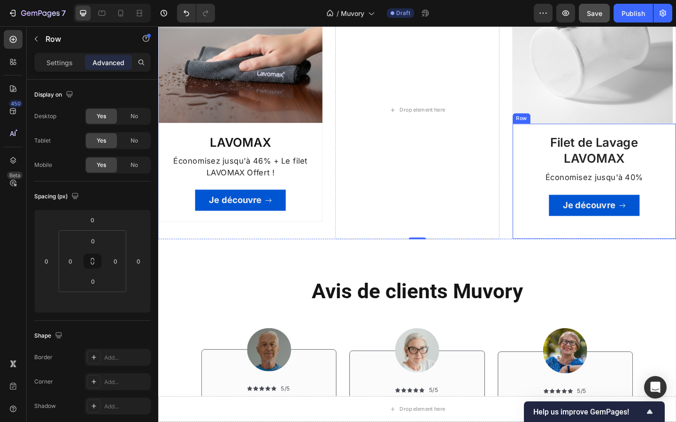
click at [574, 233] on div "Filet de Lavage LAVOMAX Heading Économisez jusqu'à 40% Text Block Je découvre B…" at bounding box center [632, 195] width 178 height 126
click at [611, 151] on h3 "Filet de Lavage LAVOMAX" at bounding box center [631, 162] width 163 height 36
click at [635, 124] on img at bounding box center [630, 54] width 175 height 155
drag, startPoint x: 635, startPoint y: 130, endPoint x: 635, endPoint y: 116, distance: 13.6
click at [635, 116] on div "Image 0" at bounding box center [632, 54] width 178 height 155
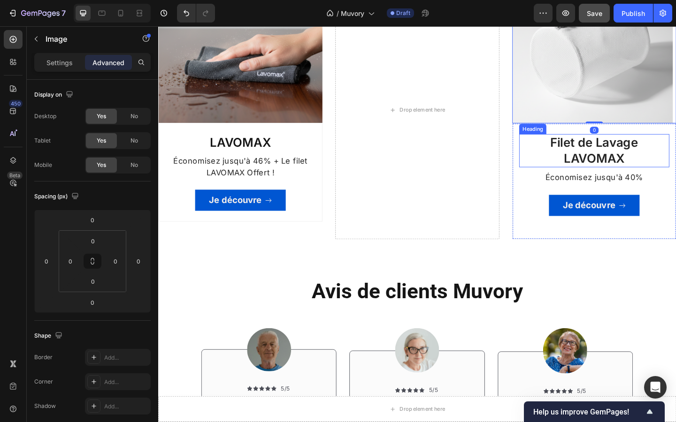
click at [634, 157] on h3 "Filet de Lavage LAVOMAX" at bounding box center [631, 162] width 163 height 36
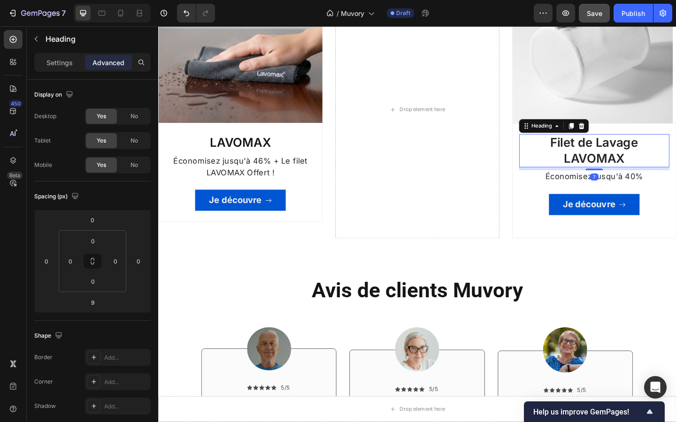
drag, startPoint x: 633, startPoint y: 182, endPoint x: 633, endPoint y: 164, distance: 17.8
click at [633, 164] on div "Filet de Lavage LAVOMAX Heading 7" at bounding box center [631, 162] width 163 height 36
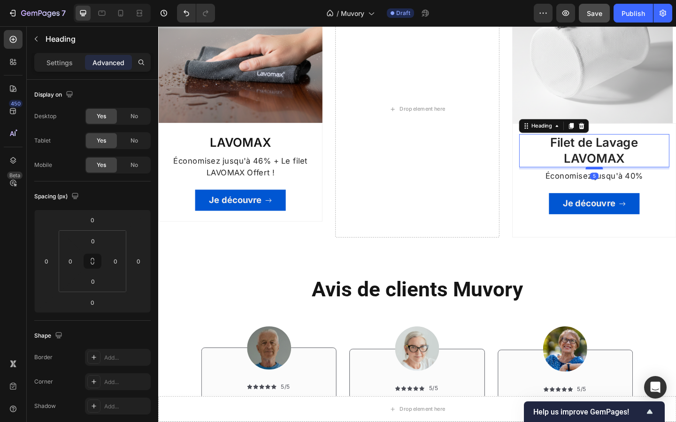
click at [627, 181] on div at bounding box center [632, 180] width 19 height 3
type input "5"
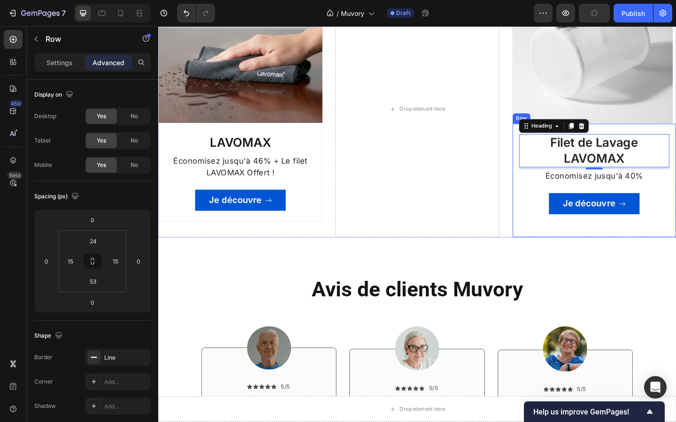
click at [589, 238] on div "Filet de Lavage LAVOMAX Heading 5 Économisez jusqu'à 40% Text Block Je découvre…" at bounding box center [632, 194] width 178 height 124
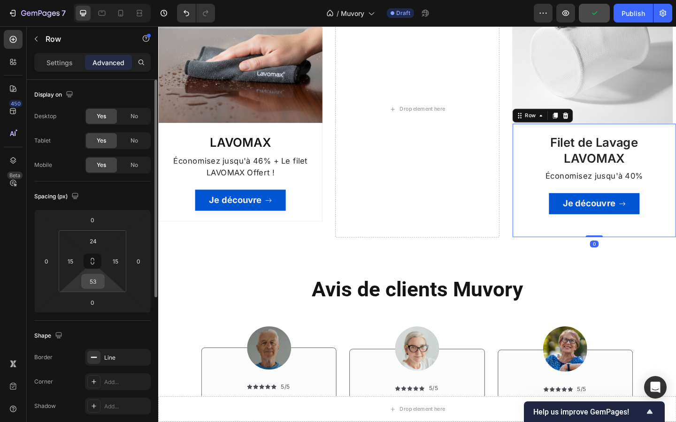
click at [92, 285] on input "53" at bounding box center [93, 282] width 19 height 14
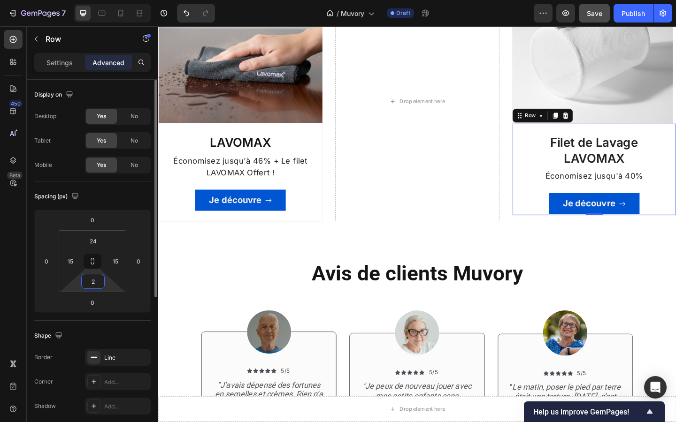
type input "21"
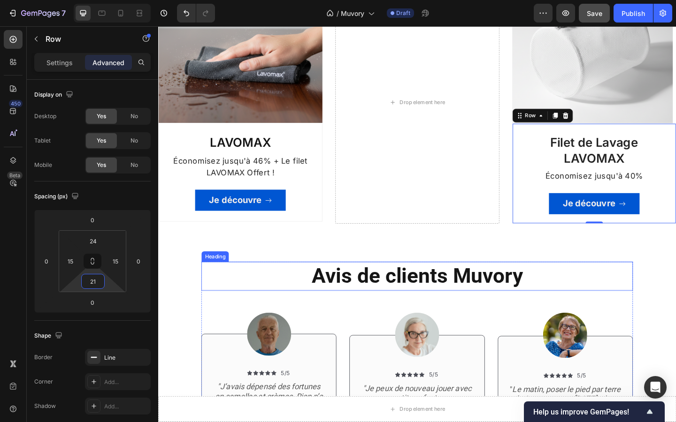
click at [224, 295] on h2 "Avis de clients Muvory" at bounding box center [439, 298] width 469 height 31
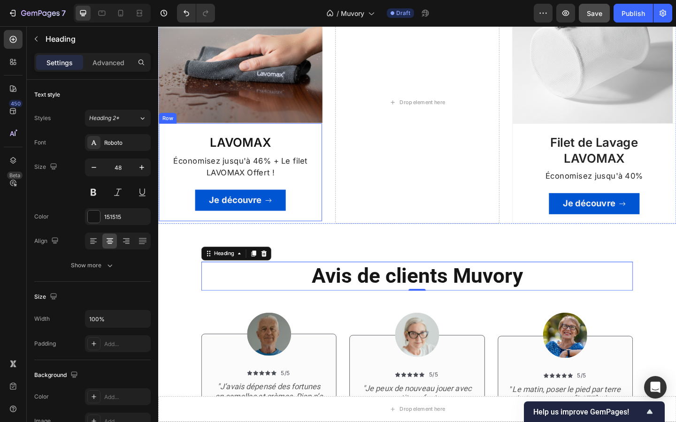
click at [317, 229] on div "LAVOMAX Heading Économisez jusqu'à 46% + Le filet LAVOMAX Offert ! Text Block J…" at bounding box center [247, 185] width 178 height 108
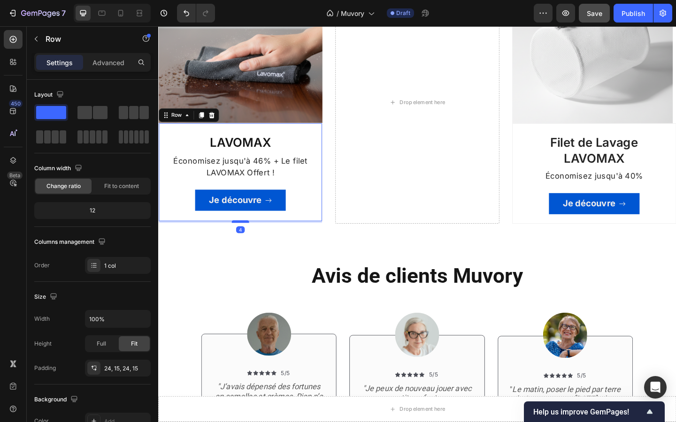
click at [252, 239] on div at bounding box center [247, 238] width 19 height 3
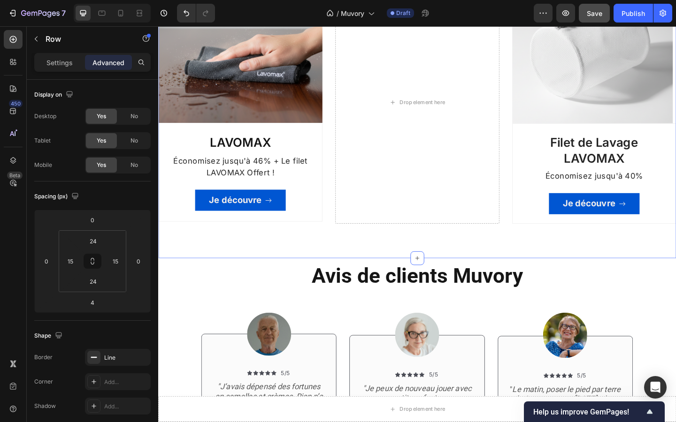
click at [294, 263] on div "Découvrez nos collections Heading Chez Muvory, nous choisissons uniquement des …" at bounding box center [439, 78] width 563 height 401
click at [557, 229] on div "Je découvre Button 0" at bounding box center [631, 213] width 163 height 35
click at [581, 233] on div "Filet de Lavage LAVOMAX Heading Économisez jusqu'à 40% Text Block Je découvre B…" at bounding box center [632, 186] width 178 height 109
click at [588, 232] on div "Filet de Lavage LAVOMAX Heading Économisez jusqu'à 40% Text Block Je découvre B…" at bounding box center [632, 186] width 178 height 109
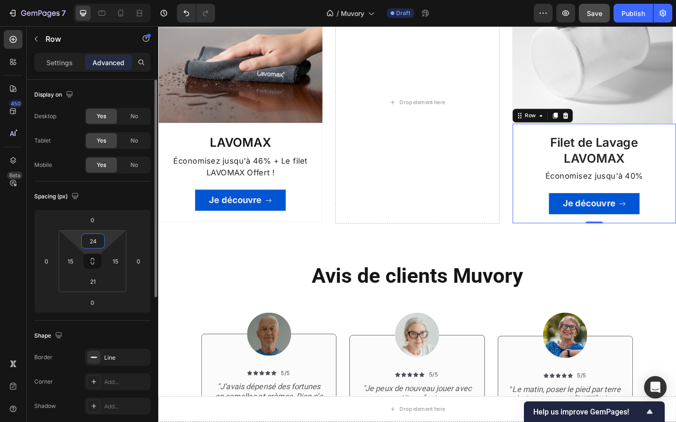
click at [97, 240] on input "24" at bounding box center [93, 241] width 19 height 14
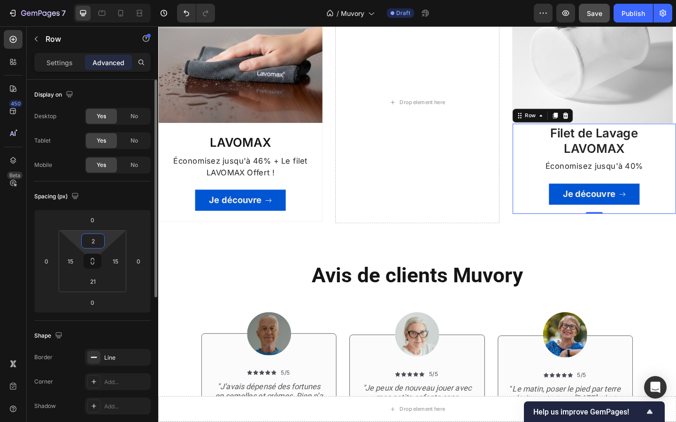
type input "23"
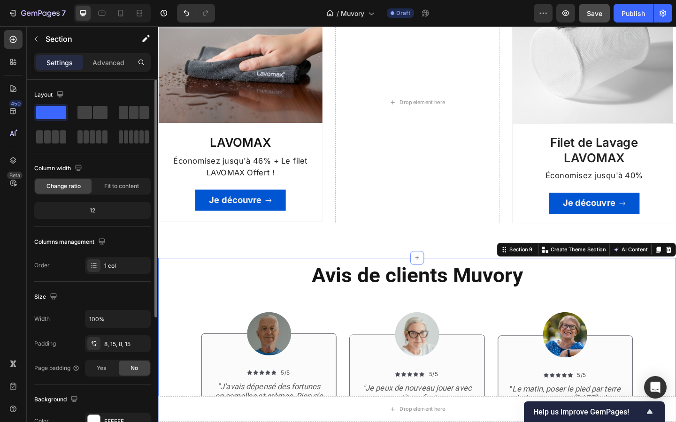
click at [192, 294] on div "Avis de clients Muvory Heading Image Icon Icon Icon Icon Icon Icon List 5/5 Tex…" at bounding box center [439, 389] width 549 height 215
click at [592, 201] on div "Je découvre Button" at bounding box center [631, 213] width 163 height 35
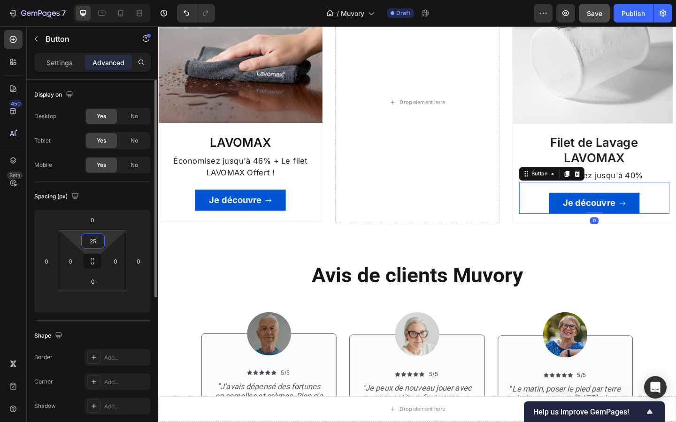
click at [91, 244] on input "25" at bounding box center [93, 241] width 19 height 14
type input "1"
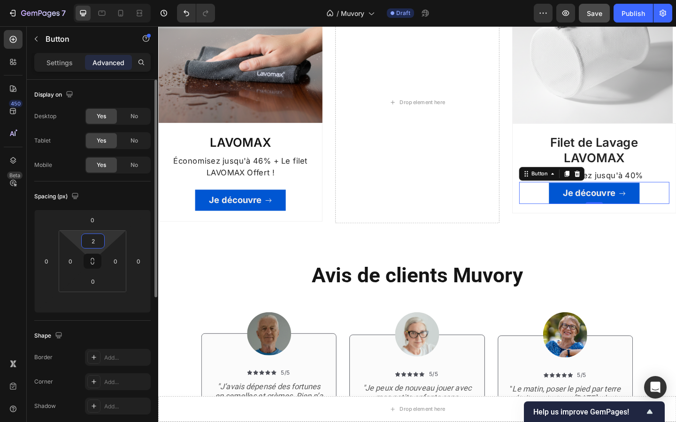
type input "20"
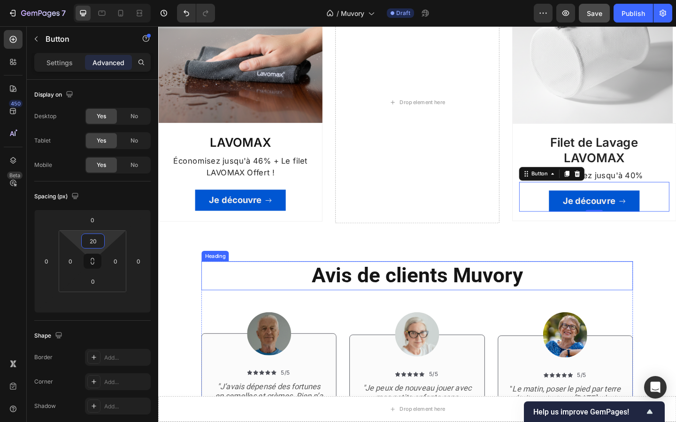
click at [214, 285] on h2 "Avis de clients Muvory" at bounding box center [439, 297] width 469 height 31
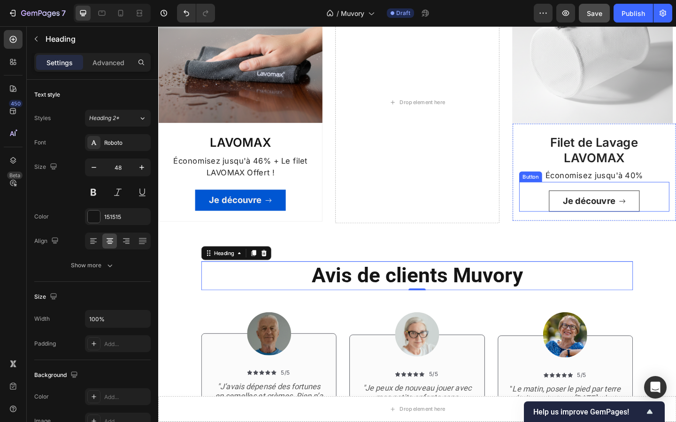
click at [586, 220] on button "Je découvre" at bounding box center [632, 216] width 99 height 23
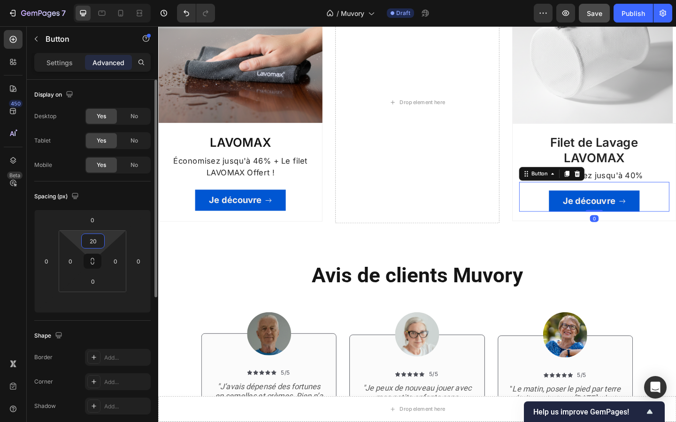
click at [97, 238] on input "20" at bounding box center [93, 241] width 19 height 14
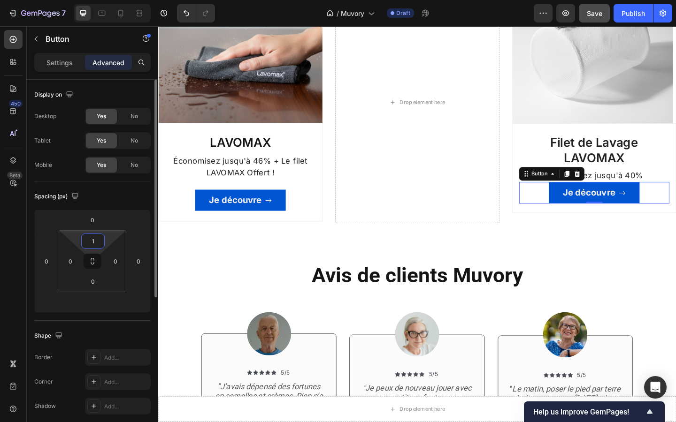
type input "19"
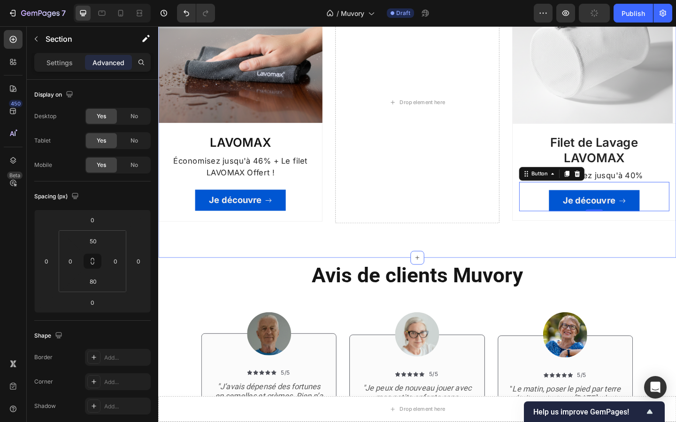
click at [223, 274] on div "Découvrez nos collections Heading Chez Muvory, nous choisissons uniquement des …" at bounding box center [439, 78] width 563 height 400
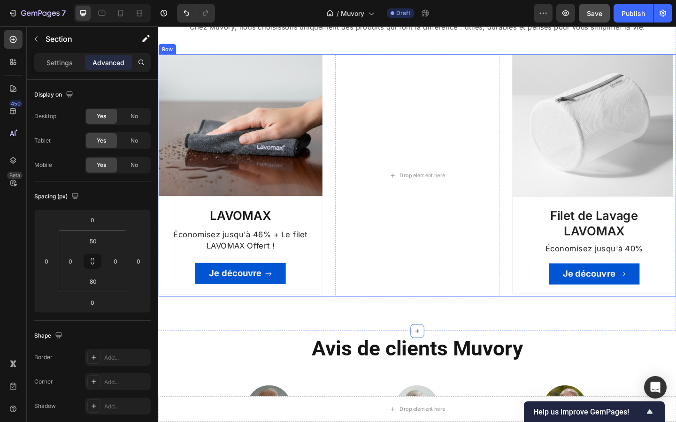
scroll to position [782, 0]
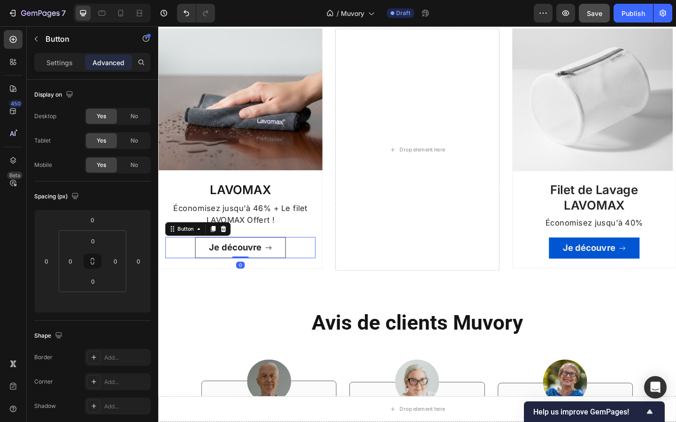
click at [275, 274] on button "Je découvre" at bounding box center [247, 267] width 99 height 23
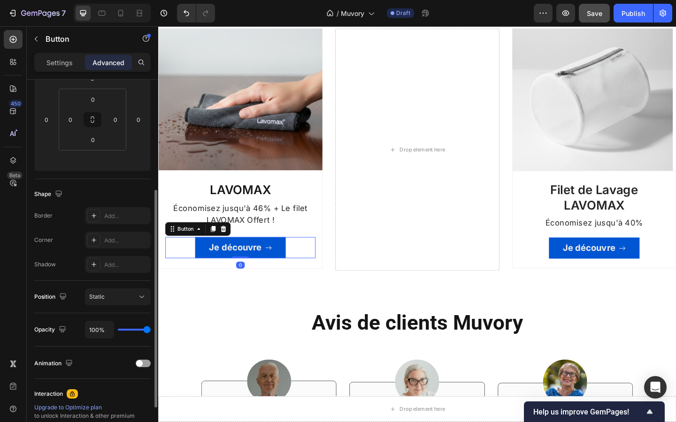
scroll to position [196, 0]
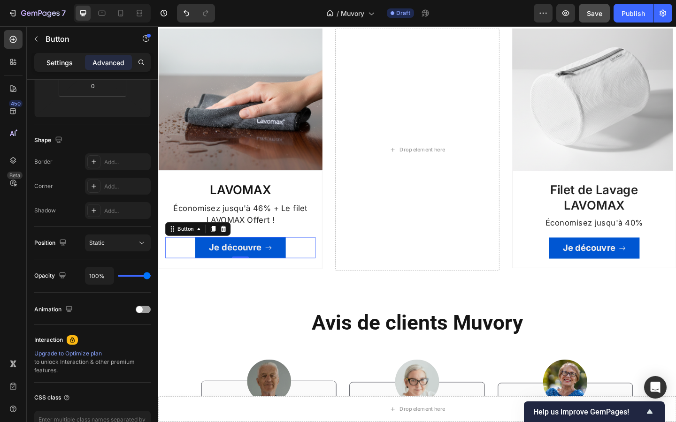
click at [66, 65] on p "Settings" at bounding box center [59, 63] width 26 height 10
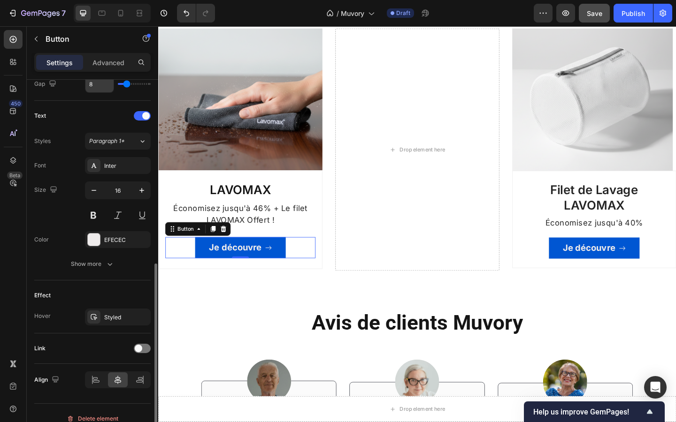
scroll to position [378, 0]
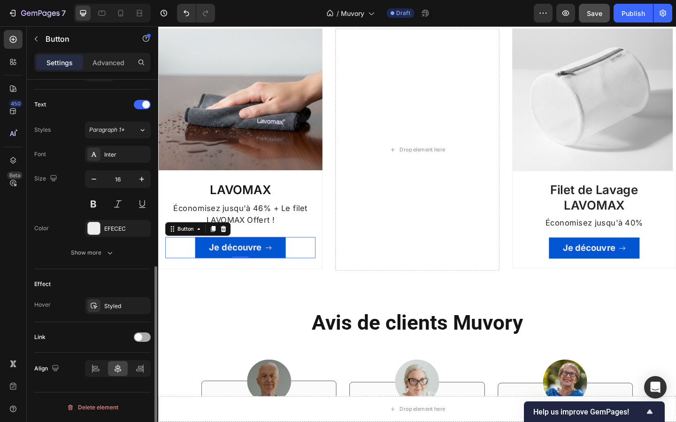
click at [139, 336] on span at bounding box center [139, 338] width 8 height 8
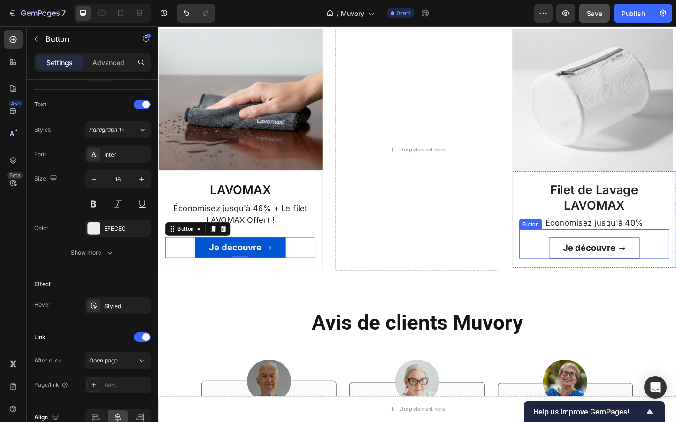
click at [598, 274] on button "Je découvre" at bounding box center [632, 267] width 99 height 23
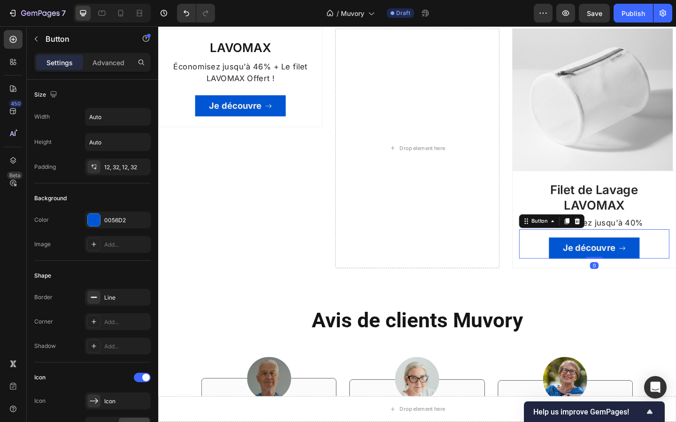
scroll to position [378, 0]
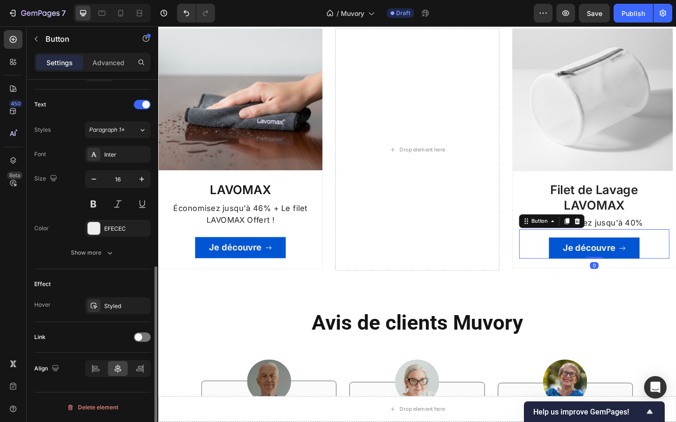
click at [133, 337] on div "Link" at bounding box center [92, 337] width 116 height 15
click at [137, 337] on span at bounding box center [139, 338] width 8 height 8
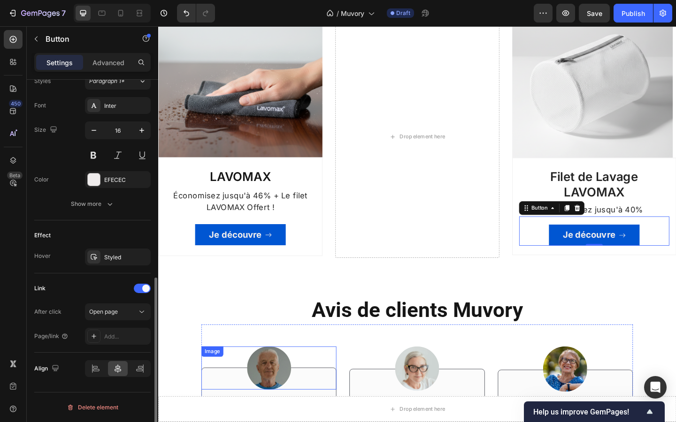
scroll to position [797, 0]
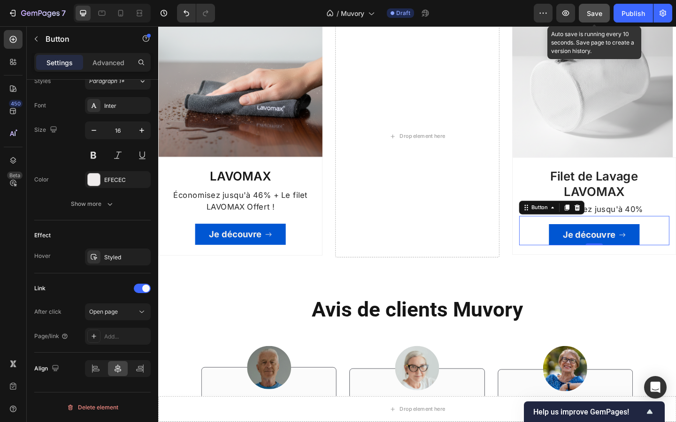
click at [587, 12] on span "Save" at bounding box center [594, 13] width 15 height 8
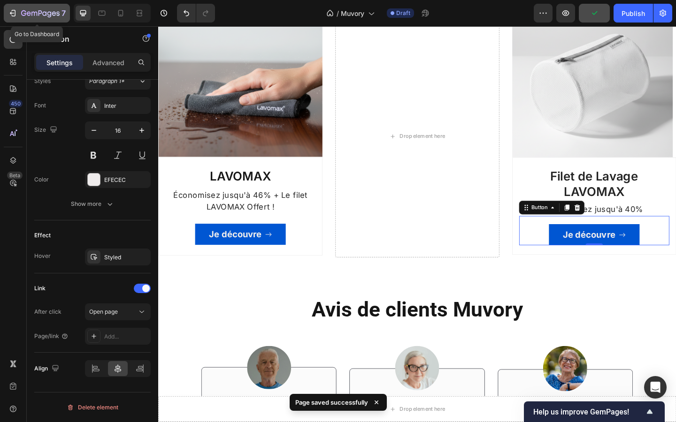
click at [12, 13] on icon "button" at bounding box center [12, 13] width 4 height 3
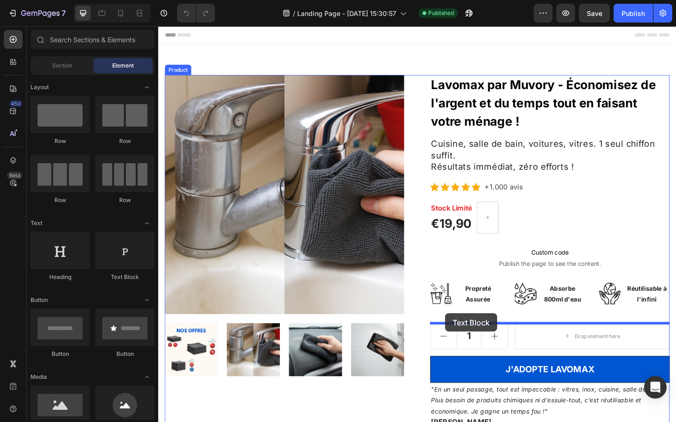
drag, startPoint x: 288, startPoint y: 276, endPoint x: 470, endPoint y: 339, distance: 192.5
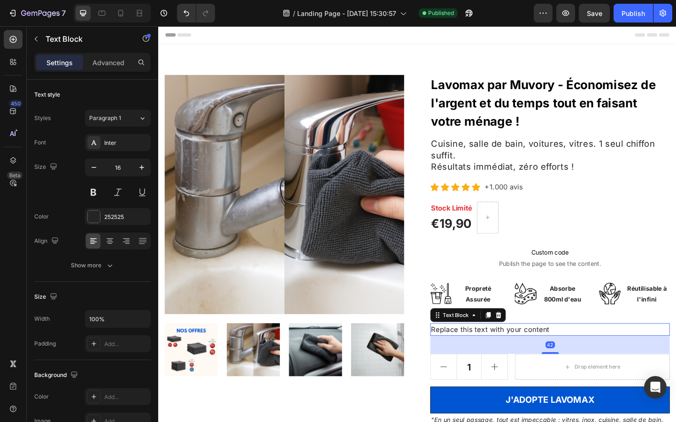
click at [489, 356] on div "Replace this text with your content" at bounding box center [584, 357] width 260 height 14
click at [489, 356] on p "Replace this text with your content" at bounding box center [584, 357] width 259 height 12
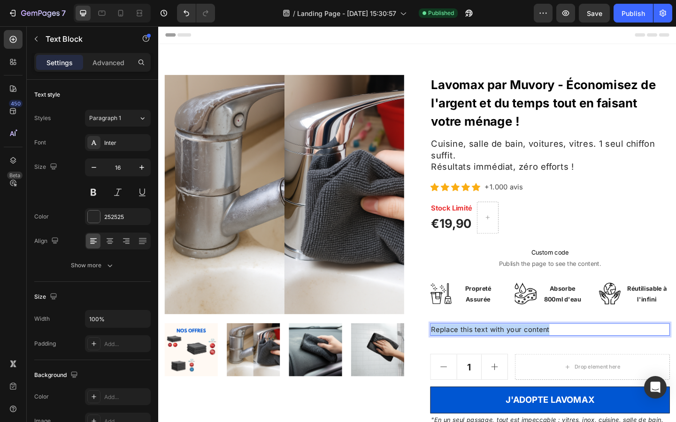
click at [489, 356] on p "Replace this text with your content" at bounding box center [584, 357] width 259 height 12
click at [545, 353] on p "🚚 Livraison Offerte à partir de 25€ d'achat !" at bounding box center [584, 357] width 259 height 12
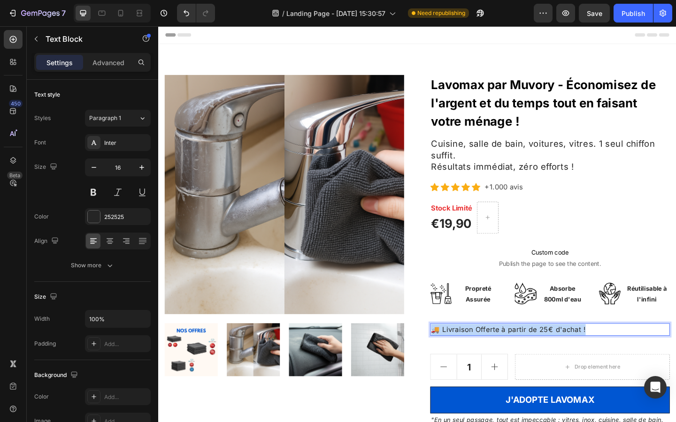
click at [545, 353] on p "🚚 Livraison Offerte à partir de 25€ d'achat !" at bounding box center [584, 357] width 259 height 12
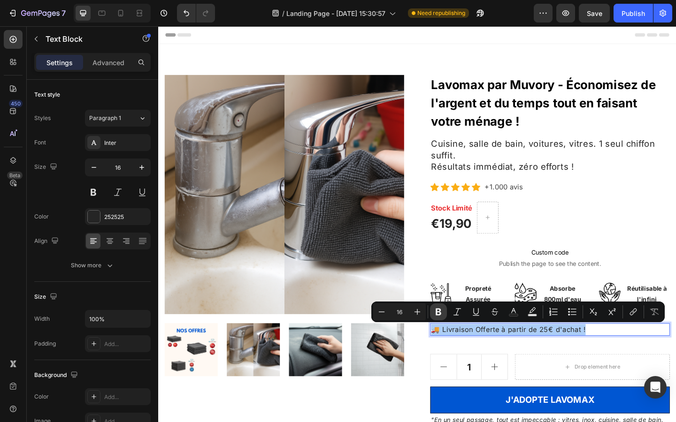
click at [443, 311] on button "Bold" at bounding box center [438, 312] width 17 height 17
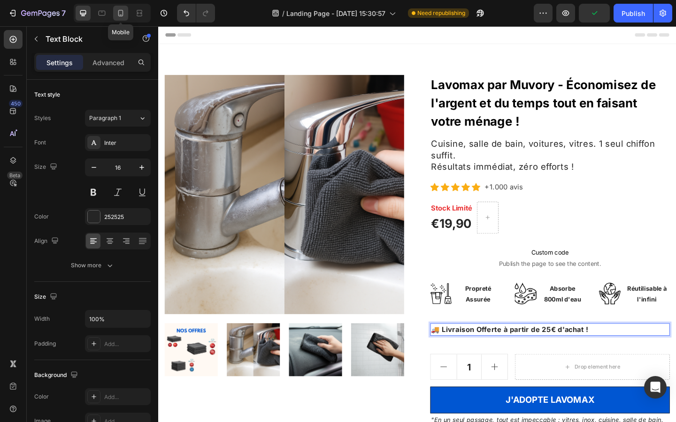
click at [122, 12] on icon at bounding box center [120, 12] width 9 height 9
type input "14"
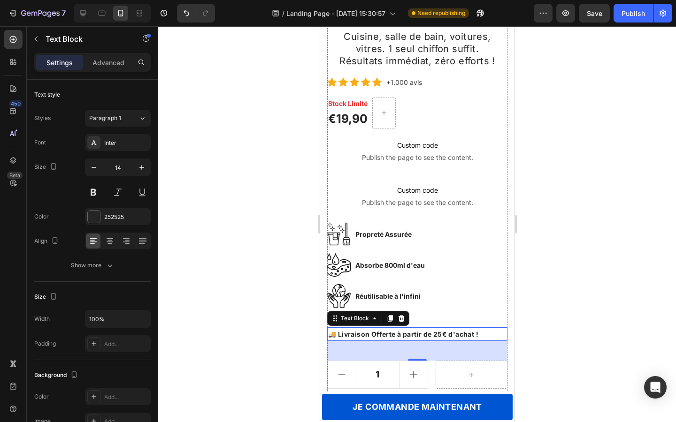
scroll to position [345, 0]
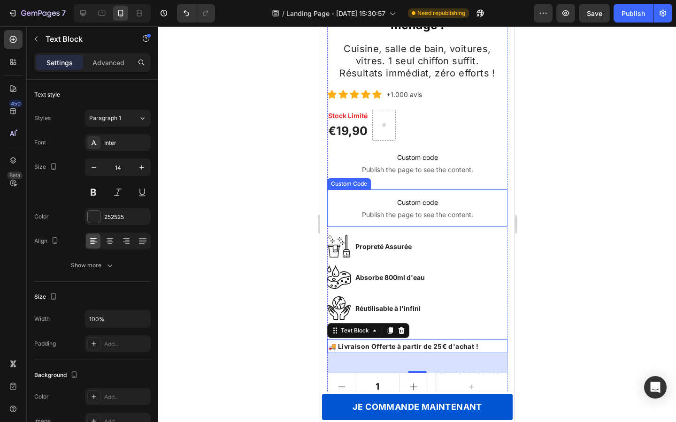
click at [385, 203] on span "Custom code" at bounding box center [417, 202] width 180 height 11
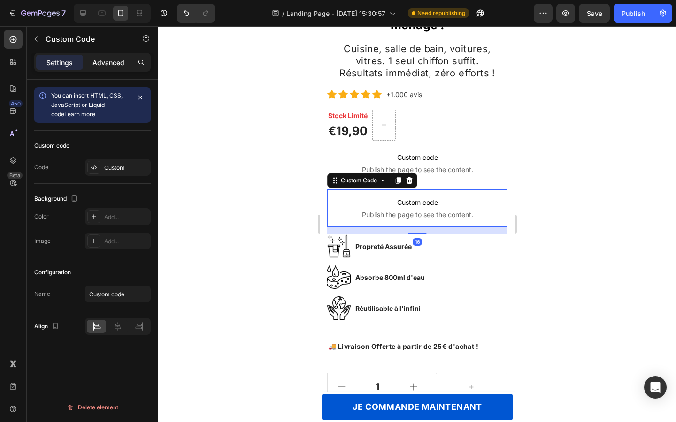
click at [102, 61] on p "Advanced" at bounding box center [108, 63] width 32 height 10
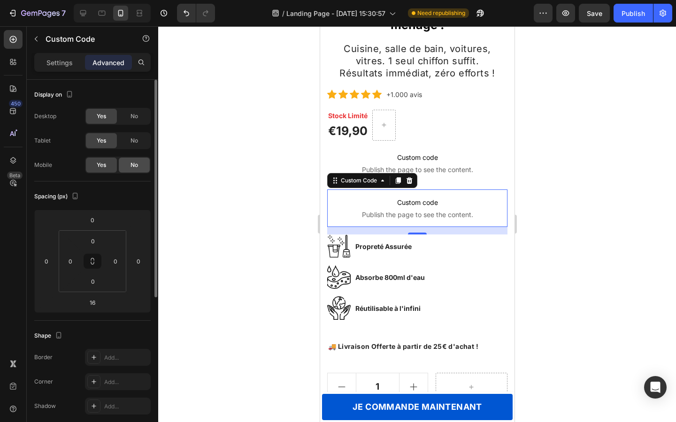
click at [133, 165] on span "No" at bounding box center [134, 165] width 8 height 8
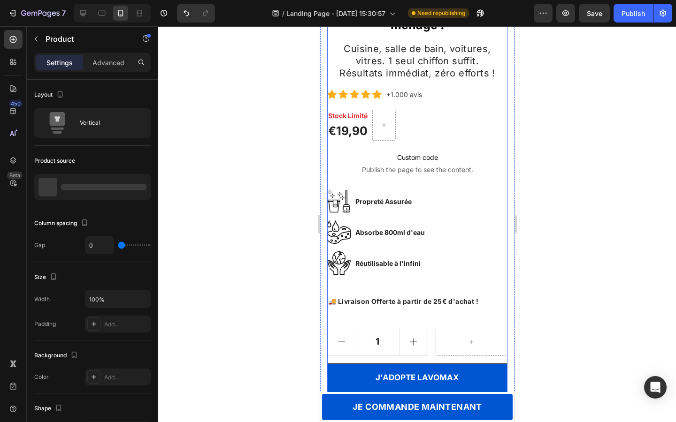
click at [341, 286] on div "Lavomax par Muvory - Économisez de l'argent et du temps tout en faisant votre m…" at bounding box center [417, 272] width 180 height 621
click at [359, 302] on strong "🚚 Livraison Offerte à partir de 25€ d'achat !" at bounding box center [403, 302] width 150 height 8
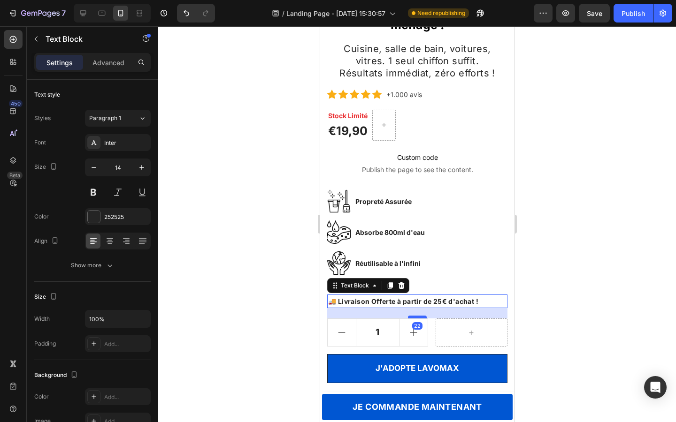
drag, startPoint x: 415, startPoint y: 328, endPoint x: 419, endPoint y: 318, distance: 9.9
click at [419, 318] on div at bounding box center [416, 317] width 19 height 3
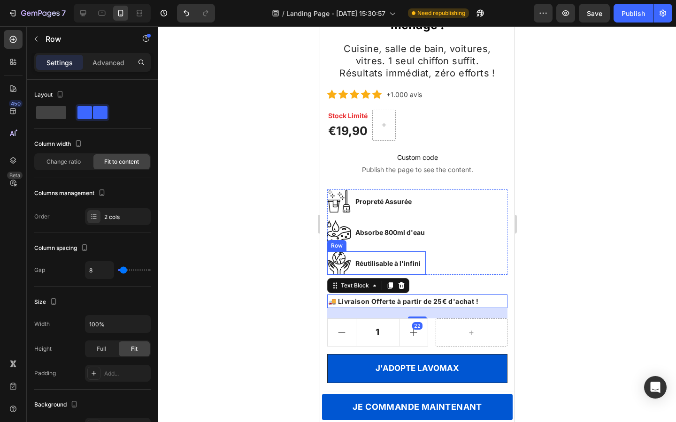
click at [410, 273] on div "Réutilisable à l'infini Text block" at bounding box center [387, 263] width 67 height 23
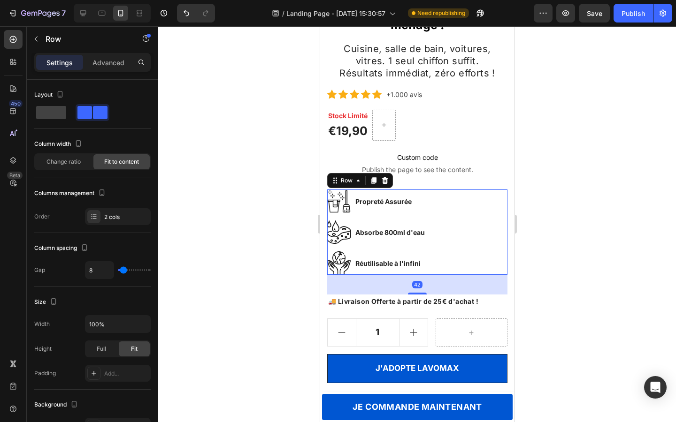
click at [433, 274] on div "Image Propreté Assurée Text block Row Image Absorbe 800ml d'eau Text block Row …" at bounding box center [417, 232] width 180 height 85
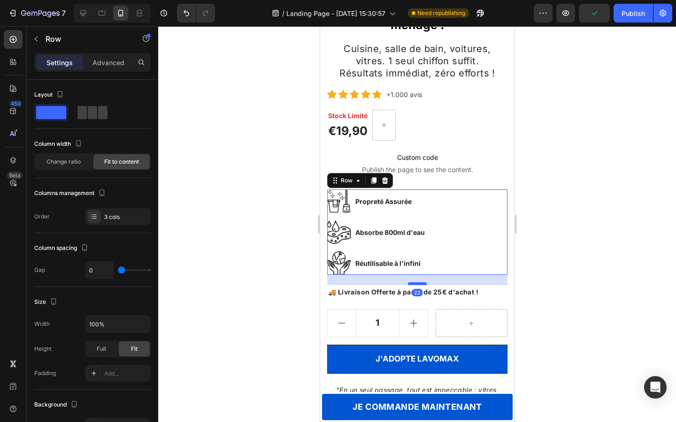
drag, startPoint x: 419, startPoint y: 295, endPoint x: 417, endPoint y: 286, distance: 9.5
click at [417, 285] on div at bounding box center [416, 284] width 19 height 3
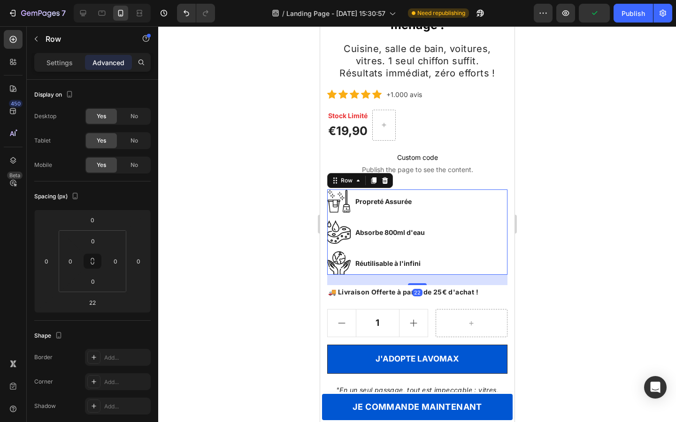
click at [312, 278] on div at bounding box center [417, 224] width 518 height 396
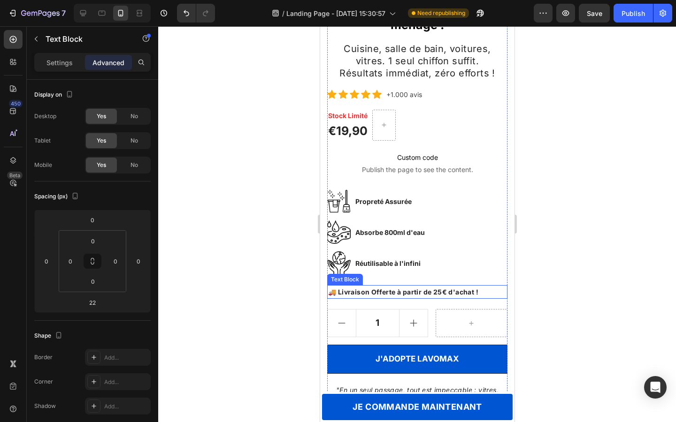
click at [365, 292] on strong "🚚 Livraison Offerte à partir de 25€ d'achat !" at bounding box center [403, 292] width 150 height 8
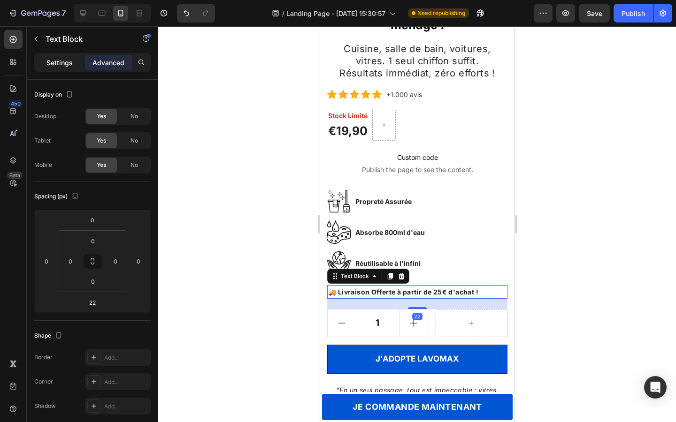
click at [61, 66] on p "Settings" at bounding box center [59, 63] width 26 height 10
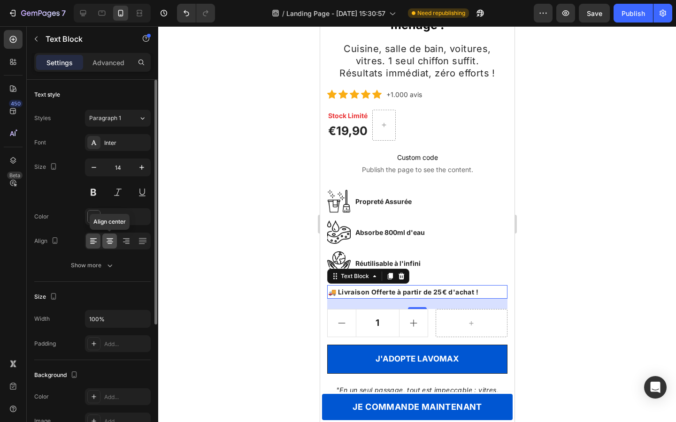
click at [110, 240] on icon at bounding box center [109, 240] width 5 height 1
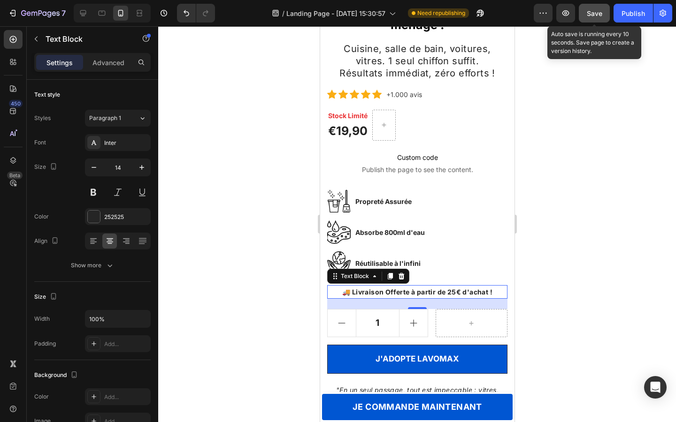
click at [589, 12] on span "Save" at bounding box center [594, 13] width 15 height 8
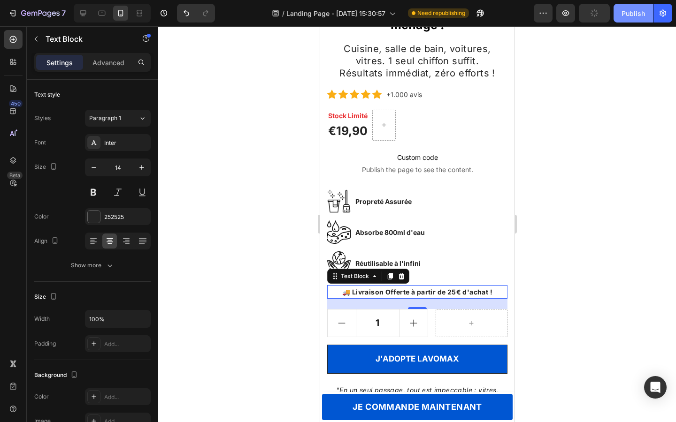
click at [626, 15] on div "Publish" at bounding box center [632, 13] width 23 height 10
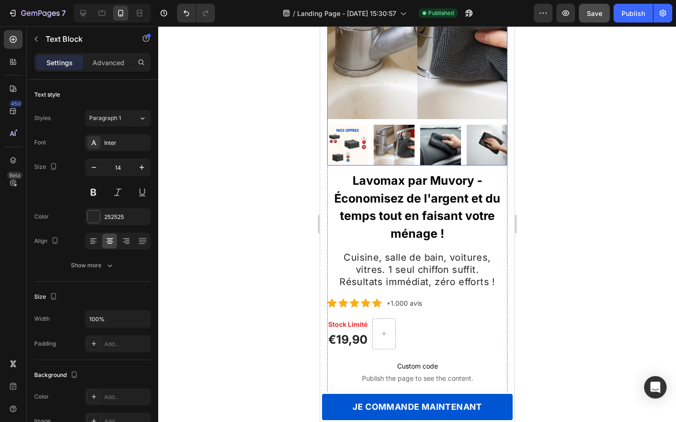
click at [358, 143] on img at bounding box center [347, 145] width 41 height 41
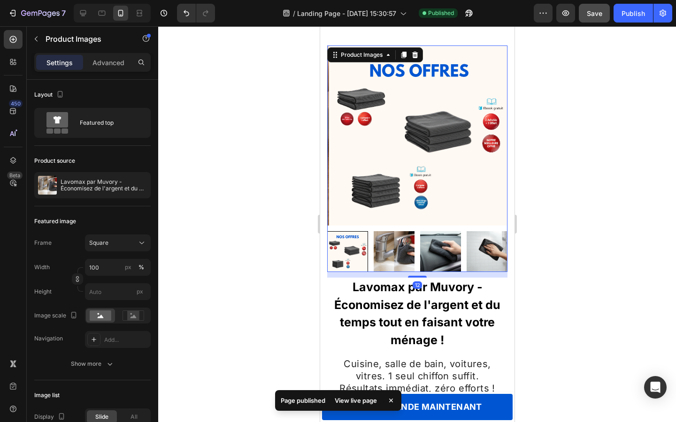
scroll to position [0, 0]
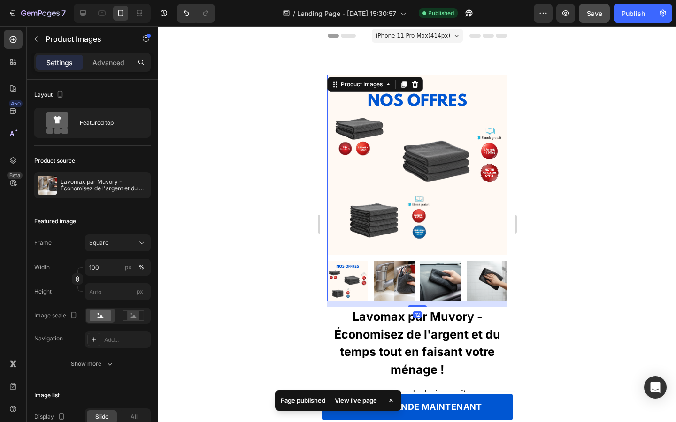
click at [386, 268] on img at bounding box center [393, 281] width 41 height 41
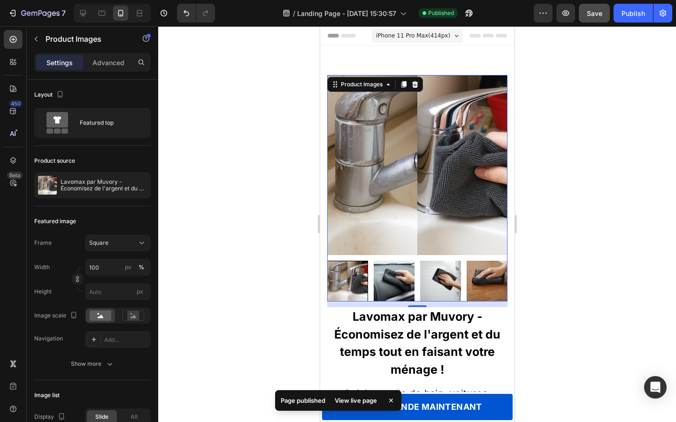
click at [393, 273] on img at bounding box center [393, 281] width 41 height 41
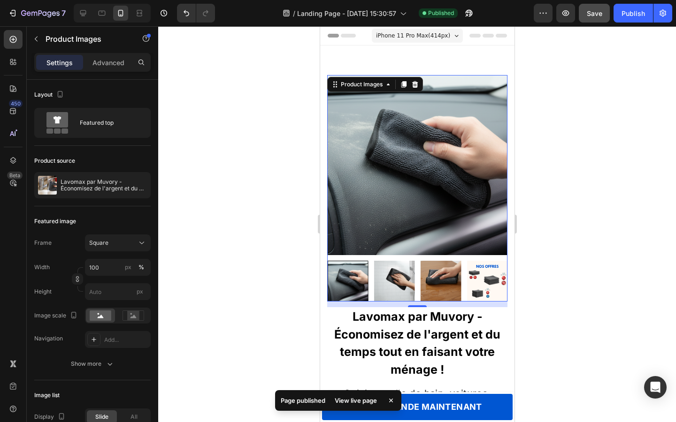
click at [412, 277] on img at bounding box center [394, 281] width 41 height 41
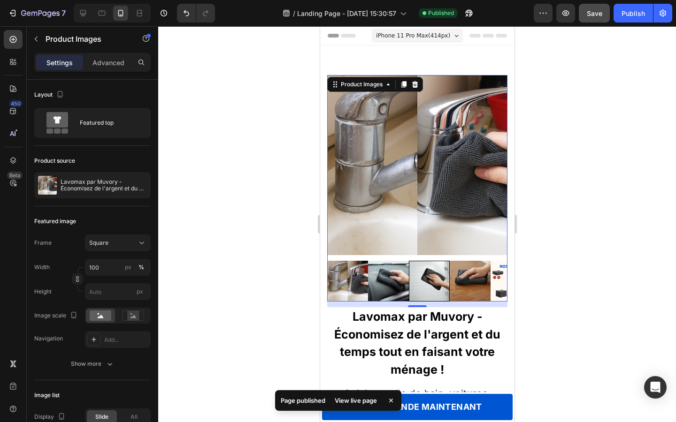
click at [417, 277] on div at bounding box center [417, 281] width 180 height 41
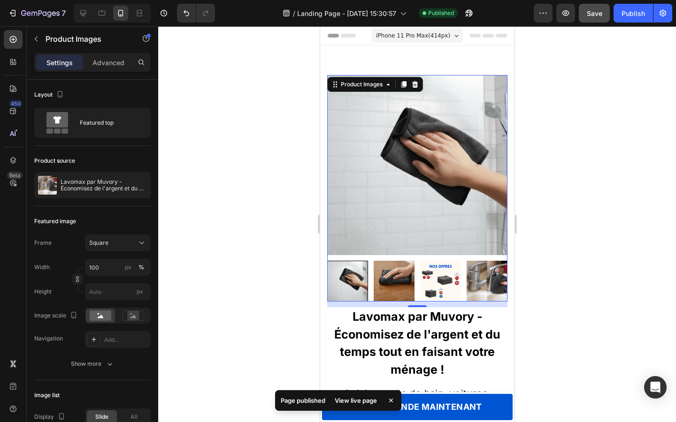
click at [428, 279] on img at bounding box center [440, 281] width 41 height 41
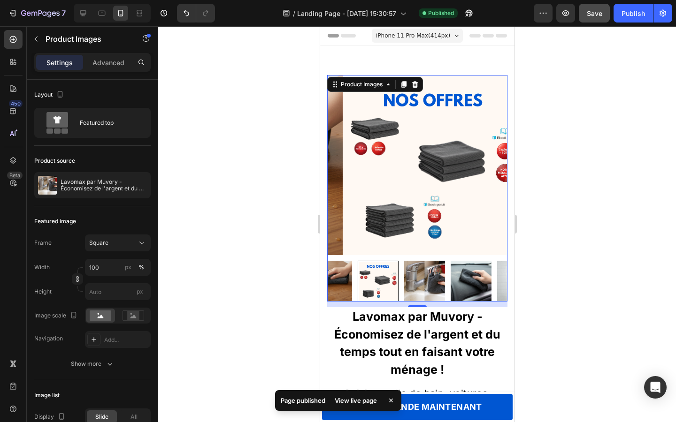
click at [405, 279] on img at bounding box center [424, 281] width 41 height 41
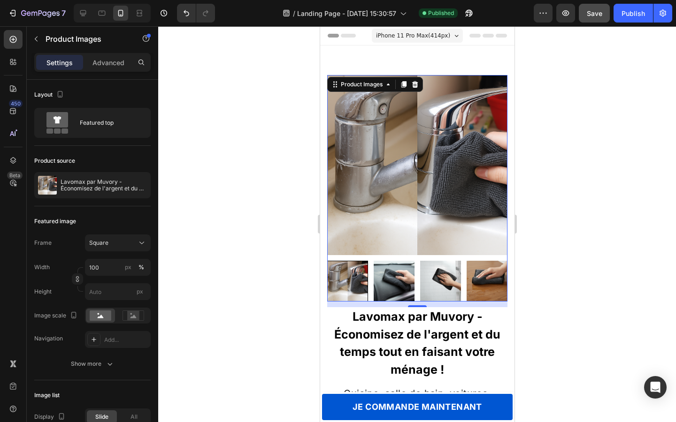
click at [412, 281] on img at bounding box center [393, 281] width 41 height 41
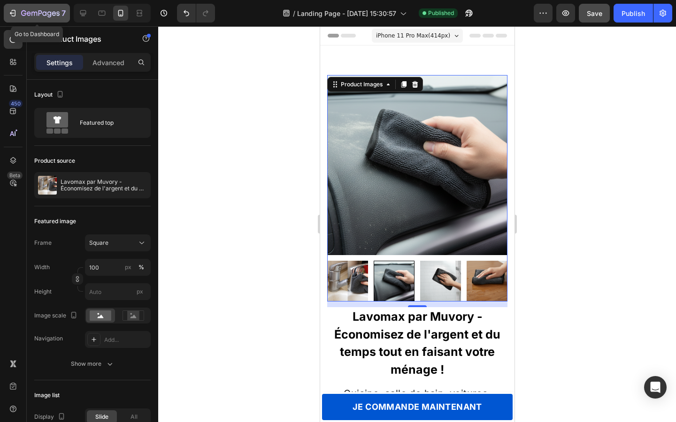
click at [18, 14] on div "7" at bounding box center [37, 13] width 58 height 11
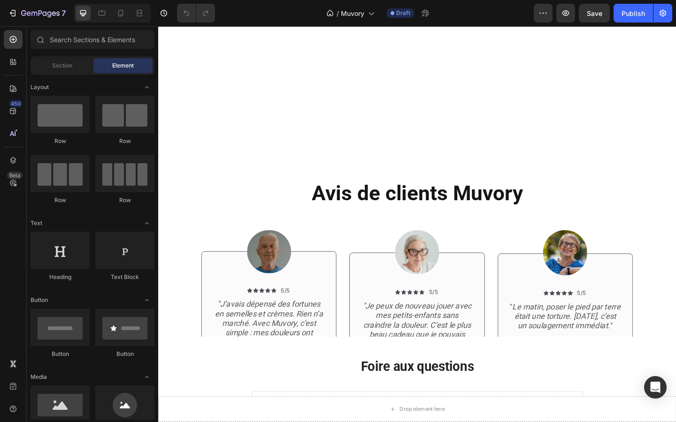
scroll to position [943, 0]
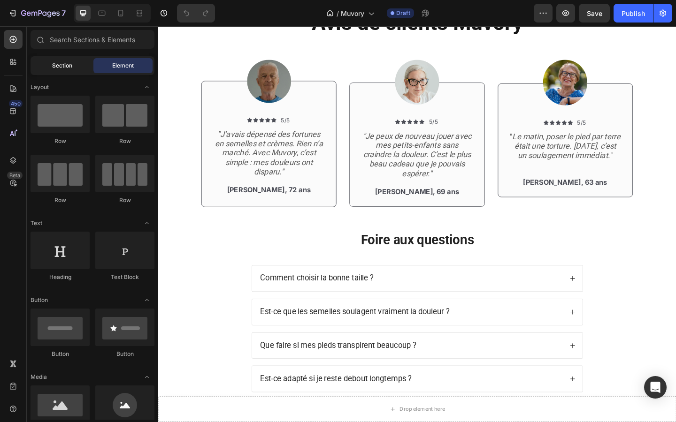
click at [55, 68] on span "Section" at bounding box center [62, 65] width 20 height 8
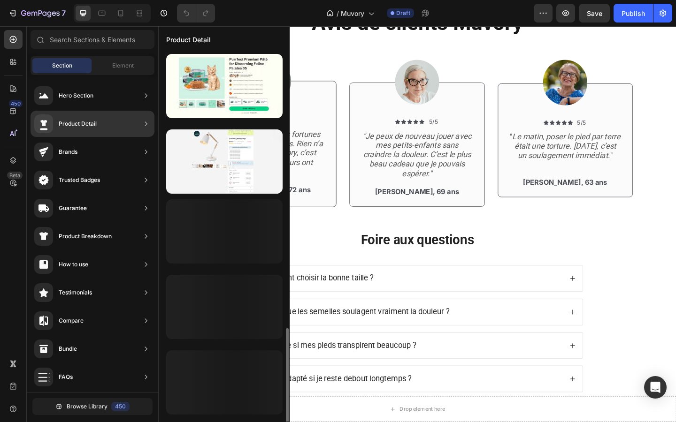
scroll to position [751, 0]
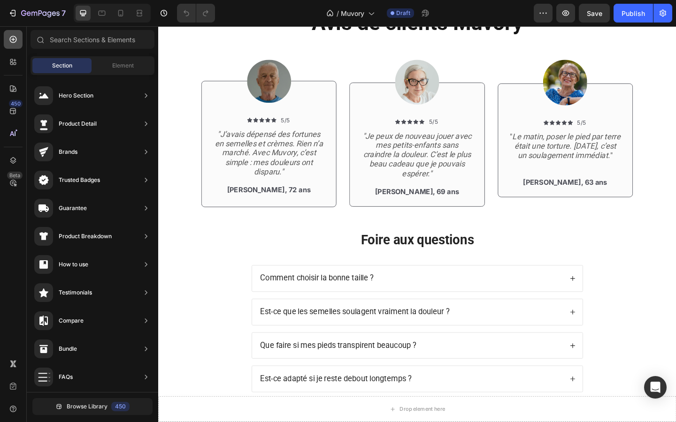
click at [13, 41] on icon at bounding box center [12, 39] width 9 height 9
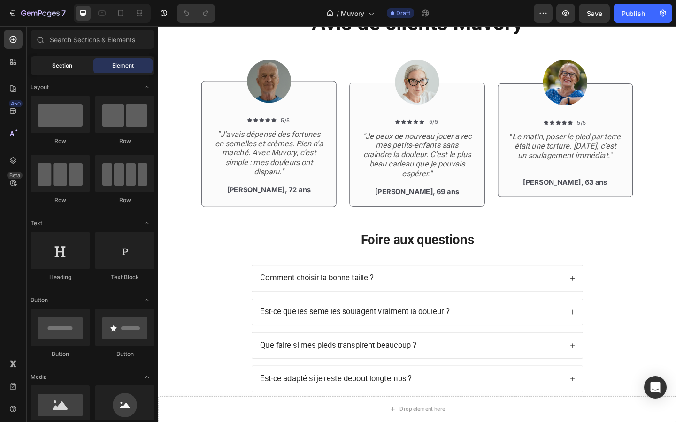
click at [56, 61] on div "Section" at bounding box center [61, 65] width 59 height 15
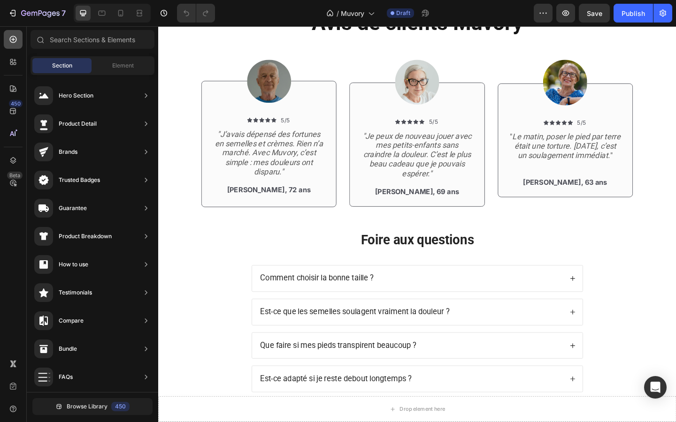
click at [9, 38] on icon at bounding box center [12, 39] width 9 height 9
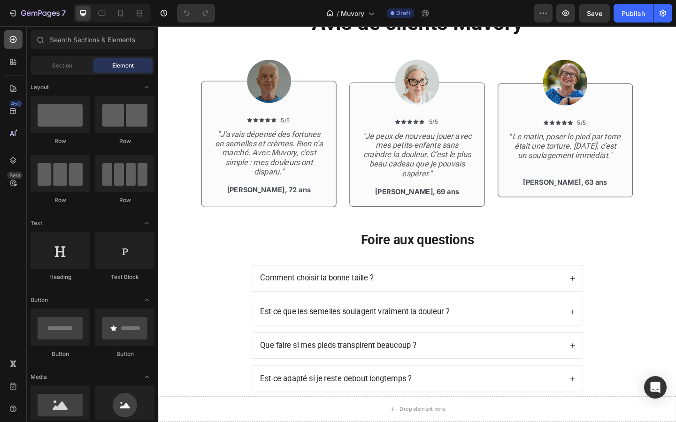
click at [9, 38] on icon at bounding box center [12, 39] width 9 height 9
click at [17, 114] on icon at bounding box center [12, 111] width 9 height 9
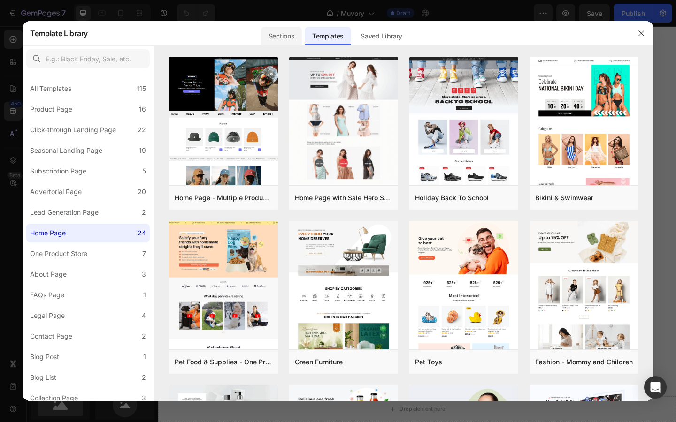
click at [285, 42] on div "Sections" at bounding box center [281, 36] width 41 height 19
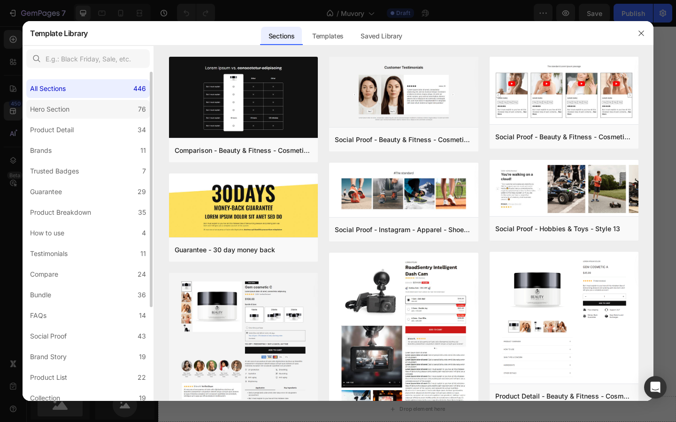
click at [89, 112] on label "Hero Section 76" at bounding box center [87, 109] width 123 height 19
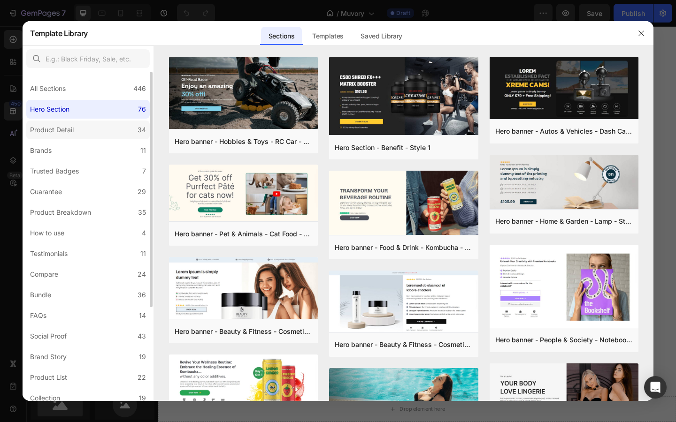
click at [103, 132] on label "Product Detail 34" at bounding box center [87, 130] width 123 height 19
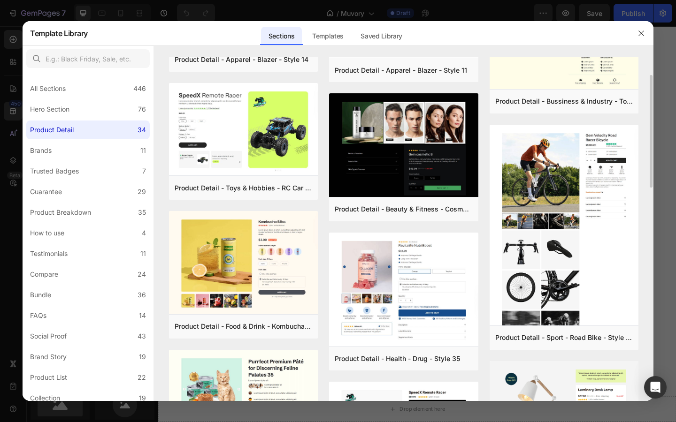
scroll to position [221, 0]
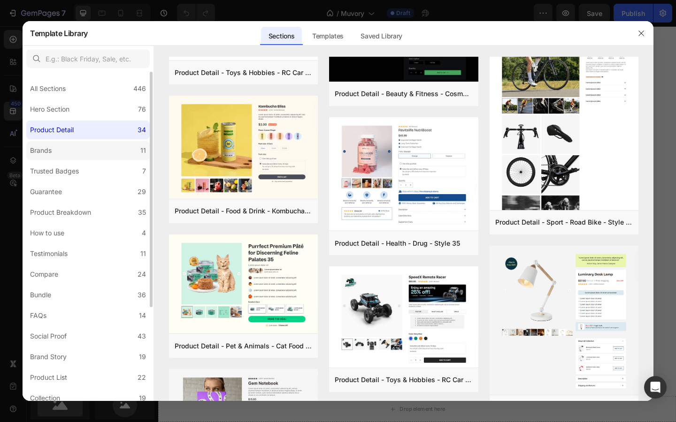
click at [53, 154] on div "Brands" at bounding box center [42, 150] width 25 height 11
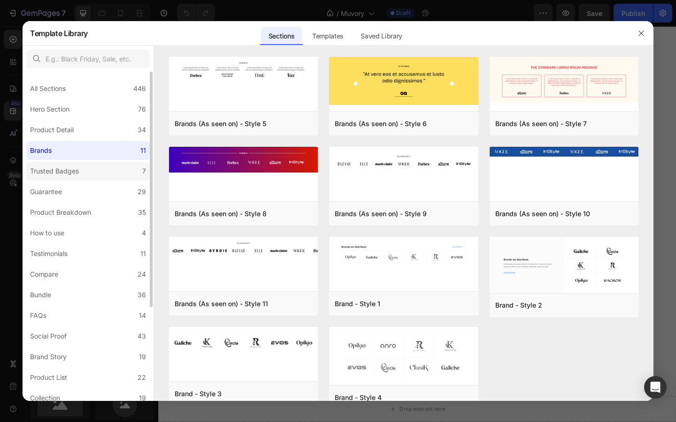
click at [63, 168] on div "Trusted Badges" at bounding box center [54, 171] width 49 height 11
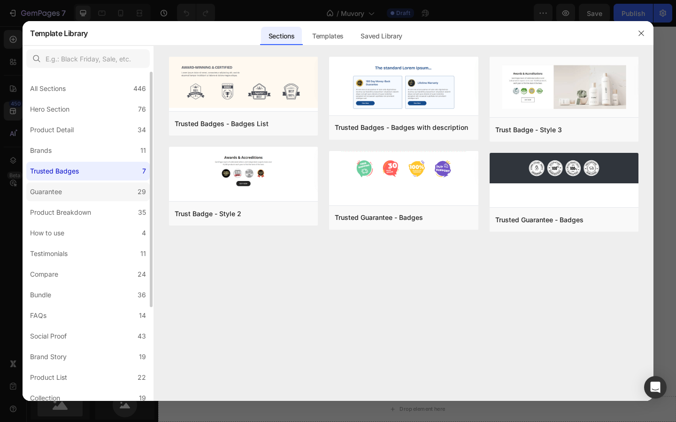
click at [68, 183] on label "Guarantee 29" at bounding box center [87, 192] width 123 height 19
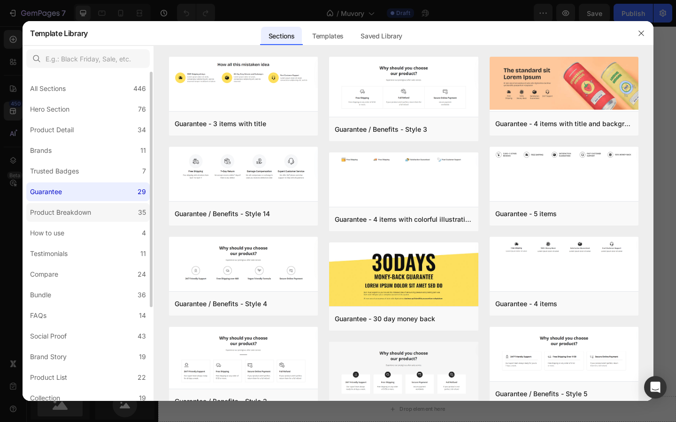
click at [73, 212] on div "Product Breakdown" at bounding box center [60, 212] width 61 height 11
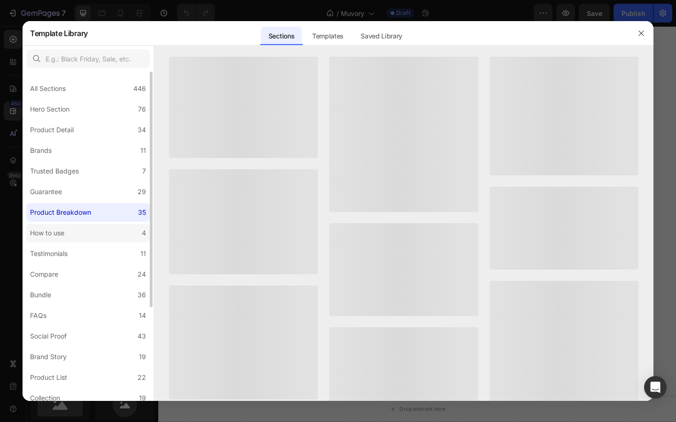
click at [73, 231] on label "How to use 4" at bounding box center [87, 233] width 123 height 19
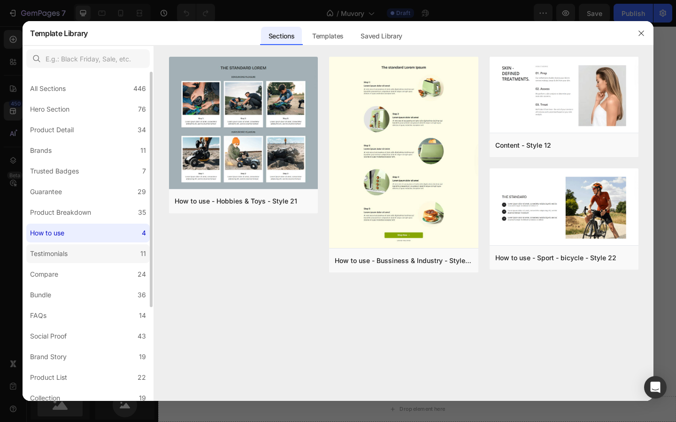
click at [77, 248] on label "Testimonials 11" at bounding box center [87, 253] width 123 height 19
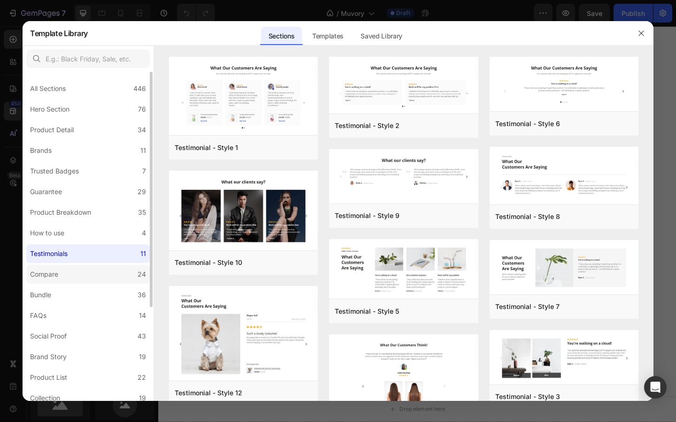
click at [81, 267] on label "Compare 24" at bounding box center [87, 274] width 123 height 19
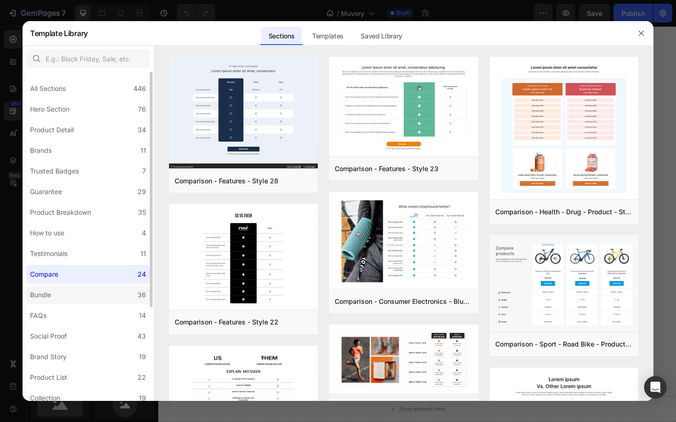
click at [94, 296] on label "Bundle 36" at bounding box center [87, 295] width 123 height 19
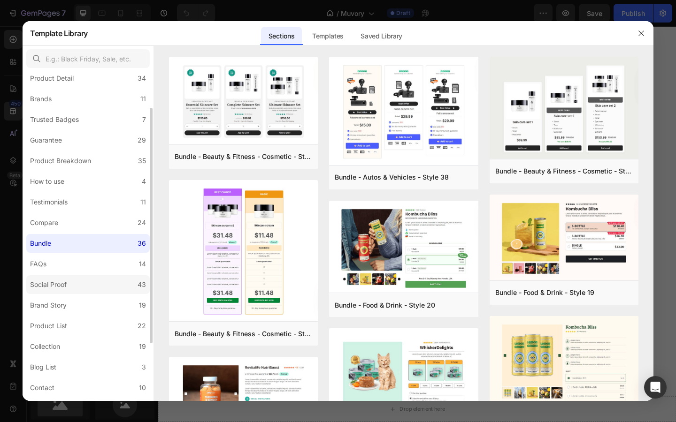
scroll to position [52, 0]
click at [71, 261] on label "FAQs 14" at bounding box center [87, 263] width 123 height 19
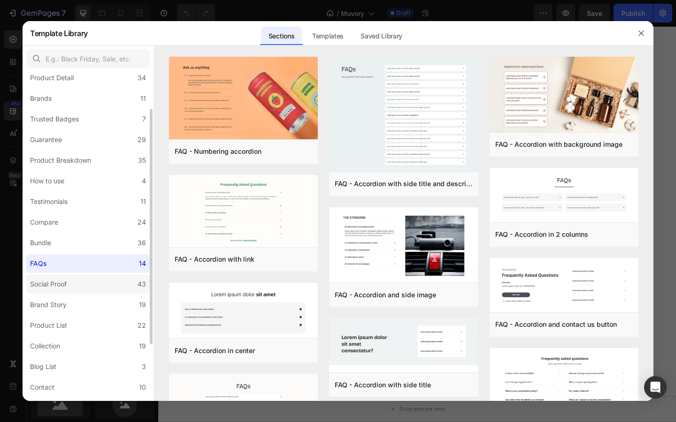
click at [80, 278] on label "Social Proof 43" at bounding box center [87, 284] width 123 height 19
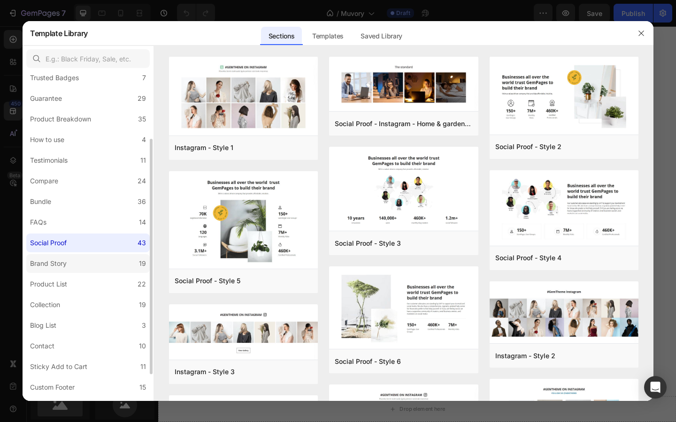
scroll to position [98, 0]
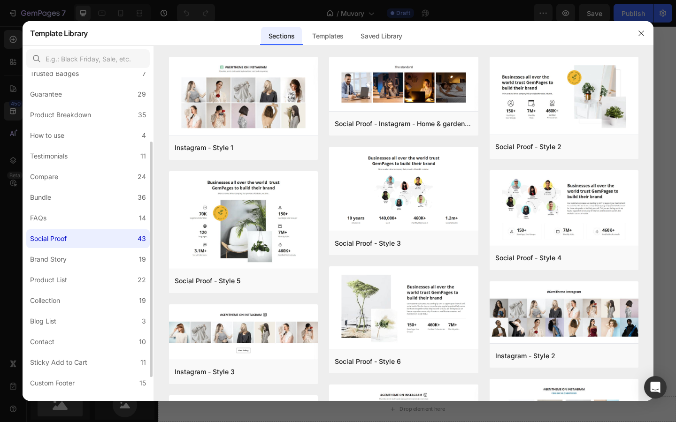
click at [83, 269] on div "All Sections 446 Hero Section 76 Product Detail 34 Brands 11 Trusted Badges 7 G…" at bounding box center [88, 204] width 131 height 460
click at [80, 262] on label "Brand Story 19" at bounding box center [87, 259] width 123 height 19
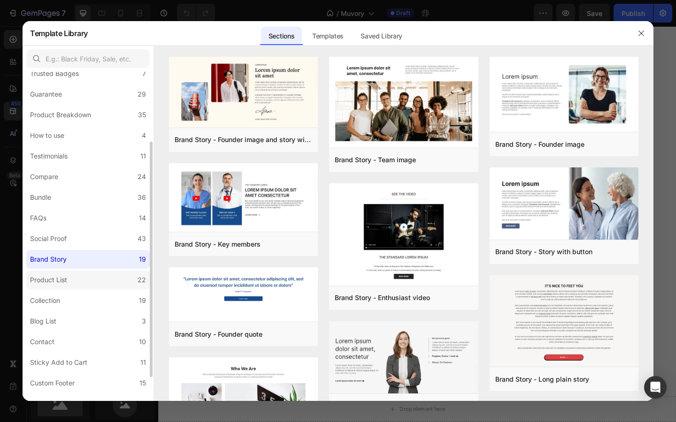
click at [86, 277] on label "Product List 22" at bounding box center [87, 280] width 123 height 19
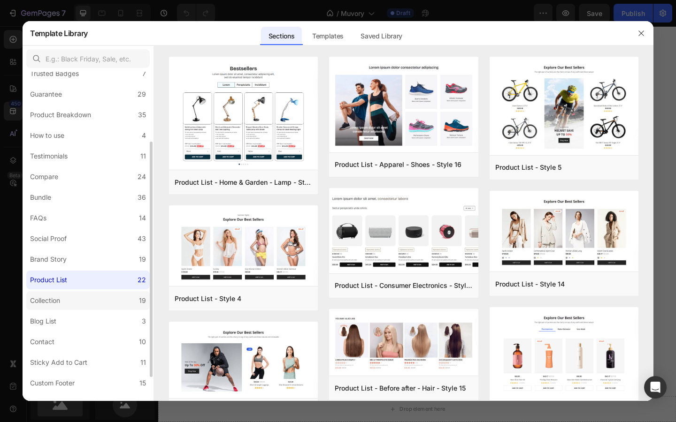
click at [102, 304] on label "Collection 19" at bounding box center [87, 300] width 123 height 19
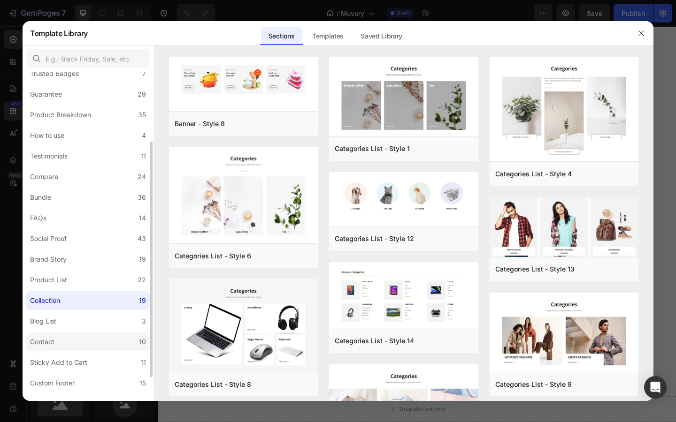
scroll to position [130, 0]
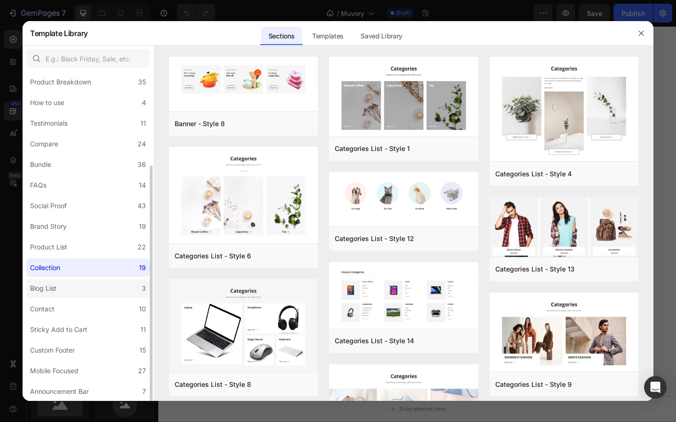
click at [81, 291] on label "Blog List 3" at bounding box center [87, 288] width 123 height 19
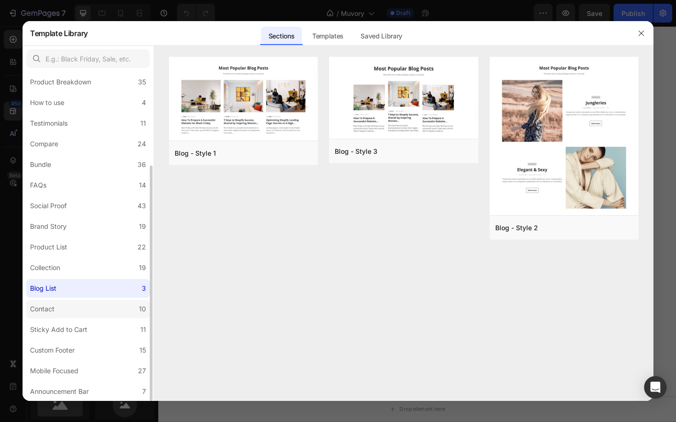
click at [80, 311] on label "Contact 10" at bounding box center [87, 309] width 123 height 19
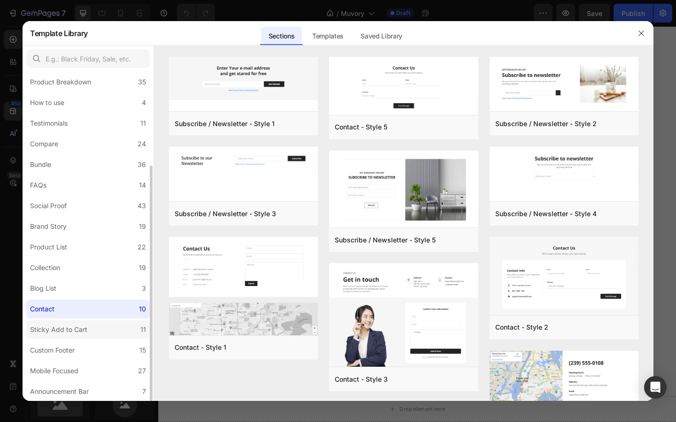
click at [92, 329] on label "Sticky Add to Cart 11" at bounding box center [87, 330] width 123 height 19
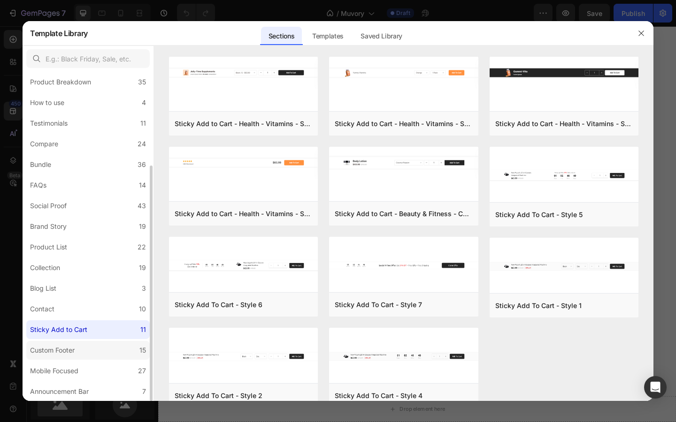
click at [106, 347] on label "Custom Footer 15" at bounding box center [87, 350] width 123 height 19
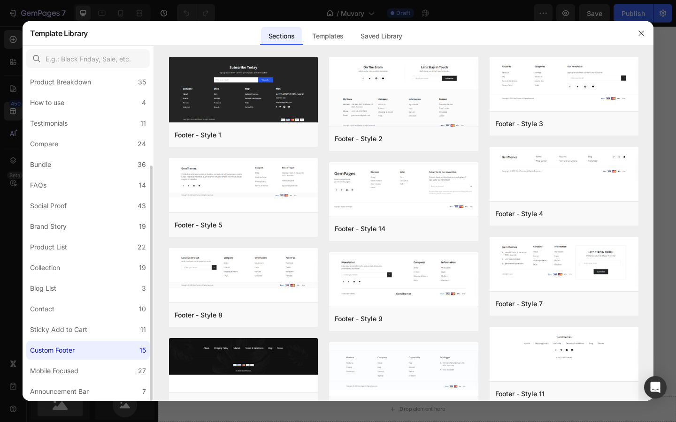
click at [106, 361] on div "All Sections 446 Hero Section 76 Product Detail 34 Brands 11 Trusted Badges 7 G…" at bounding box center [88, 171] width 131 height 460
click at [106, 375] on label "Mobile Focused 27" at bounding box center [87, 371] width 123 height 19
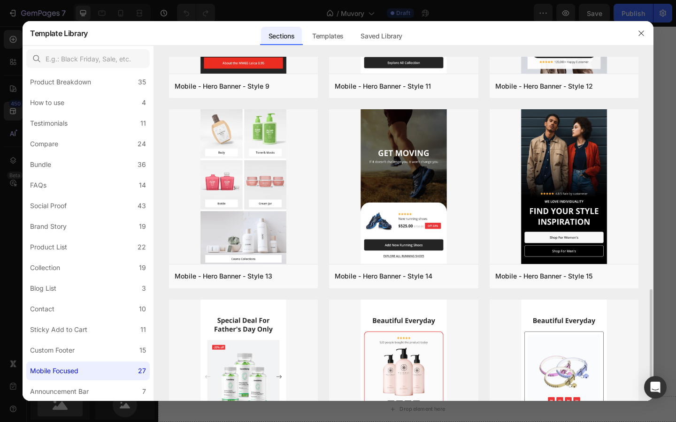
scroll to position [594, 0]
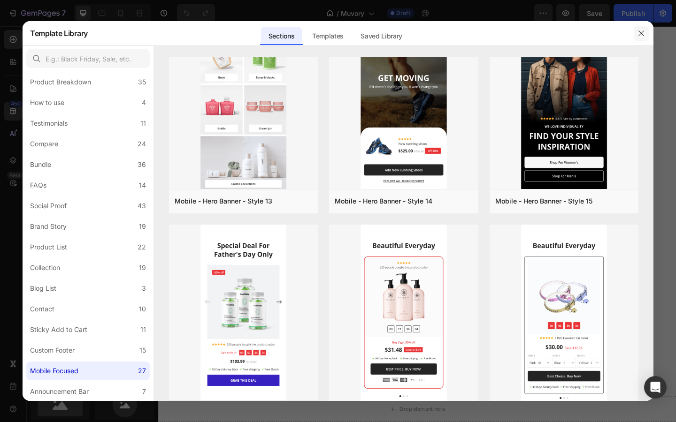
click at [648, 33] on button "button" at bounding box center [641, 33] width 15 height 15
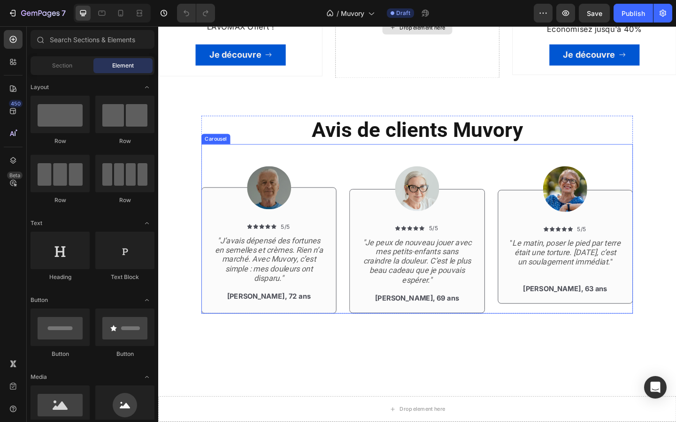
scroll to position [715, 0]
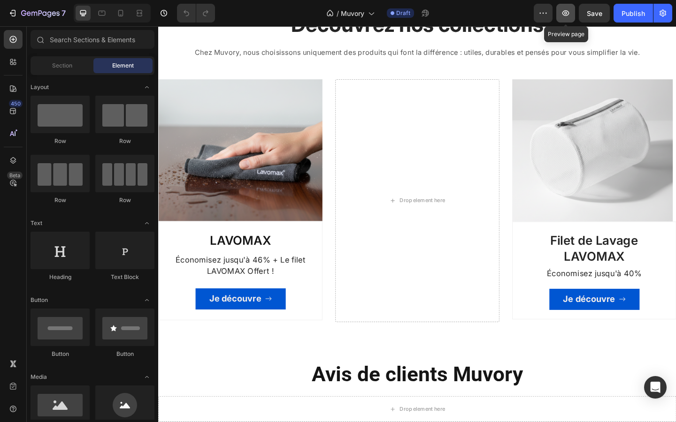
click at [571, 13] on button "button" at bounding box center [565, 13] width 19 height 19
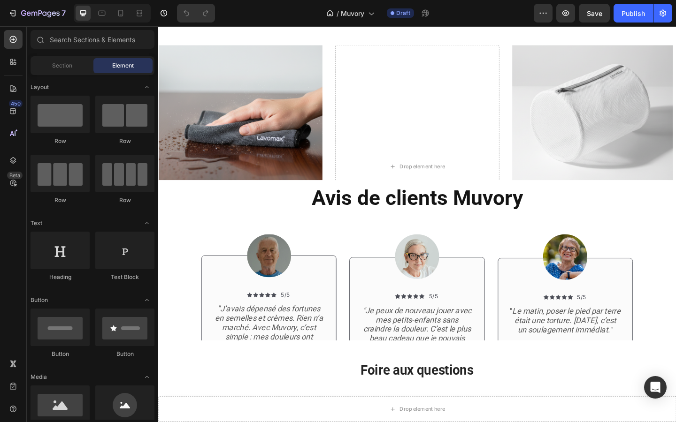
scroll to position [774, 0]
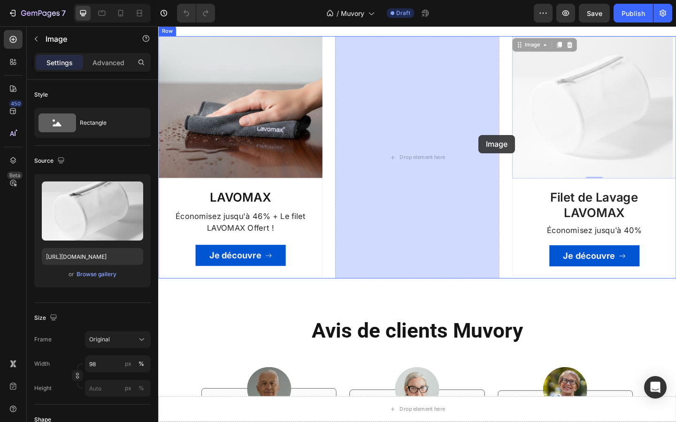
drag, startPoint x: 582, startPoint y: 143, endPoint x: 499, endPoint y: 144, distance: 83.1
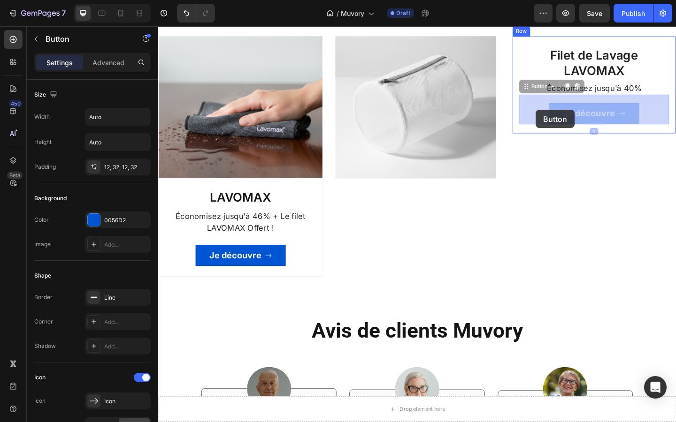
drag, startPoint x: 559, startPoint y: 131, endPoint x: 570, endPoint y: 115, distance: 18.9
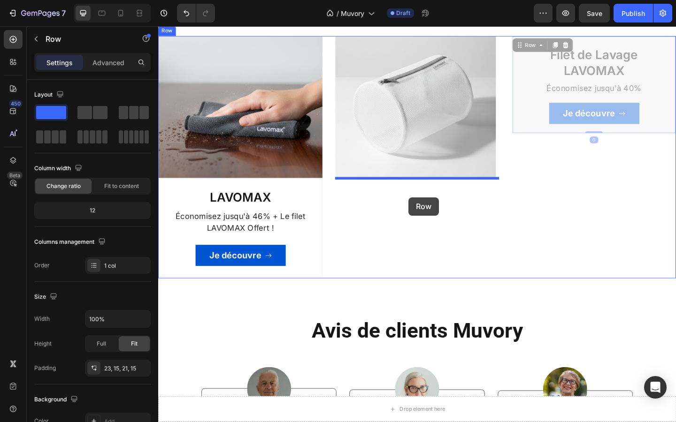
drag, startPoint x: 548, startPoint y: 70, endPoint x: 430, endPoint y: 213, distance: 184.6
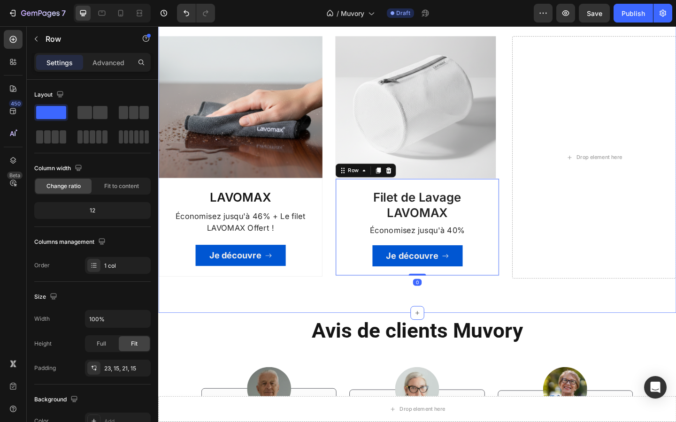
click at [463, 321] on div "Découvrez nos collections Heading [PERSON_NAME], nous choisissons uniquement de…" at bounding box center [439, 139] width 563 height 400
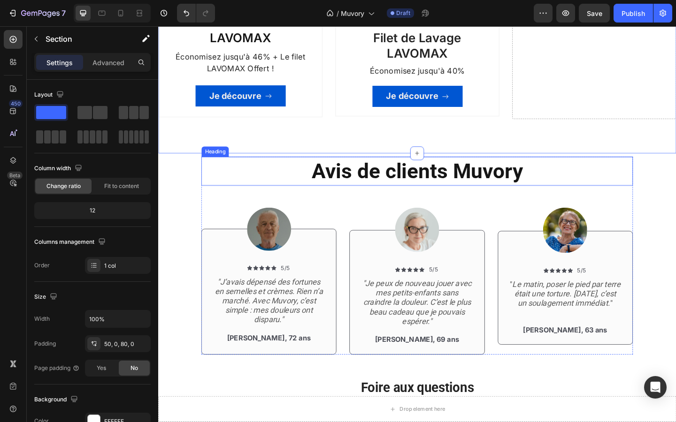
scroll to position [966, 0]
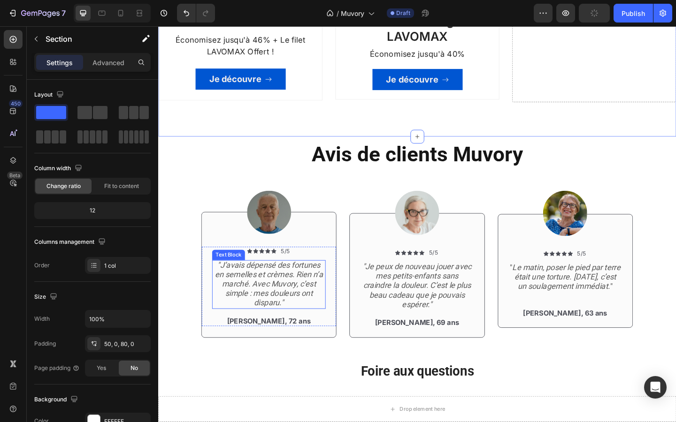
click at [275, 293] on icon ""J’avais dépensé des fortunes en semelles et crèmes. Rien n’a marché. Avec Muvo…" at bounding box center [279, 307] width 118 height 51
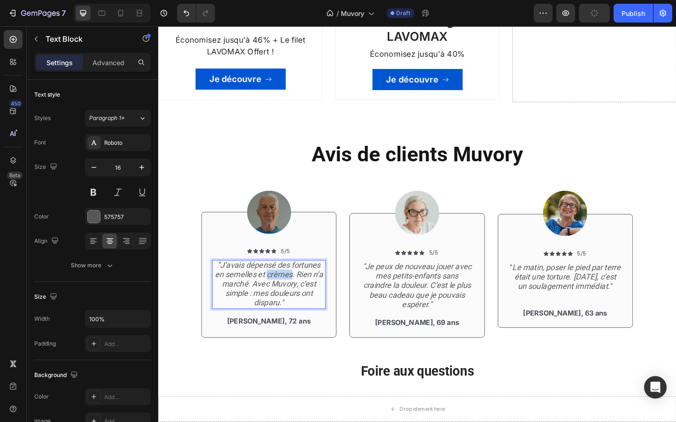
click at [275, 293] on icon ""J’avais dépensé des fortunes en semelles et crèmes. Rien n’a marché. Avec Muvo…" at bounding box center [279, 307] width 118 height 51
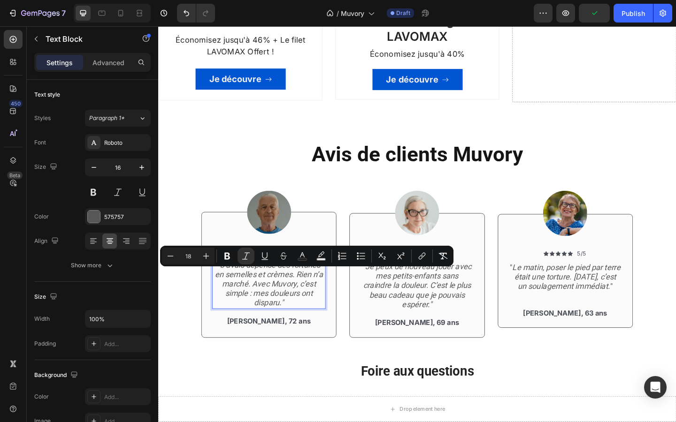
click at [243, 288] on icon ""J’avais dépensé des fortunes en semelles et crèmes. Rien n’a marché. Avec Muvo…" at bounding box center [279, 307] width 118 height 51
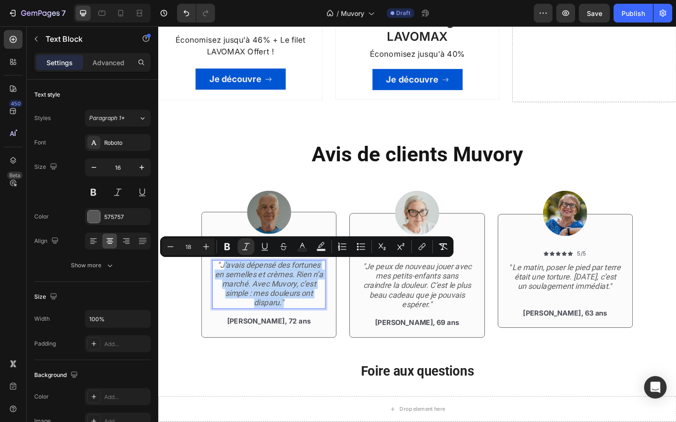
drag, startPoint x: 228, startPoint y: 286, endPoint x: 297, endPoint y: 323, distance: 78.5
click at [297, 323] on p ""J’avais dépensé des fortunes en semelles et crèmes. Rien n’a marché. Avec Muvo…" at bounding box center [279, 307] width 122 height 51
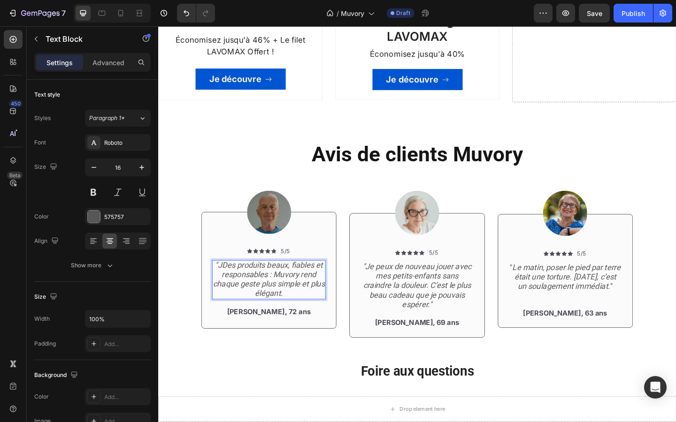
click at [228, 285] on icon ""JDes produits beaux, fiables et responsables : Muvory rend chaque geste plus s…" at bounding box center [279, 302] width 122 height 40
click at [412, 305] on icon ""Je peux de nouveau jouer avec mes petits-enfants sans craindre la douleur. C’e…" at bounding box center [440, 308] width 118 height 51
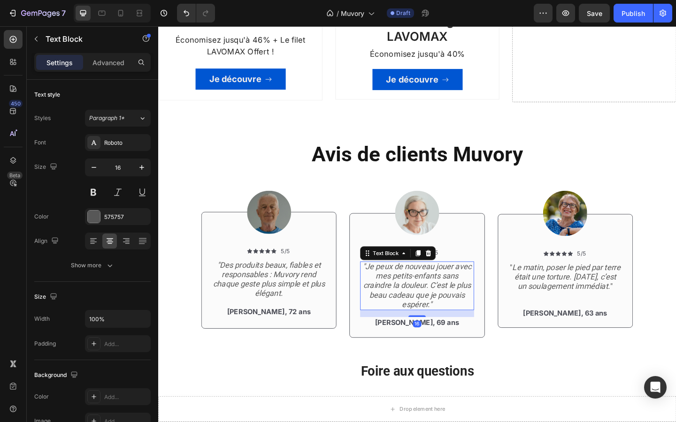
click at [412, 305] on icon ""Je peux de nouveau jouer avec mes petits-enfants sans craindre la douleur. C’e…" at bounding box center [440, 308] width 118 height 51
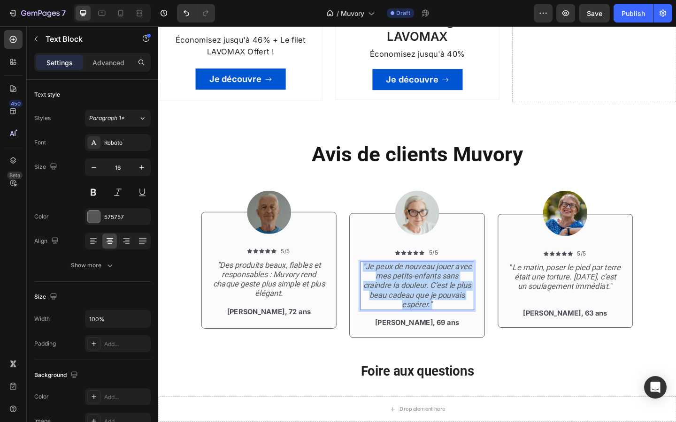
click at [412, 305] on icon ""Je peux de nouveau jouer avec mes petits-enfants sans craindre la douleur. C’e…" at bounding box center [440, 308] width 118 height 51
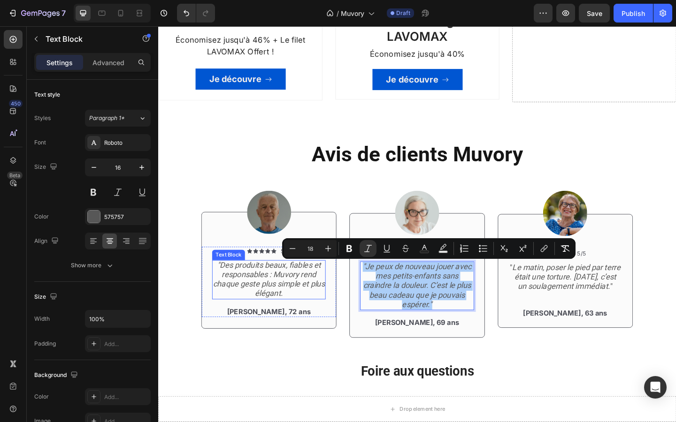
click at [292, 316] on icon ""Des produits beaux, fiables et responsables : Muvory rend chaque geste plus si…" at bounding box center [279, 302] width 122 height 40
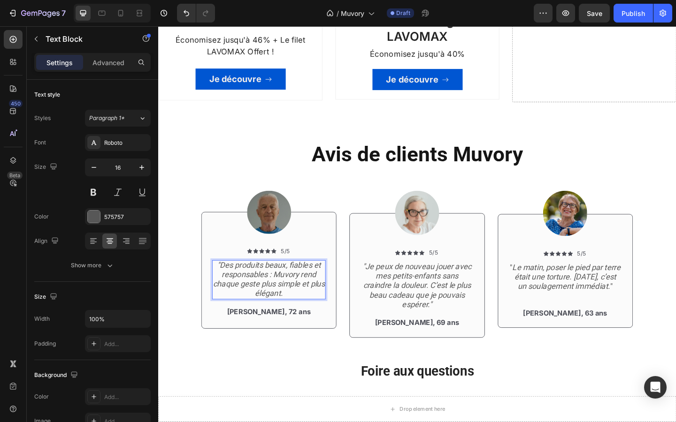
click at [296, 317] on icon ""Des produits beaux, fiables et responsables : Muvory rend chaque geste plus si…" at bounding box center [279, 302] width 122 height 40
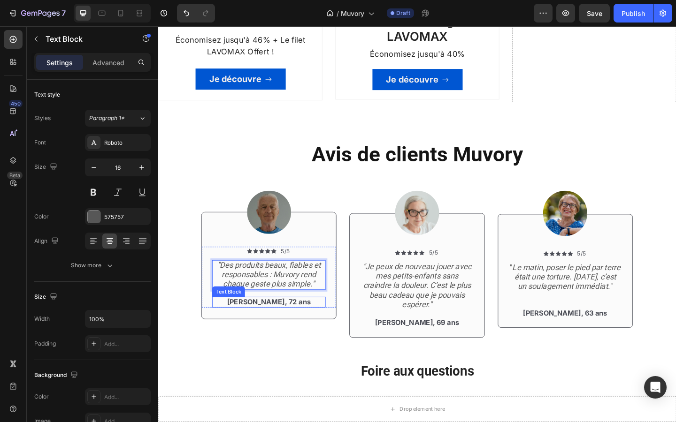
click at [286, 324] on p "[PERSON_NAME], 72 ans" at bounding box center [279, 327] width 122 height 10
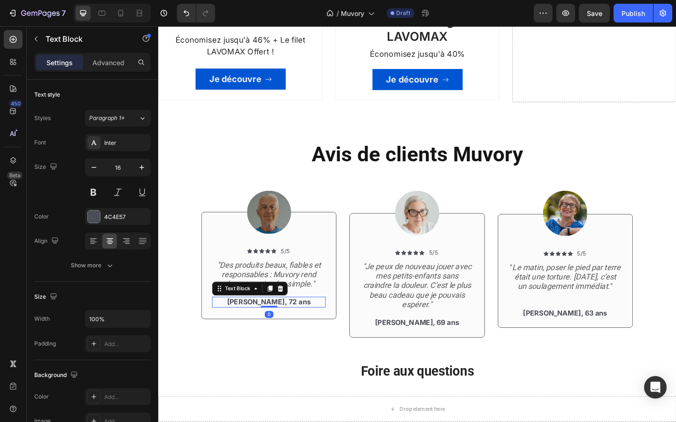
click at [286, 324] on p "[PERSON_NAME], 72 ans" at bounding box center [279, 327] width 122 height 10
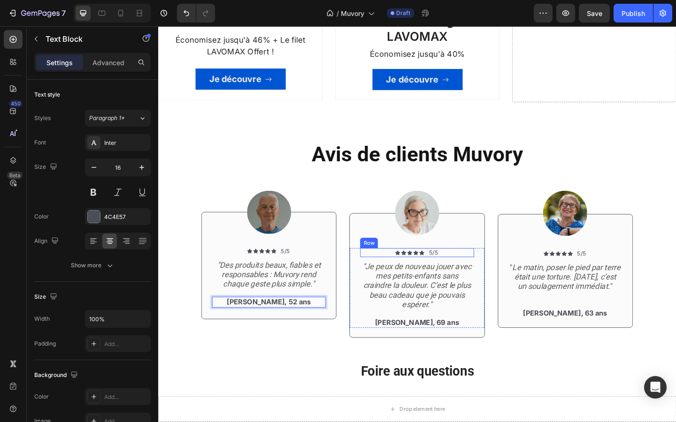
click at [403, 284] on icon ""Je peux de nouveau jouer avec mes petits-enfants sans craindre la douleur. C’e…" at bounding box center [440, 308] width 118 height 51
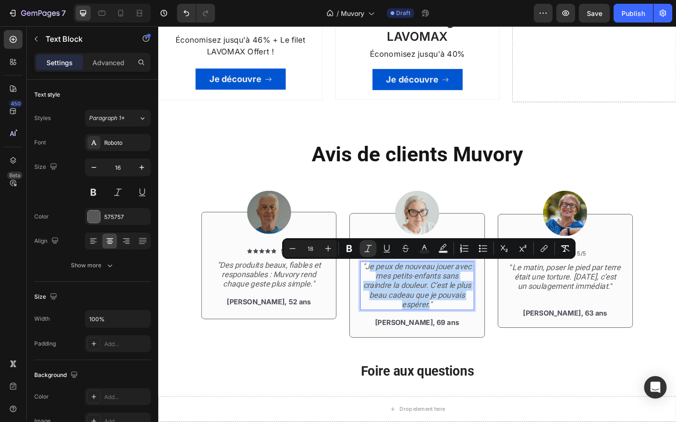
drag, startPoint x: 387, startPoint y: 287, endPoint x: 454, endPoint y: 327, distance: 78.1
click at [454, 327] on icon ""Je peux de nouveau jouer avec mes petits-enfants sans craindre la douleur. C’e…" at bounding box center [440, 308] width 118 height 51
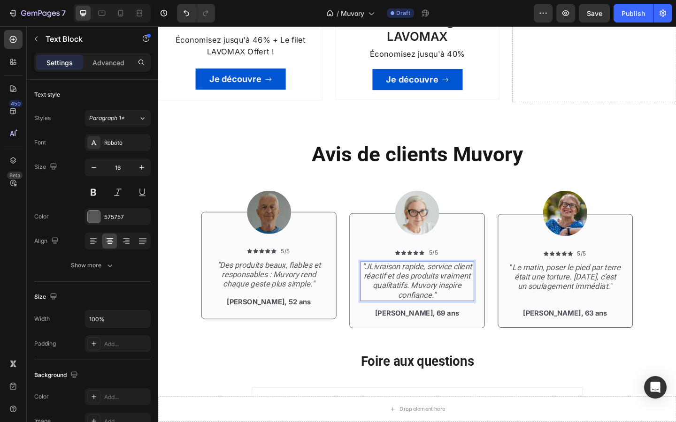
click at [388, 290] on icon ""JLivraison rapide, service client réactif et des produits vraiment qualitatifs…" at bounding box center [439, 303] width 119 height 40
click at [453, 338] on p "[PERSON_NAME], 69 ans" at bounding box center [440, 339] width 122 height 10
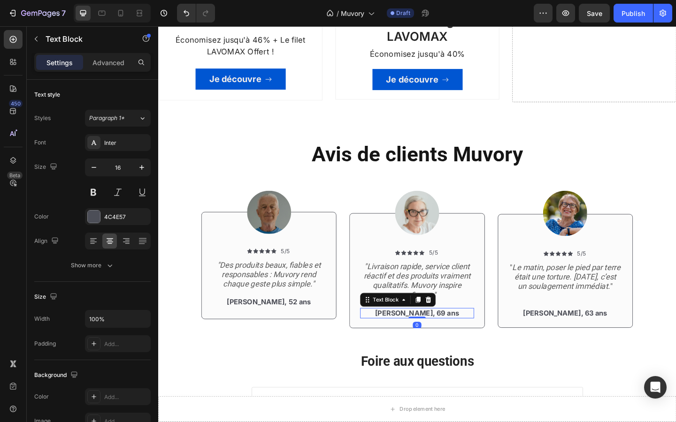
click at [453, 338] on p "[PERSON_NAME], 69 ans" at bounding box center [440, 339] width 122 height 10
drag, startPoint x: 465, startPoint y: 338, endPoint x: 406, endPoint y: 334, distance: 58.3
click at [406, 334] on p "[PERSON_NAME], 69 ans" at bounding box center [440, 339] width 122 height 10
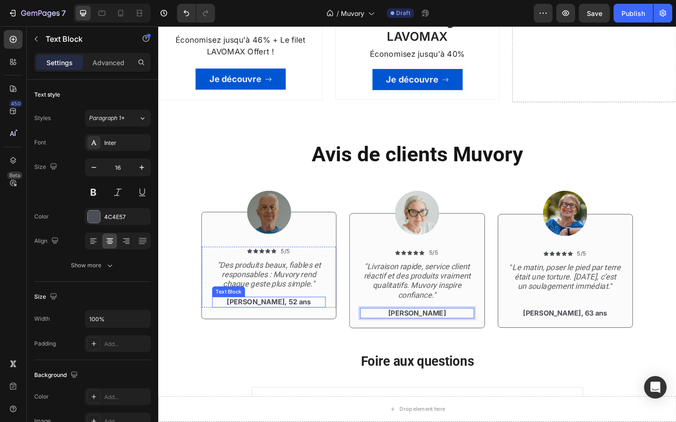
click at [302, 327] on p "[PERSON_NAME], 52 ans" at bounding box center [279, 327] width 122 height 10
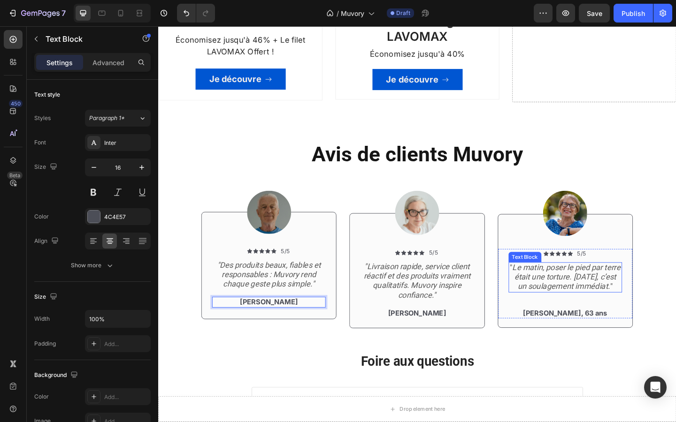
click at [583, 298] on icon "Le matin, poser le pied par terre était une torture. [DATE], c’est un soulageme…" at bounding box center [602, 299] width 118 height 31
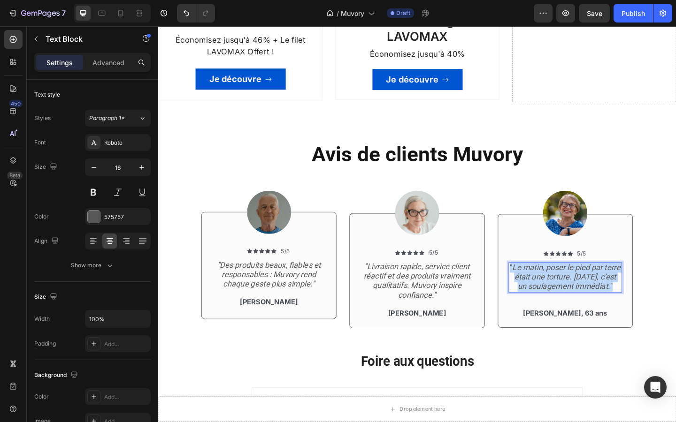
click at [583, 298] on icon "Le matin, poser le pied par terre était une torture. [DATE], c’est un soulageme…" at bounding box center [602, 299] width 118 height 31
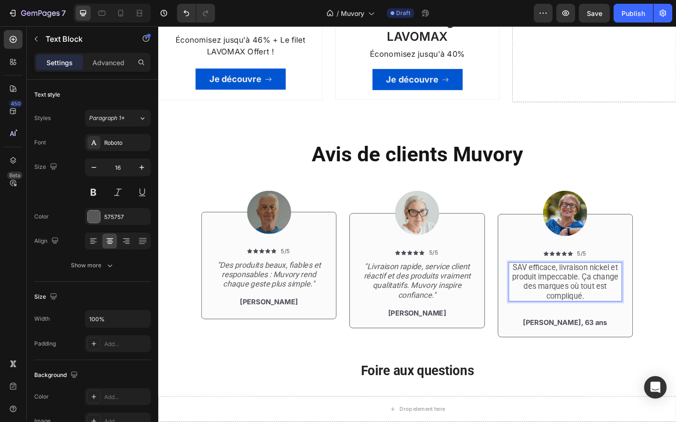
click at [542, 287] on p "SAV efficace, livraison nickel et produit impeccable. Ça change des marques où …" at bounding box center [601, 304] width 122 height 41
click at [626, 316] on p ""SAV efficace, livraison nickel et produit impeccable. Ça change des marques où…" at bounding box center [601, 304] width 122 height 41
click at [627, 316] on p ""SAV efficace, livraison nickel et produit impeccable. Ça change des marques où…" at bounding box center [601, 304] width 122 height 41
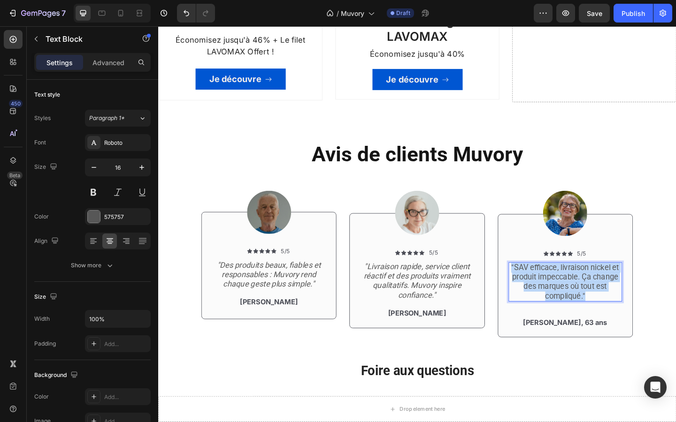
click at [627, 316] on p ""SAV efficace, livraison nickel et produit impeccable. Ça change des marques où…" at bounding box center [601, 304] width 122 height 41
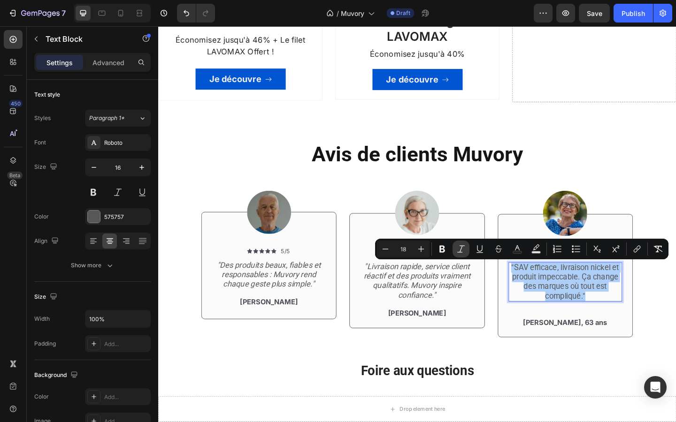
click at [462, 249] on icon "Editor contextual toolbar" at bounding box center [460, 248] width 9 height 9
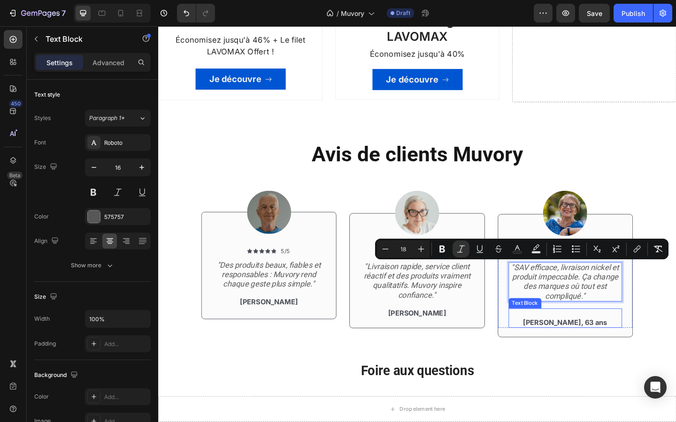
click at [589, 347] on p "[PERSON_NAME], 63 ans" at bounding box center [601, 349] width 122 height 10
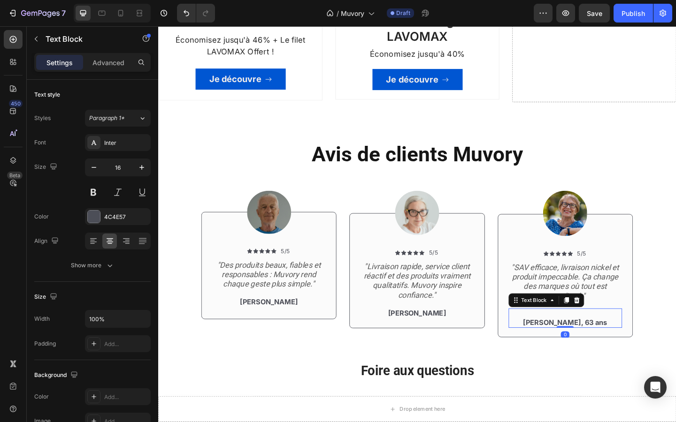
click at [605, 347] on p "[PERSON_NAME], 63 ans" at bounding box center [601, 349] width 122 height 10
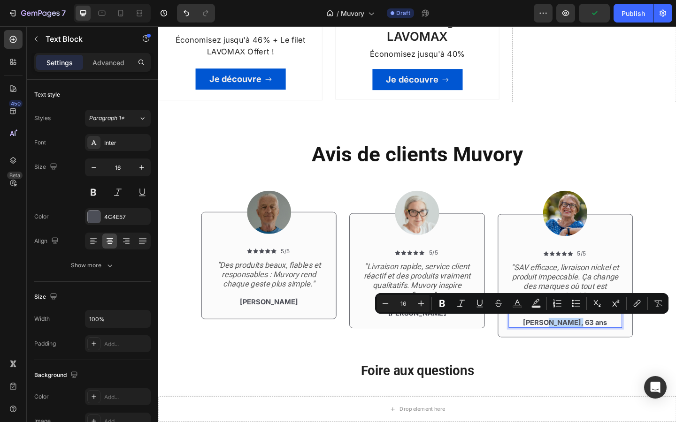
drag, startPoint x: 629, startPoint y: 350, endPoint x: 596, endPoint y: 350, distance: 33.3
click at [596, 350] on p "[PERSON_NAME], 63 ans" at bounding box center [601, 349] width 122 height 10
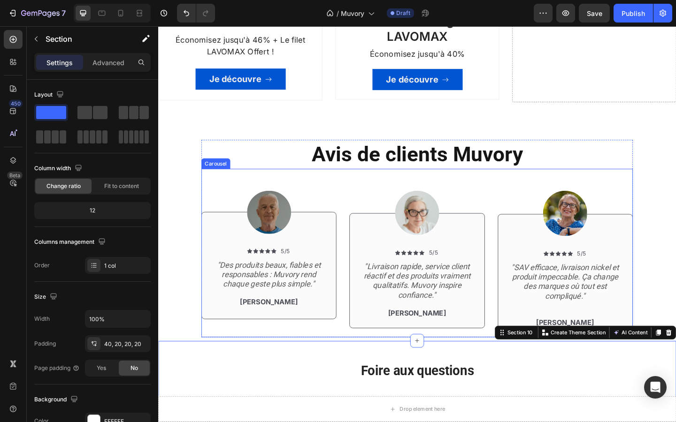
click at [506, 359] on div "Image Icon Icon Icon Icon Icon Icon List 5/5 Text Block Row "Livraison rapide, …" at bounding box center [439, 273] width 147 height 183
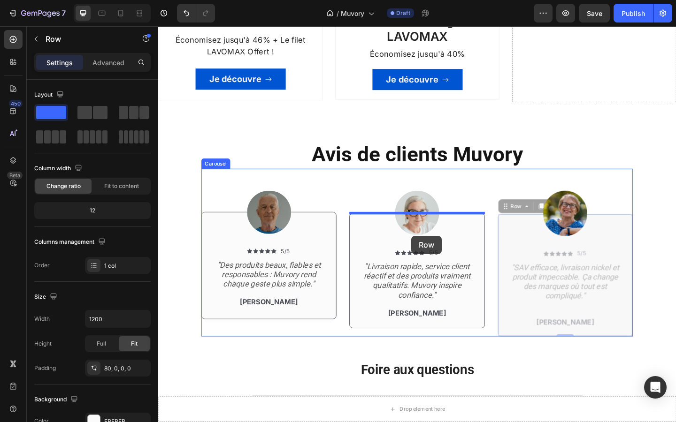
drag, startPoint x: 549, startPoint y: 260, endPoint x: 433, endPoint y: 254, distance: 115.6
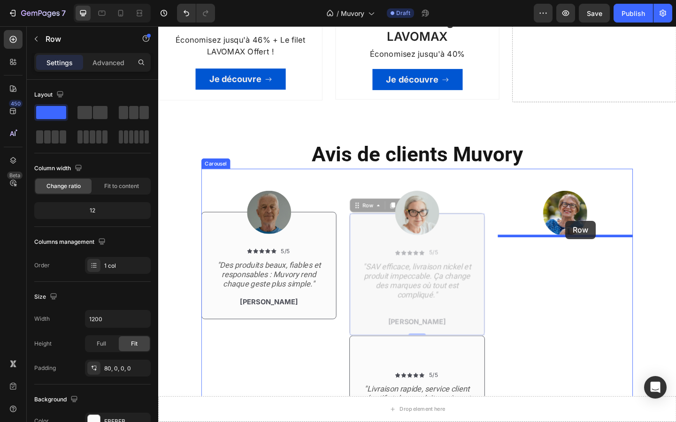
drag, startPoint x: 496, startPoint y: 261, endPoint x: 601, endPoint y: 238, distance: 107.1
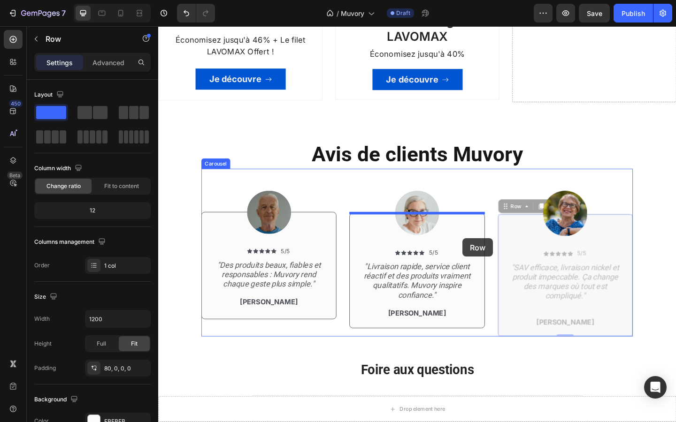
drag, startPoint x: 543, startPoint y: 254, endPoint x: 488, endPoint y: 257, distance: 55.4
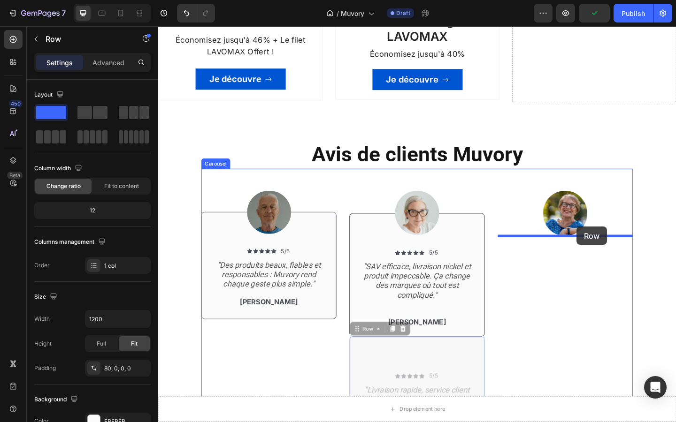
drag, startPoint x: 441, startPoint y: 382, endPoint x: 613, endPoint y: 244, distance: 220.1
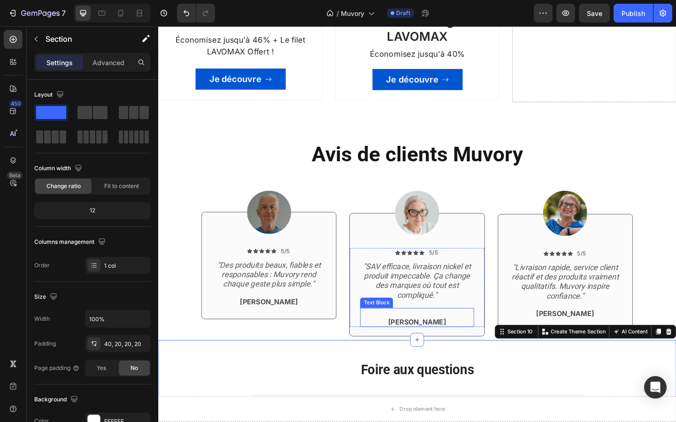
click at [455, 333] on div "[PERSON_NAME] Text Block" at bounding box center [439, 343] width 123 height 21
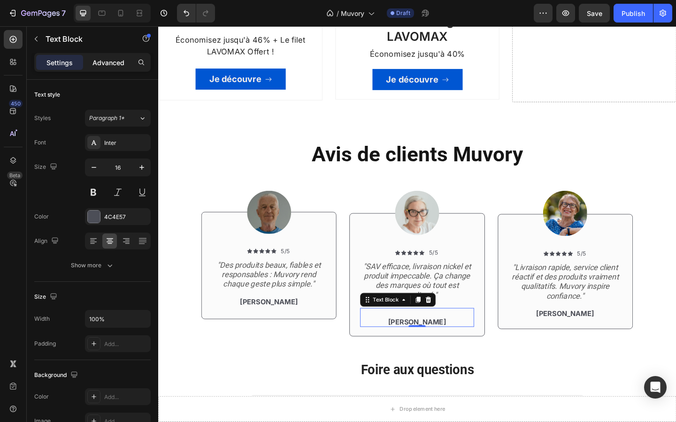
click at [102, 64] on p "Advanced" at bounding box center [108, 63] width 32 height 10
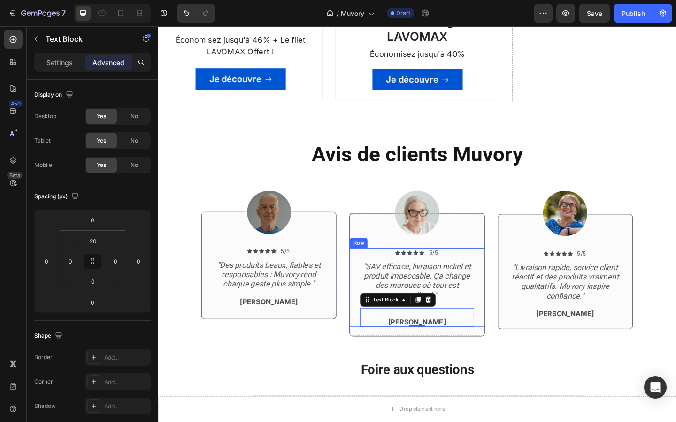
click at [373, 351] on div "Icon Icon Icon Icon Icon Icon List 5/5 Text Block Row "SAV efficace, livraison …" at bounding box center [440, 311] width 146 height 86
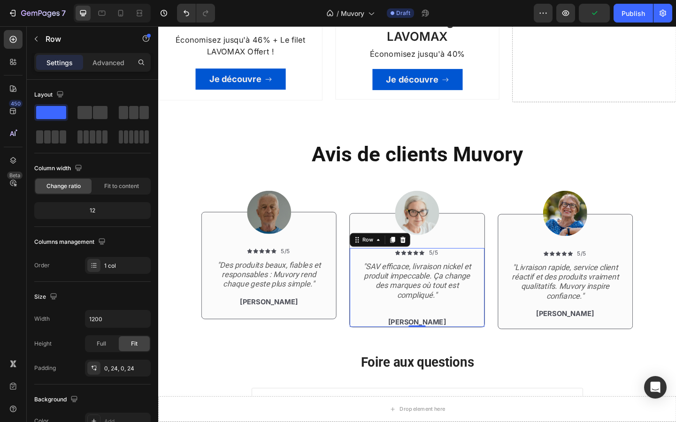
drag, startPoint x: 435, startPoint y: 361, endPoint x: 435, endPoint y: 342, distance: 18.8
click at [435, 342] on div "Icon Icon Icon Icon Icon Icon List 5/5 Text Block Row "SAV efficace, livraison …" at bounding box center [440, 311] width 146 height 86
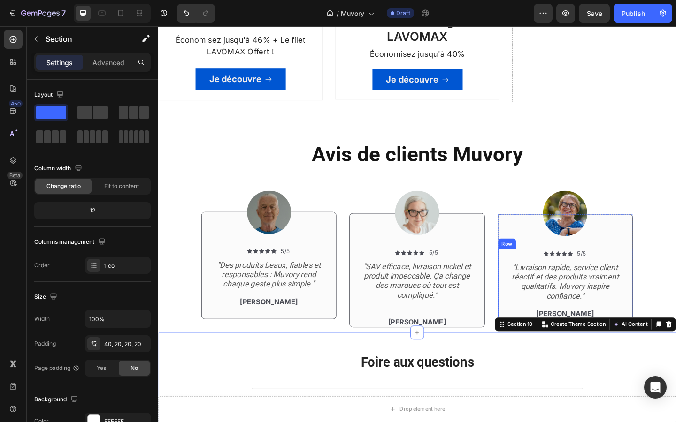
click at [531, 324] on div "Icon Icon Icon Icon Icon Icon List 5/5 Text Block Row "Livraison rapide, servic…" at bounding box center [601, 307] width 146 height 76
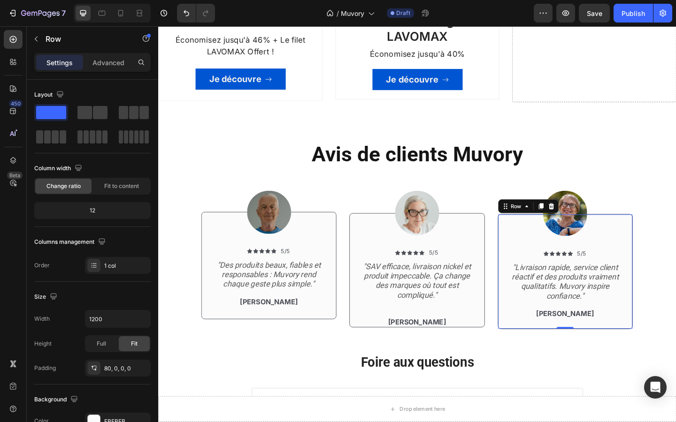
drag, startPoint x: 598, startPoint y: 353, endPoint x: 596, endPoint y: 341, distance: 11.9
click at [596, 341] on div "Icon Icon Icon Icon Icon Icon List 5/5 Text Block Row "Livraison rapide, servic…" at bounding box center [600, 293] width 147 height 125
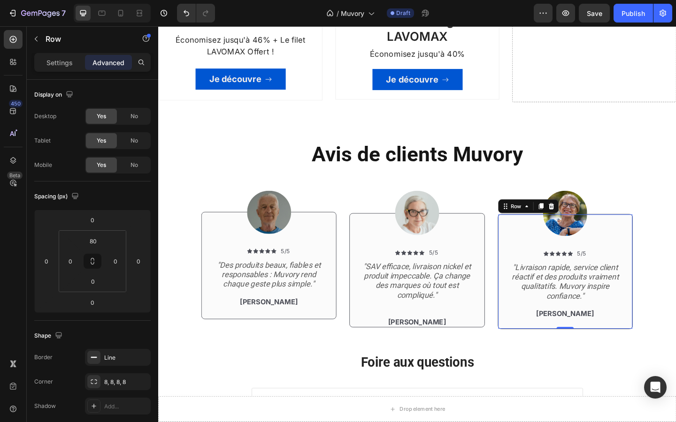
click at [581, 350] on div "Icon Icon Icon Icon Icon Icon List 5/5 Text Block Row "Livraison rapide, servic…" at bounding box center [601, 312] width 146 height 87
click at [577, 341] on p "[PERSON_NAME]" at bounding box center [601, 340] width 122 height 10
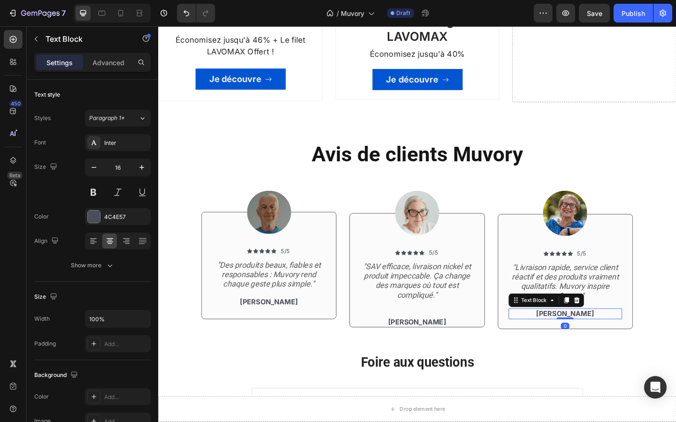
click at [586, 351] on div "Icon Icon Icon Icon Icon Icon List 5/5 Text Block Row "Livraison rapide, servic…" at bounding box center [601, 312] width 146 height 87
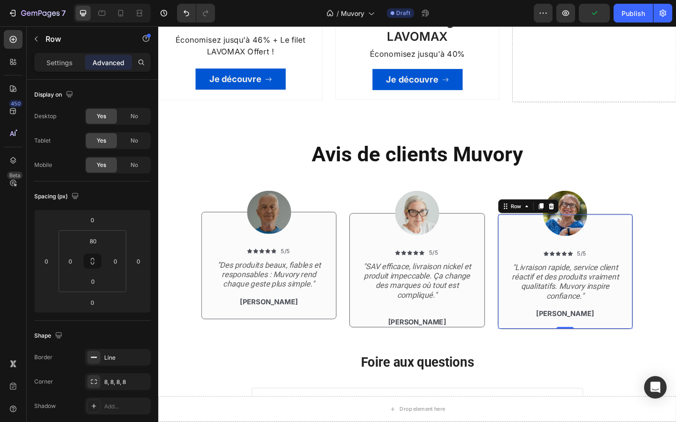
drag, startPoint x: 597, startPoint y: 353, endPoint x: 597, endPoint y: 341, distance: 12.2
click at [597, 341] on div "Icon Icon Icon Icon Icon Icon List 5/5 Text Block Row "Livraison rapide, servic…" at bounding box center [600, 293] width 147 height 125
click at [535, 327] on div "Icon Icon Icon Icon Icon Icon List 5/5 Text Block Row "Livraison rapide, servic…" at bounding box center [601, 307] width 146 height 76
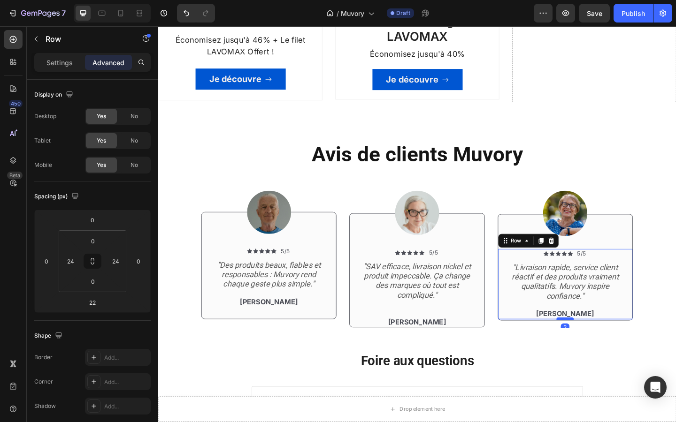
drag, startPoint x: 598, startPoint y: 353, endPoint x: 598, endPoint y: 342, distance: 10.8
click at [598, 344] on div at bounding box center [600, 345] width 19 height 3
type input "0"
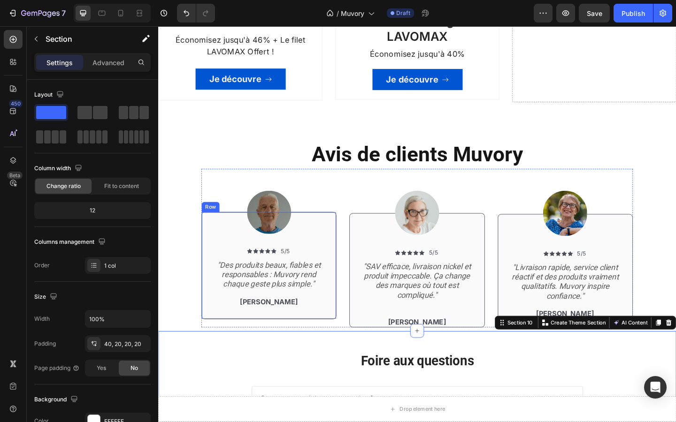
click at [323, 337] on div "Icon Icon Icon Icon Icon Icon List 5/5 Text Block Row "Des produits beaux, fiab…" at bounding box center [279, 306] width 146 height 78
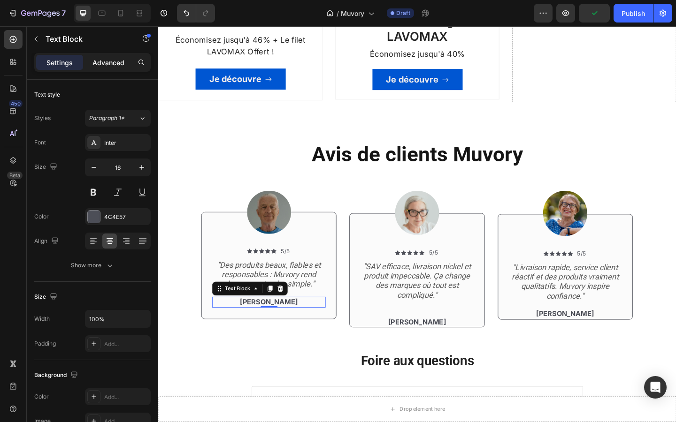
click at [106, 65] on p "Advanced" at bounding box center [108, 63] width 32 height 10
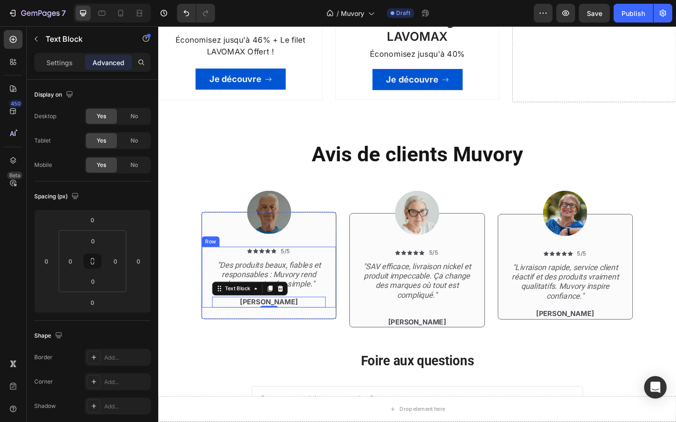
click at [212, 305] on div "Icon Icon Icon Icon Icon Icon List 5/5 Text Block Row "Des produits beaux, fiab…" at bounding box center [279, 300] width 146 height 66
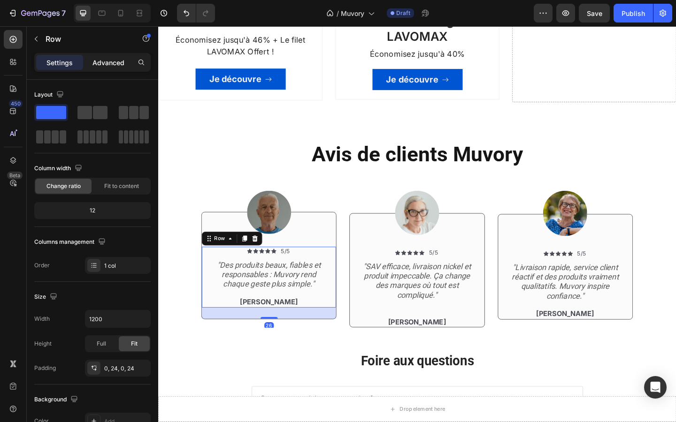
click at [115, 62] on p "Advanced" at bounding box center [108, 63] width 32 height 10
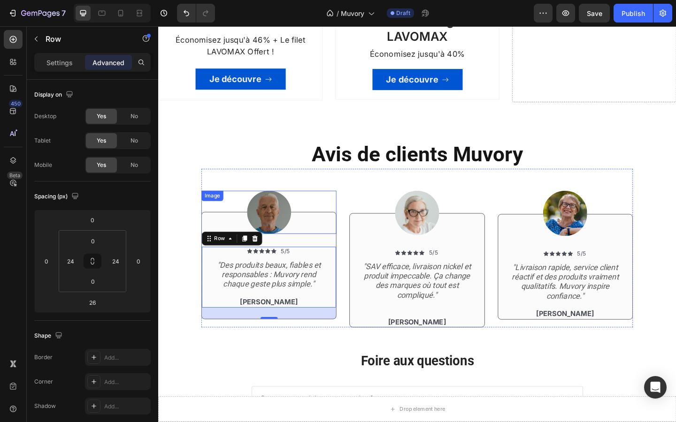
click at [213, 240] on div at bounding box center [278, 229] width 147 height 47
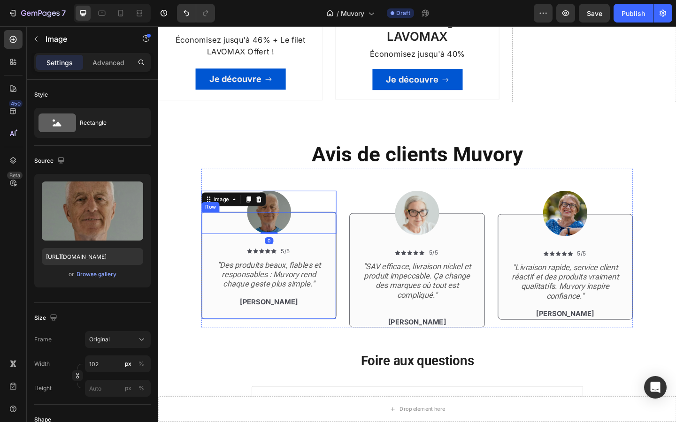
click at [216, 260] on div "Icon Icon Icon Icon Icon Icon List 5/5 Text Block Row "Des produits beaux, fiab…" at bounding box center [278, 287] width 147 height 117
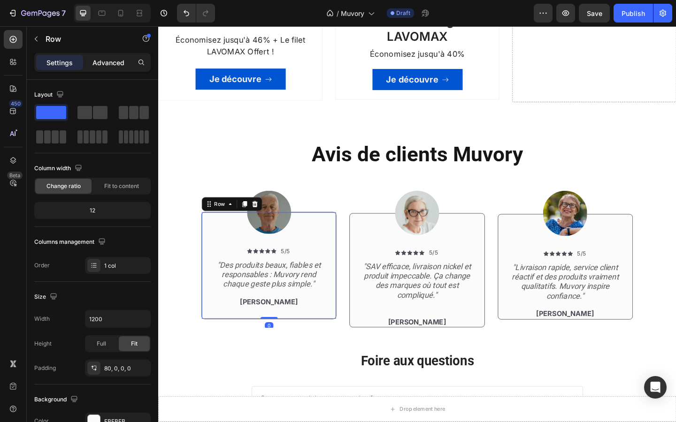
click at [115, 61] on p "Advanced" at bounding box center [108, 63] width 32 height 10
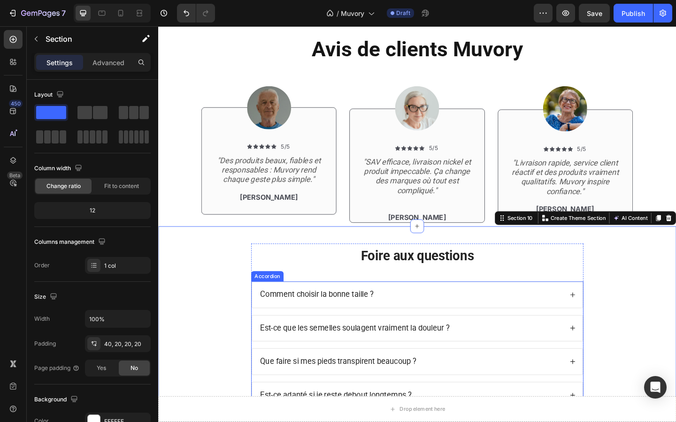
scroll to position [1102, 0]
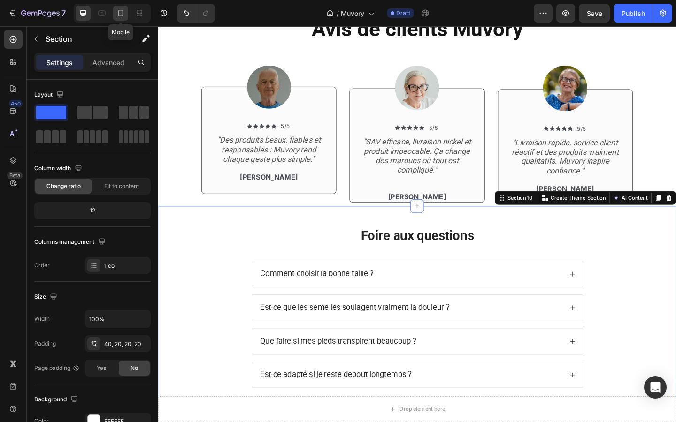
click at [120, 8] on icon at bounding box center [120, 12] width 9 height 9
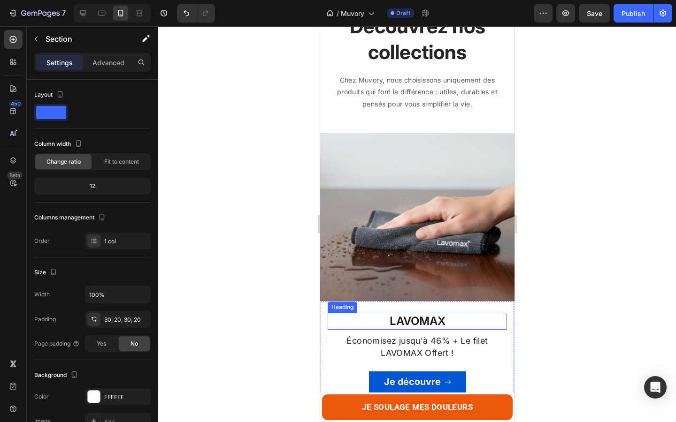
scroll to position [575, 0]
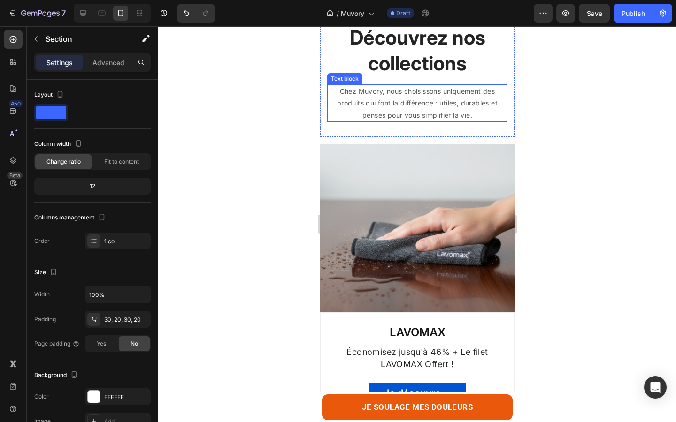
click at [361, 101] on p "Chez Muvory, nous choisissons uniquement des produits qui font la différence : …" at bounding box center [417, 103] width 178 height 36
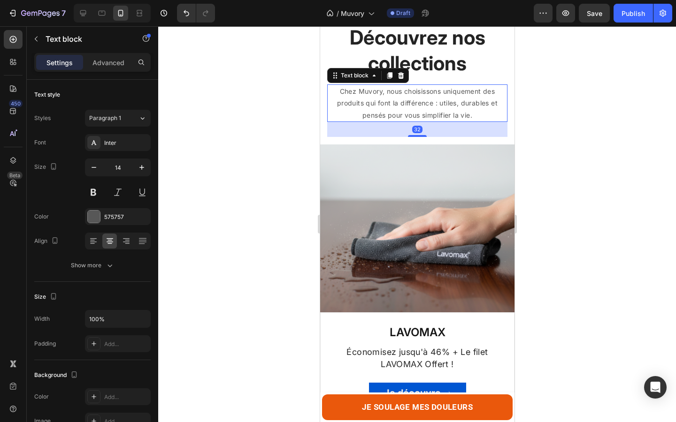
click at [361, 101] on p "Chez Muvory, nous choisissons uniquement des produits qui font la différence : …" at bounding box center [417, 103] width 178 height 36
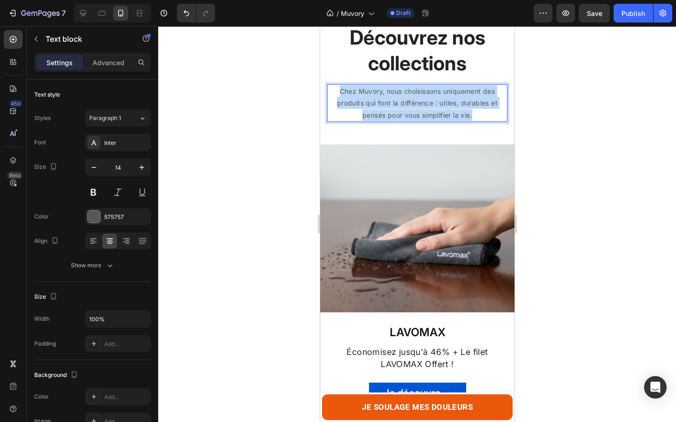
click at [361, 101] on p "Chez Muvory, nous choisissons uniquement des produits qui font la différence : …" at bounding box center [417, 103] width 178 height 36
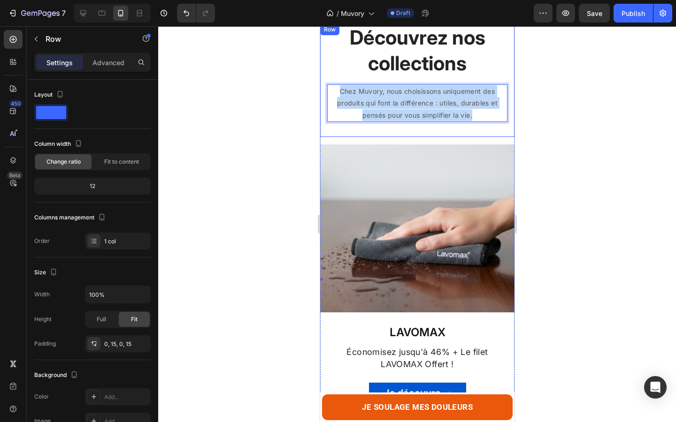
click at [366, 135] on div "Découvrez nos collections Heading [PERSON_NAME], nous choisissons uniquement de…" at bounding box center [417, 80] width 180 height 113
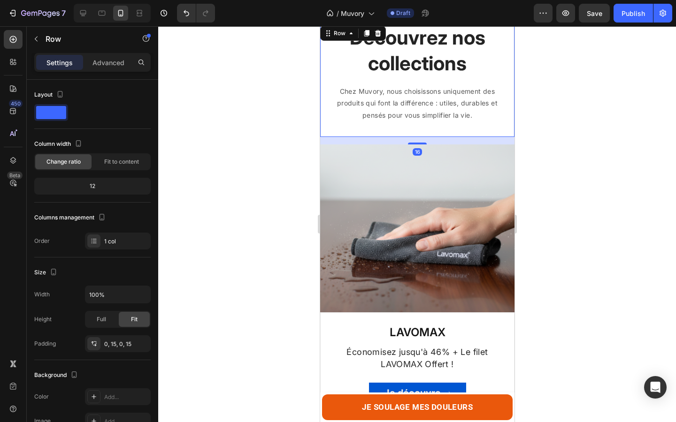
click at [367, 137] on div "16" at bounding box center [417, 141] width 194 height 8
click at [337, 176] on img at bounding box center [417, 229] width 194 height 168
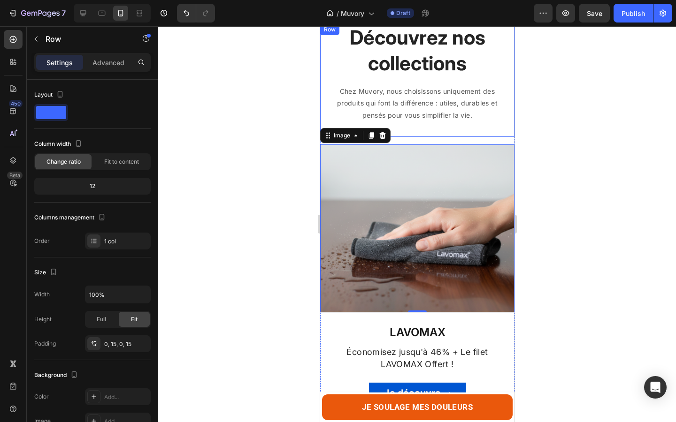
click at [324, 69] on div "Découvrez nos collections Heading [PERSON_NAME], nous choisissons uniquement de…" at bounding box center [417, 80] width 194 height 113
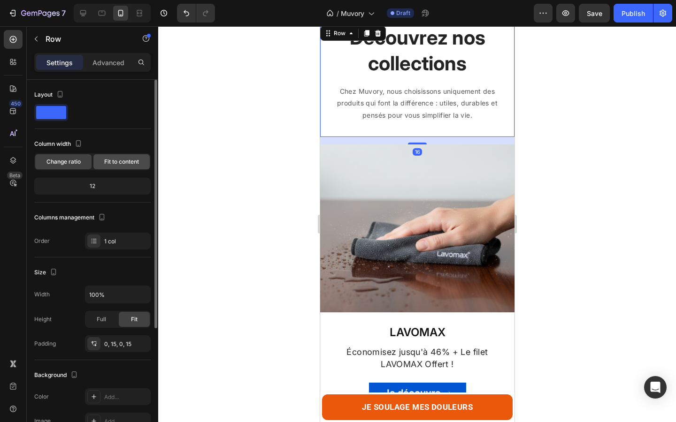
click at [125, 157] on div "Fit to content" at bounding box center [121, 161] width 56 height 15
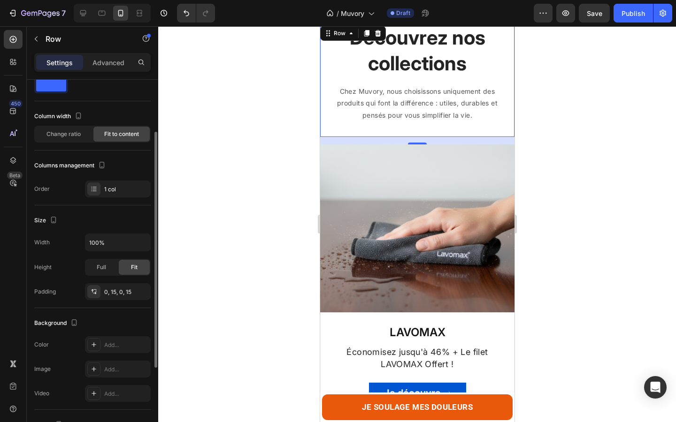
scroll to position [0, 0]
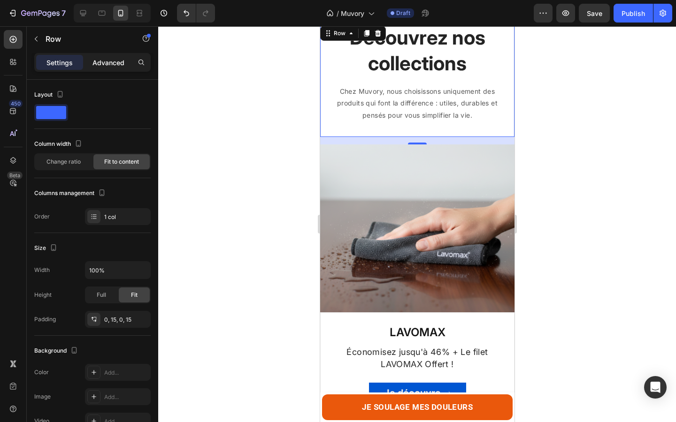
click at [103, 66] on p "Advanced" at bounding box center [108, 63] width 32 height 10
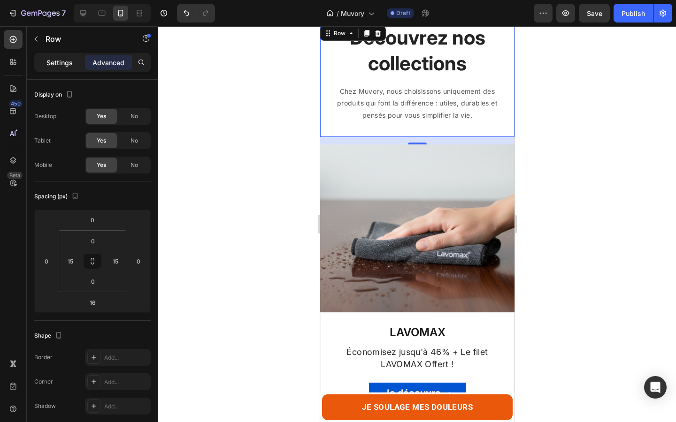
click at [60, 66] on p "Settings" at bounding box center [59, 63] width 26 height 10
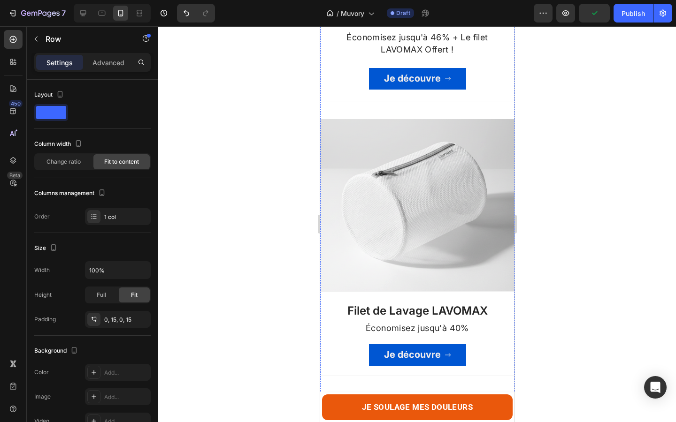
scroll to position [889, 0]
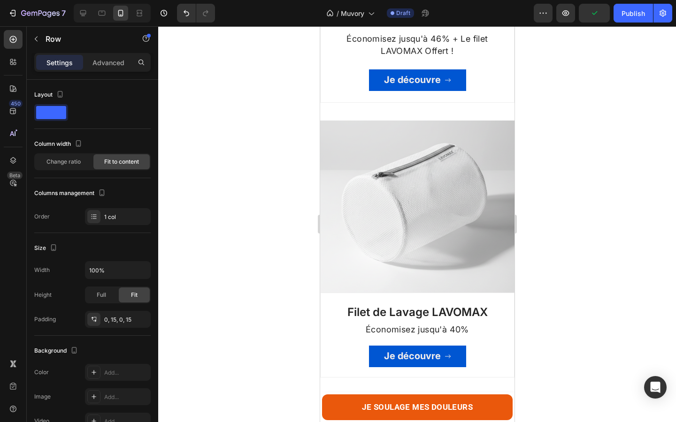
click at [272, 121] on div at bounding box center [417, 224] width 518 height 396
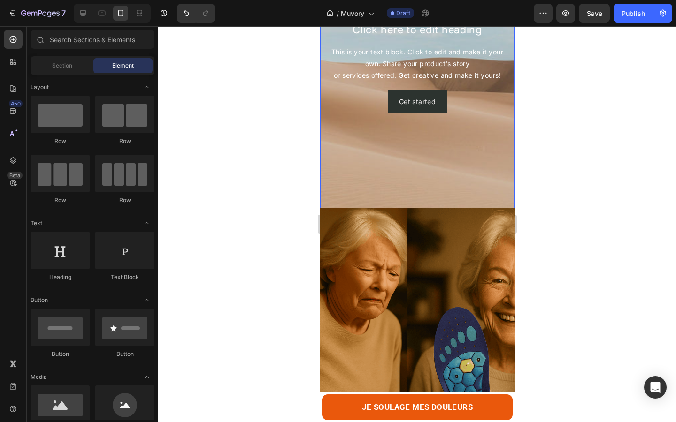
scroll to position [120, 0]
click at [365, 271] on div "Background Image" at bounding box center [417, 405] width 194 height 396
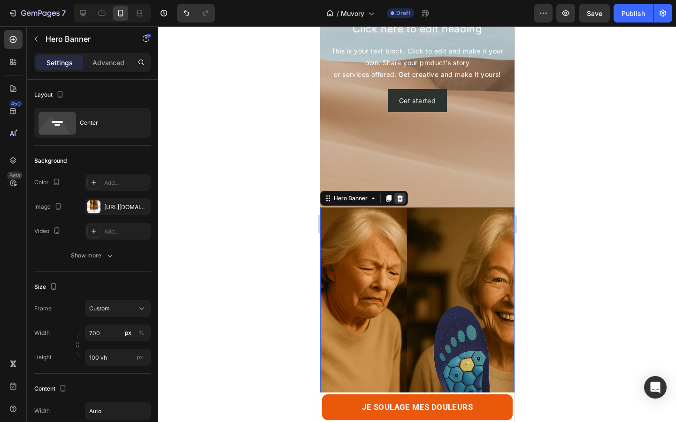
click at [398, 200] on icon at bounding box center [400, 198] width 6 height 7
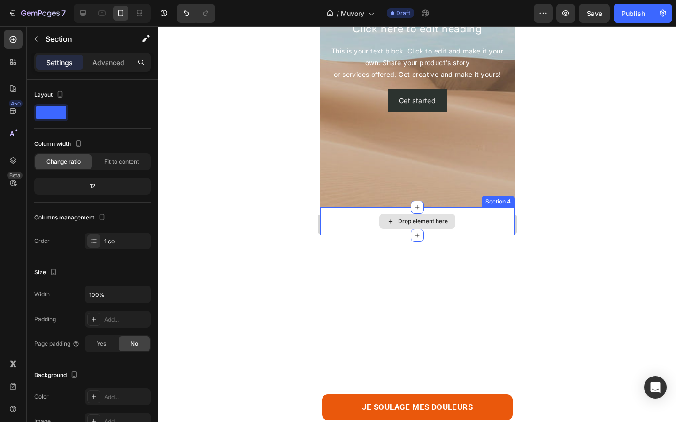
click at [352, 220] on div "Drop element here" at bounding box center [417, 221] width 194 height 28
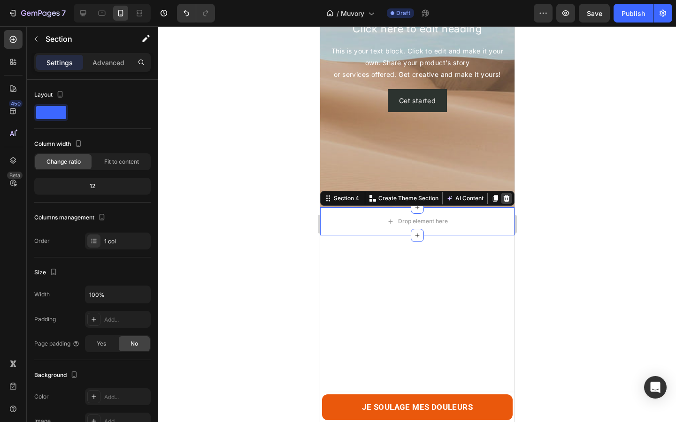
click at [509, 199] on icon at bounding box center [506, 199] width 8 height 8
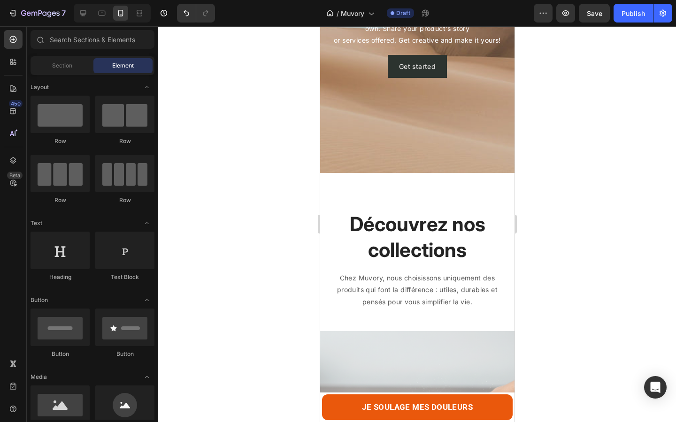
scroll to position [0, 0]
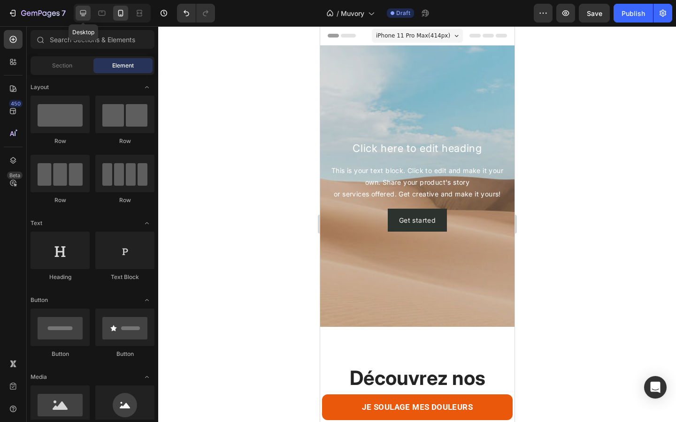
click at [86, 13] on icon at bounding box center [82, 12] width 9 height 9
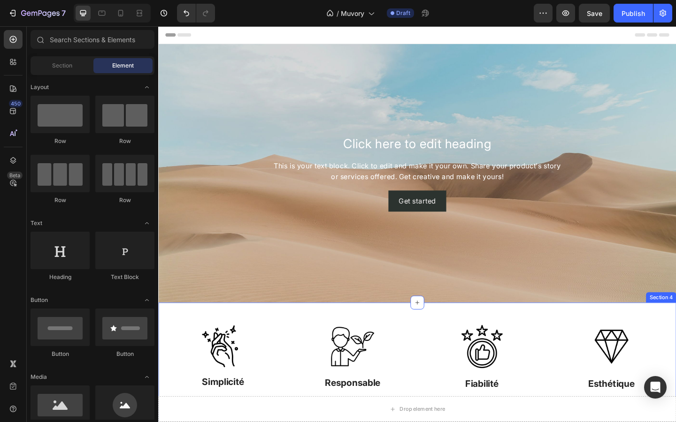
click at [290, 350] on div "Image Simplicité Text Block Un geste suffit Text Block Image Responsable Text B…" at bounding box center [439, 396] width 563 height 139
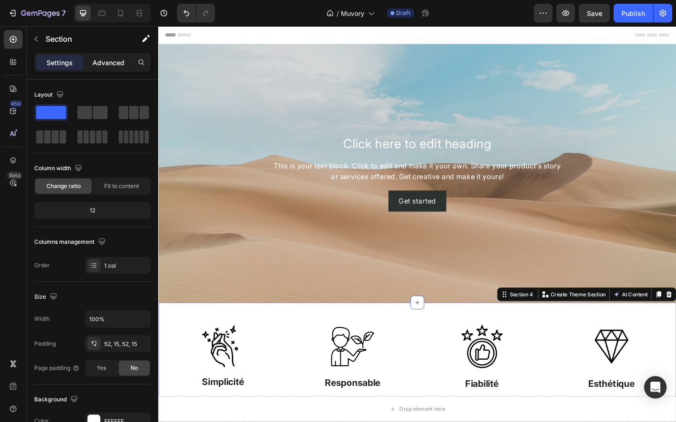
click at [102, 67] on p "Advanced" at bounding box center [108, 63] width 32 height 10
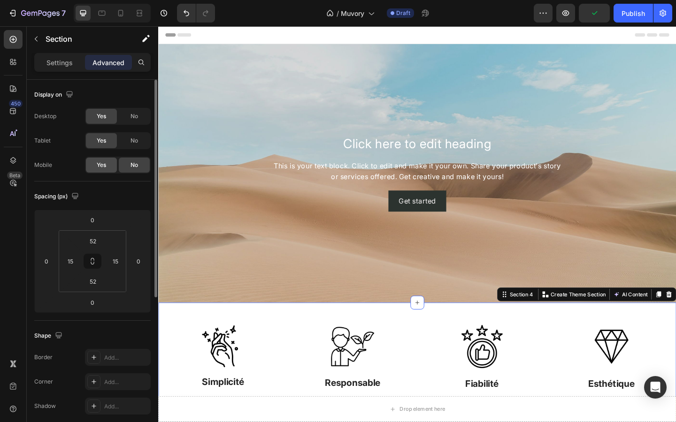
click at [101, 162] on span "Yes" at bounding box center [101, 165] width 9 height 8
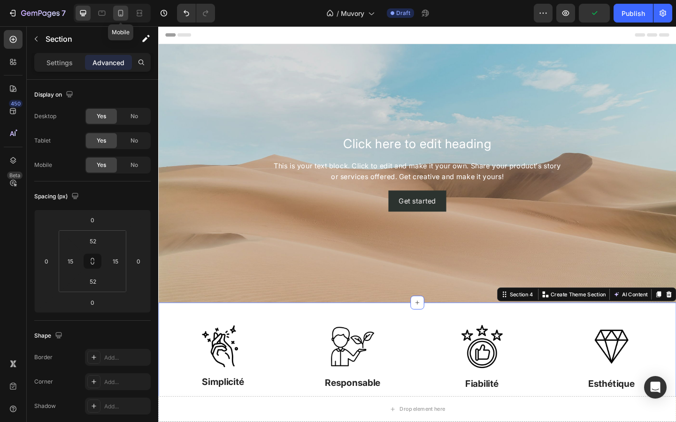
click at [122, 16] on icon at bounding box center [120, 12] width 9 height 9
type input "63"
type input "0"
type input "63"
type input "0"
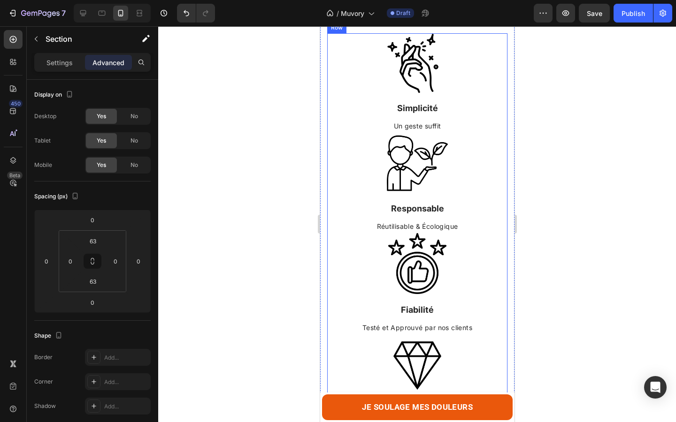
scroll to position [235, 0]
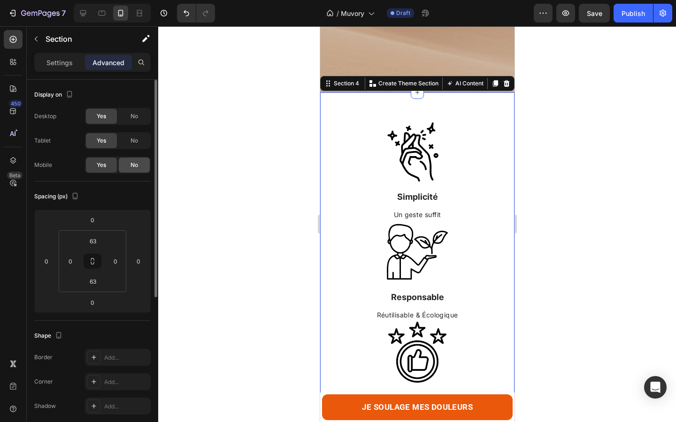
click at [136, 169] on div "No" at bounding box center [134, 165] width 31 height 15
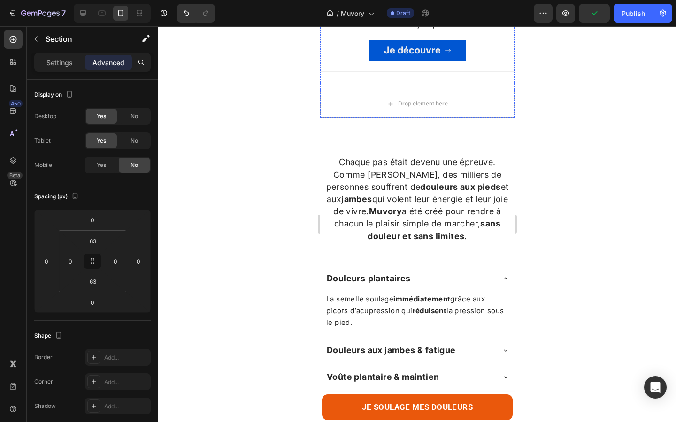
scroll to position [1044, 0]
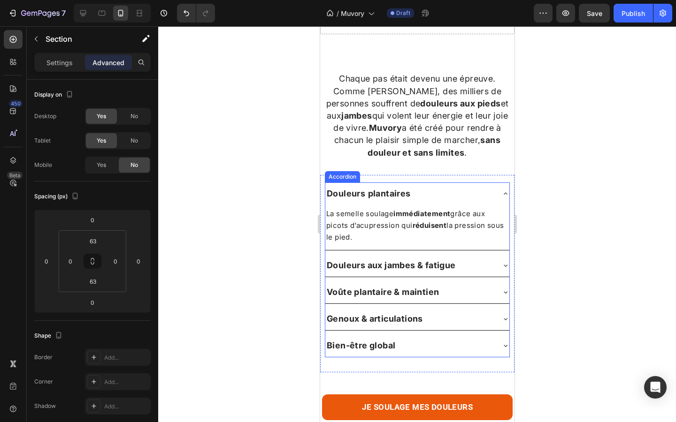
click at [419, 188] on div "Douleurs plantaires" at bounding box center [417, 194] width 184 height 23
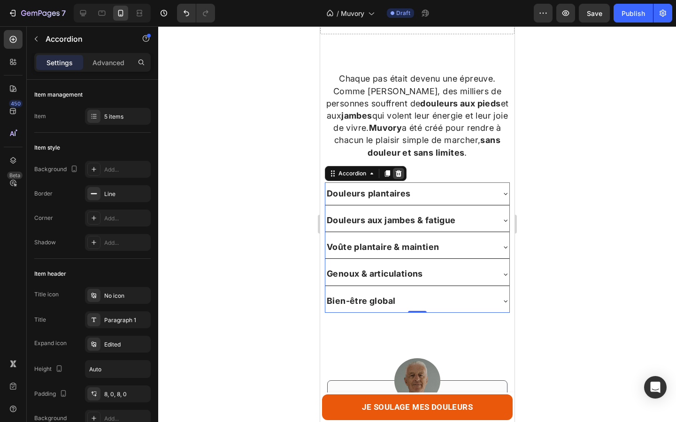
click at [397, 177] on icon at bounding box center [398, 173] width 6 height 7
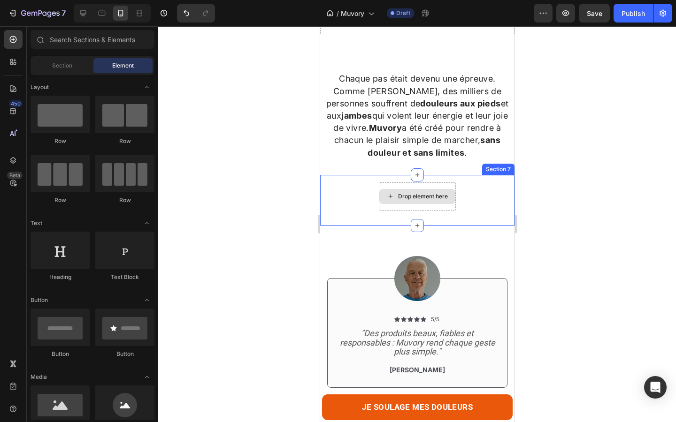
click at [358, 193] on div "Drop element here Section 7" at bounding box center [417, 200] width 194 height 51
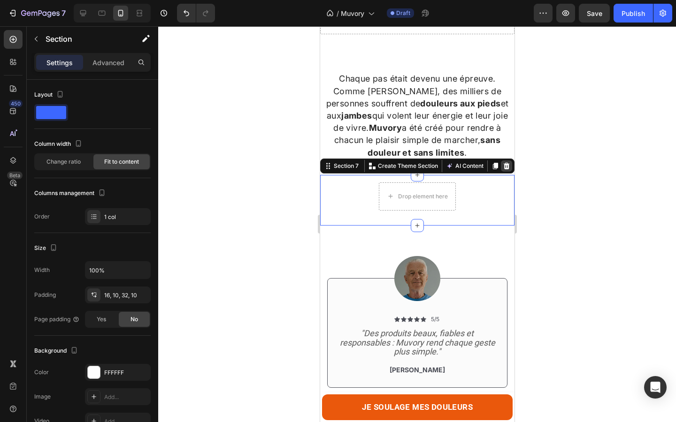
click at [510, 172] on div at bounding box center [505, 165] width 11 height 11
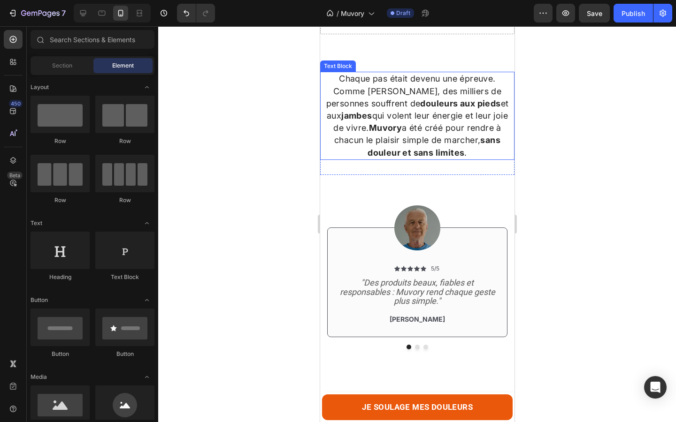
click at [420, 108] on strong "douleurs aux pieds" at bounding box center [460, 104] width 80 height 10
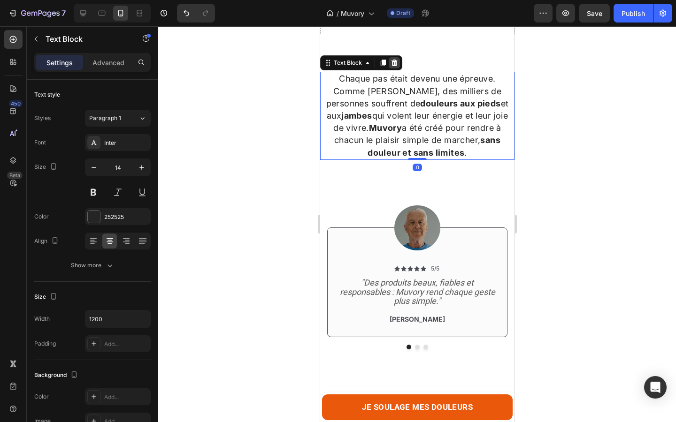
click at [395, 69] on div at bounding box center [393, 62] width 11 height 11
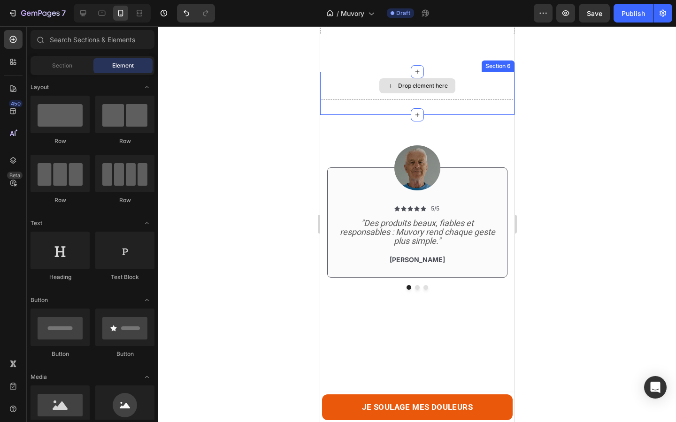
click at [368, 85] on div "Drop element here" at bounding box center [417, 86] width 194 height 28
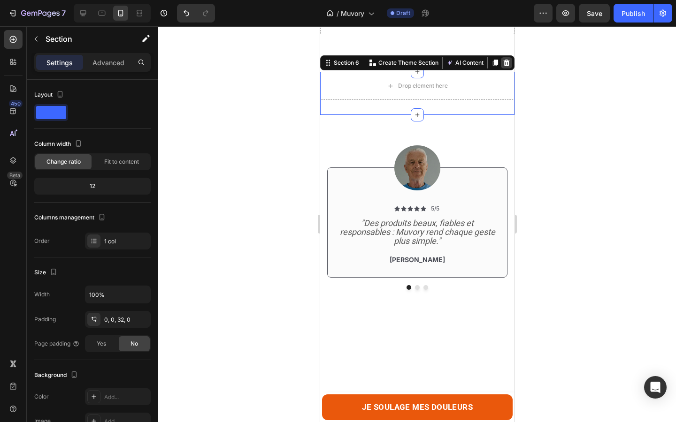
click at [504, 66] on icon at bounding box center [506, 63] width 8 height 8
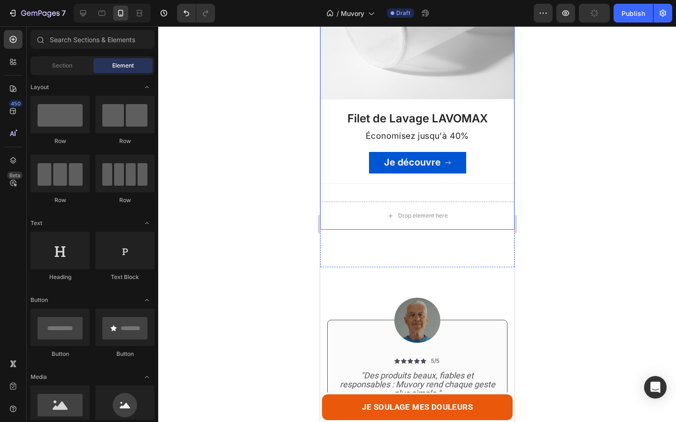
scroll to position [849, 0]
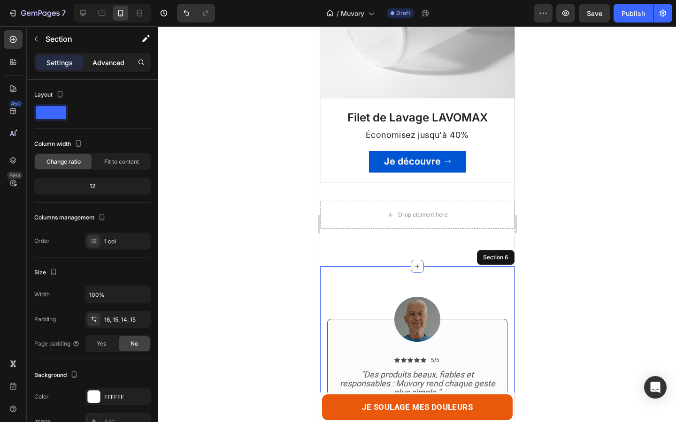
click at [112, 63] on p "Advanced" at bounding box center [108, 63] width 32 height 10
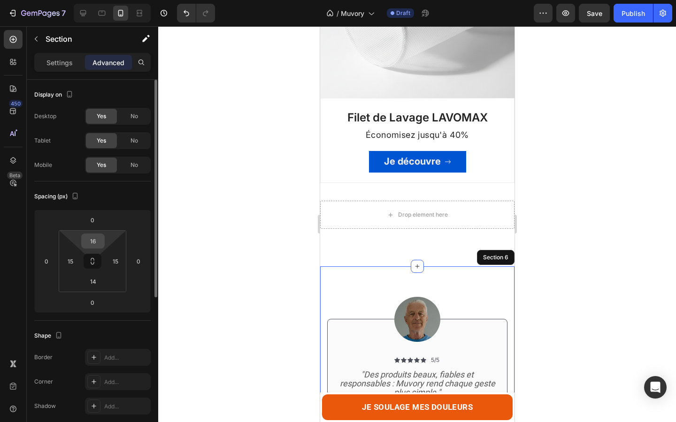
click at [92, 239] on input "16" at bounding box center [93, 241] width 19 height 14
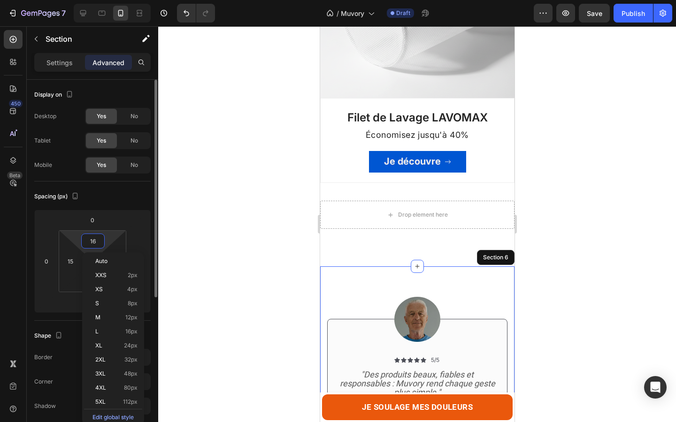
type input "0"
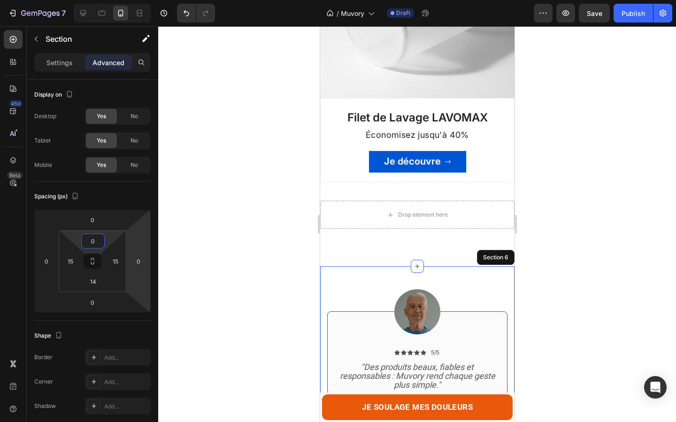
click at [210, 271] on div at bounding box center [417, 224] width 518 height 396
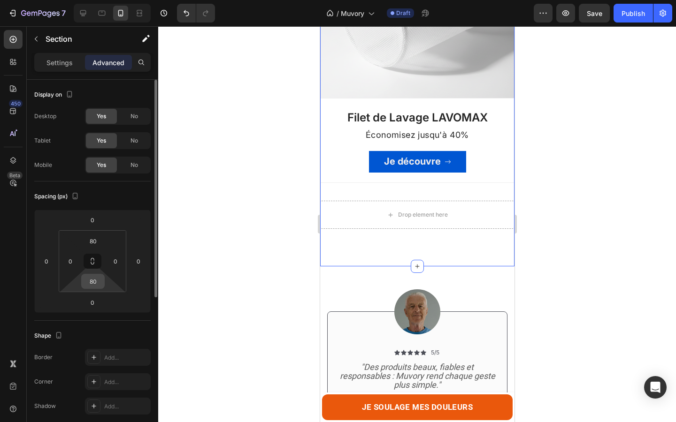
click at [97, 281] on input "80" at bounding box center [93, 282] width 19 height 14
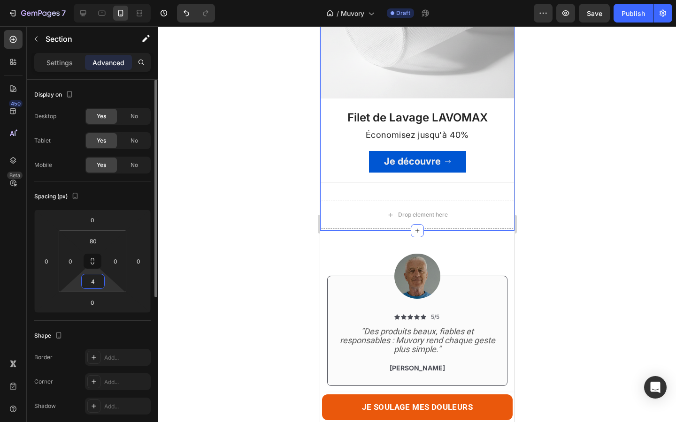
type input "40"
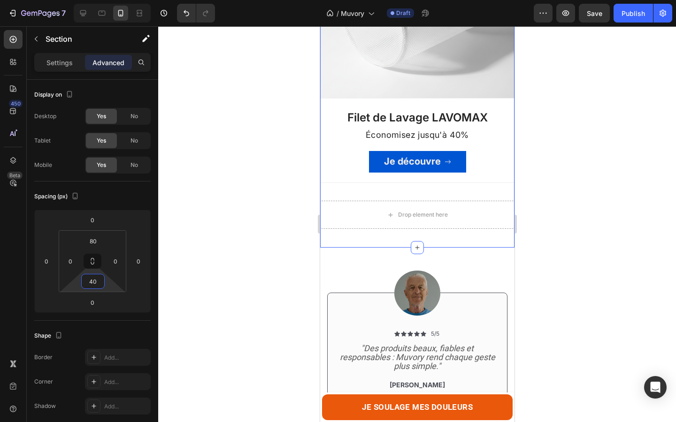
click at [249, 281] on div at bounding box center [417, 224] width 518 height 396
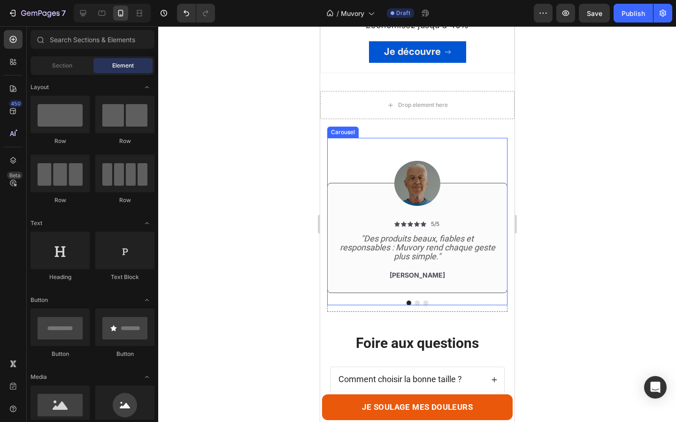
scroll to position [990, 0]
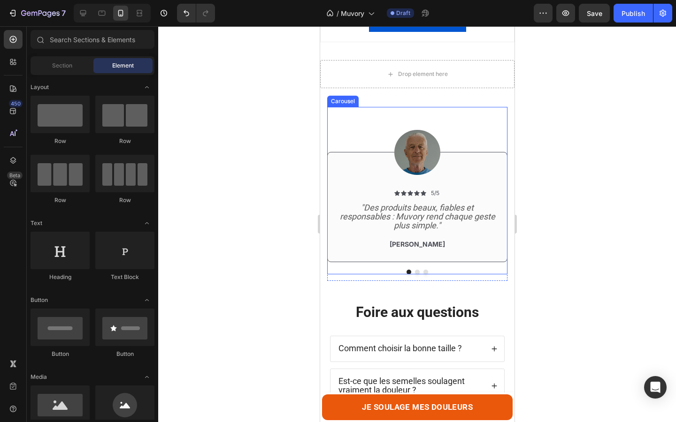
click at [416, 275] on button "Dot" at bounding box center [416, 272] width 5 height 5
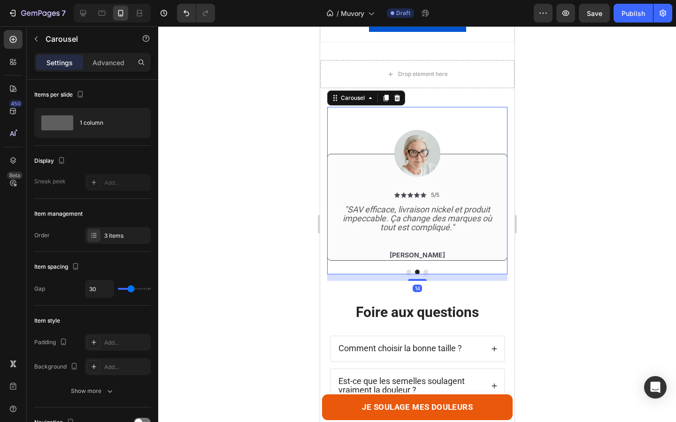
click at [426, 277] on div "14" at bounding box center [417, 278] width 180 height 7
click at [426, 274] on button "Dot" at bounding box center [425, 272] width 5 height 5
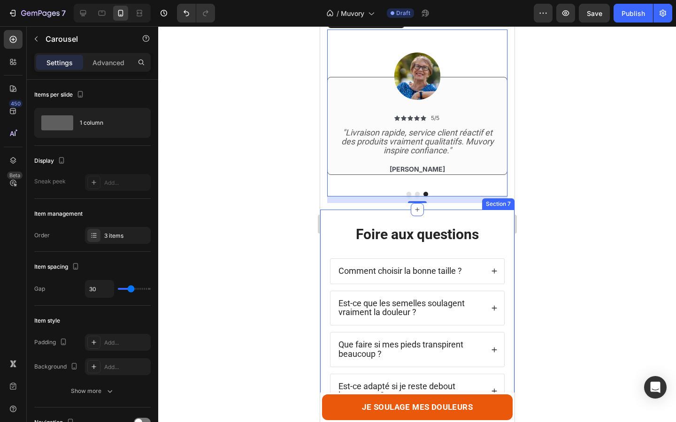
scroll to position [1063, 0]
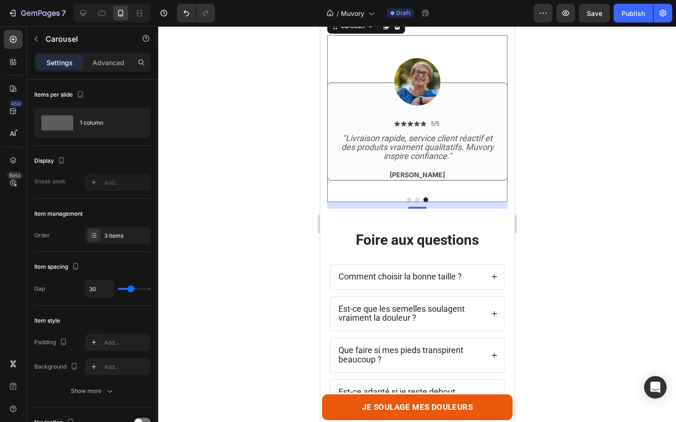
click at [418, 200] on button "Dot" at bounding box center [416, 200] width 5 height 5
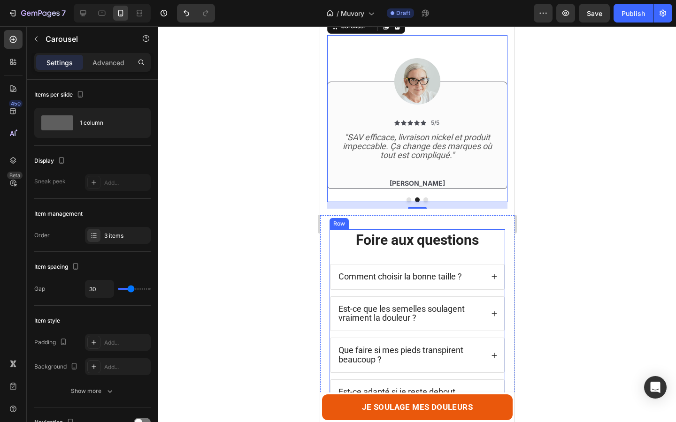
scroll to position [1219, 0]
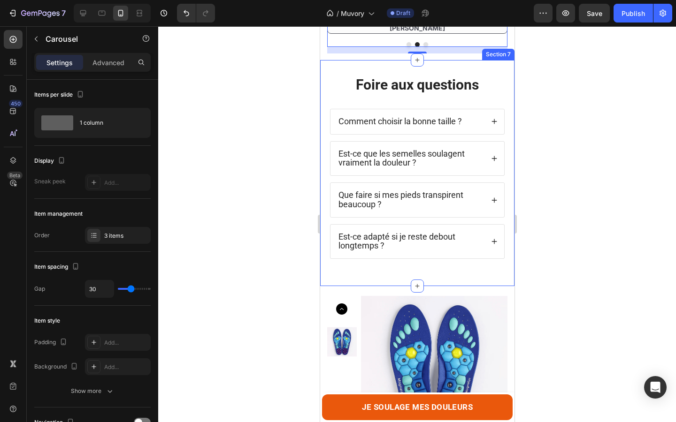
click at [402, 68] on div "Foire aux questions Heading Comment choisir la bonne taille ? Est-ce que les se…" at bounding box center [417, 173] width 194 height 226
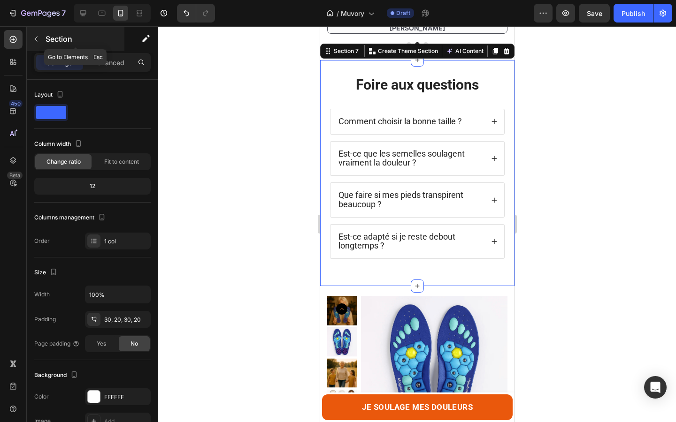
click at [41, 39] on button "button" at bounding box center [36, 38] width 15 height 15
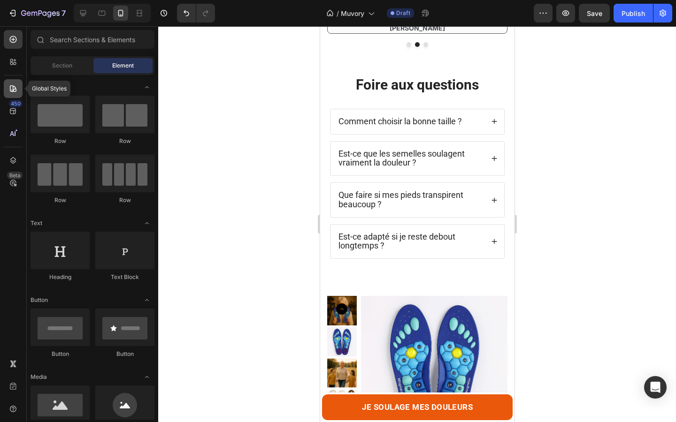
click at [14, 88] on icon at bounding box center [12, 88] width 9 height 9
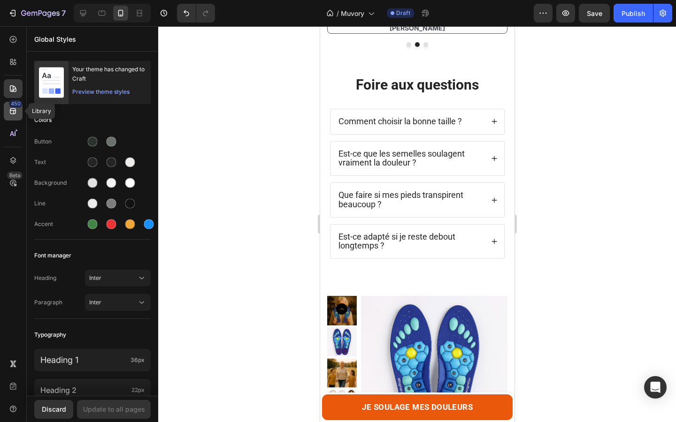
click at [14, 110] on icon at bounding box center [12, 111] width 9 height 9
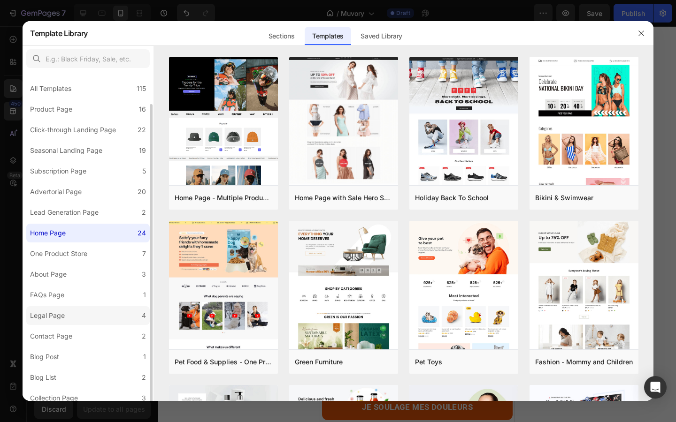
scroll to position [27, 0]
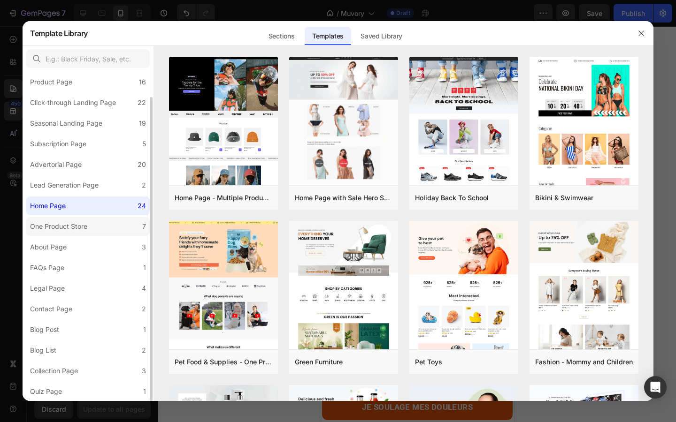
click at [69, 224] on div "One Product Store" at bounding box center [58, 226] width 57 height 11
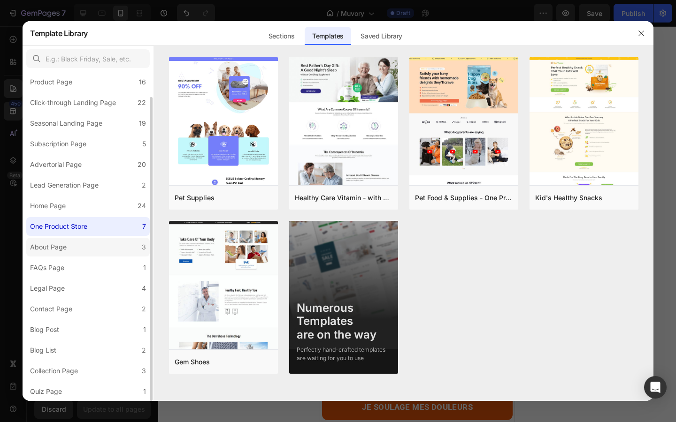
click at [77, 248] on label "About Page 3" at bounding box center [87, 247] width 123 height 19
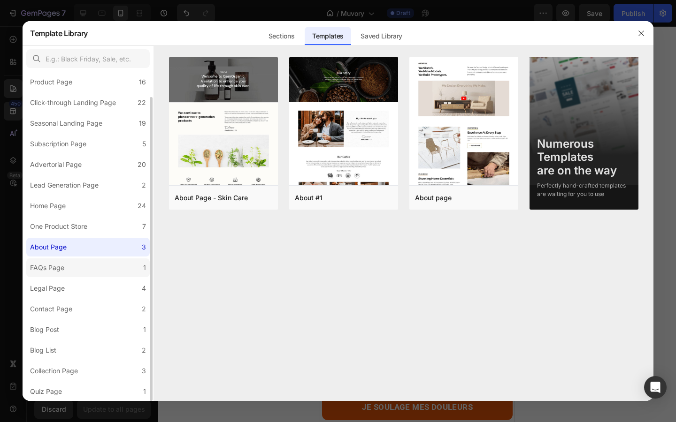
click at [79, 275] on label "FAQs Page 1" at bounding box center [87, 268] width 123 height 19
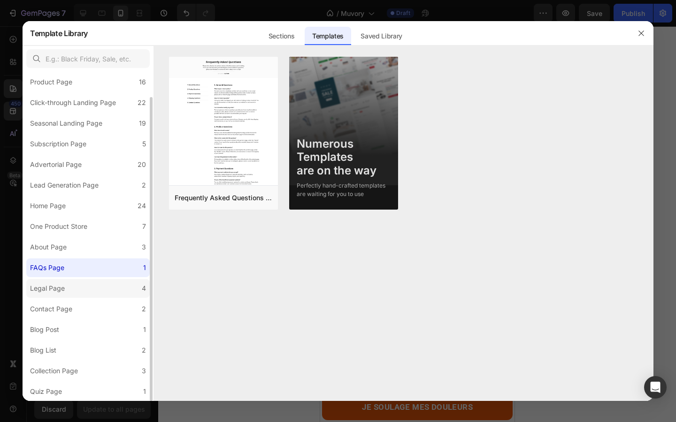
click at [79, 291] on label "Legal Page 4" at bounding box center [87, 288] width 123 height 19
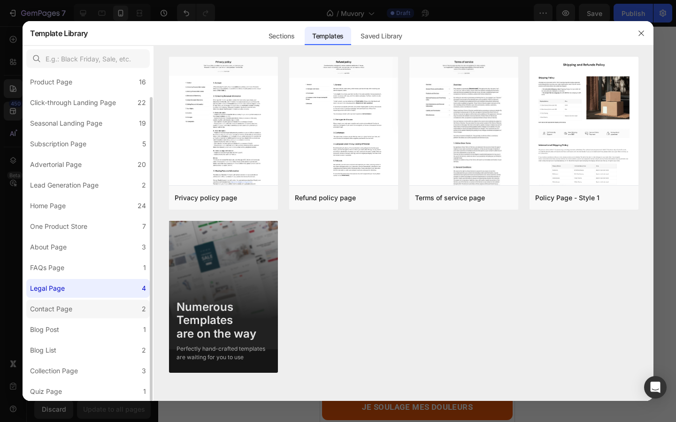
click at [79, 313] on label "Contact Page 2" at bounding box center [87, 309] width 123 height 19
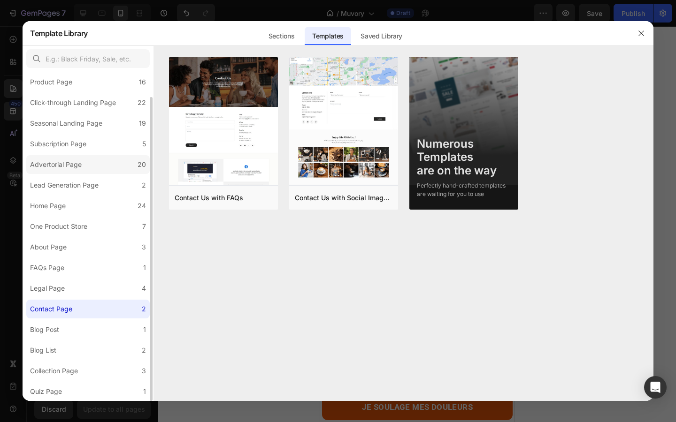
click at [60, 165] on div "Advertorial Page" at bounding box center [56, 164] width 52 height 11
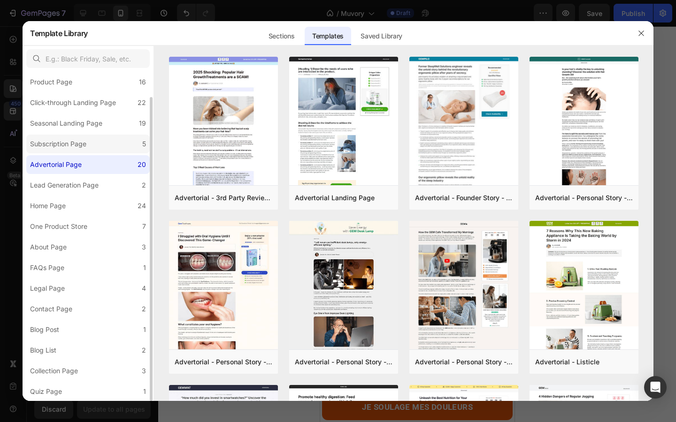
click at [53, 137] on label "Subscription Page 5" at bounding box center [87, 144] width 123 height 19
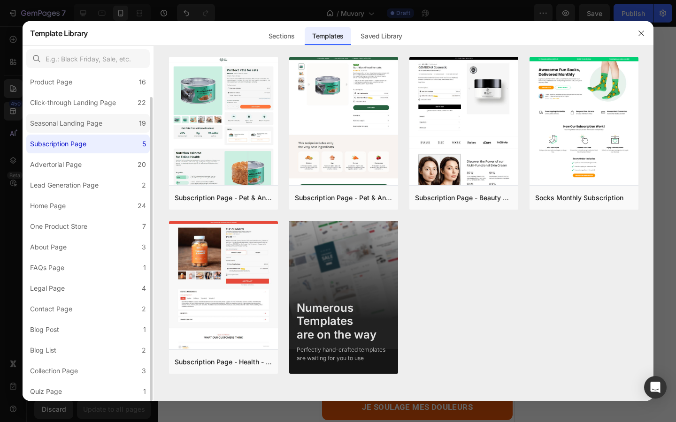
click at [50, 127] on div "Seasonal Landing Page" at bounding box center [66, 123] width 72 height 11
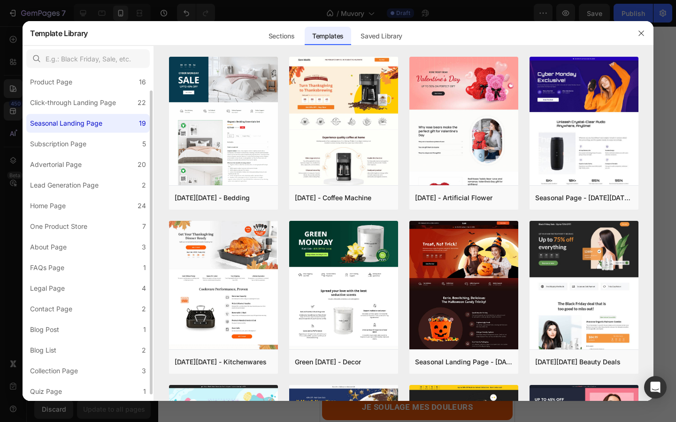
scroll to position [0, 0]
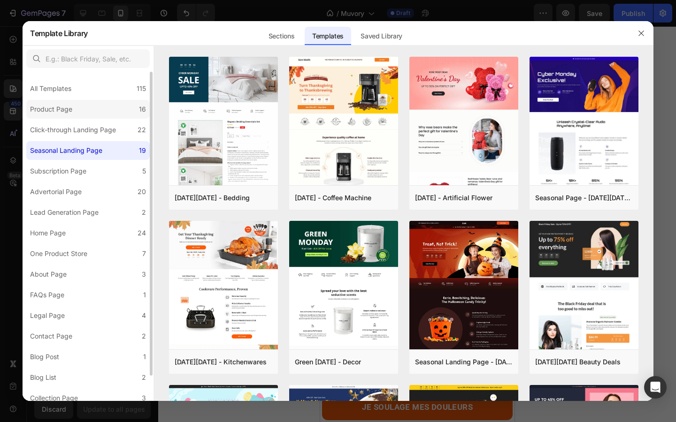
click at [46, 116] on label "Product Page 16" at bounding box center [87, 109] width 123 height 19
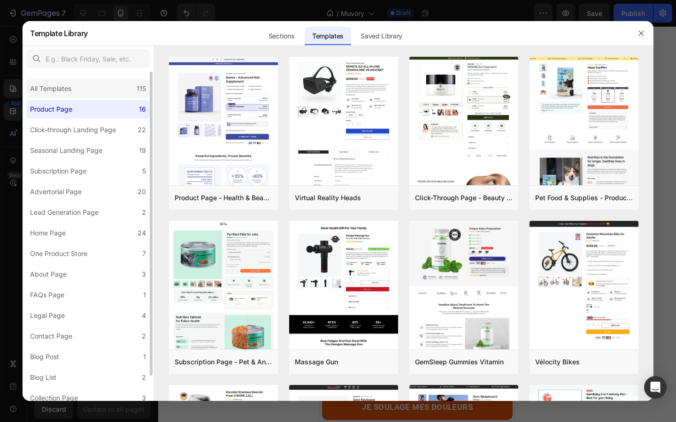
click at [46, 89] on div "All Templates" at bounding box center [50, 88] width 41 height 11
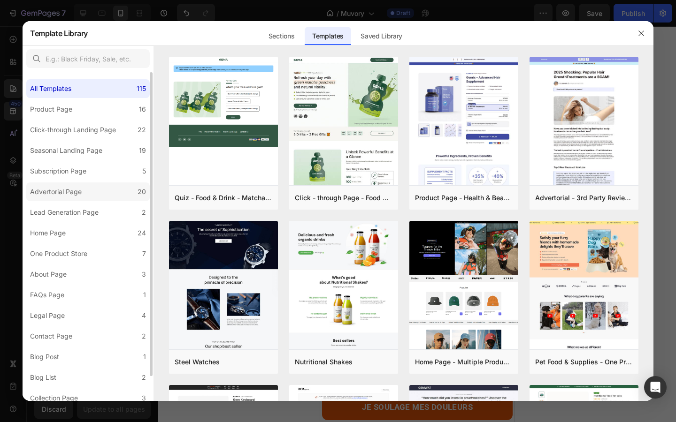
scroll to position [27, 0]
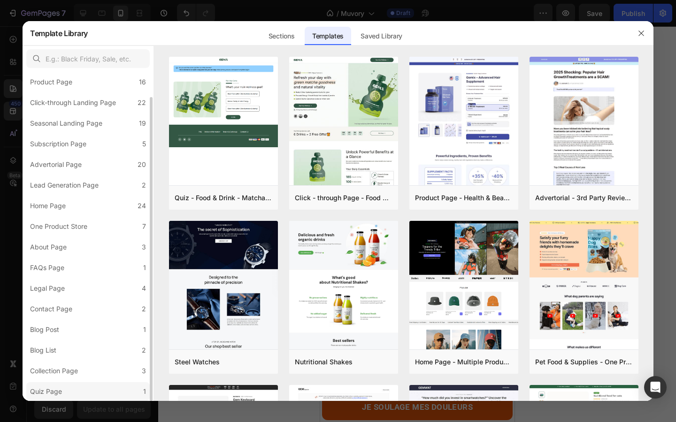
click at [62, 395] on div "Quiz Page" at bounding box center [48, 391] width 36 height 11
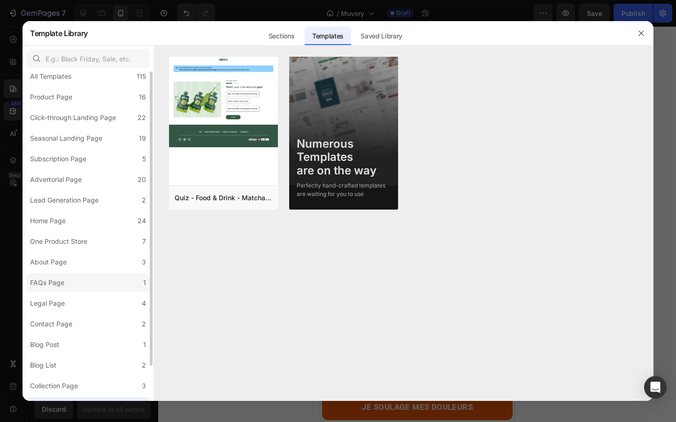
scroll to position [0, 0]
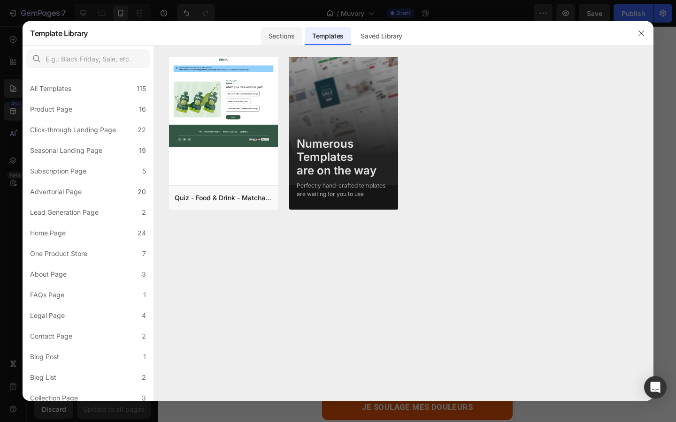
click at [276, 39] on div "Sections" at bounding box center [281, 36] width 41 height 19
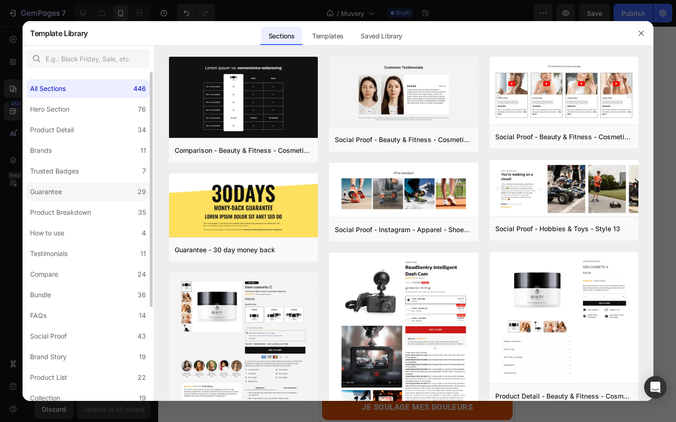
scroll to position [130, 0]
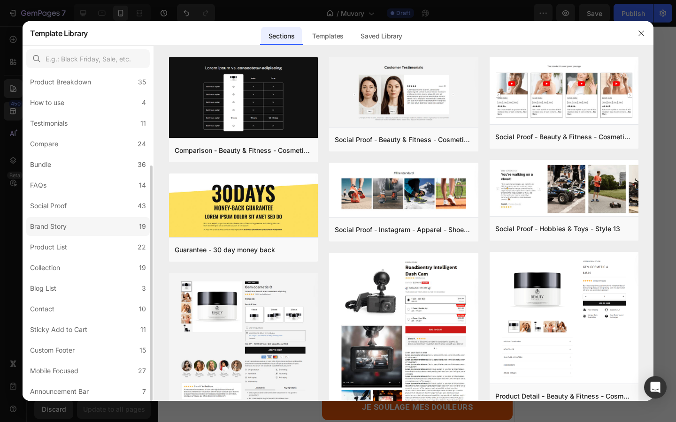
click at [63, 219] on label "Brand Story 19" at bounding box center [87, 226] width 123 height 19
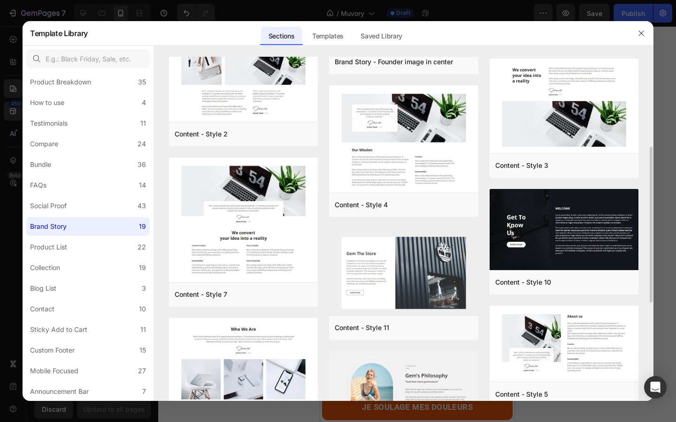
scroll to position [411, 0]
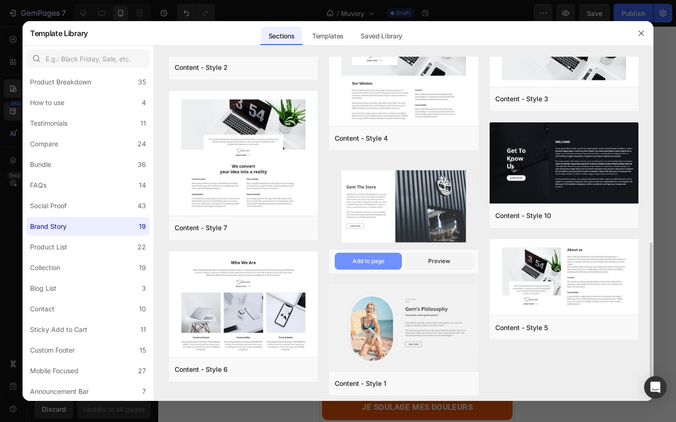
click at [380, 253] on button "Add to page" at bounding box center [368, 261] width 67 height 17
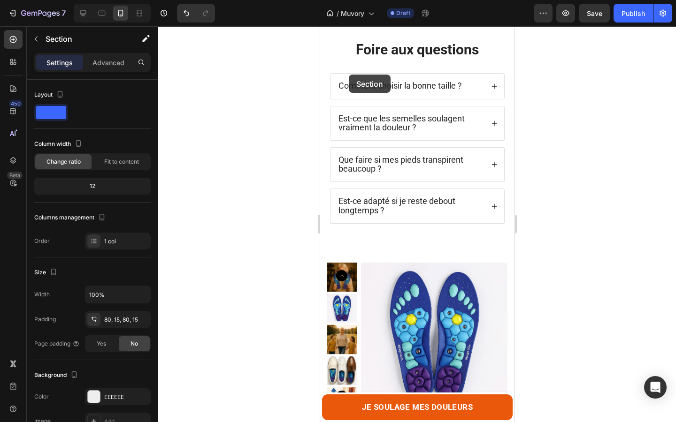
scroll to position [1223, 0]
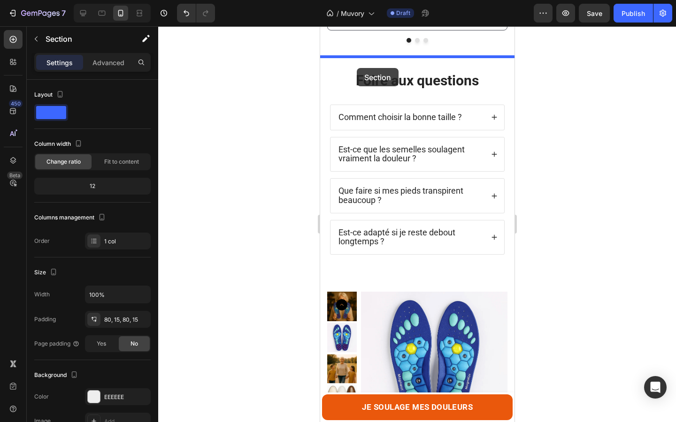
drag, startPoint x: 364, startPoint y: 173, endPoint x: 356, endPoint y: 67, distance: 106.3
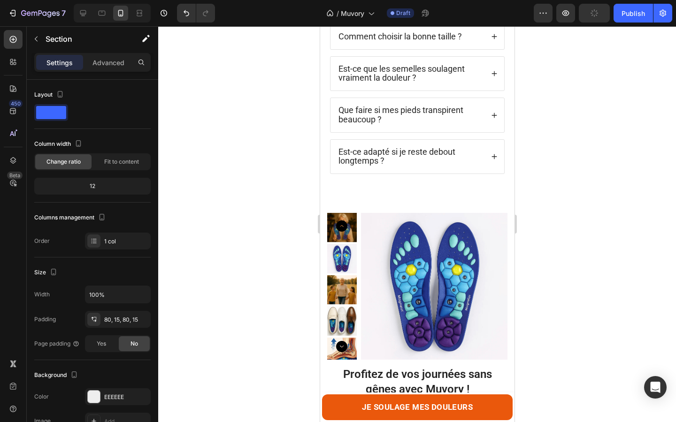
scroll to position [1825, 0]
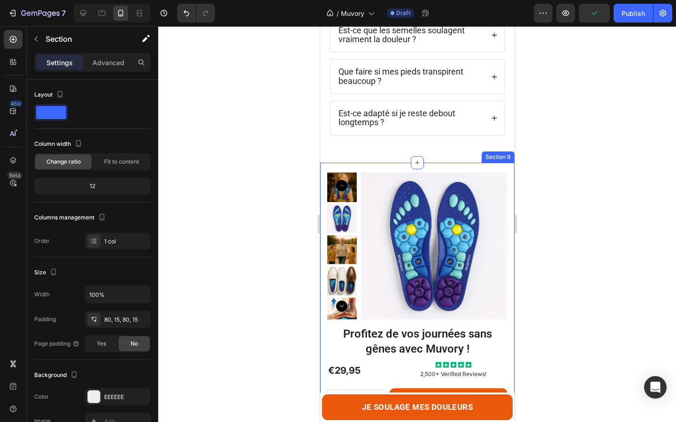
click at [389, 168] on div "Product Images Profitez de vos journées sans gênes avec Muvory ! Product Title …" at bounding box center [417, 375] width 194 height 424
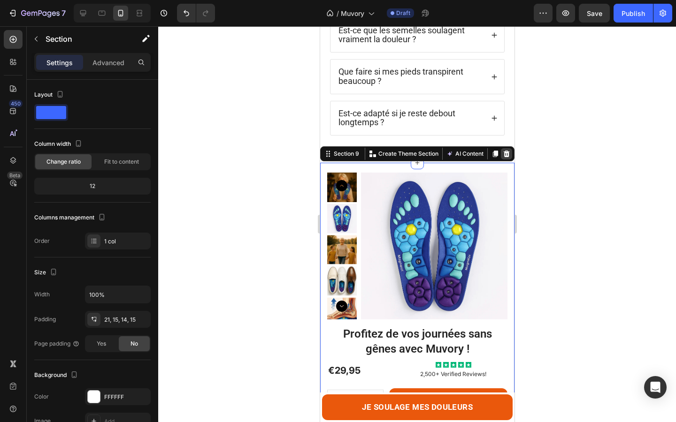
click at [507, 156] on icon at bounding box center [506, 154] width 6 height 7
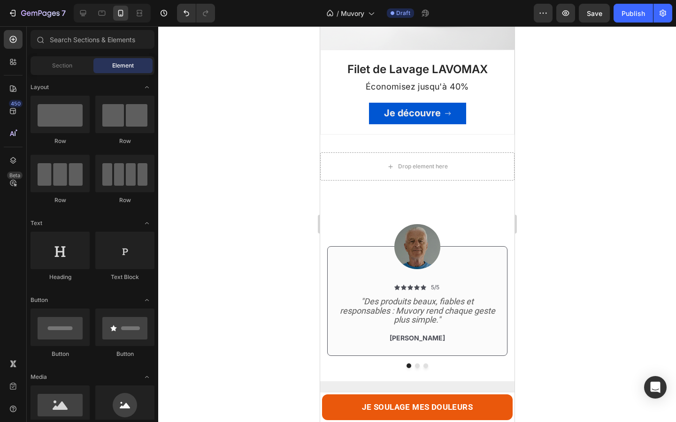
scroll to position [699, 0]
